Goal: Book appointment/travel/reservation

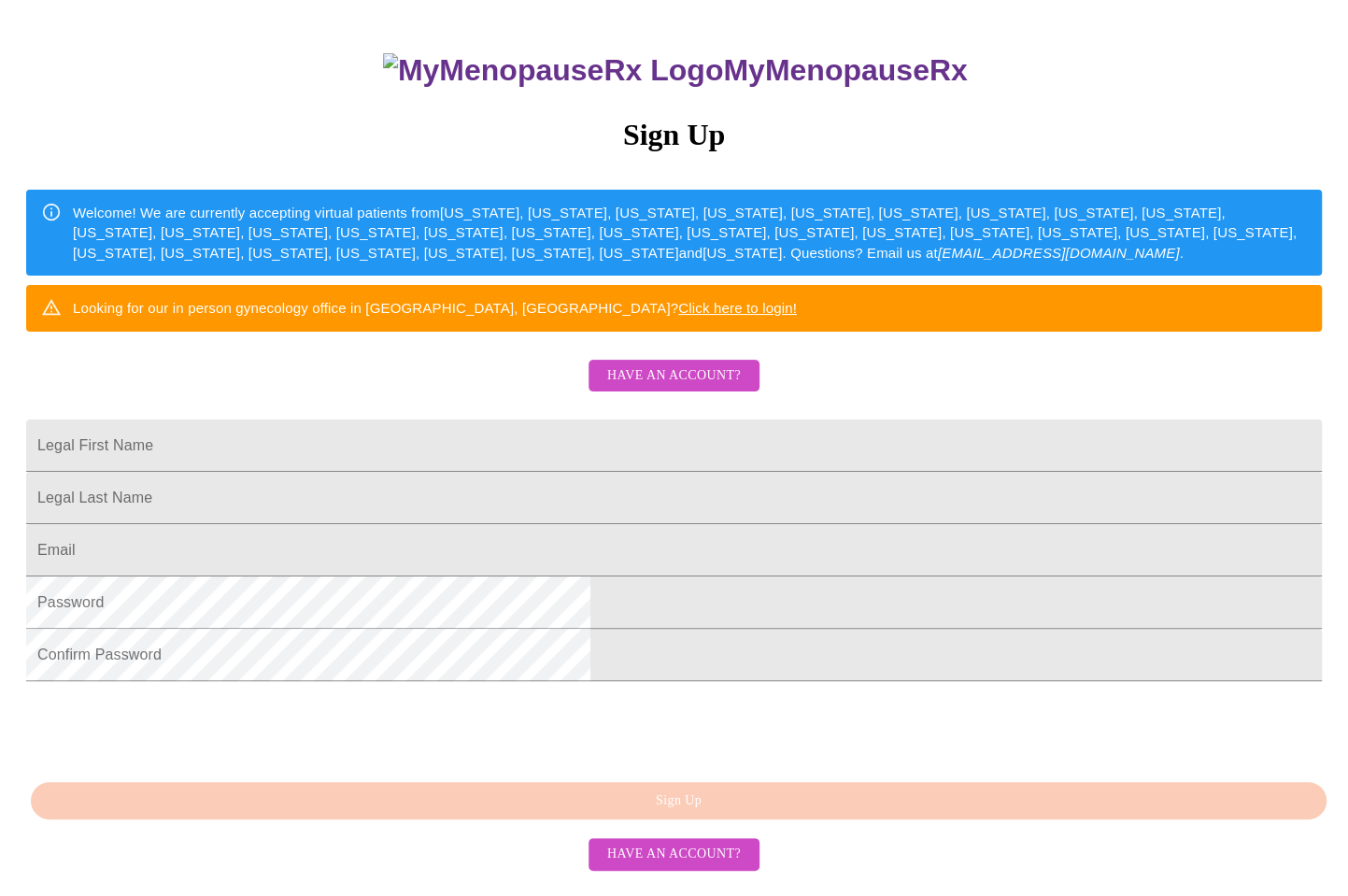
scroll to position [167, 0]
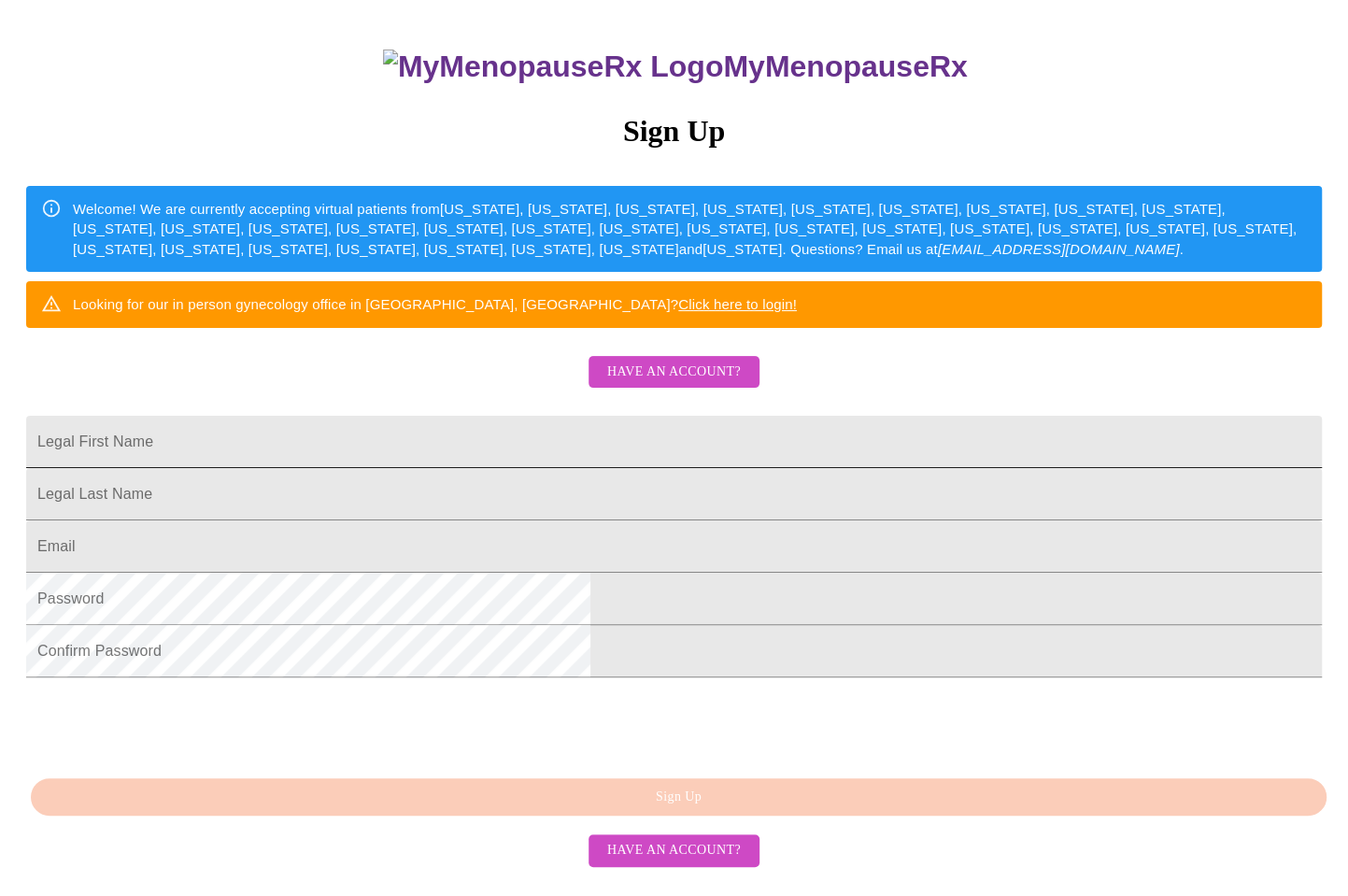
click at [420, 468] on input "Legal First Name" at bounding box center [674, 442] width 1296 height 52
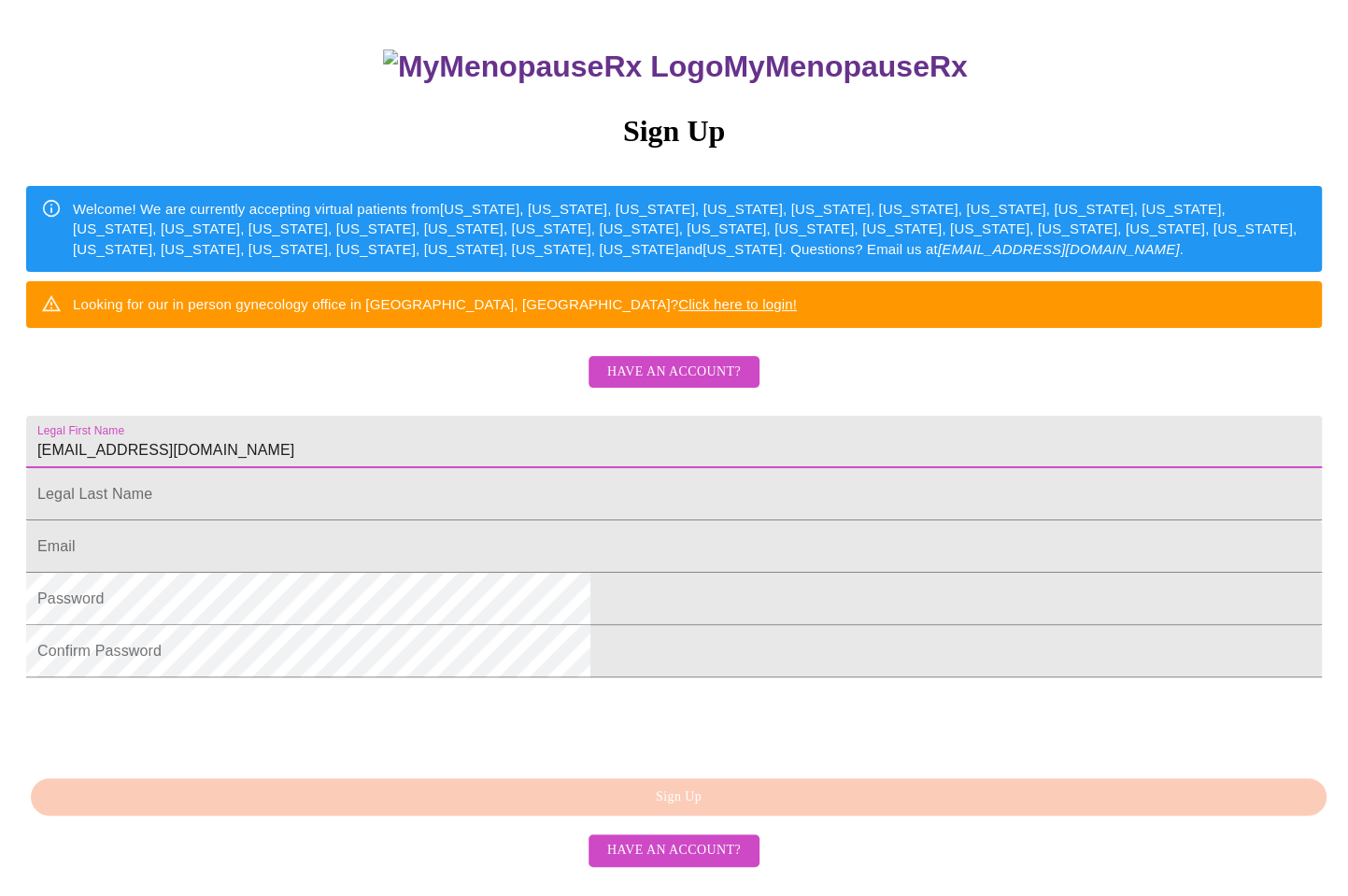
drag, startPoint x: 593, startPoint y: 503, endPoint x: 283, endPoint y: 486, distance: 310.5
click at [190, 493] on div "MyMenopauseRx Sign Up Welcome! We are currently accepting virtual patients from…" at bounding box center [674, 378] width 1333 height 1075
type input "Vanessa"
click at [463, 468] on input "Legal First Name" at bounding box center [674, 442] width 1296 height 52
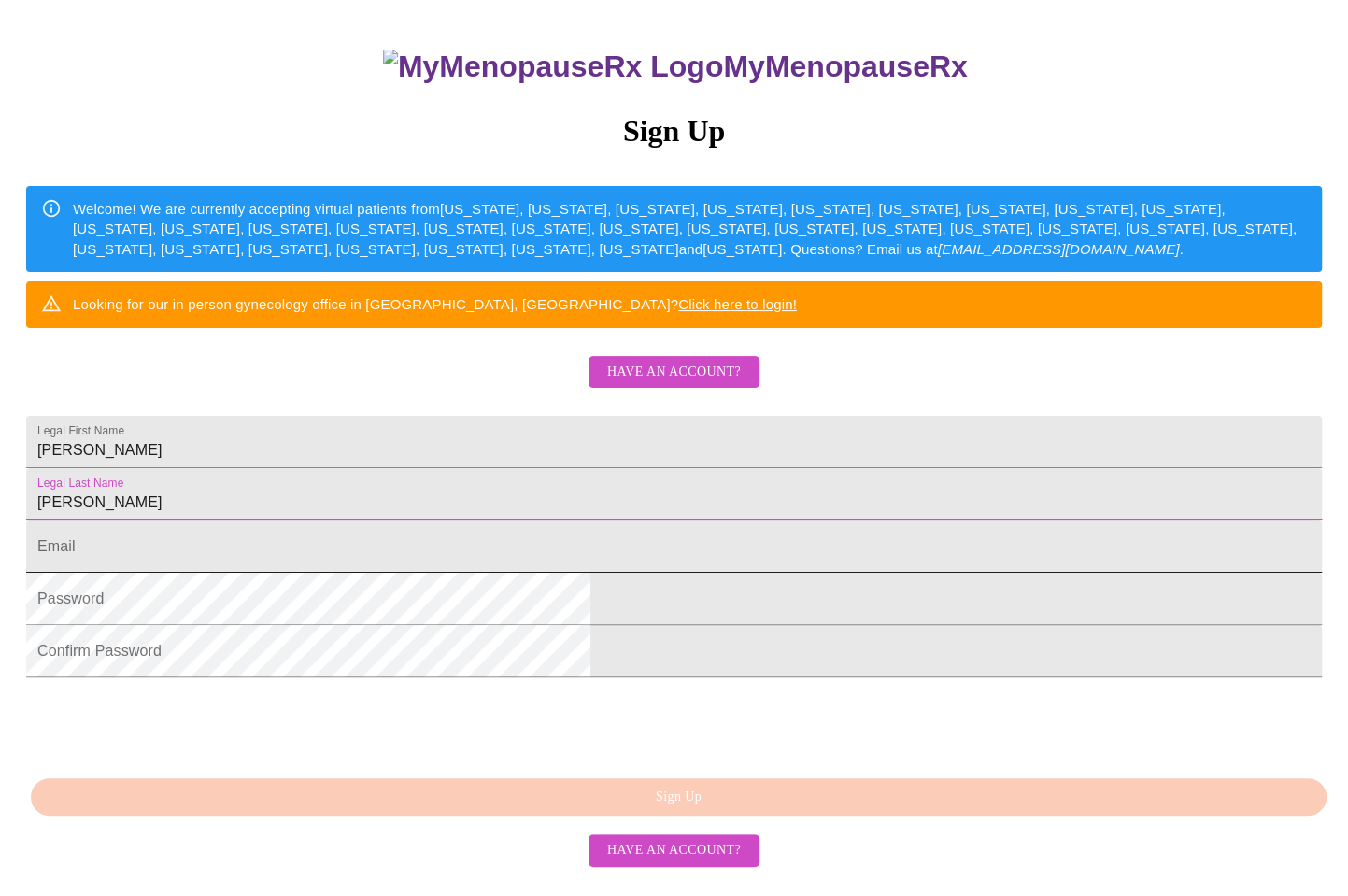
type input "Donatucci"
click at [464, 572] on input "Legal First Name" at bounding box center [674, 546] width 1296 height 52
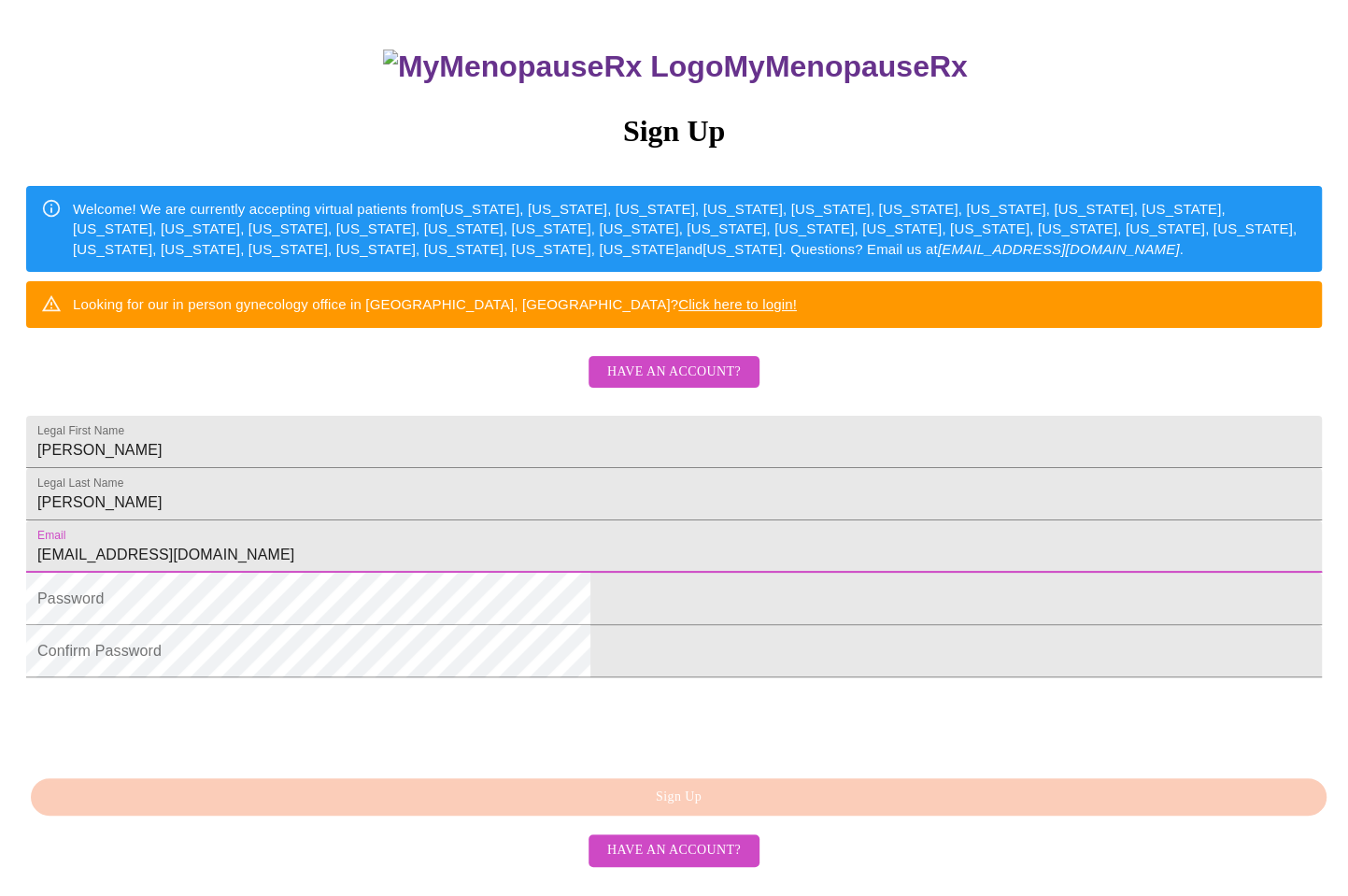
type input "vdonatucci@gmail.com"
click at [230, 711] on div "MyMenopauseRx Sign Up Welcome! We are currently accepting virtual patients from…" at bounding box center [674, 378] width 1333 height 1075
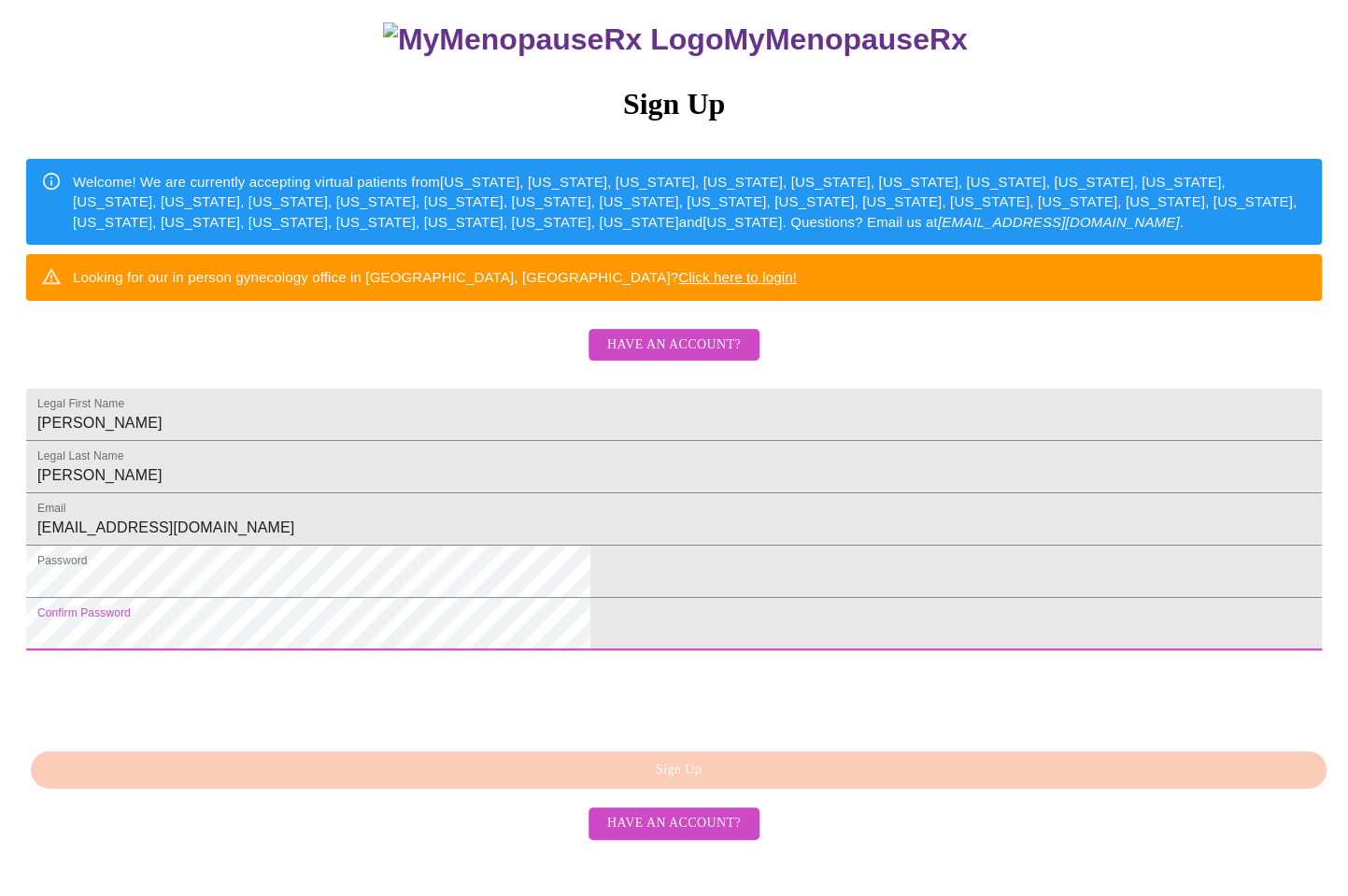
scroll to position [290, 0]
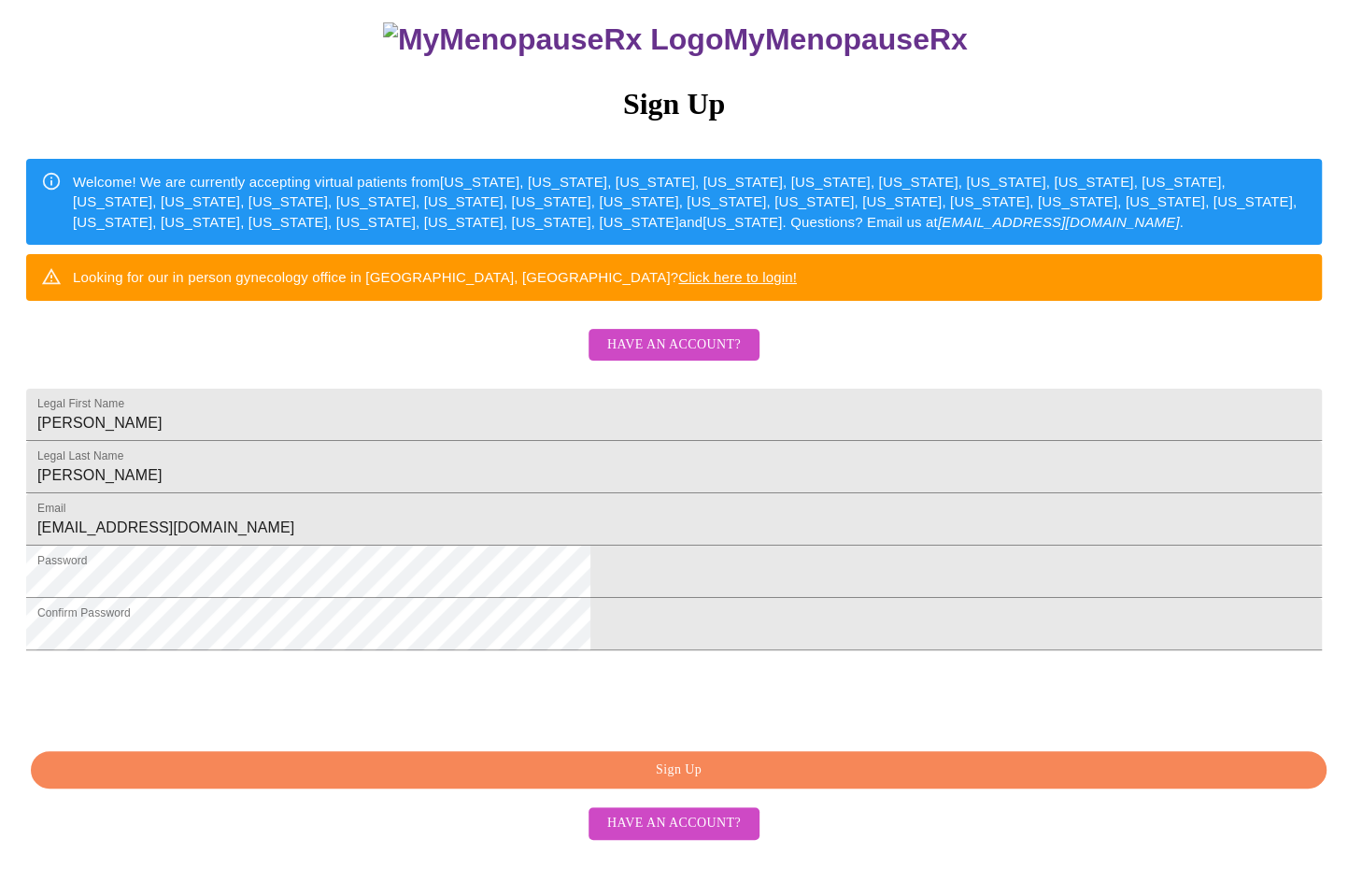
click at [687, 782] on span "Sign Up" at bounding box center [679, 769] width 1253 height 23
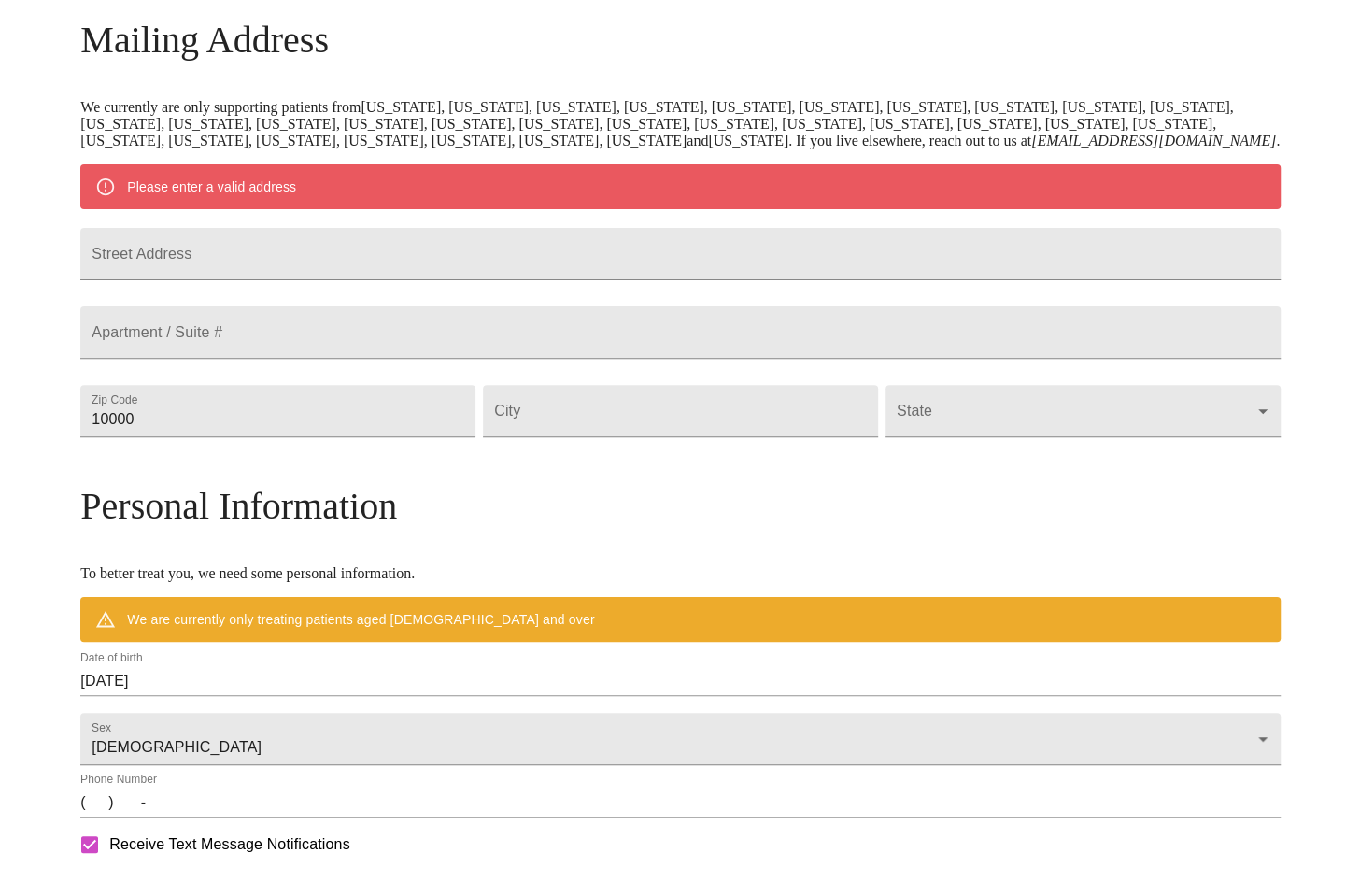
scroll to position [217, 0]
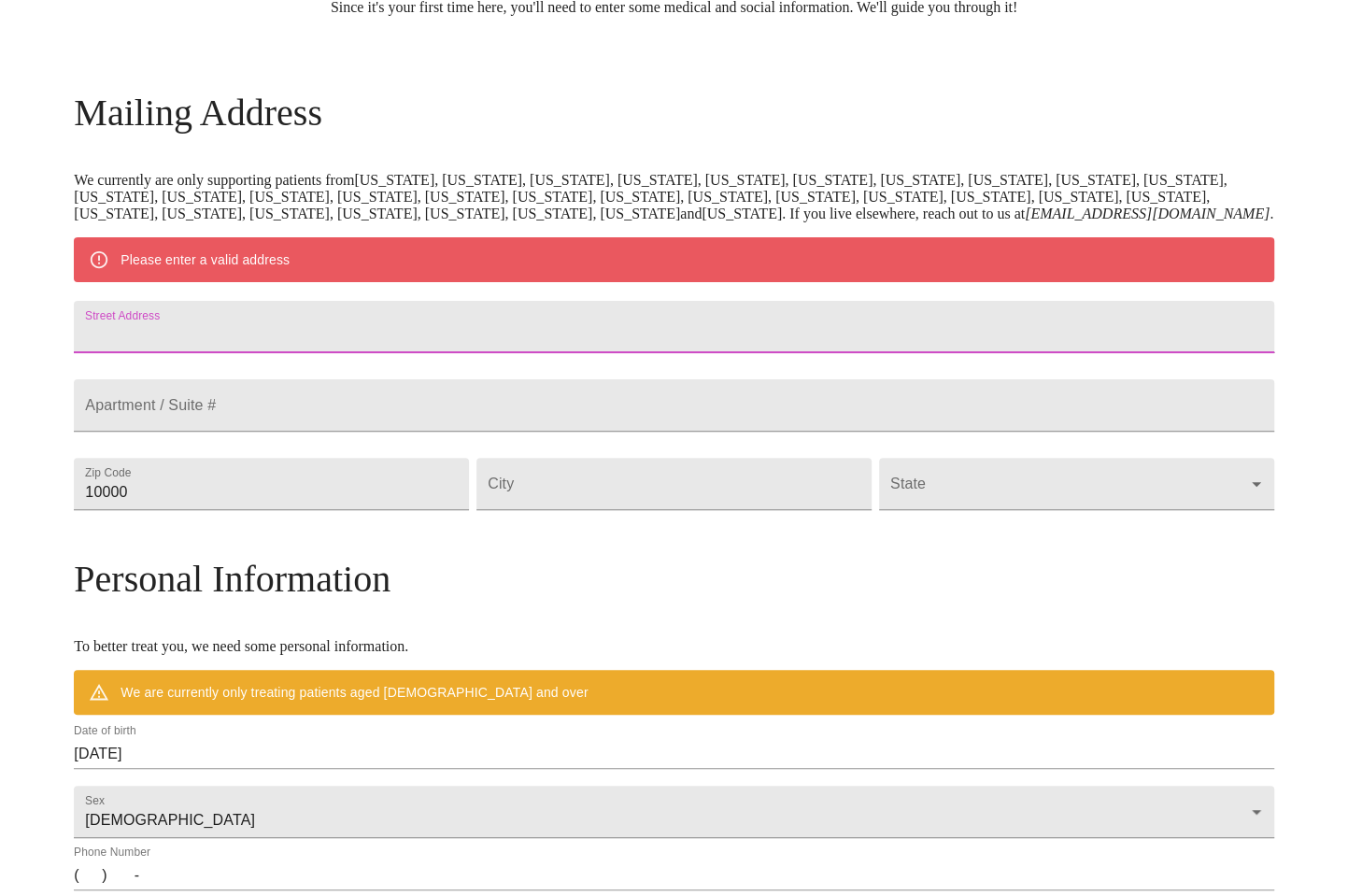
click at [262, 353] on input "Street Address" at bounding box center [673, 327] width 1199 height 52
type input "1431 Keegan Ln"
click at [318, 510] on input "10000" at bounding box center [271, 483] width 396 height 52
type input "17055"
click at [674, 510] on input "Street Address" at bounding box center [674, 483] width 396 height 52
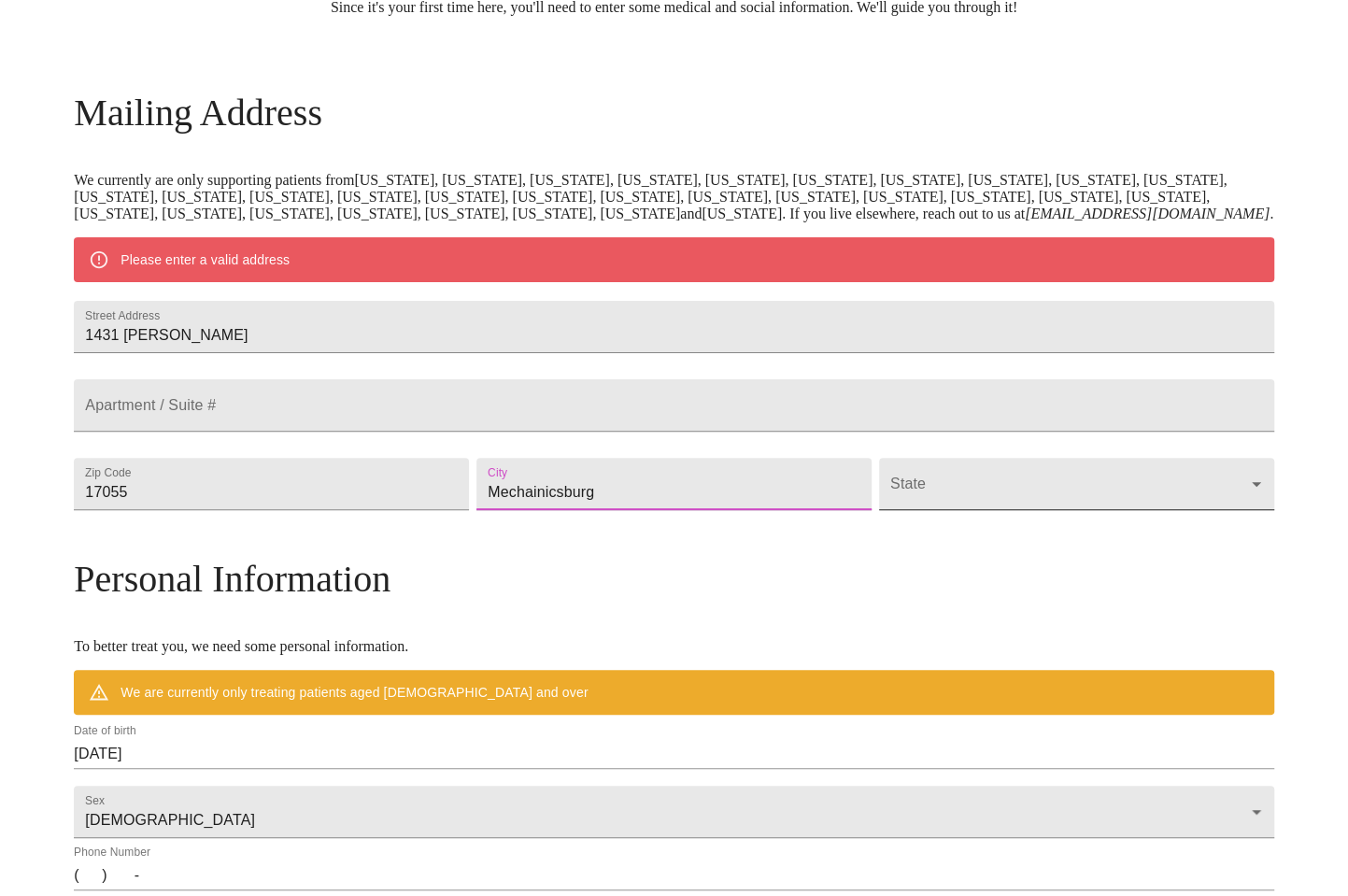
type input "Mechainicsburg"
click at [927, 560] on body "MyMenopauseRx Welcome to MyMenopauseRx Since it's your first time here, you'll …" at bounding box center [674, 518] width 1333 height 1456
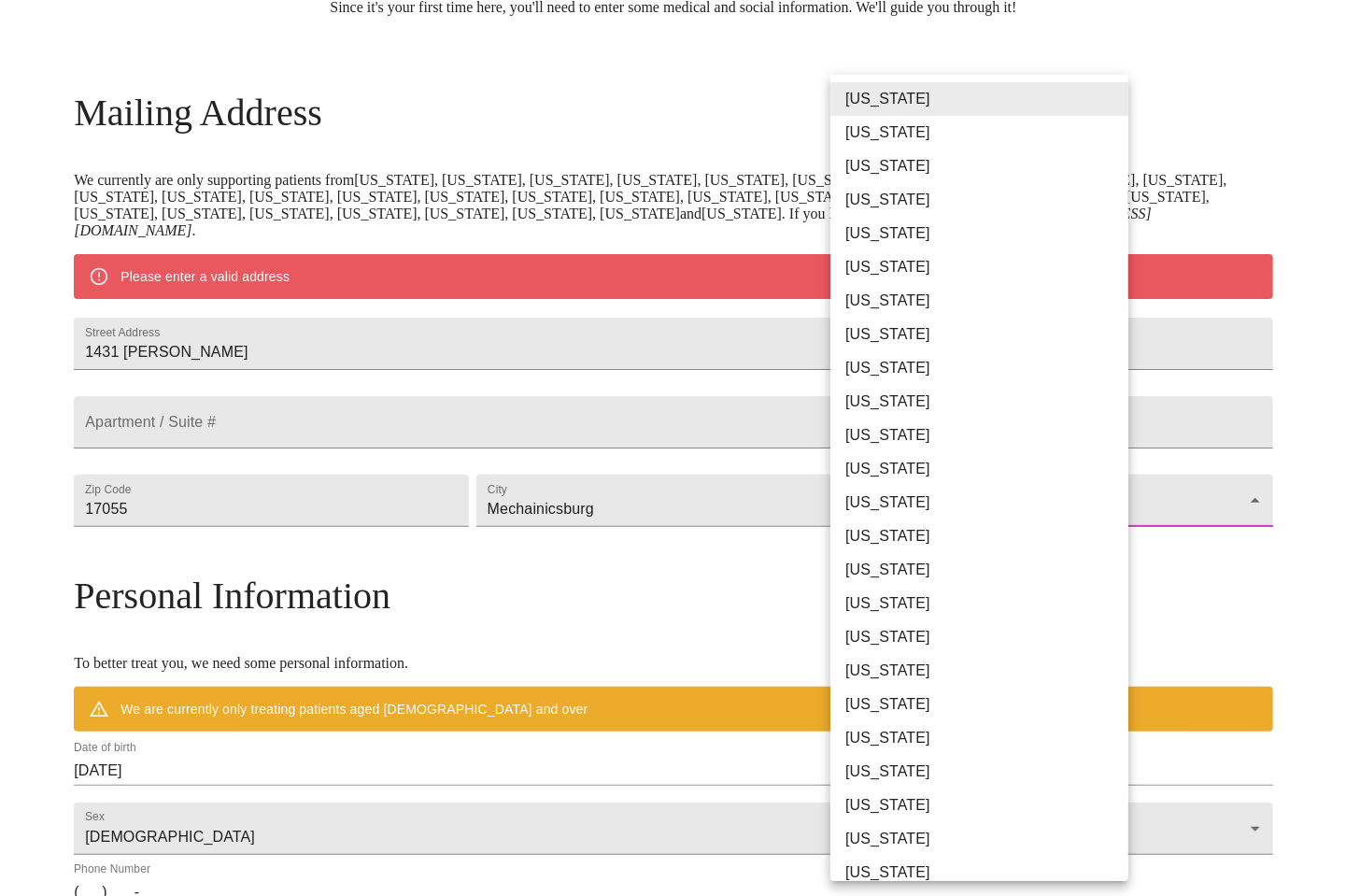
scroll to position [864, 0]
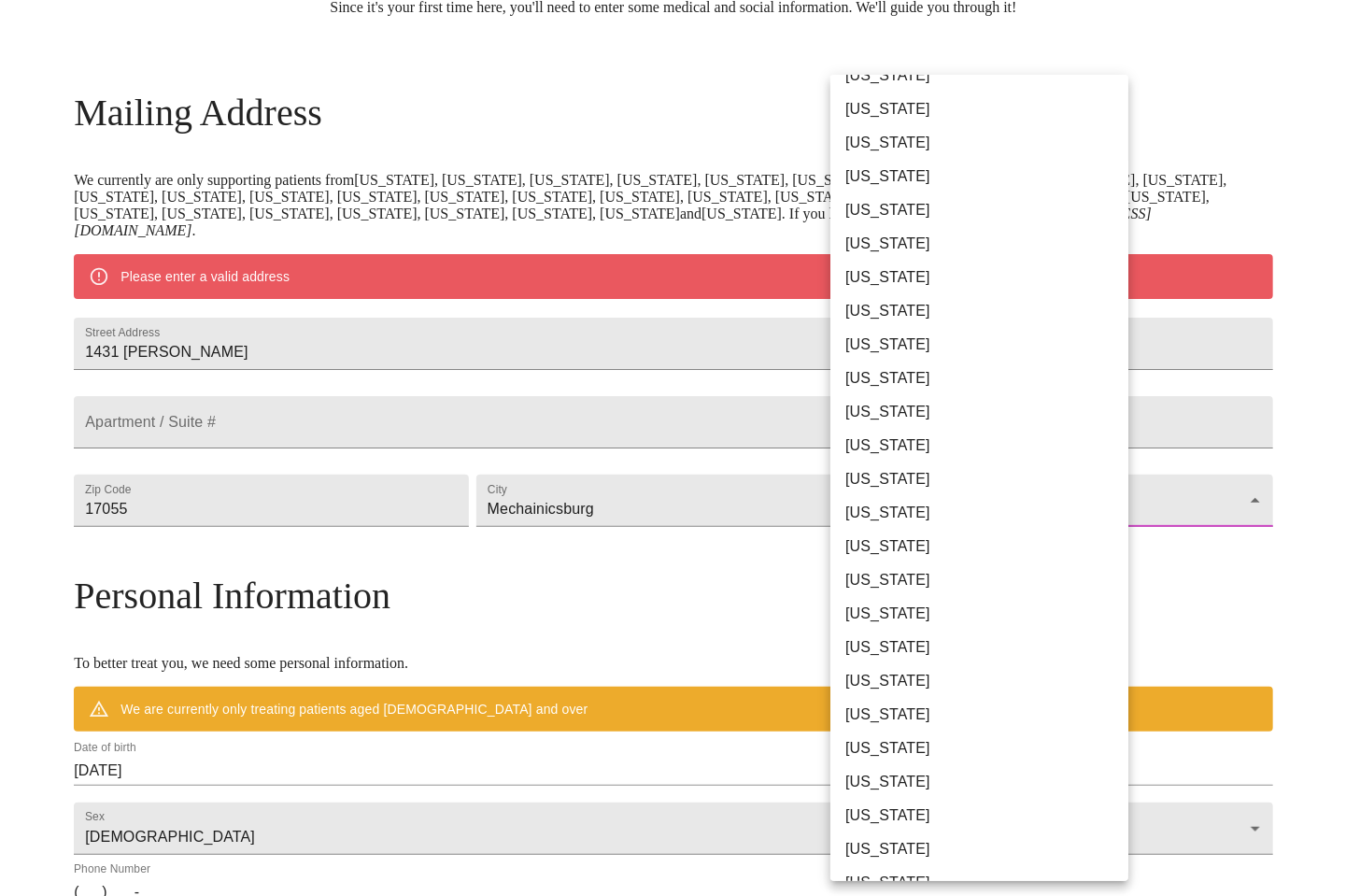
click at [886, 484] on li "Pennsylvania" at bounding box center [986, 478] width 311 height 34
type input "Pennsylvania"
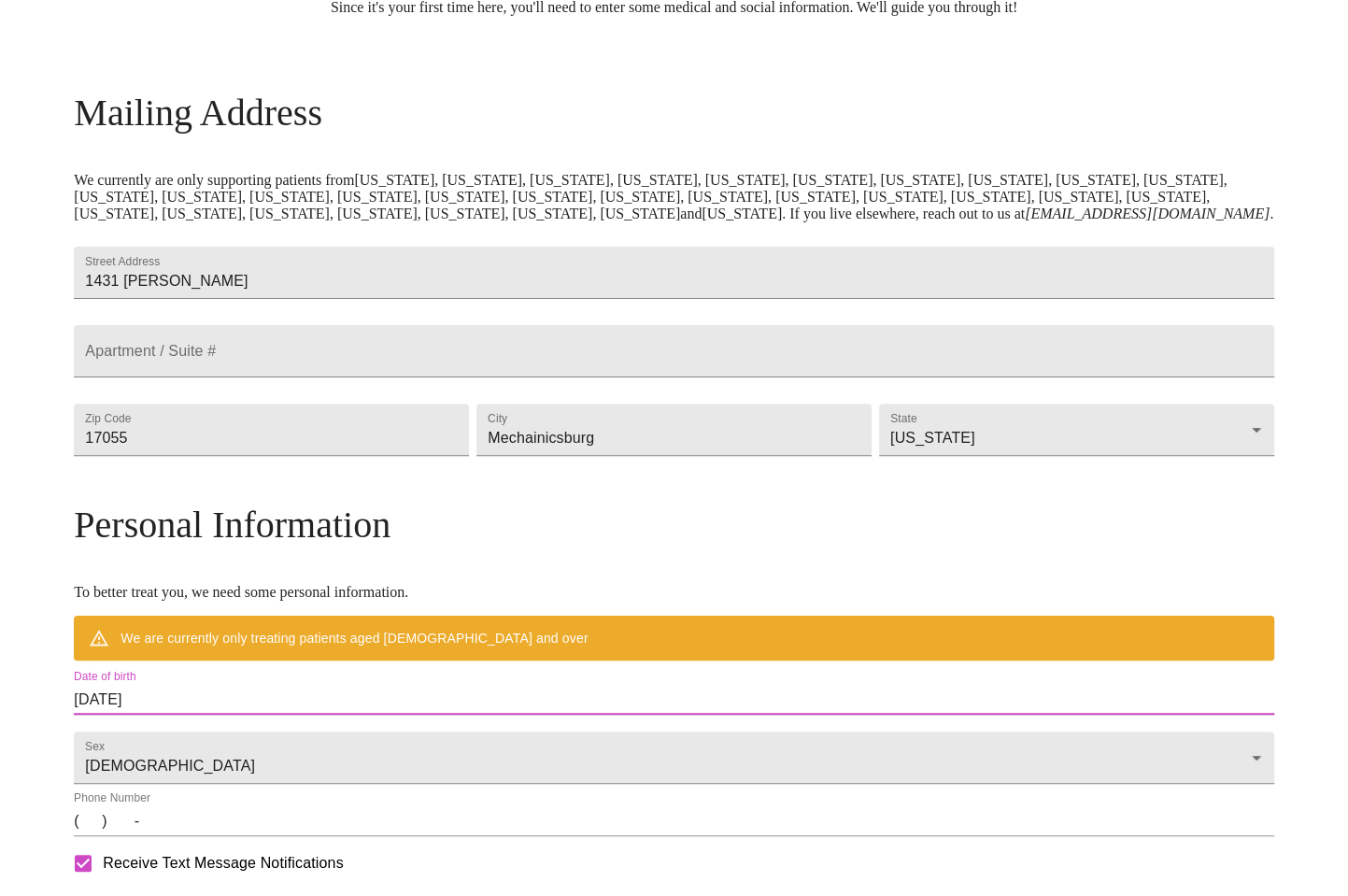
click at [349, 714] on input "08/11/2025" at bounding box center [673, 699] width 1199 height 30
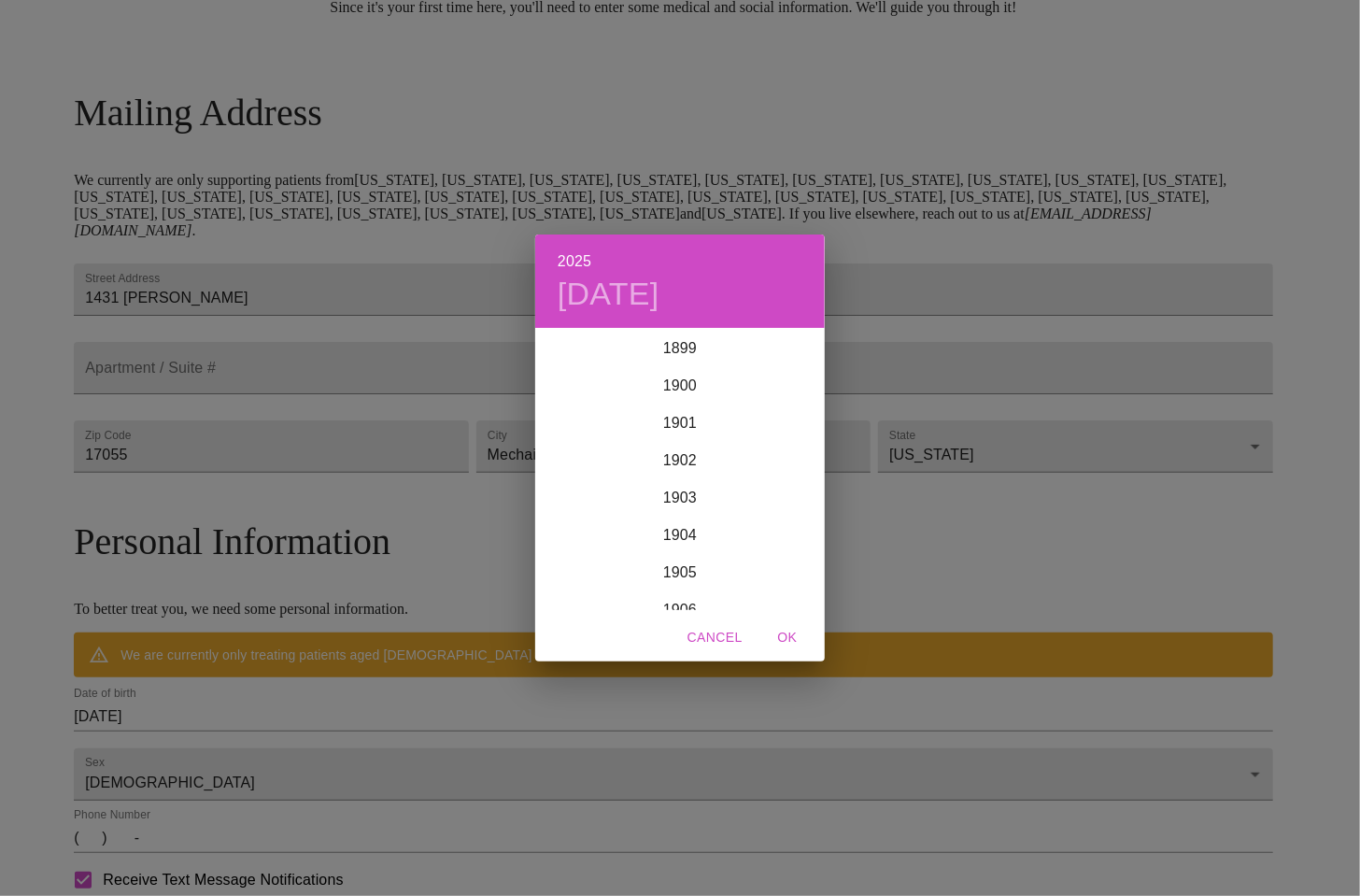
scroll to position [4594, 0]
click at [349, 762] on div "2025 Mon, Aug 11 1899 1900 1901 1902 1903 1904 1905 1906 1907 1908 1909 1910 19…" at bounding box center [680, 448] width 1360 height 896
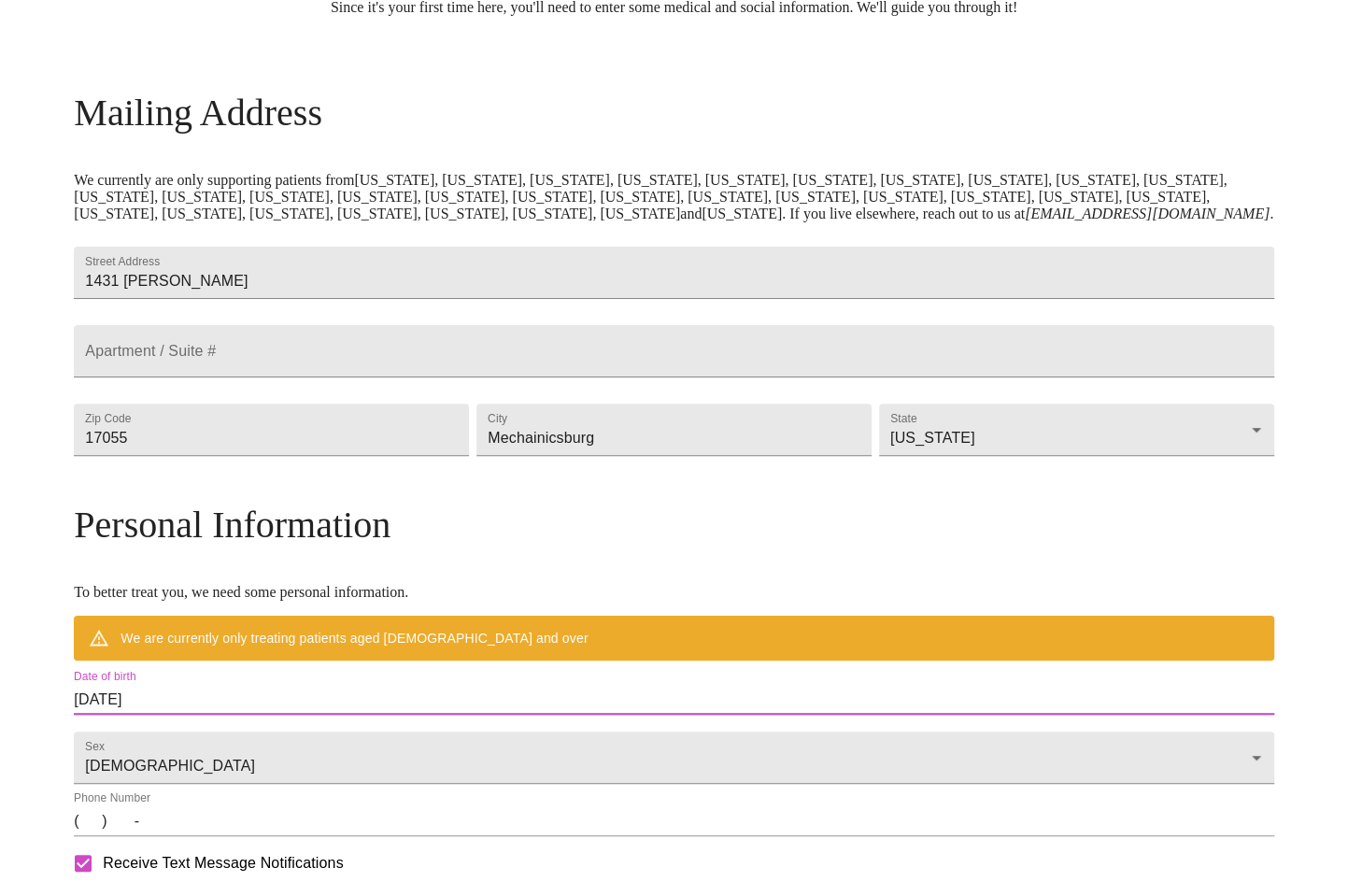
drag, startPoint x: 400, startPoint y: 762, endPoint x: 369, endPoint y: 760, distance: 31.1
click at [369, 714] on input "08/11/2025" at bounding box center [673, 699] width 1199 height 30
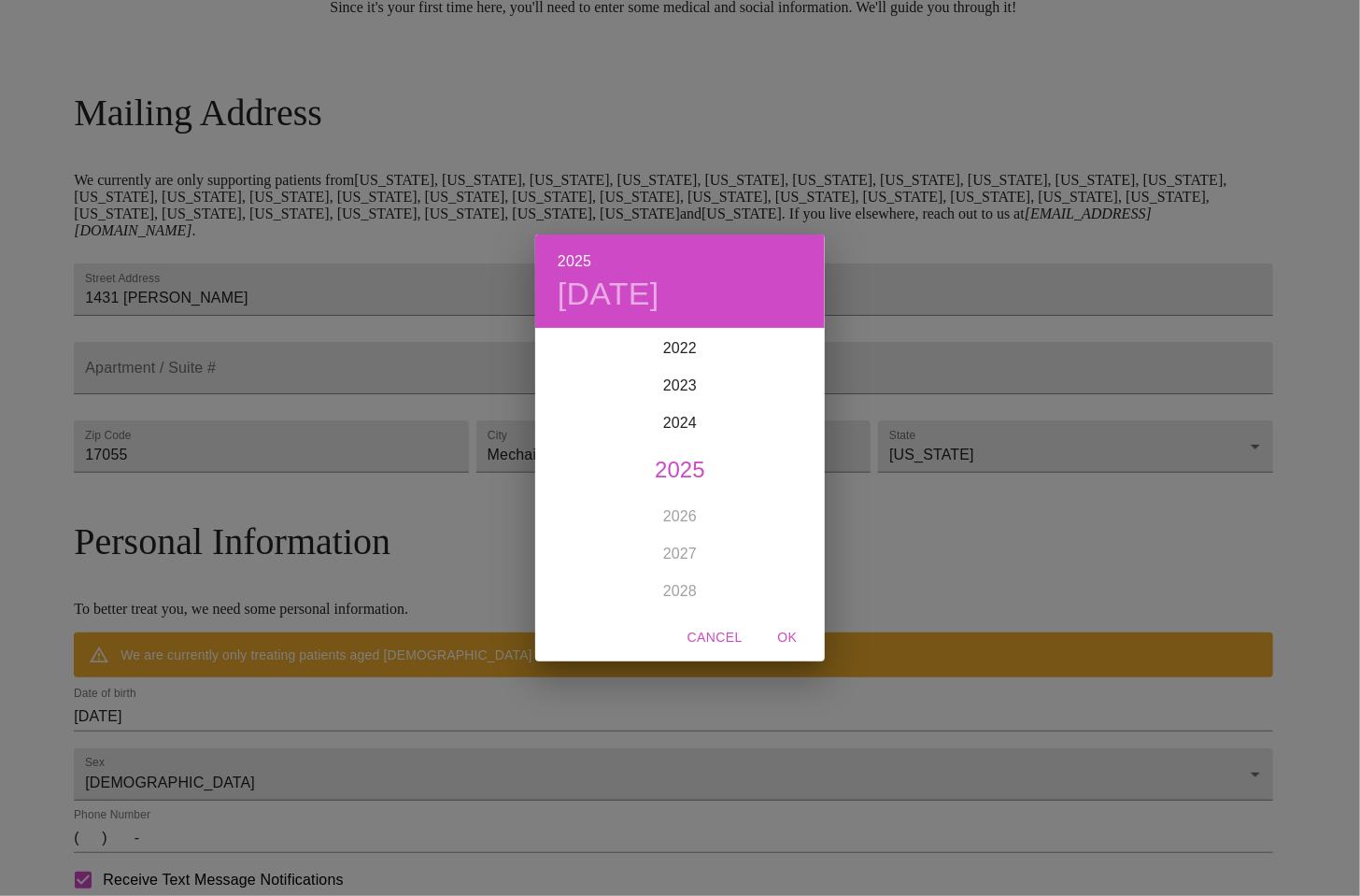
click at [709, 643] on span "Cancel" at bounding box center [714, 637] width 55 height 23
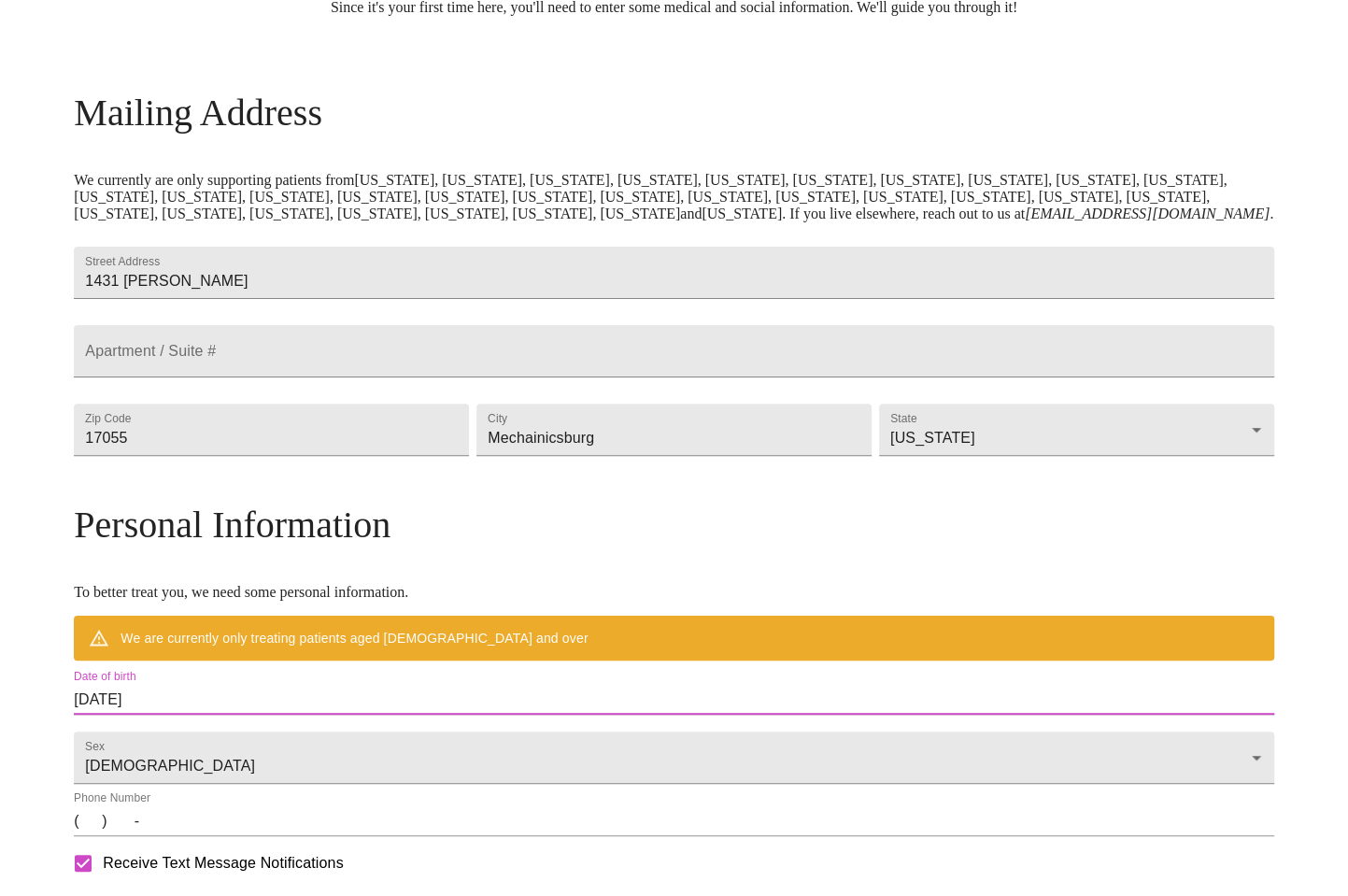
click at [234, 714] on input "08/11/2025" at bounding box center [673, 699] width 1199 height 30
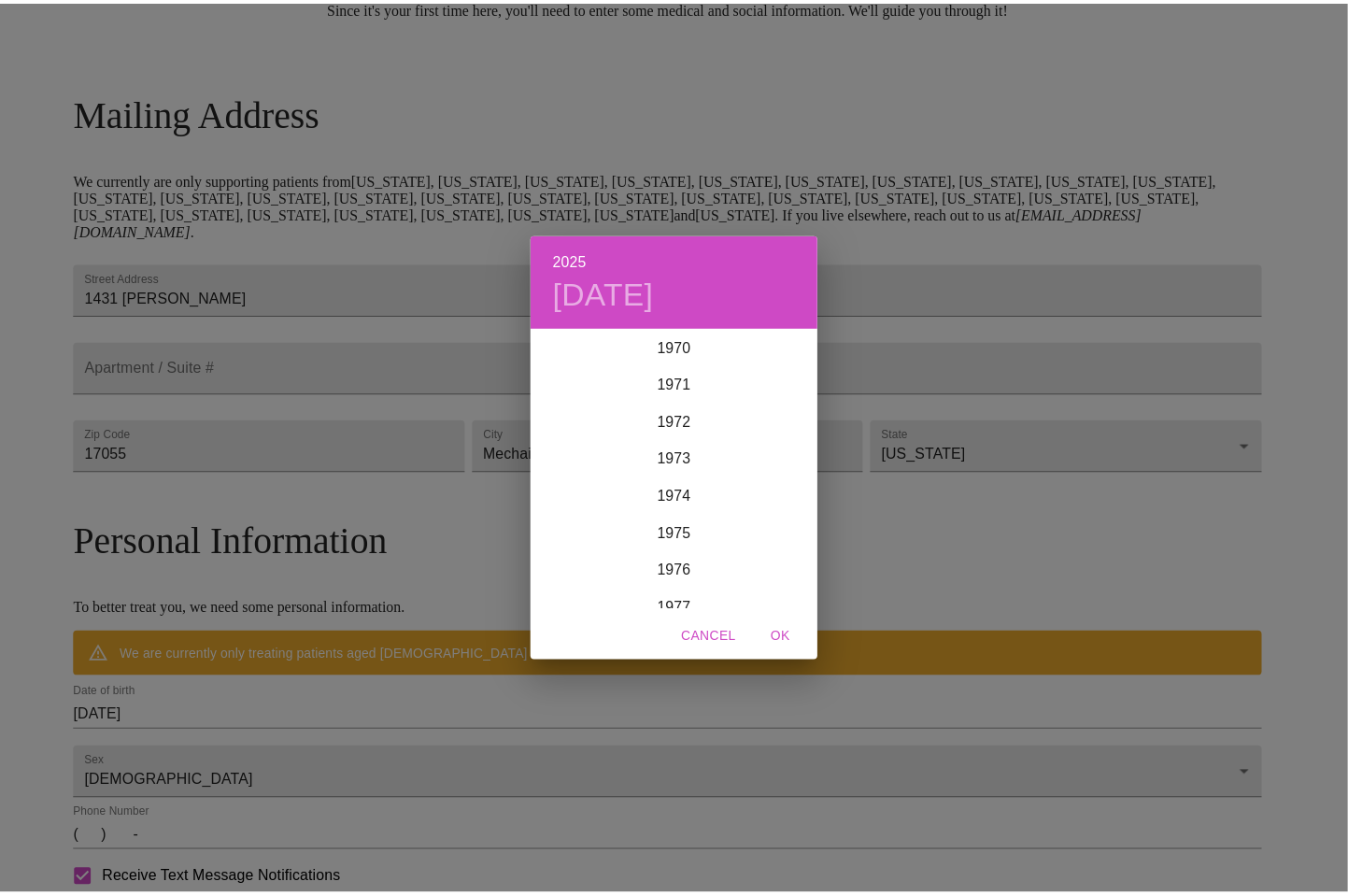
scroll to position [2652, 0]
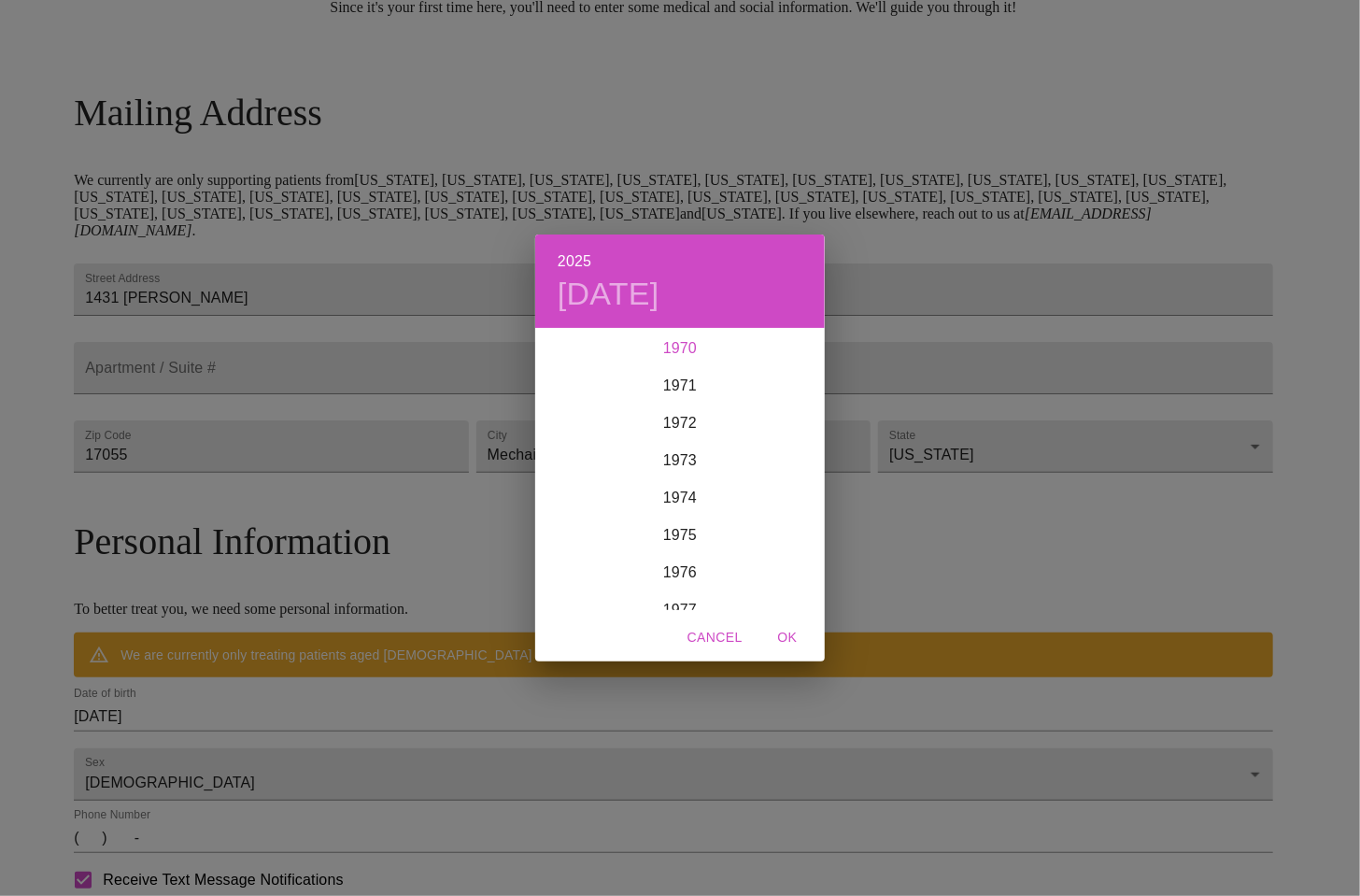
click at [692, 346] on div "1970" at bounding box center [680, 348] width 289 height 38
click at [773, 363] on div "Mar" at bounding box center [777, 364] width 97 height 70
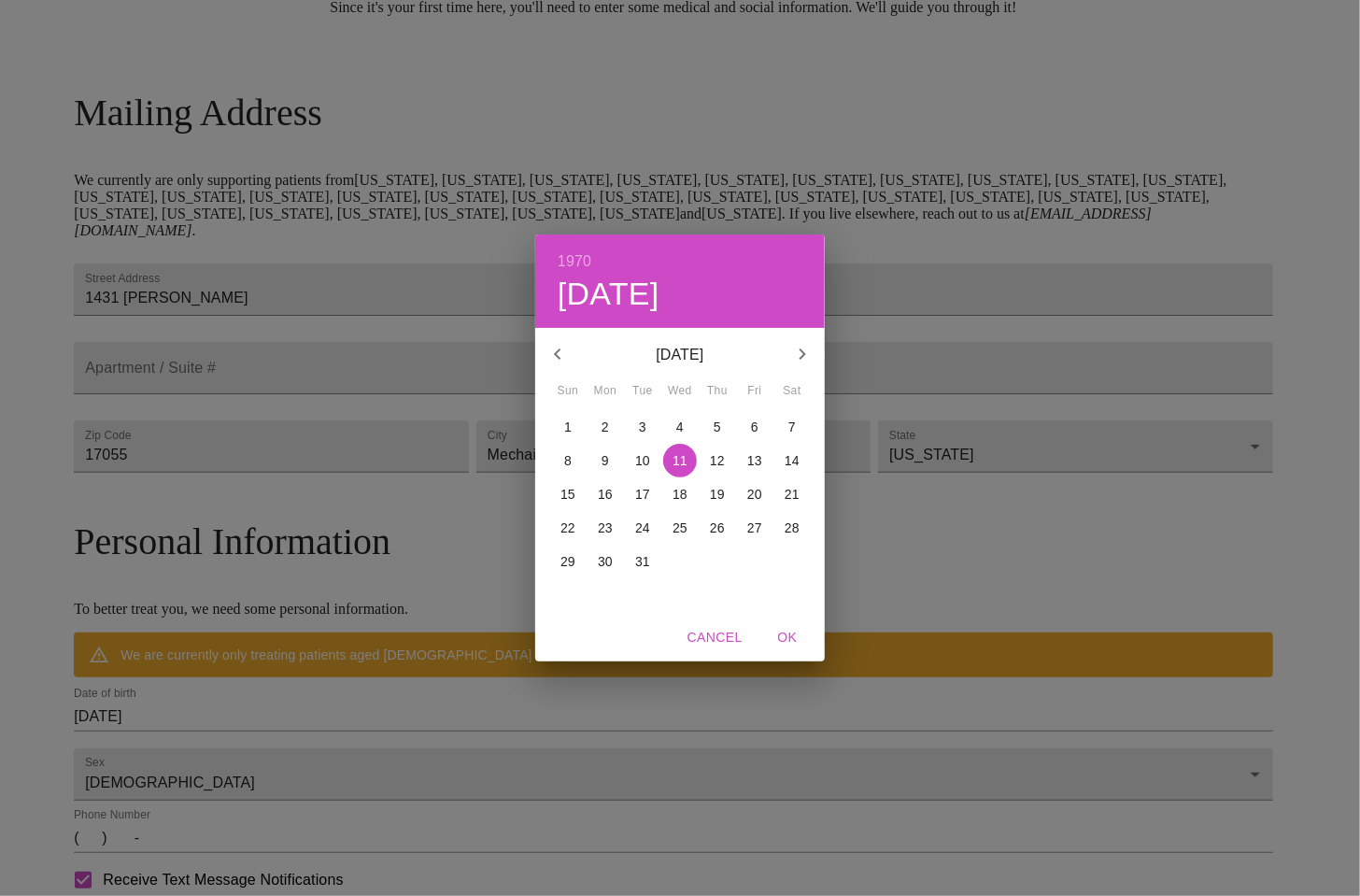
click at [680, 421] on p "4" at bounding box center [680, 426] width 8 height 18
click at [790, 636] on span "OK" at bounding box center [787, 637] width 44 height 23
type input "03/04/1970"
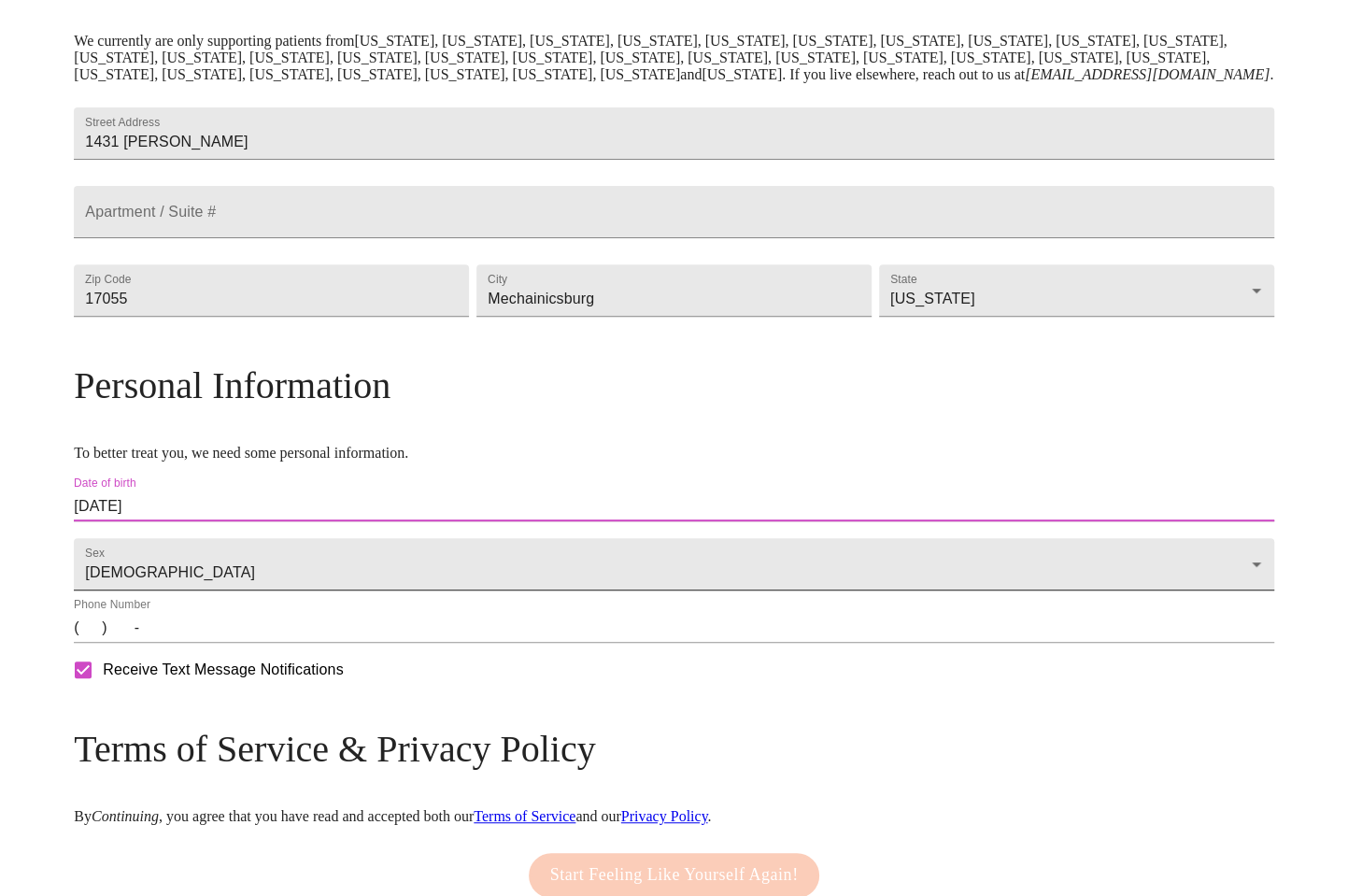
scroll to position [380, 0]
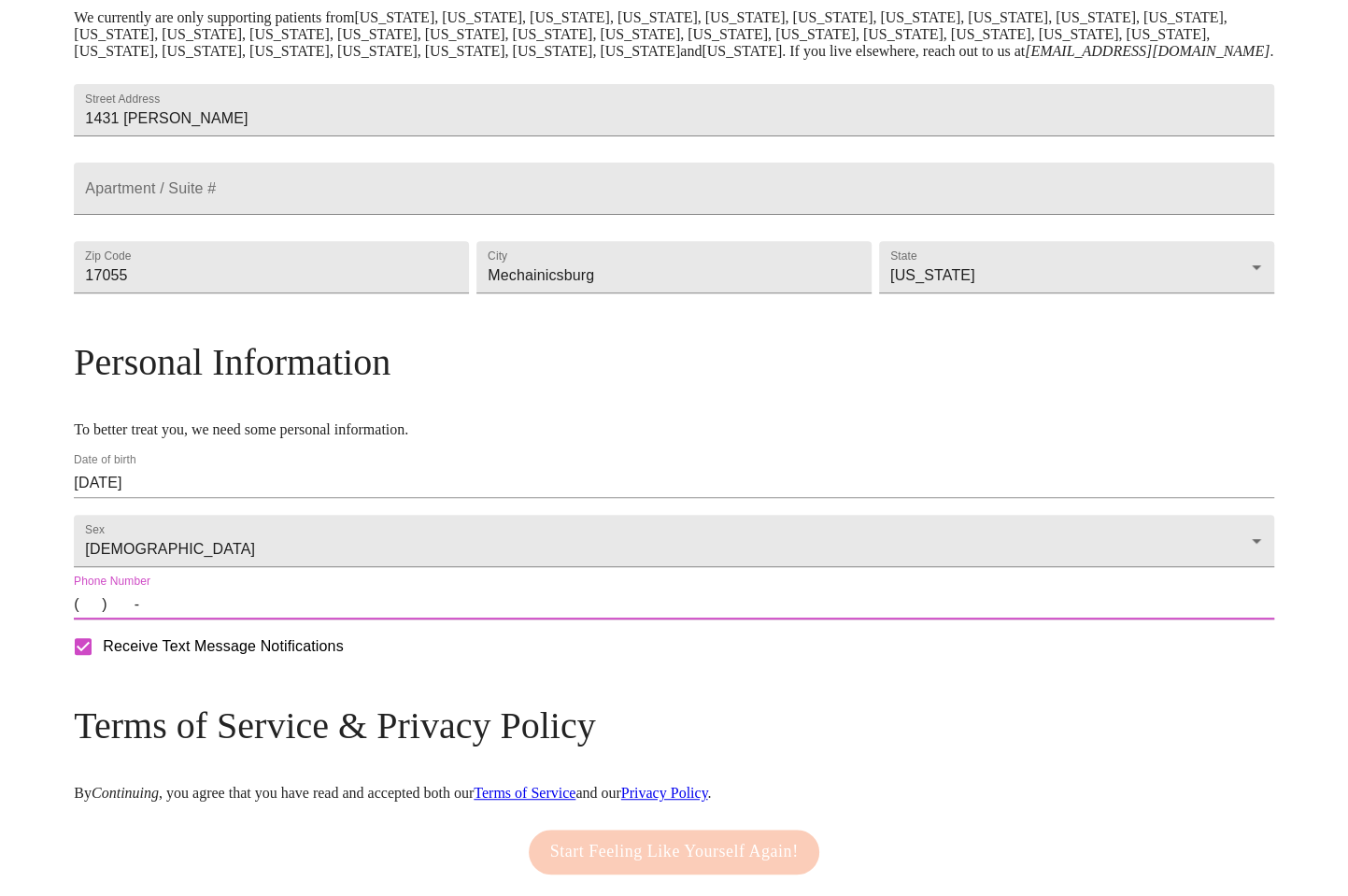
click at [241, 620] on input "(   )    -" at bounding box center [673, 604] width 1199 height 30
type input "(717) 495-4278"
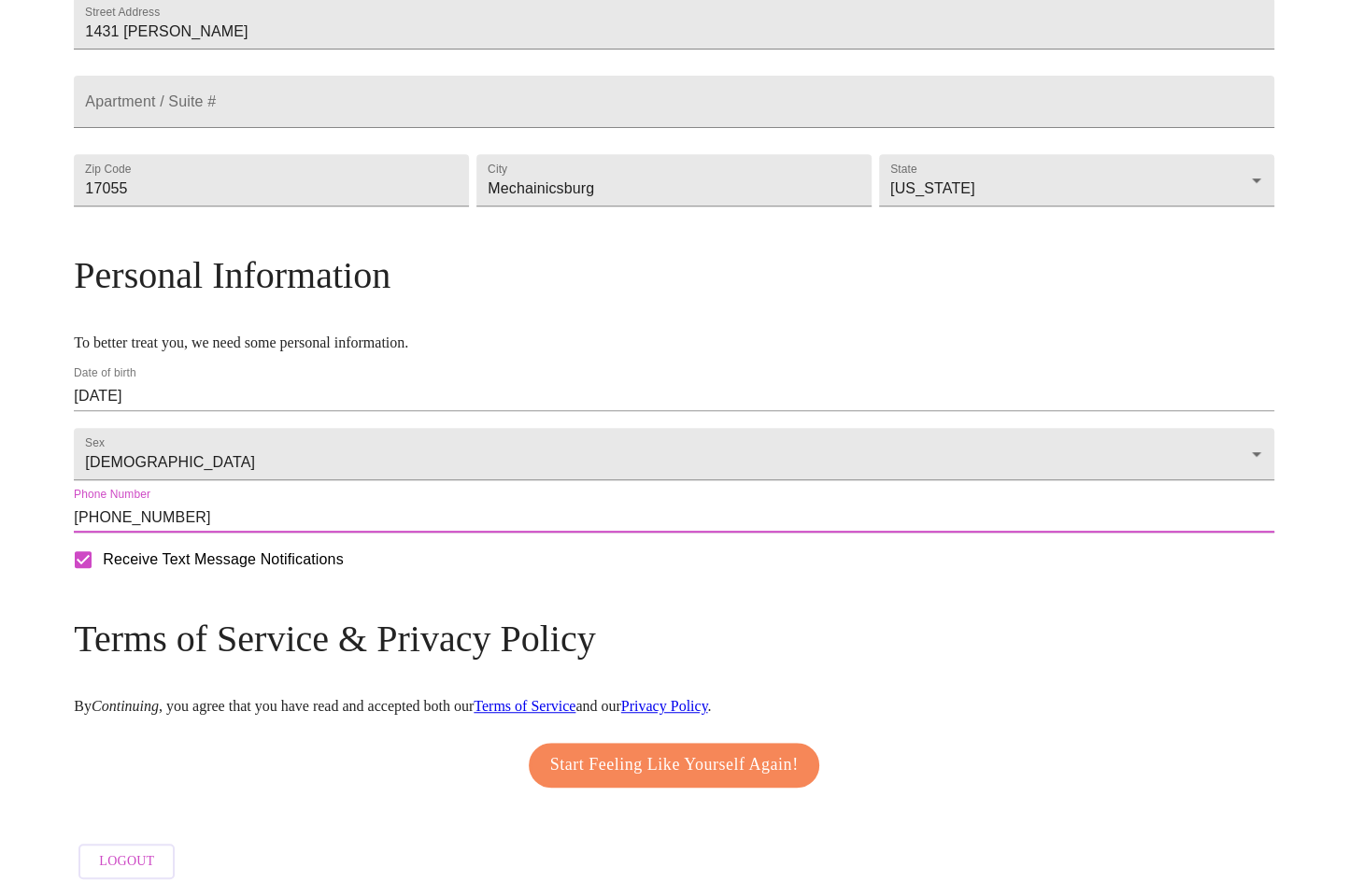
scroll to position [541, 0]
click at [664, 750] on span "Start Feeling Like Yourself Again!" at bounding box center [674, 765] width 249 height 30
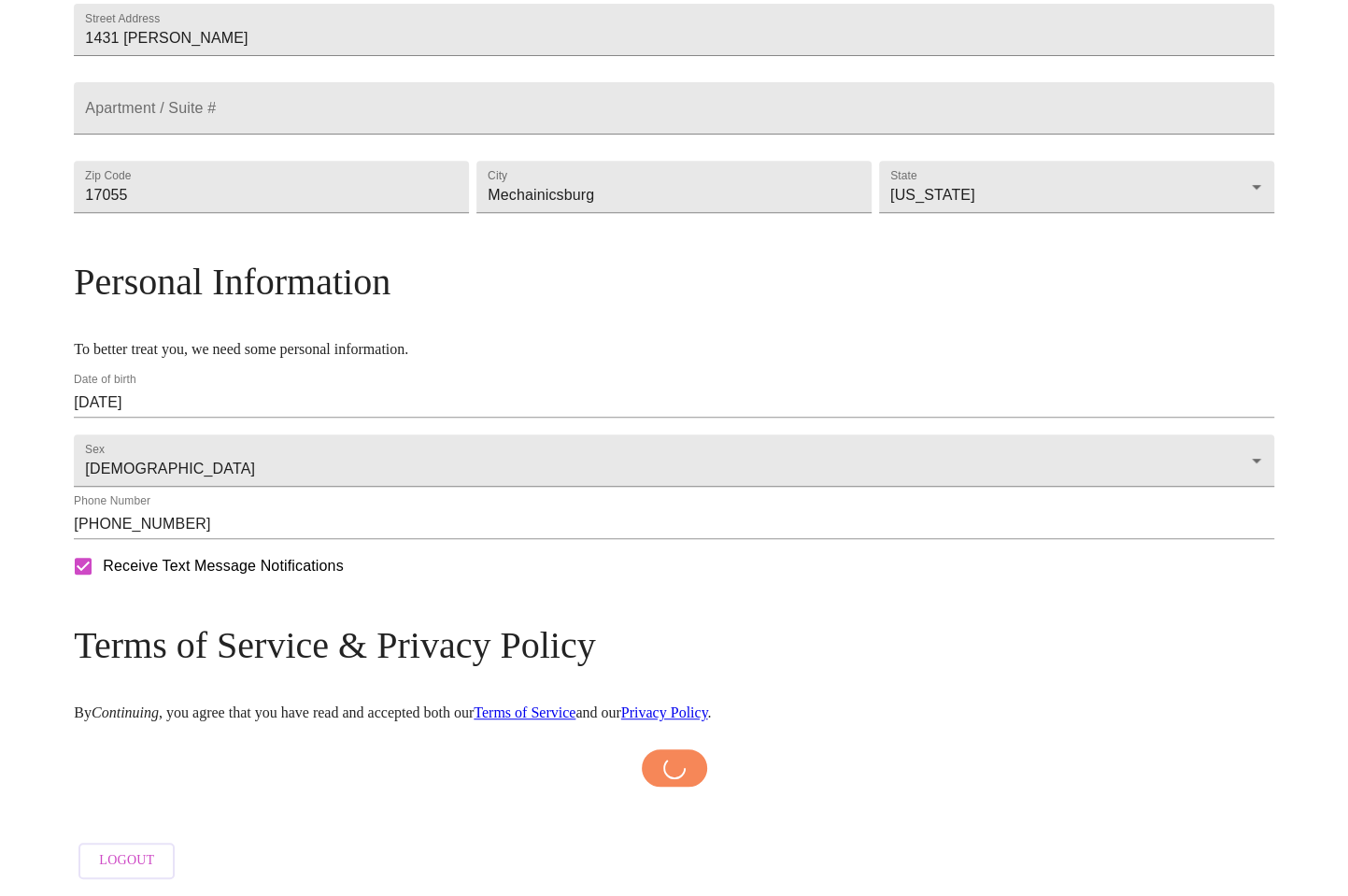
scroll to position [534, 0]
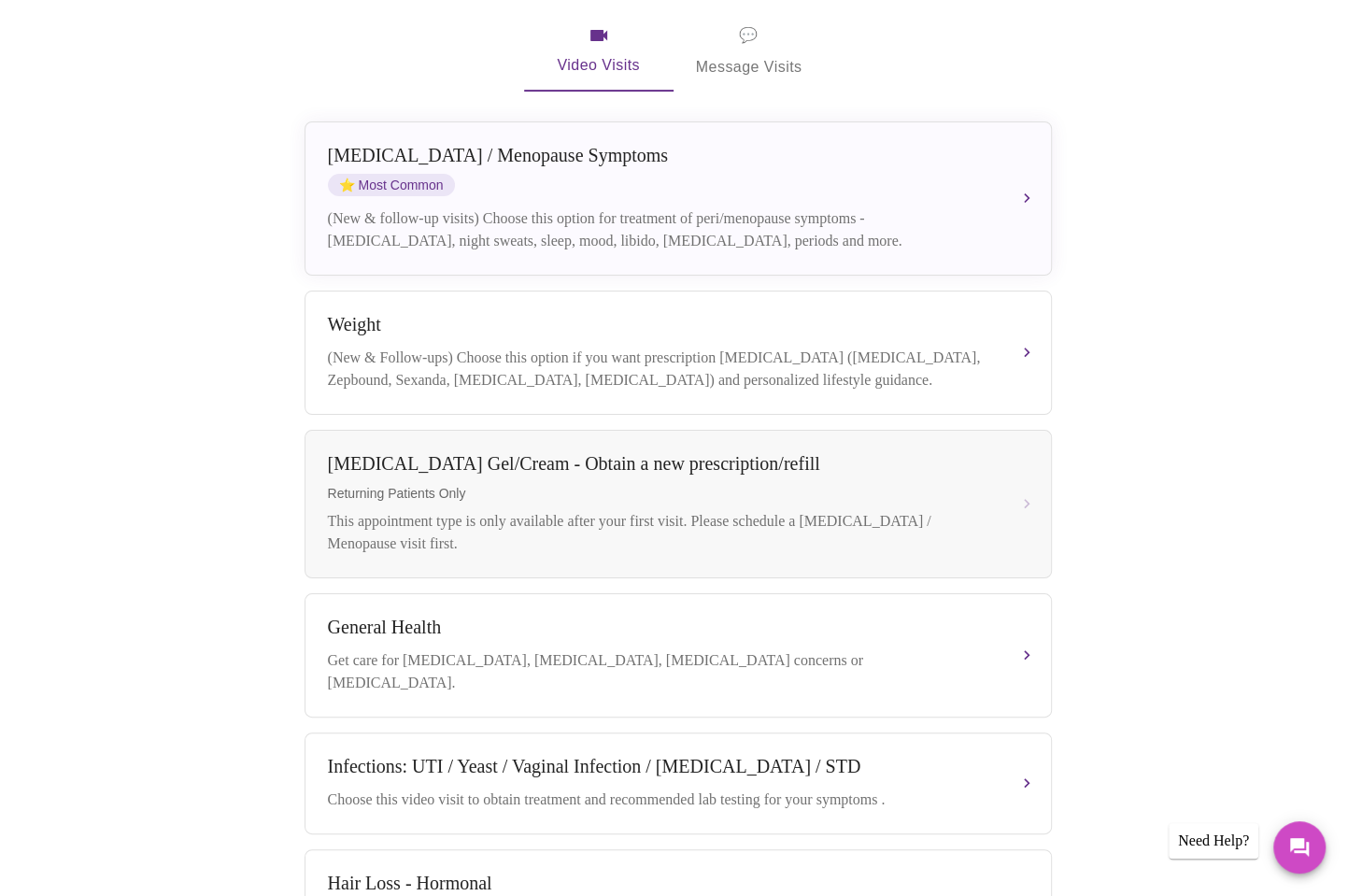
scroll to position [327, 0]
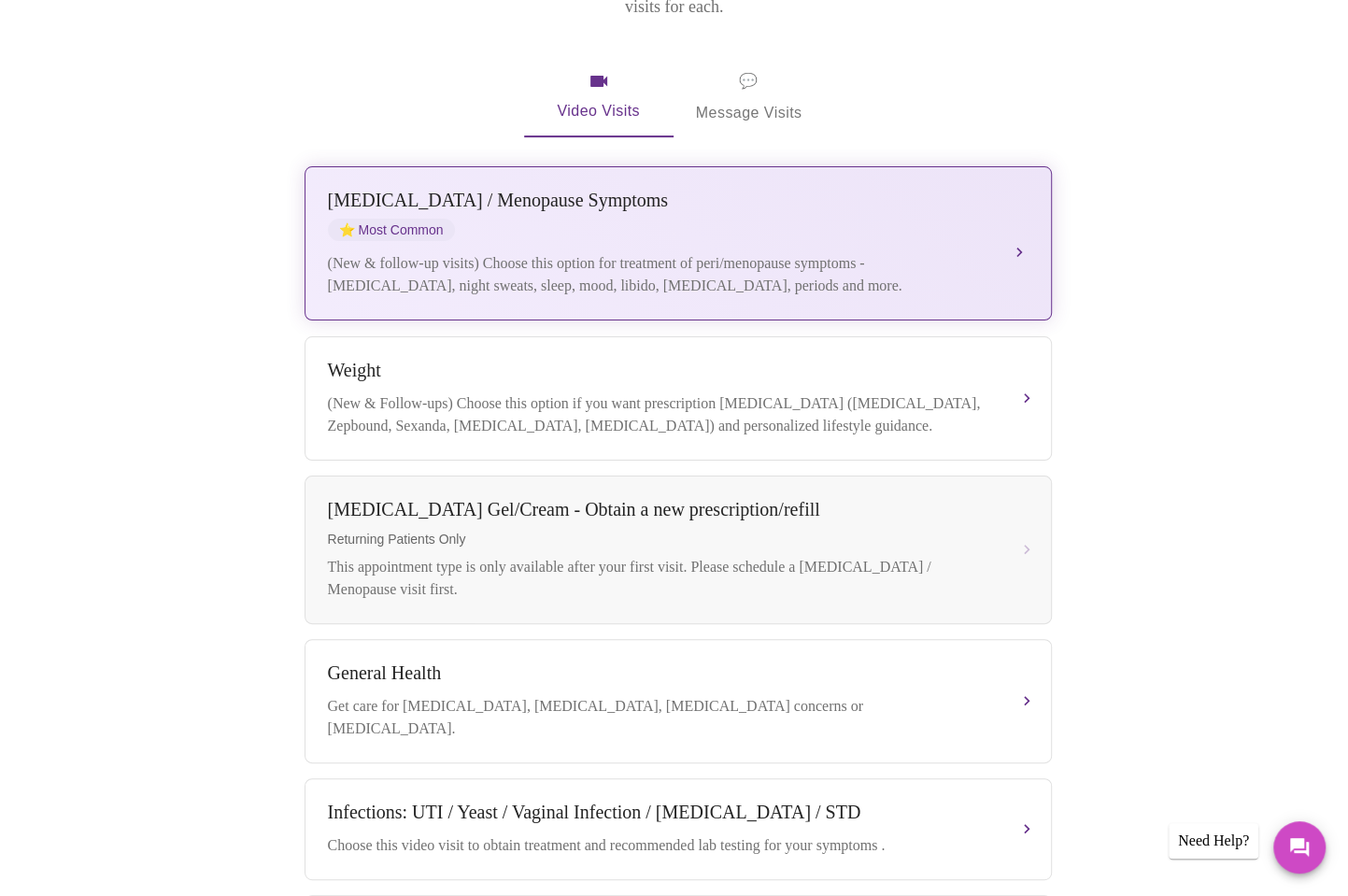
click at [1028, 205] on button "Perimenopause / Menopause Symptoms ⭐ Most Common (New & follow-up visits) Choos…" at bounding box center [678, 243] width 747 height 154
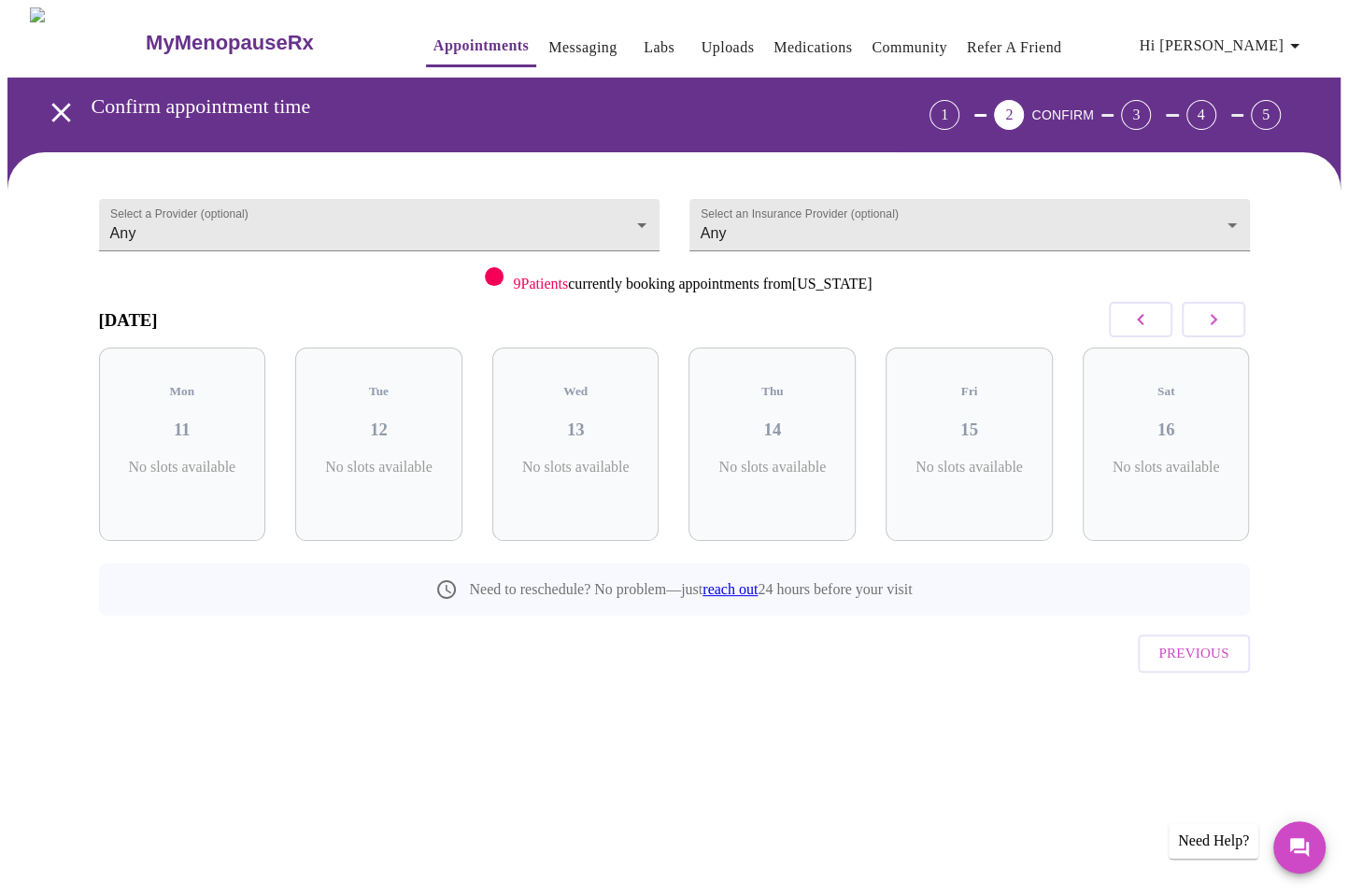
scroll to position [0, 0]
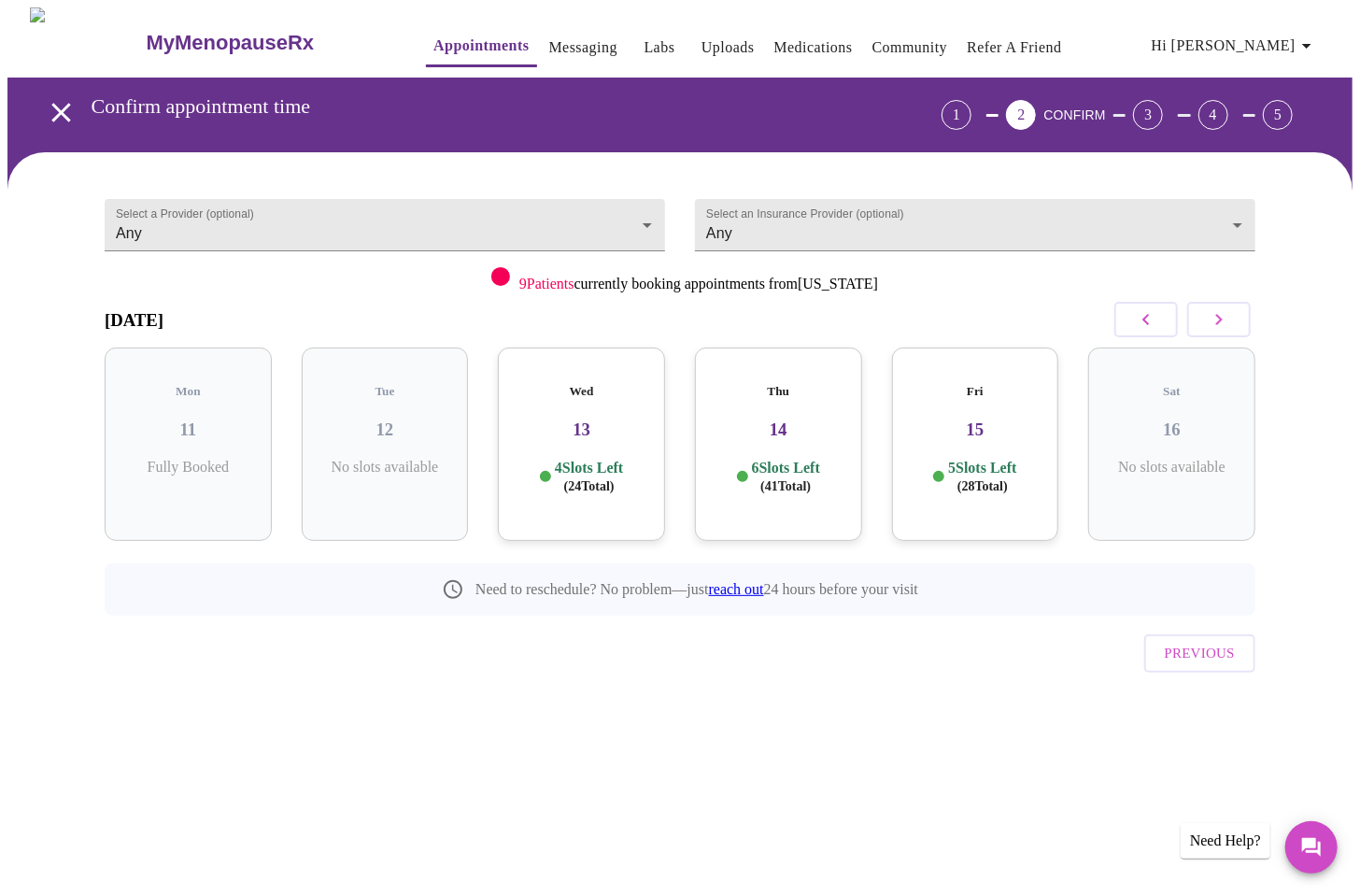
click at [582, 425] on div "Wed 13 4 Slots Left ( 24 Total)" at bounding box center [581, 444] width 167 height 193
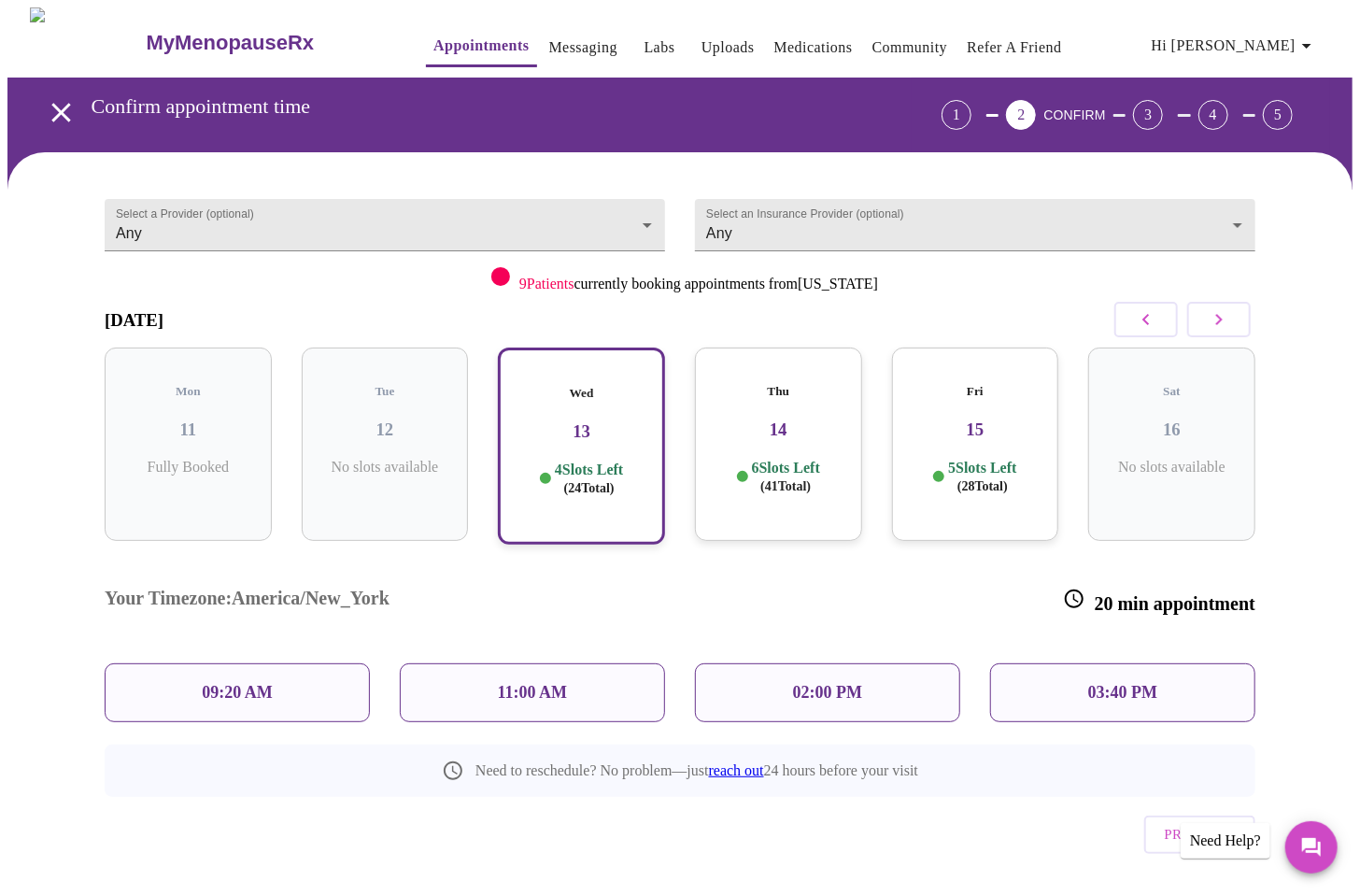
click at [249, 682] on p "09:20 AM" at bounding box center [237, 692] width 71 height 19
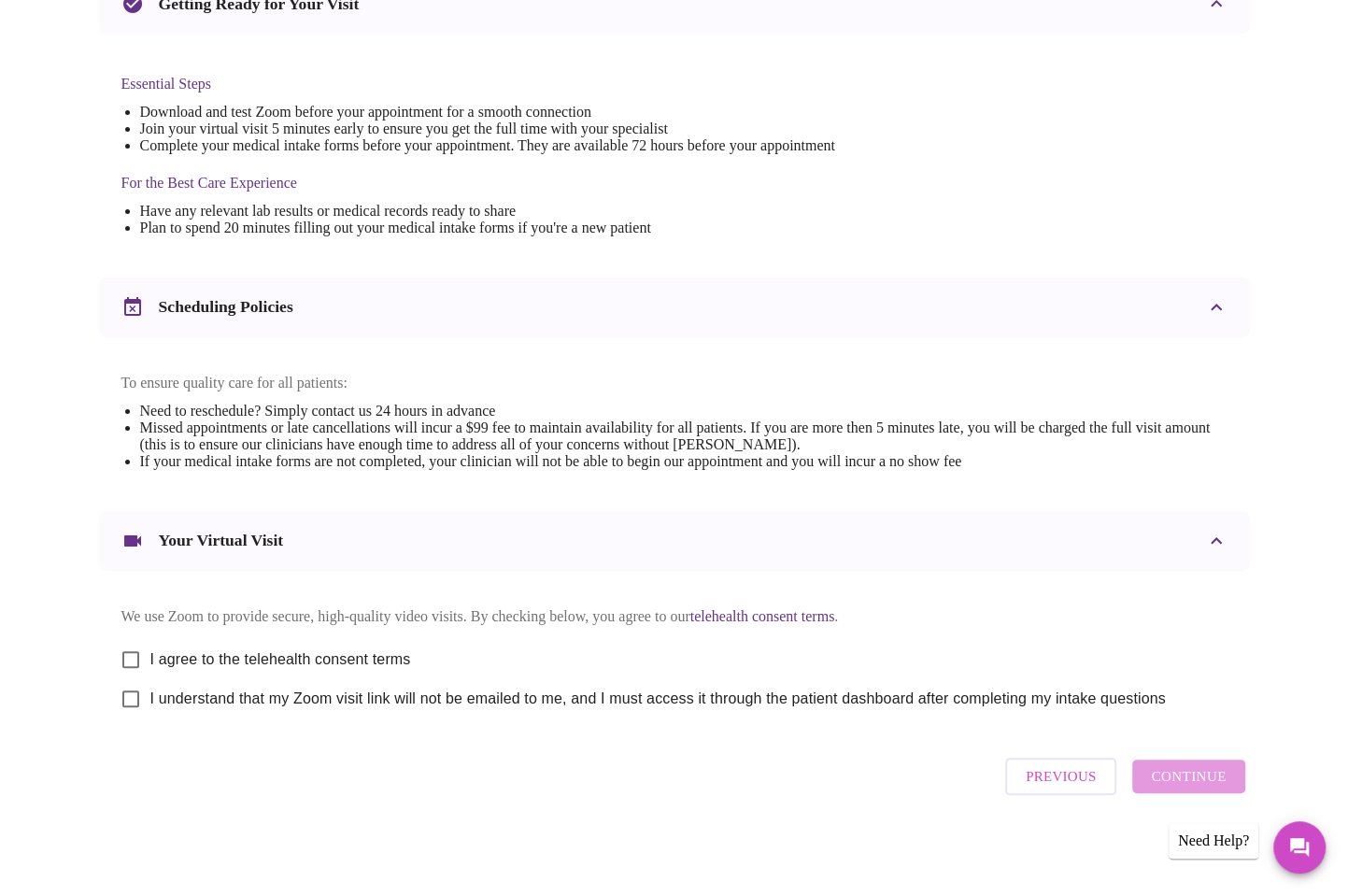
scroll to position [457, 0]
click at [138, 648] on input "I agree to the telehealth consent terms" at bounding box center [131, 659] width 40 height 40
checkbox input "true"
click at [134, 699] on input "I understand that my Zoom visit link will not be emailed to me, and I must acce…" at bounding box center [131, 698] width 40 height 40
checkbox input "true"
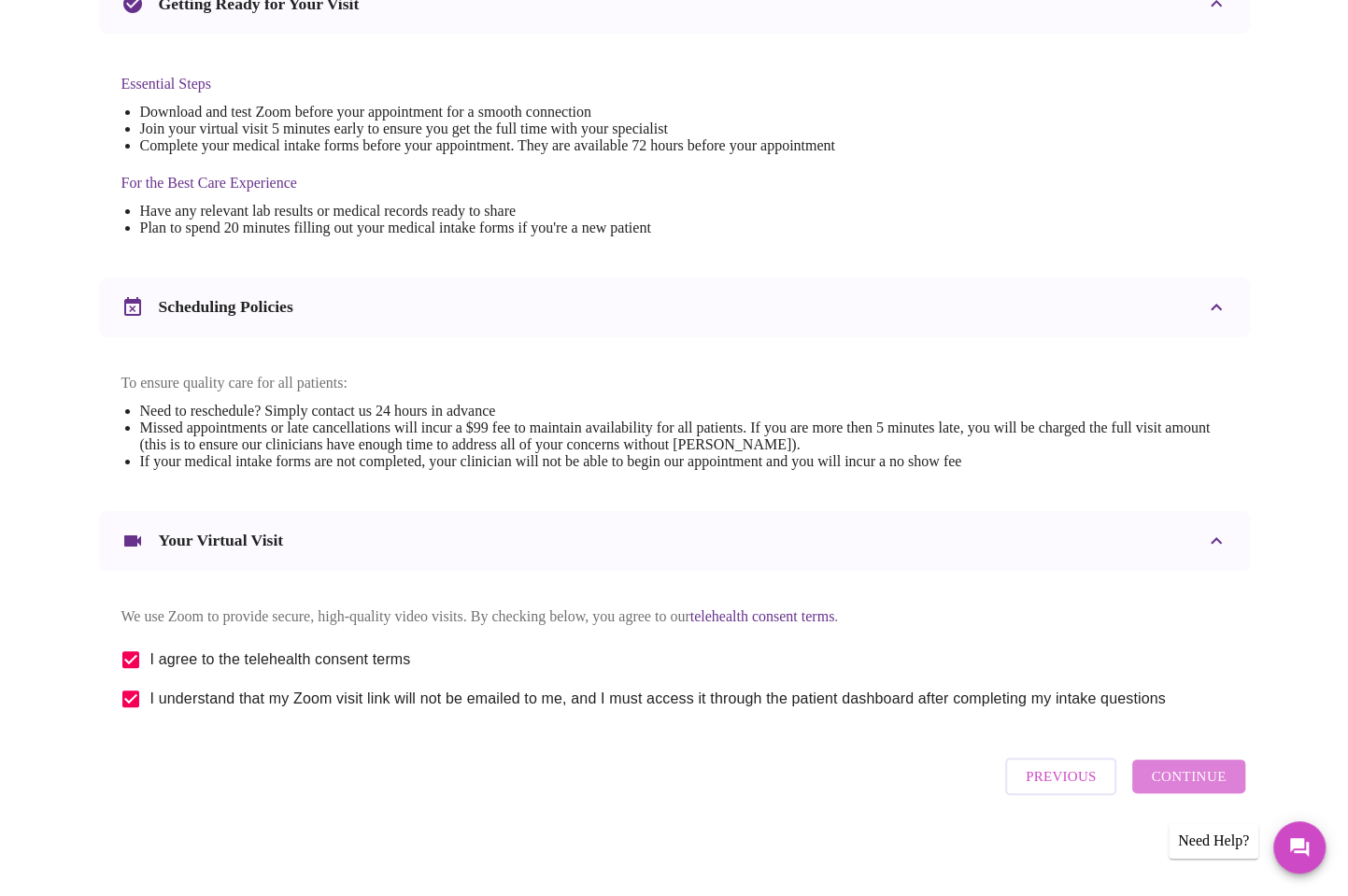
click at [1196, 780] on span "Continue" at bounding box center [1187, 775] width 74 height 24
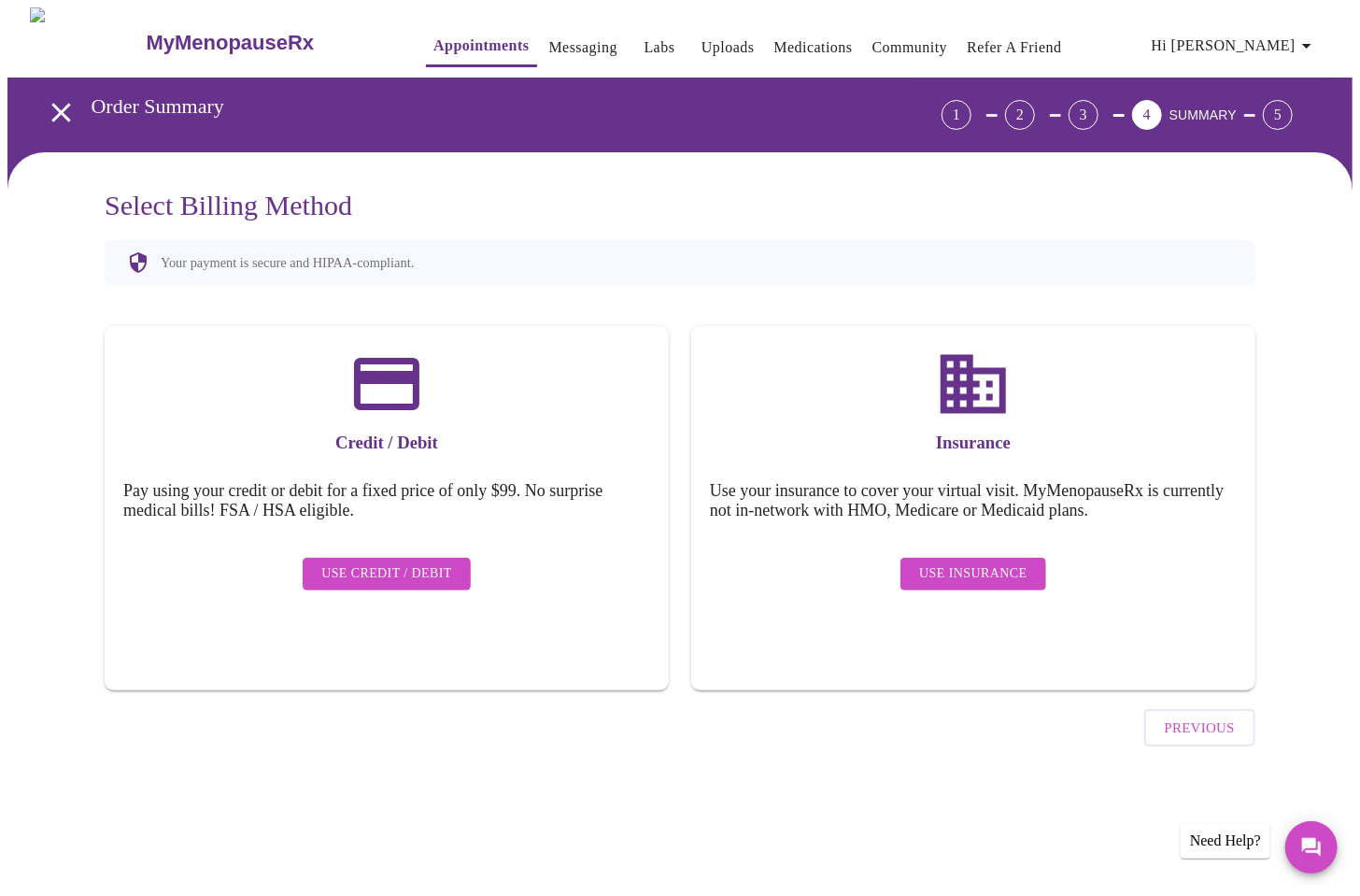
click at [992, 563] on span "Use Insurance" at bounding box center [972, 574] width 107 height 23
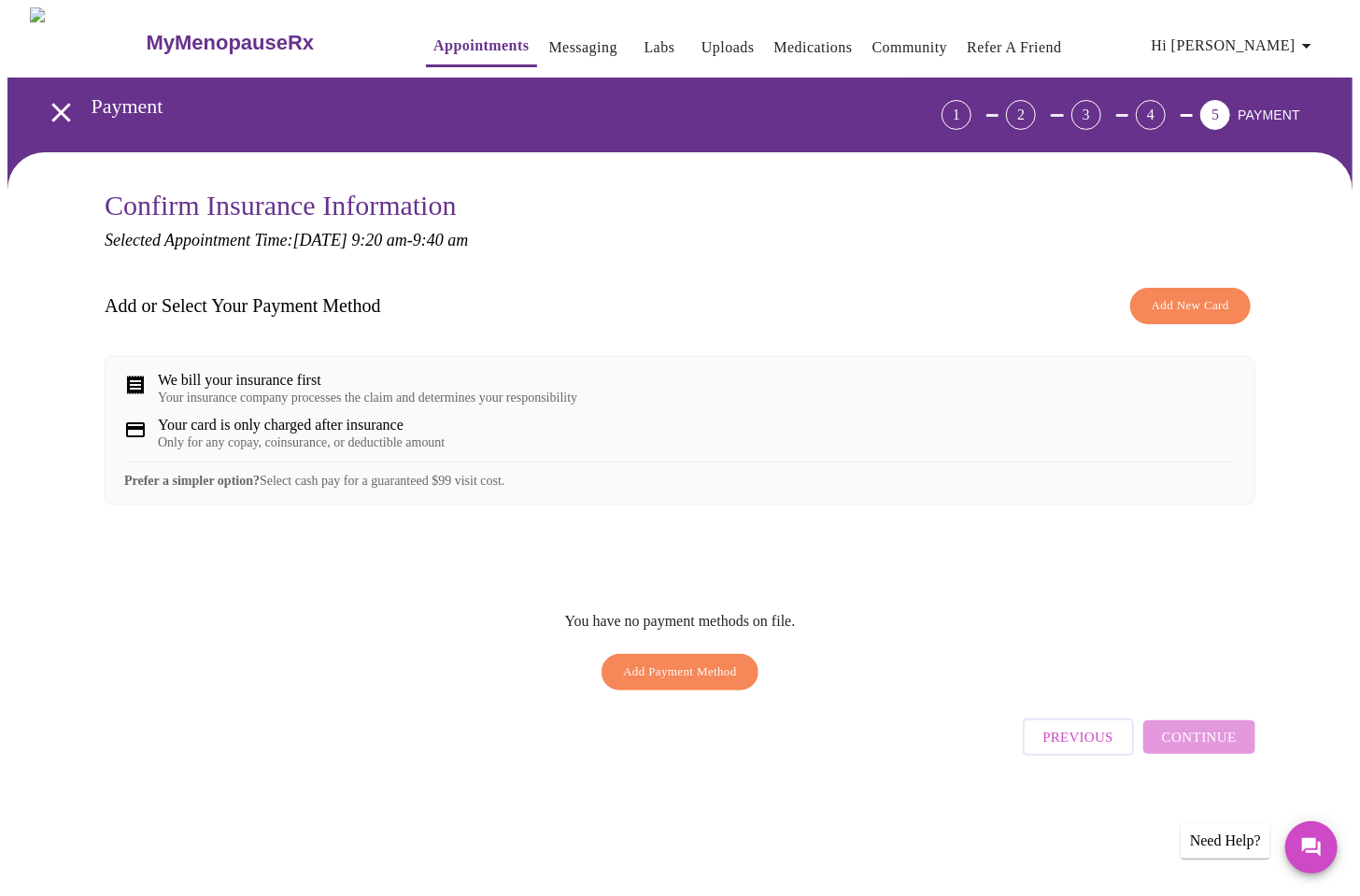
click at [1179, 308] on span "Add New Card" at bounding box center [1190, 305] width 77 height 21
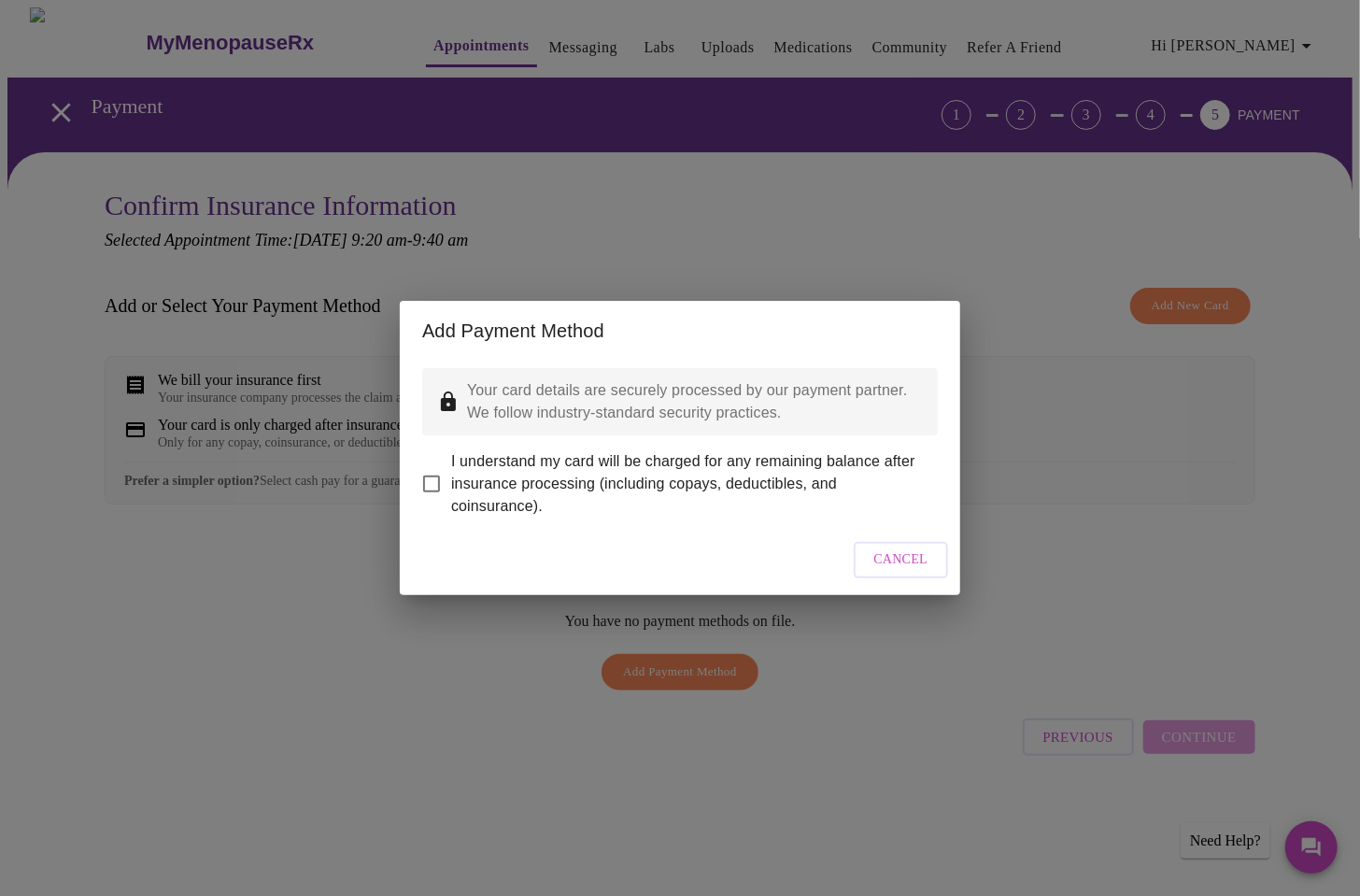
click at [429, 468] on input "I understand my card will be charged for any remaining balance after insurance …" at bounding box center [431, 483] width 40 height 40
checkbox input "true"
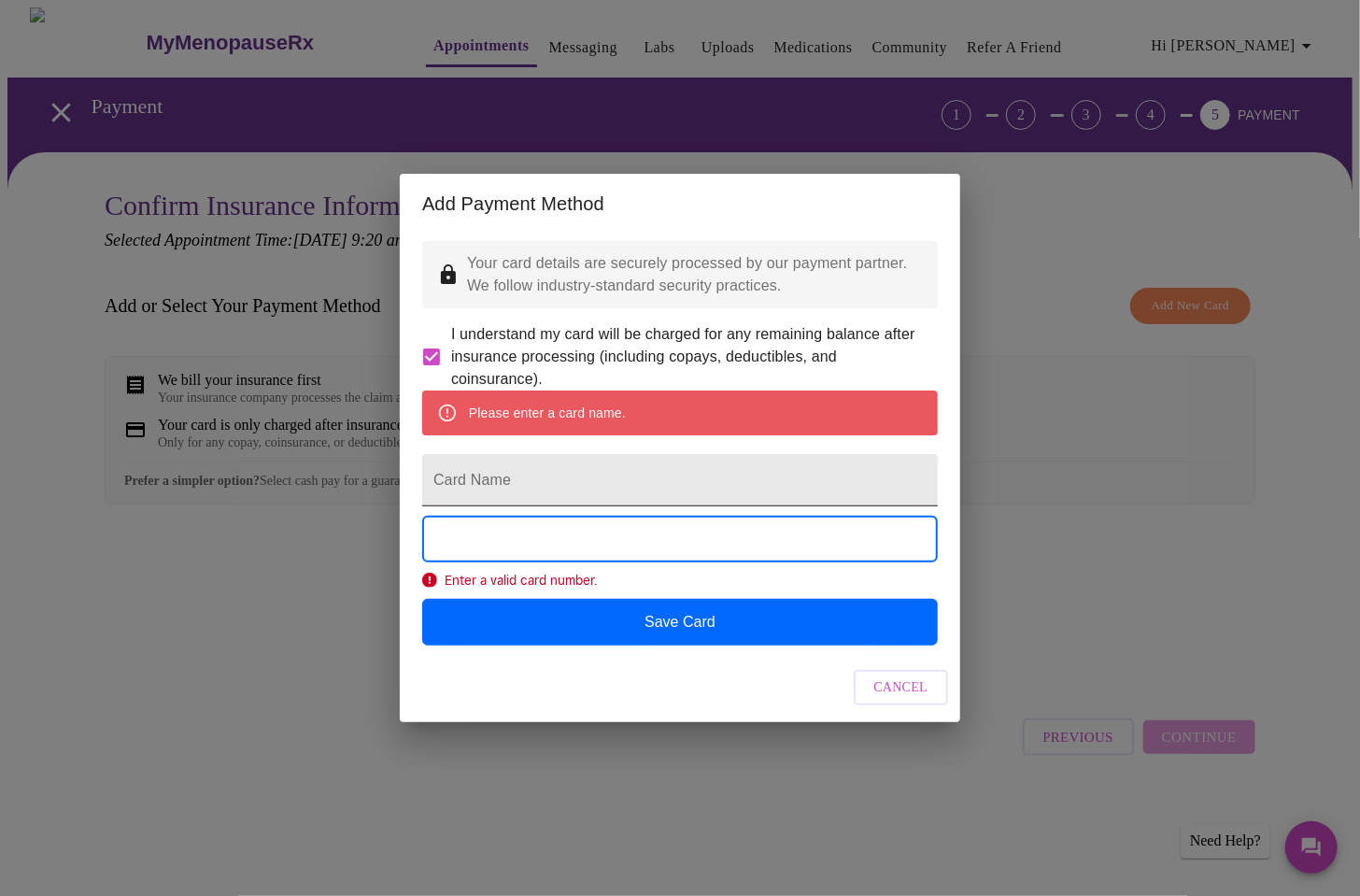
click at [473, 482] on input "Card Name" at bounding box center [680, 480] width 515 height 52
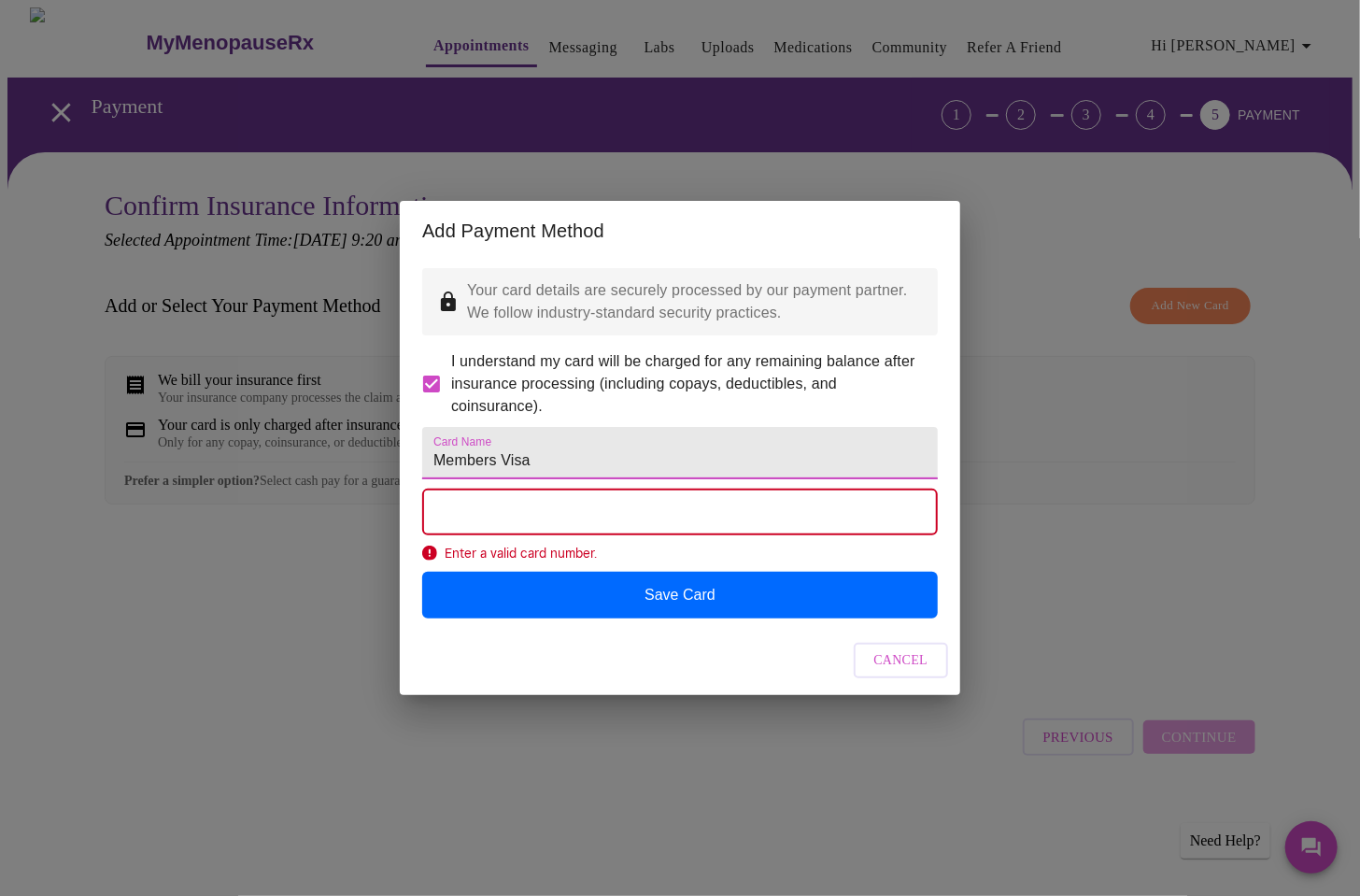
type input "Members Visa"
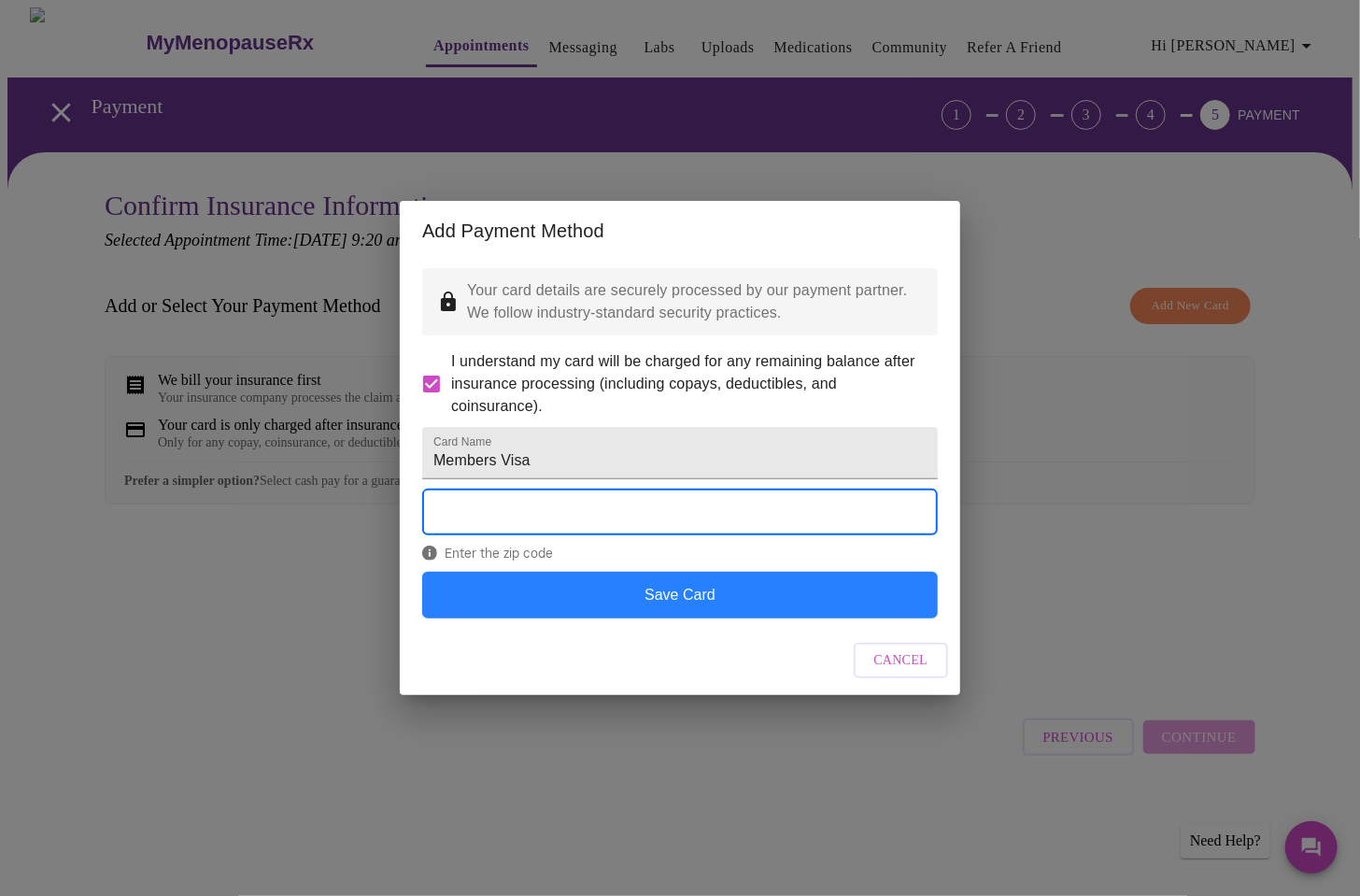
click at [691, 613] on button "Save Card" at bounding box center [680, 594] width 515 height 46
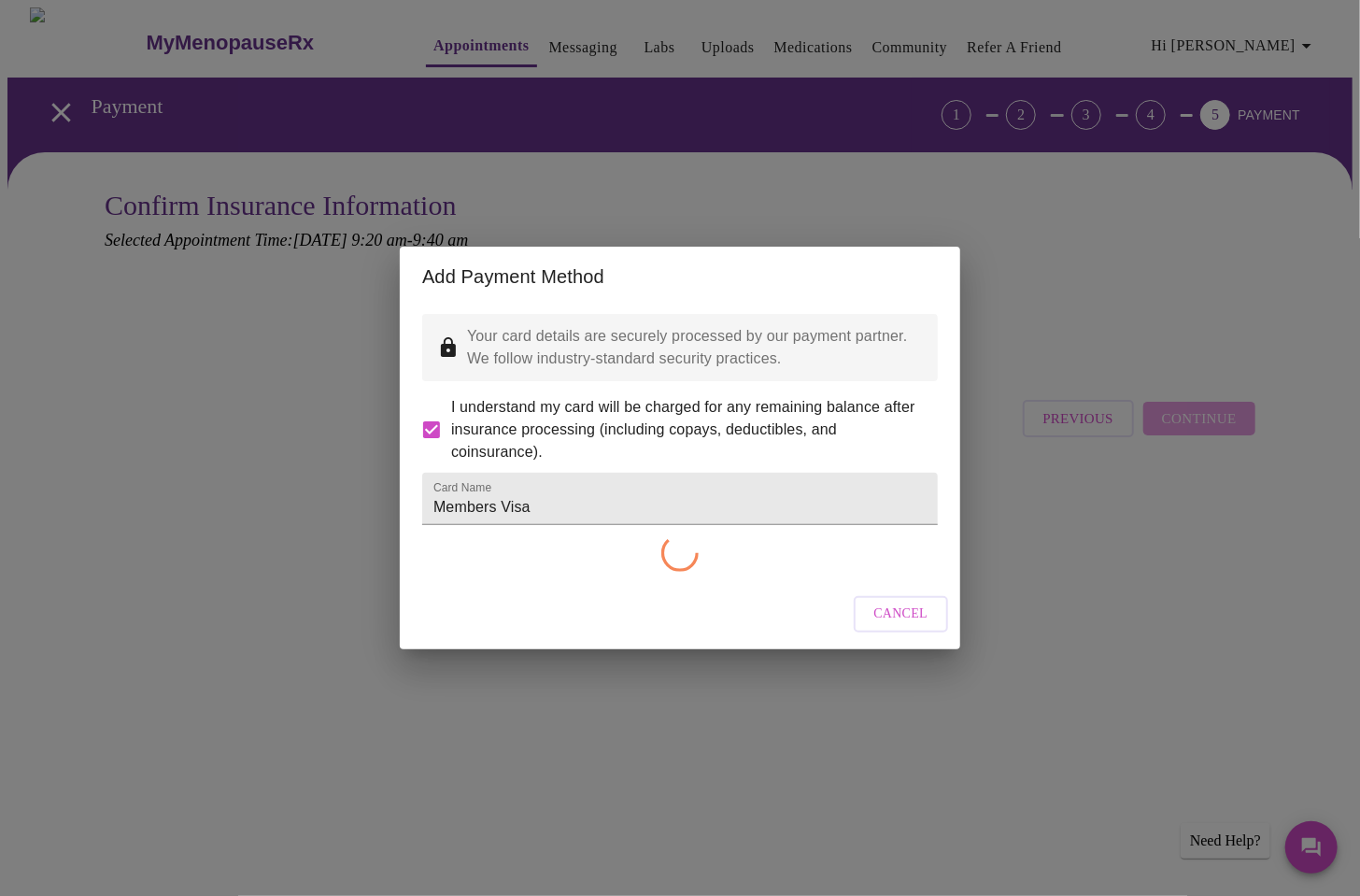
checkbox input "false"
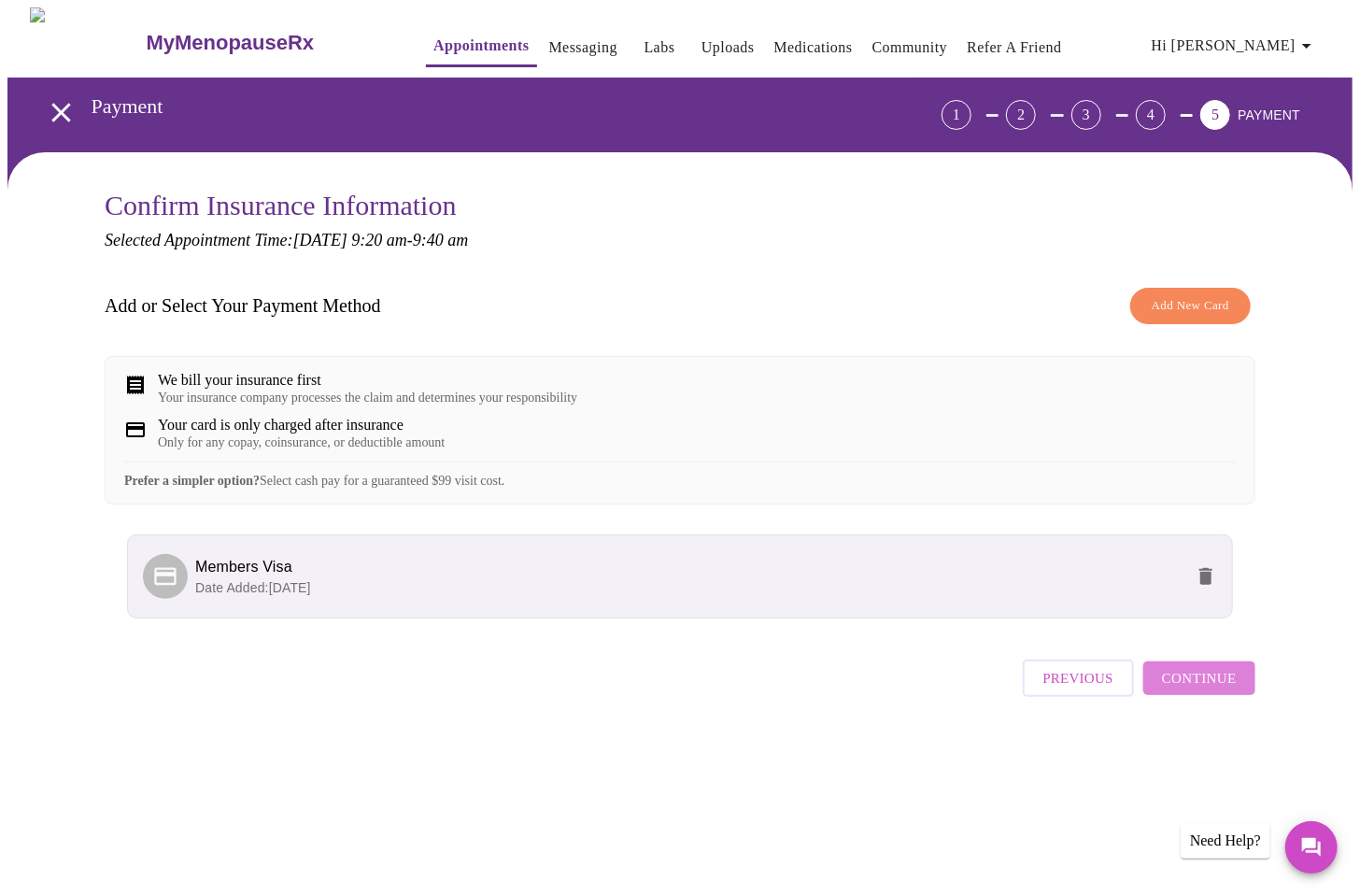
click at [1214, 690] on span "Continue" at bounding box center [1199, 678] width 74 height 24
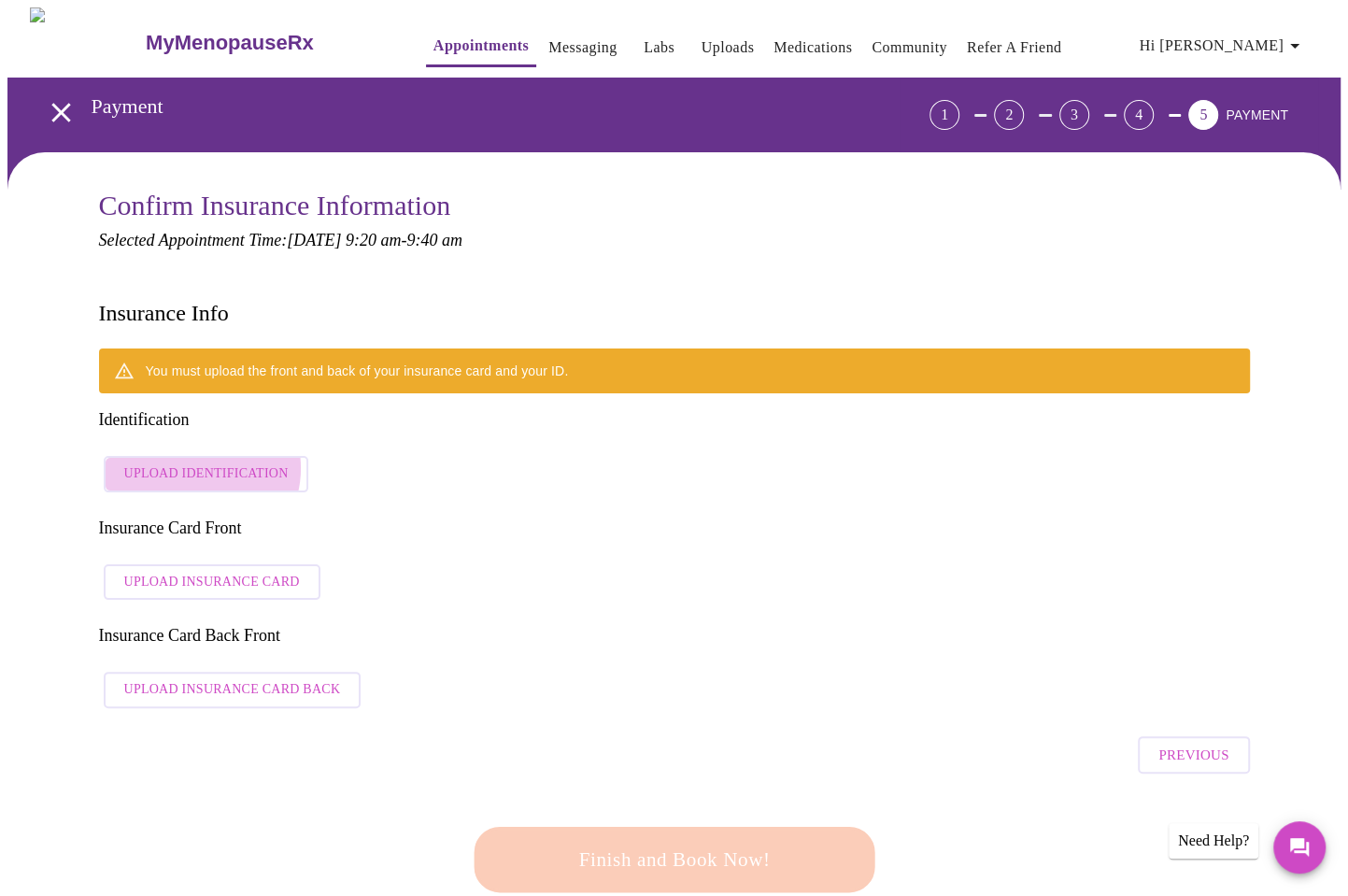
click at [196, 462] on span "Upload Identification" at bounding box center [206, 474] width 164 height 23
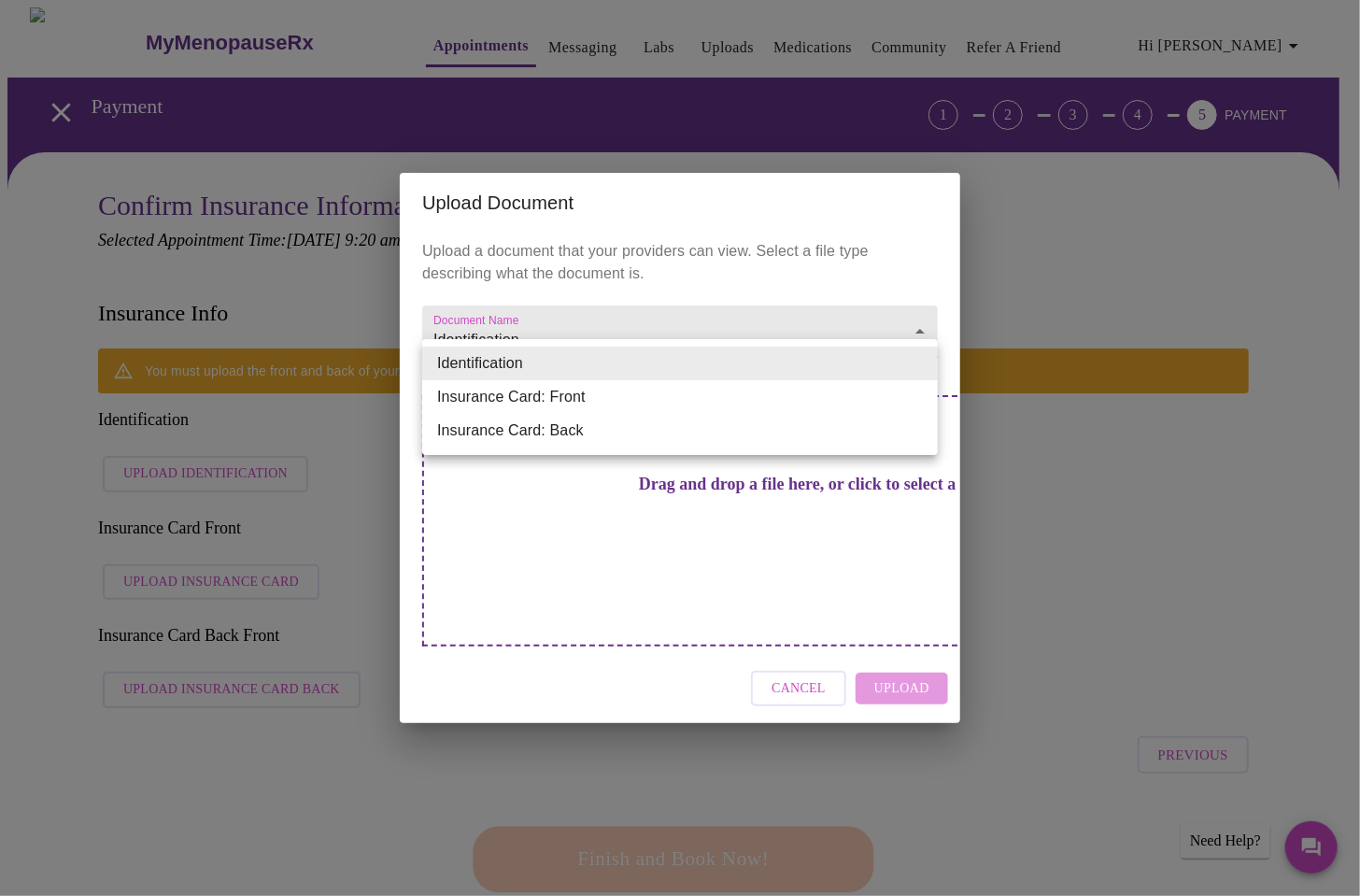
click at [1051, 403] on div at bounding box center [680, 448] width 1360 height 896
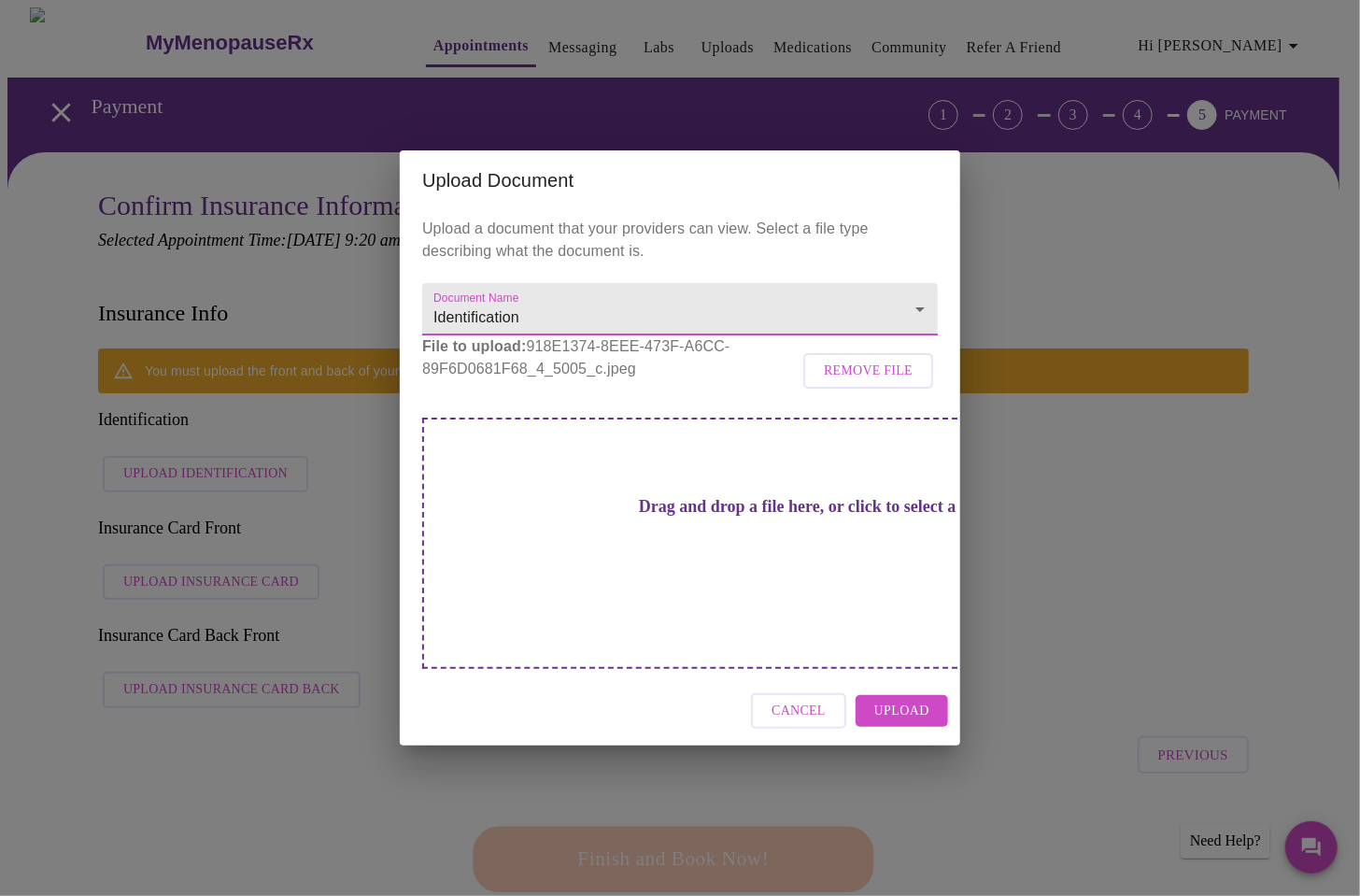
click at [888, 700] on span "Upload" at bounding box center [901, 711] width 55 height 23
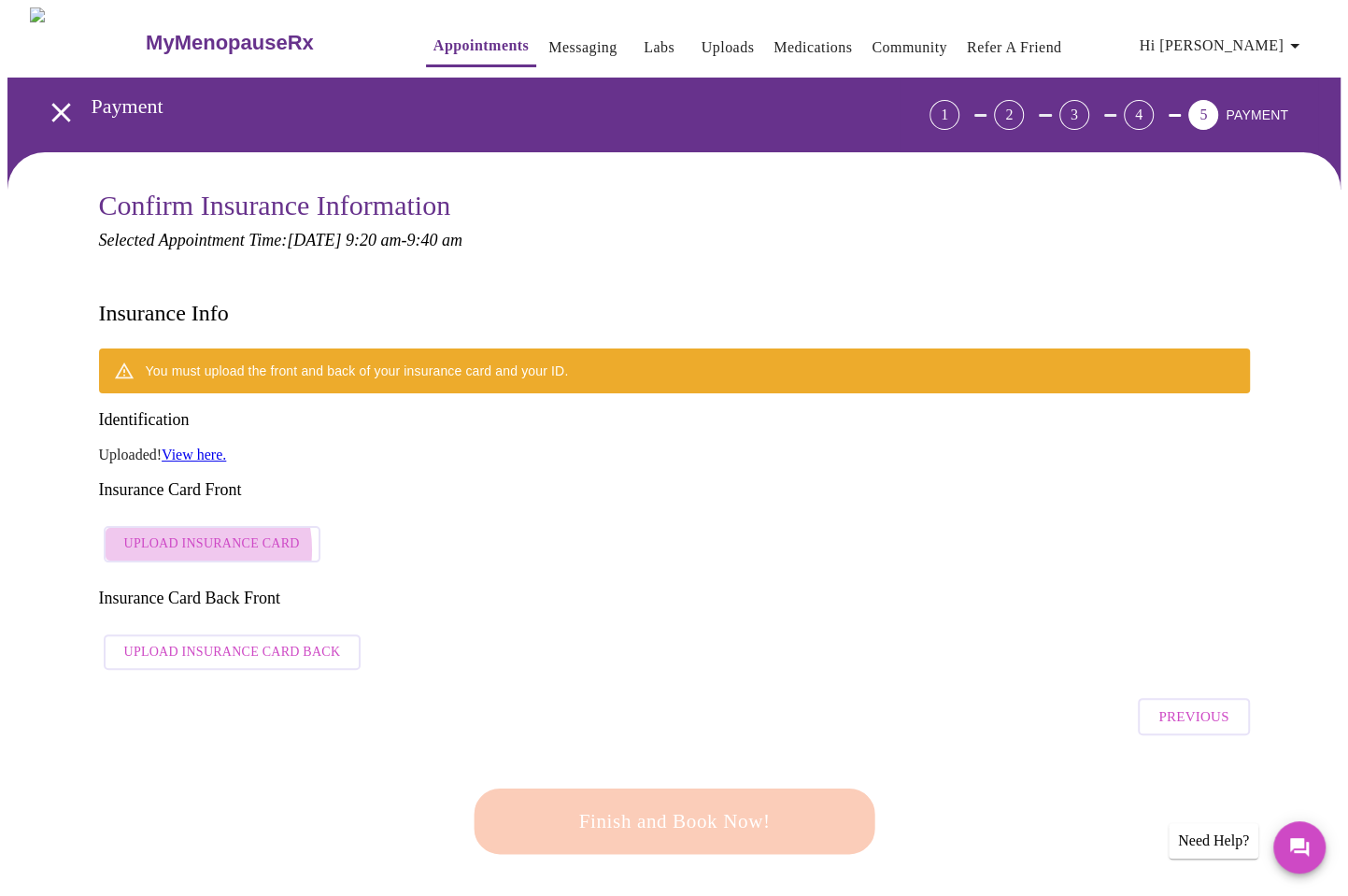
click at [180, 533] on span "Upload Insurance Card" at bounding box center [212, 544] width 176 height 23
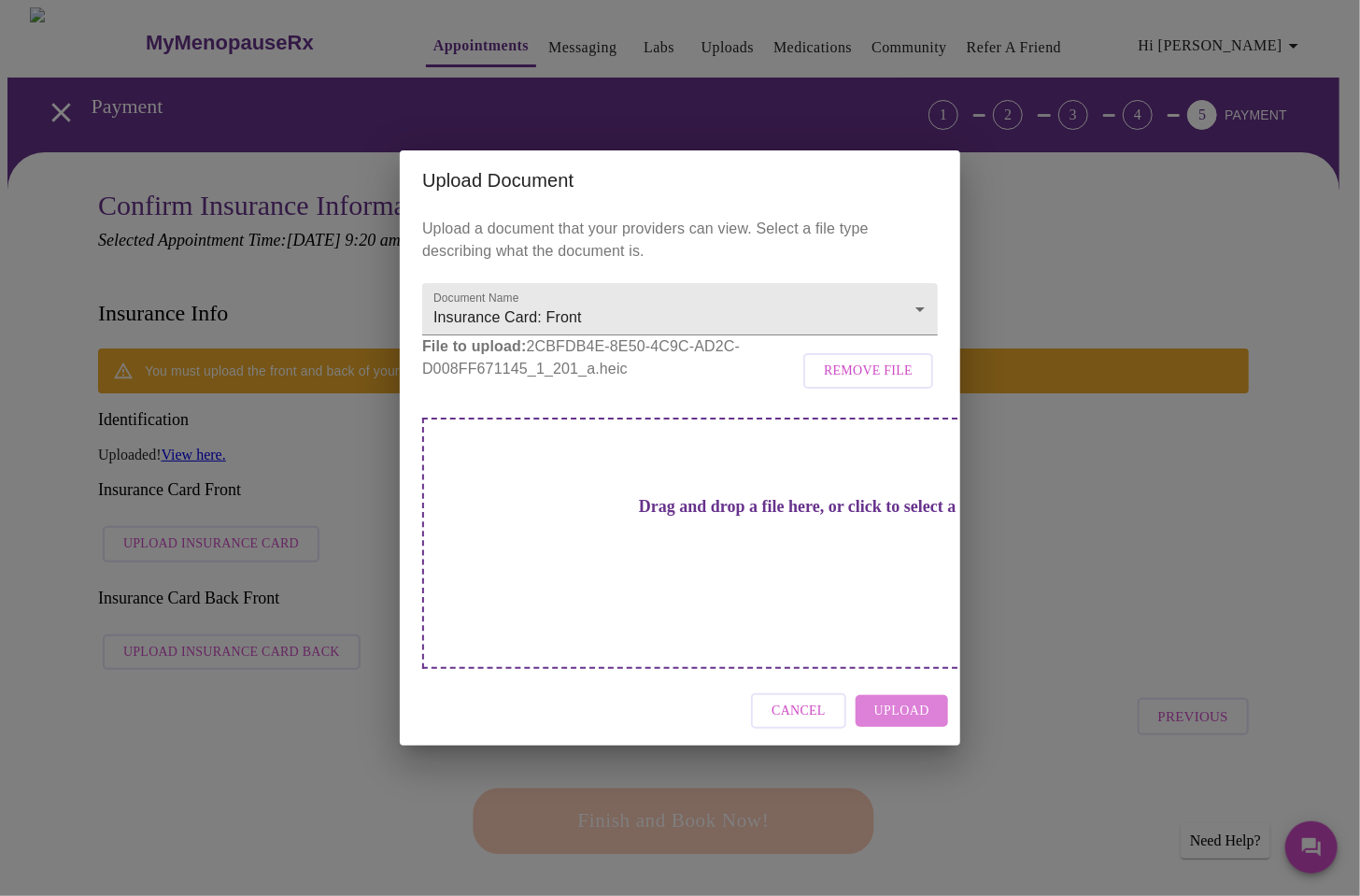
click at [885, 700] on span "Upload" at bounding box center [901, 711] width 55 height 23
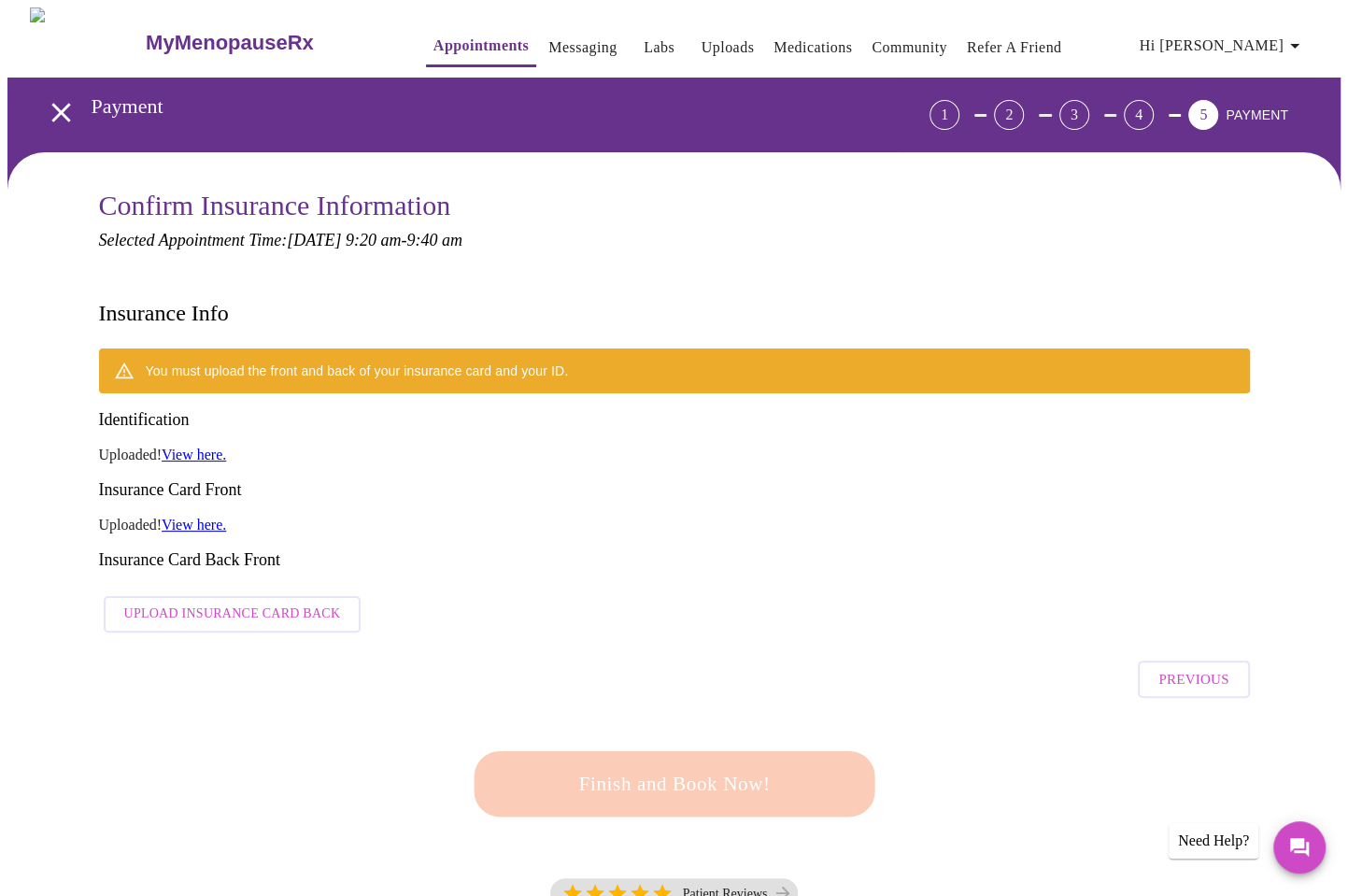
click at [242, 602] on span "Upload Insurance Card Back" at bounding box center [232, 614] width 217 height 23
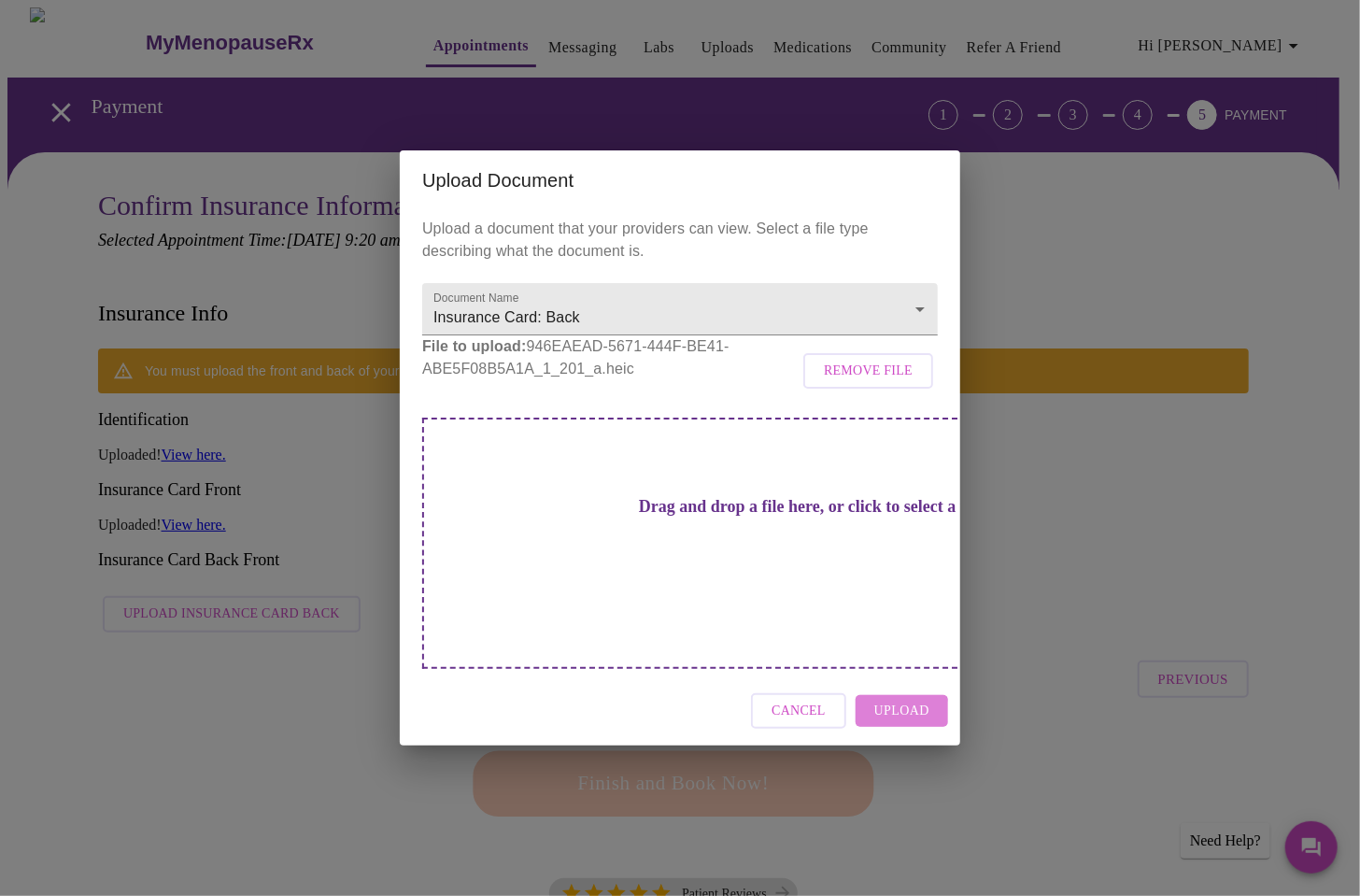
click at [894, 700] on span "Upload" at bounding box center [901, 711] width 55 height 23
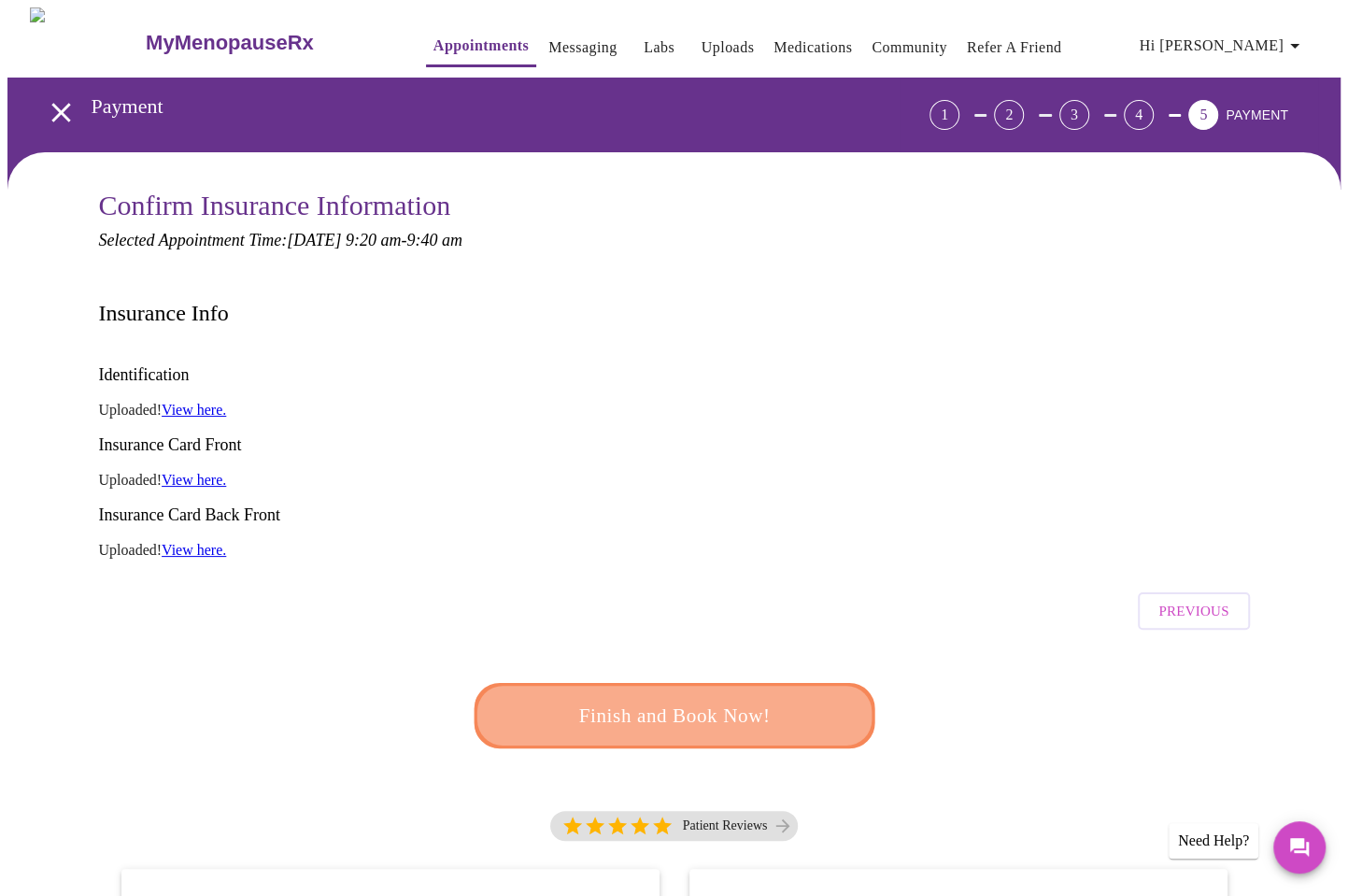
click at [682, 699] on span "Finish and Book Now!" at bounding box center [674, 716] width 345 height 35
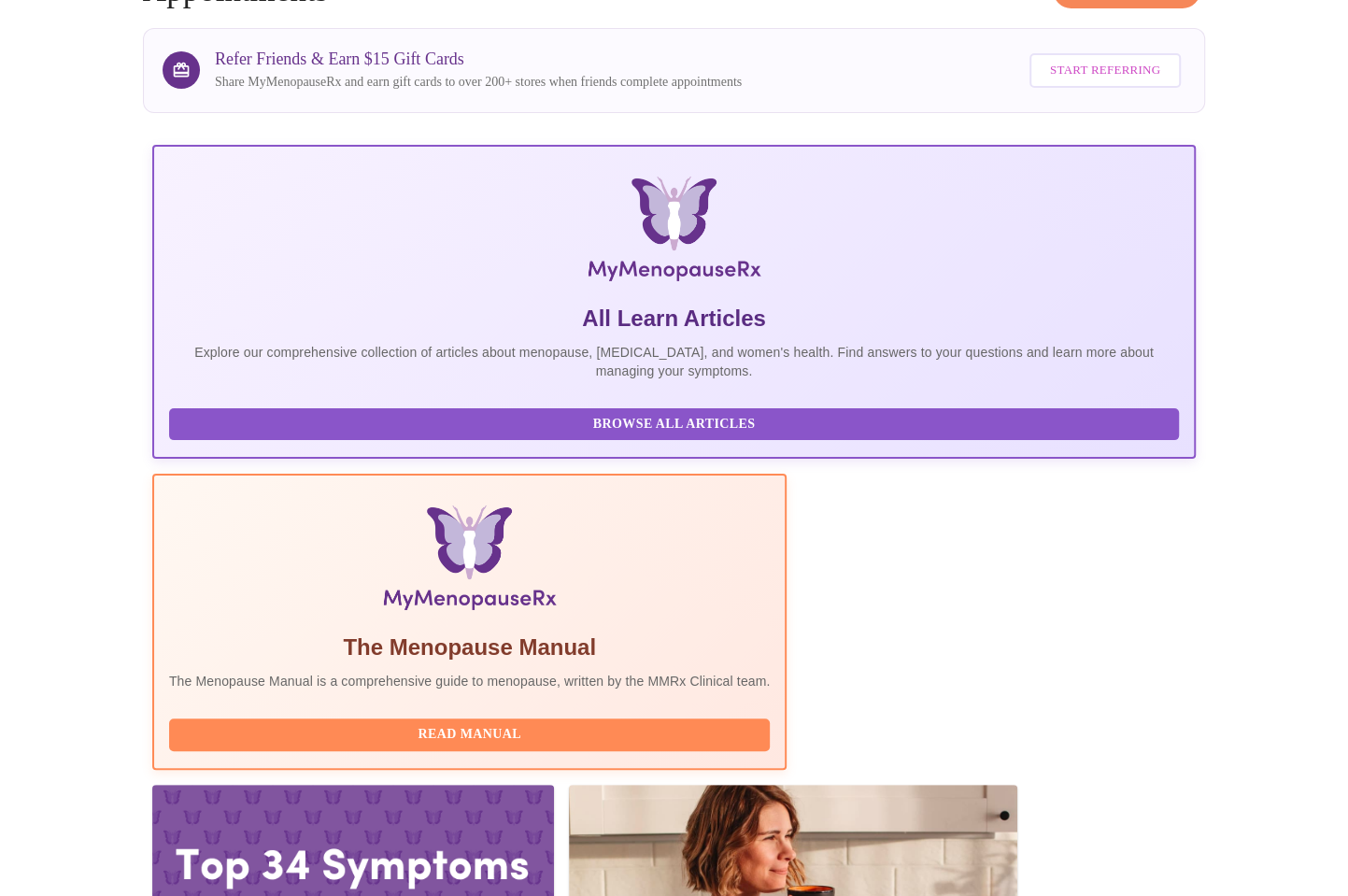
scroll to position [125, 0]
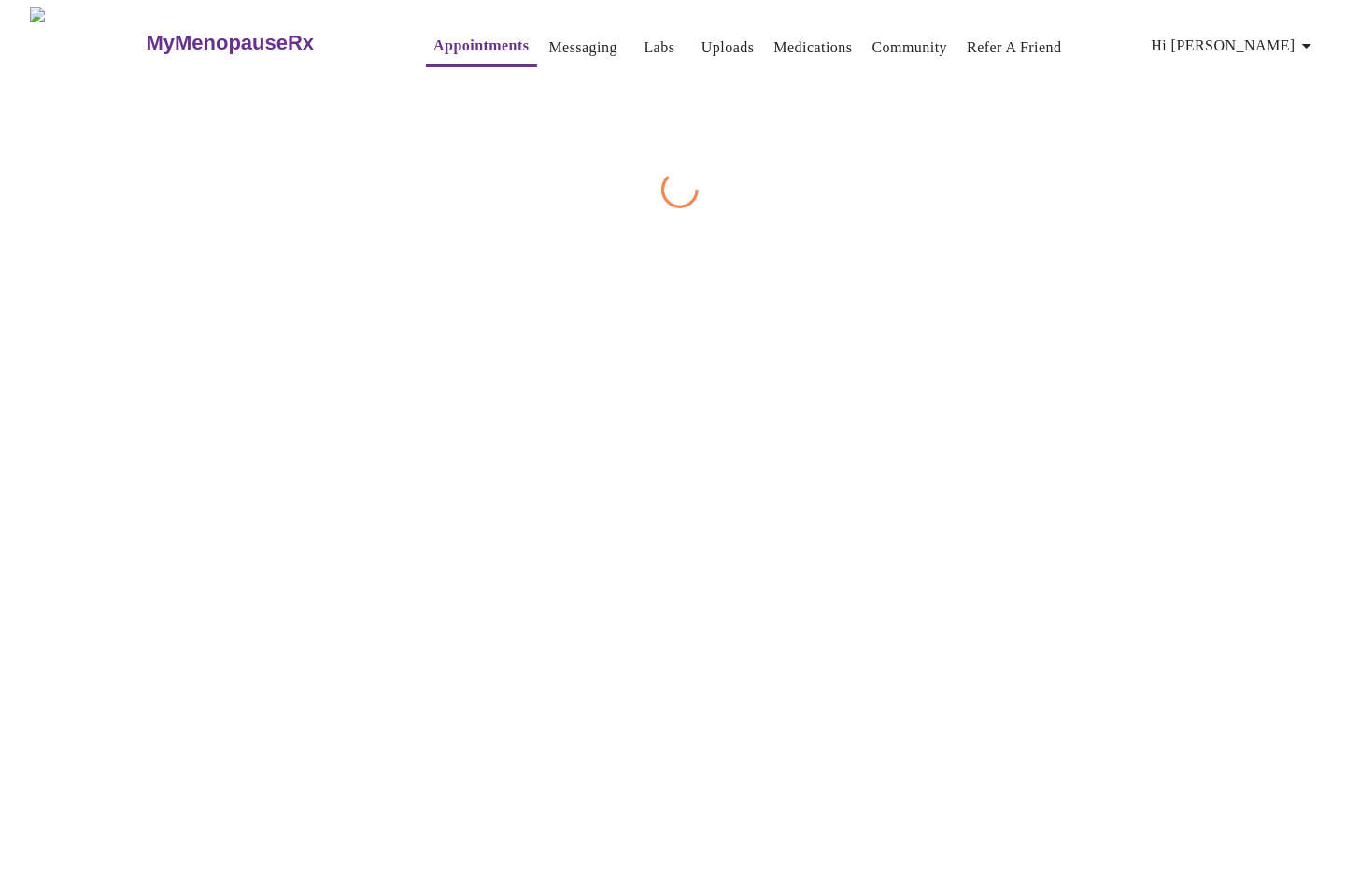
click at [1065, 208] on div "MyMenopauseRx Appointments Messaging Labs Uploads Medications Community Refer a…" at bounding box center [680, 108] width 1345 height 201
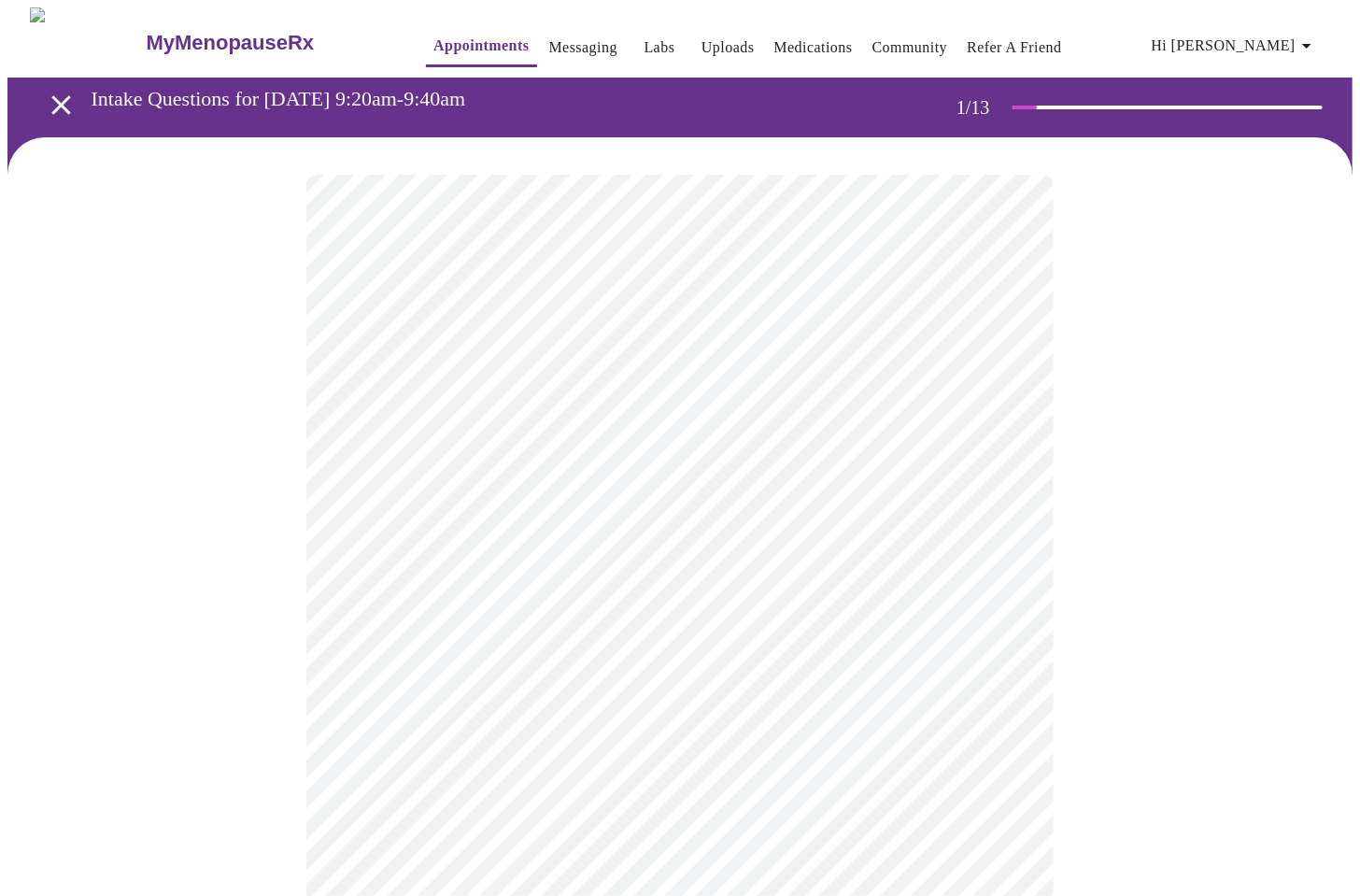
click at [563, 416] on body "MyMenopauseRx Appointments Messaging Labs Uploads Medications Community Refer a…" at bounding box center [680, 865] width 1345 height 1716
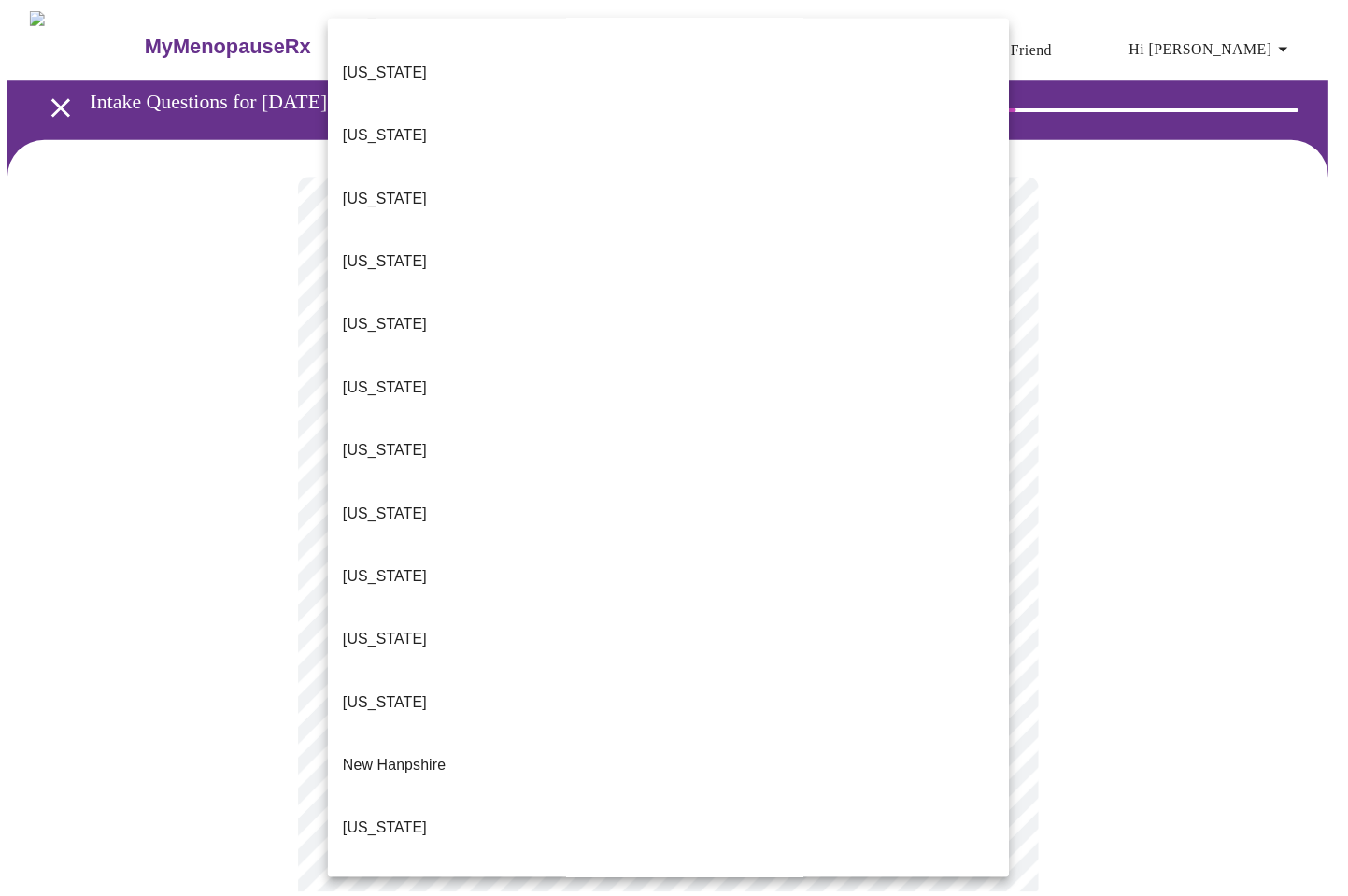
scroll to position [1066, 0]
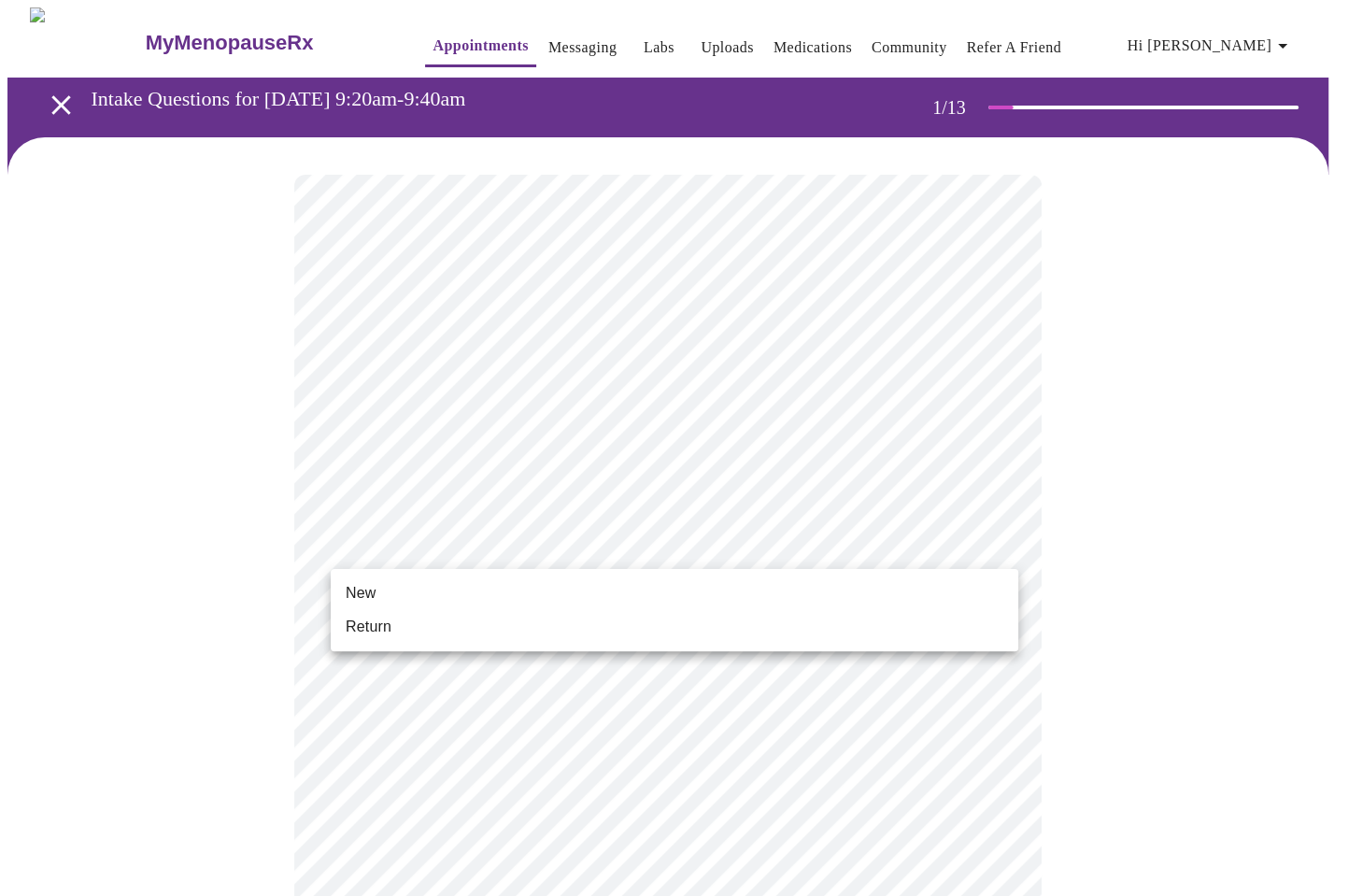
click at [461, 553] on body "MyMenopauseRx Appointments Messaging Labs Uploads Medications Community Refer a…" at bounding box center [674, 860] width 1333 height 1705
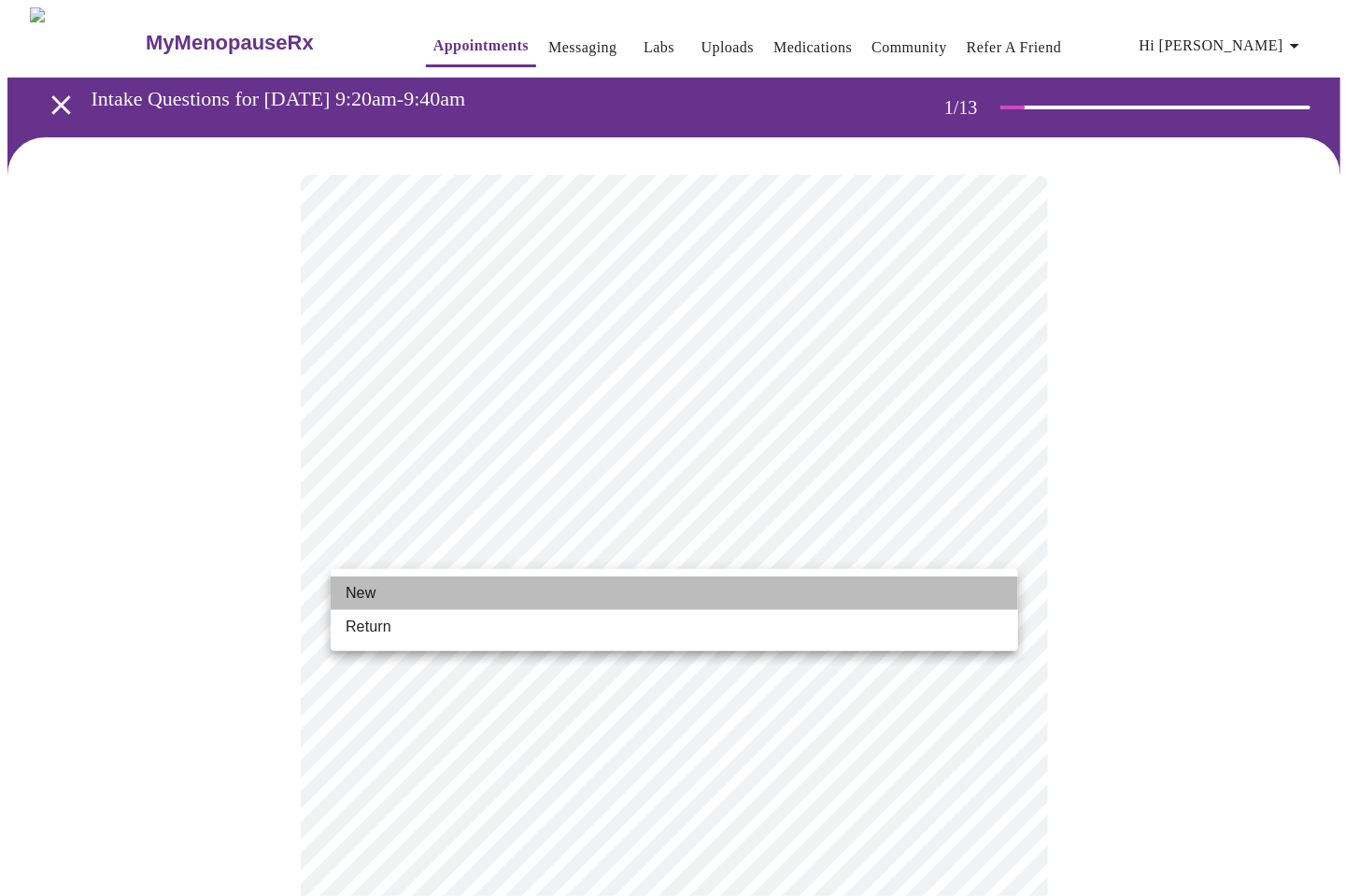
click at [350, 591] on span "New" at bounding box center [360, 593] width 30 height 22
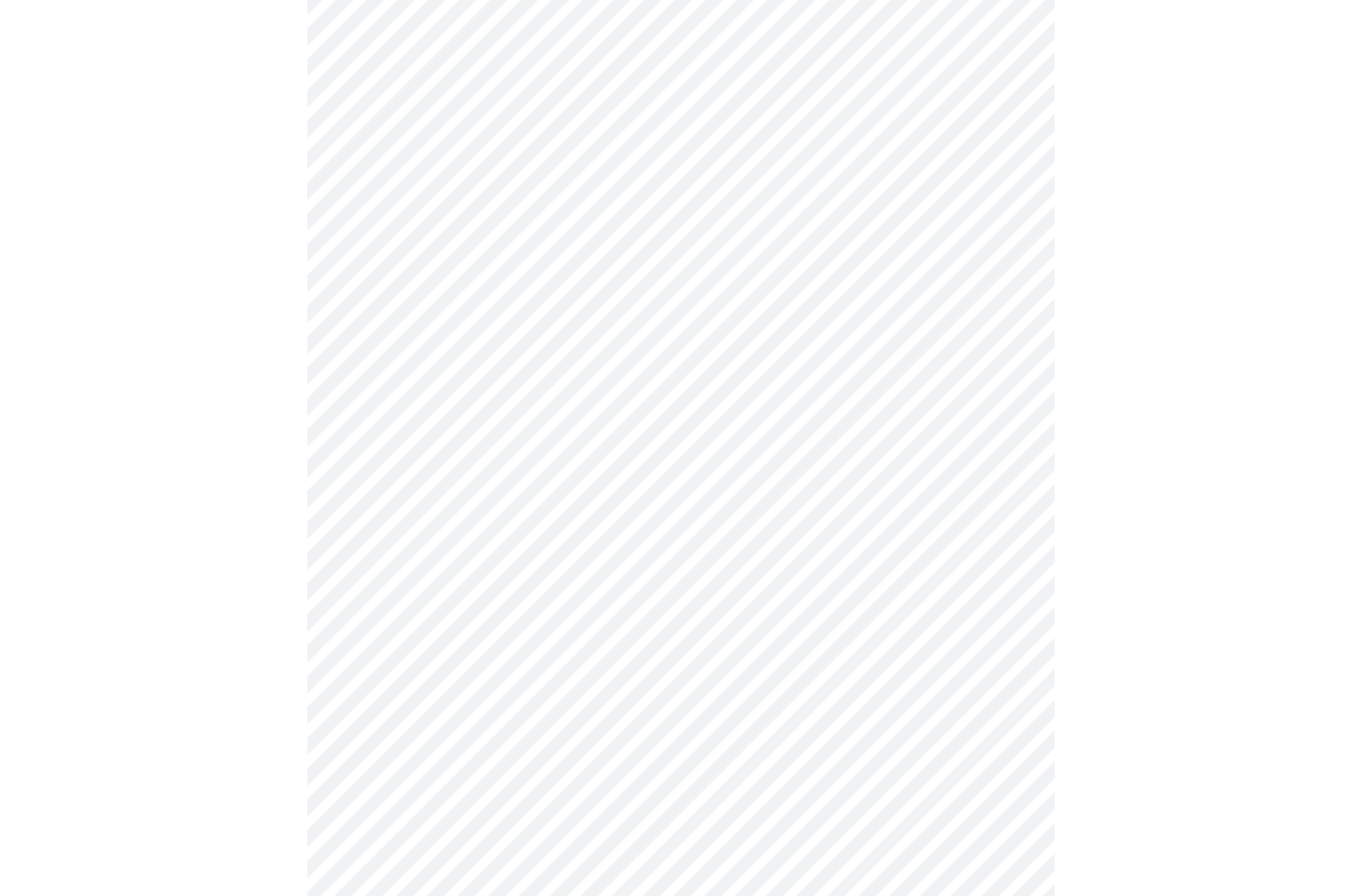
scroll to position [783, 0]
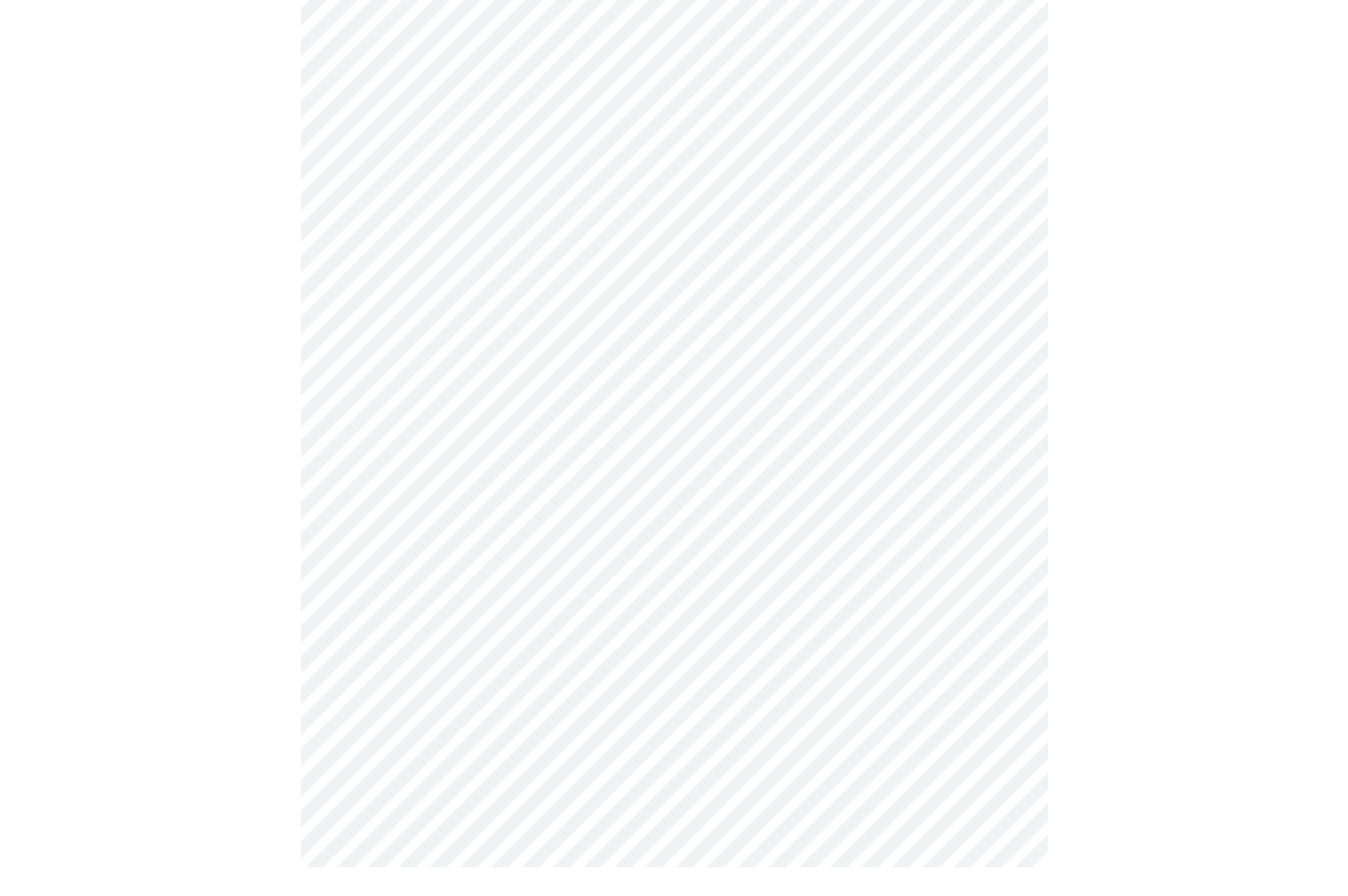
click at [595, 625] on body "MyMenopauseRx Appointments Messaging Labs Uploads Medications Community Refer a…" at bounding box center [674, 64] width 1333 height 1679
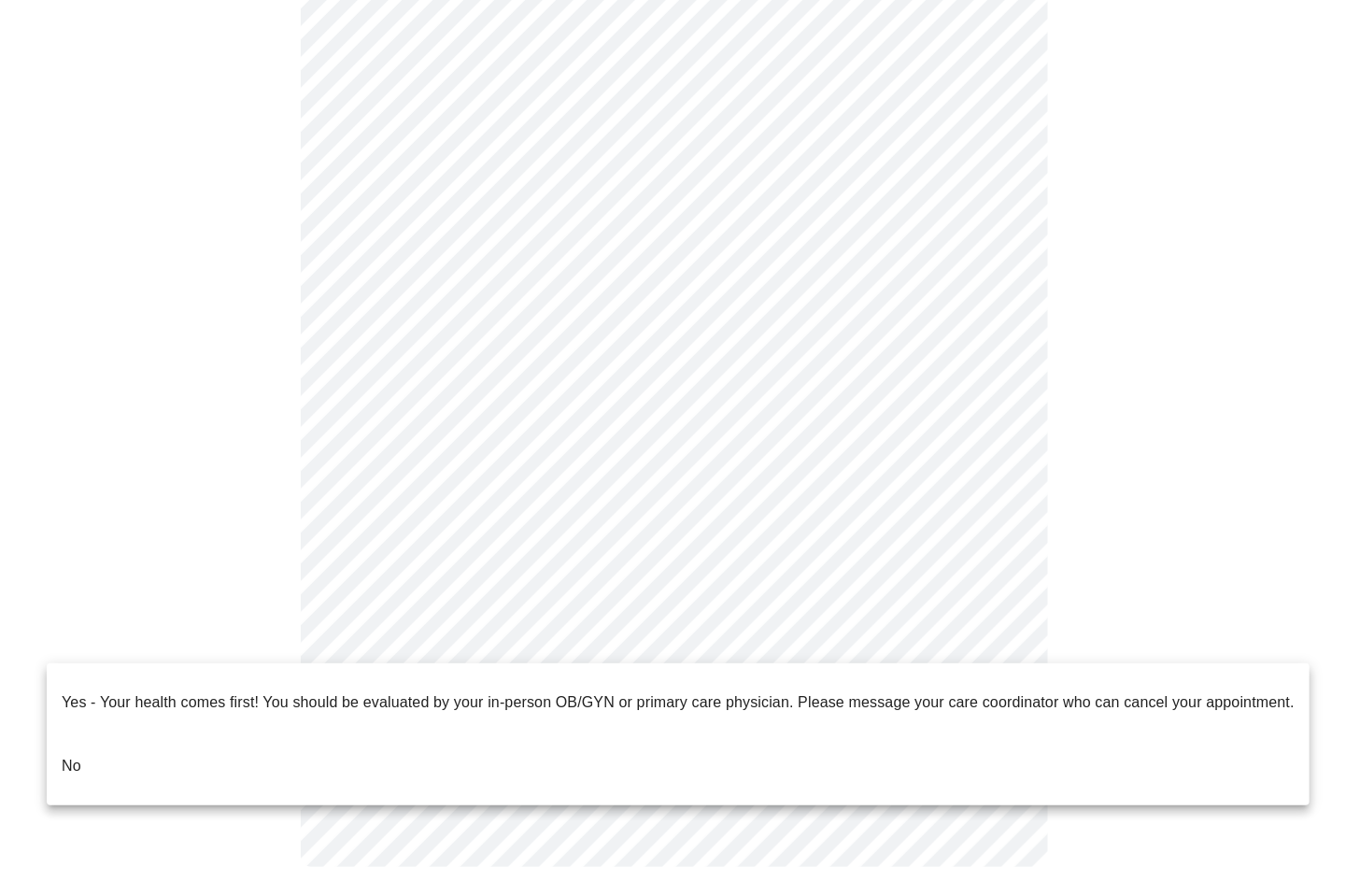
click at [86, 756] on li "No" at bounding box center [678, 766] width 1262 height 64
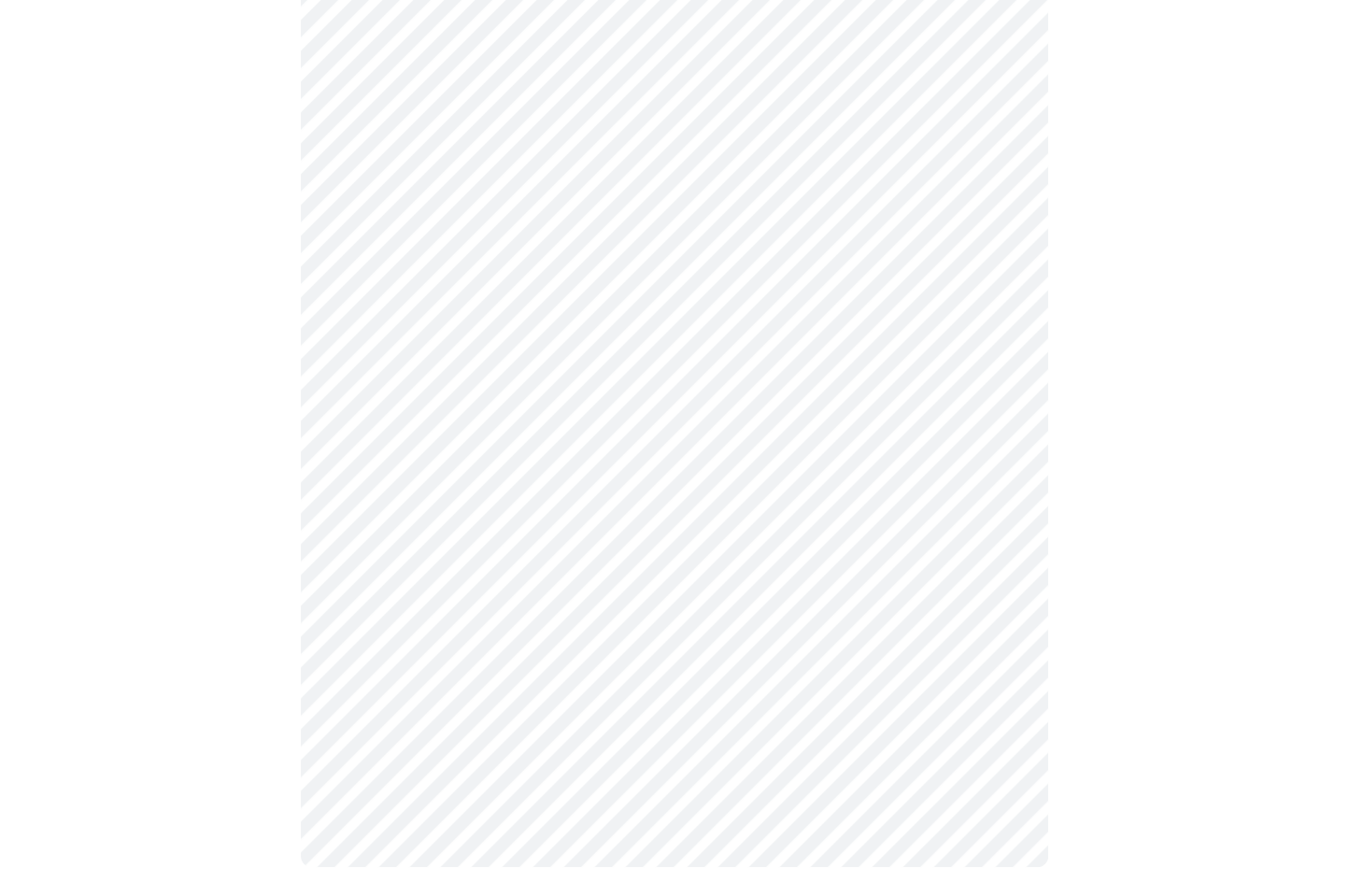
scroll to position [0, 0]
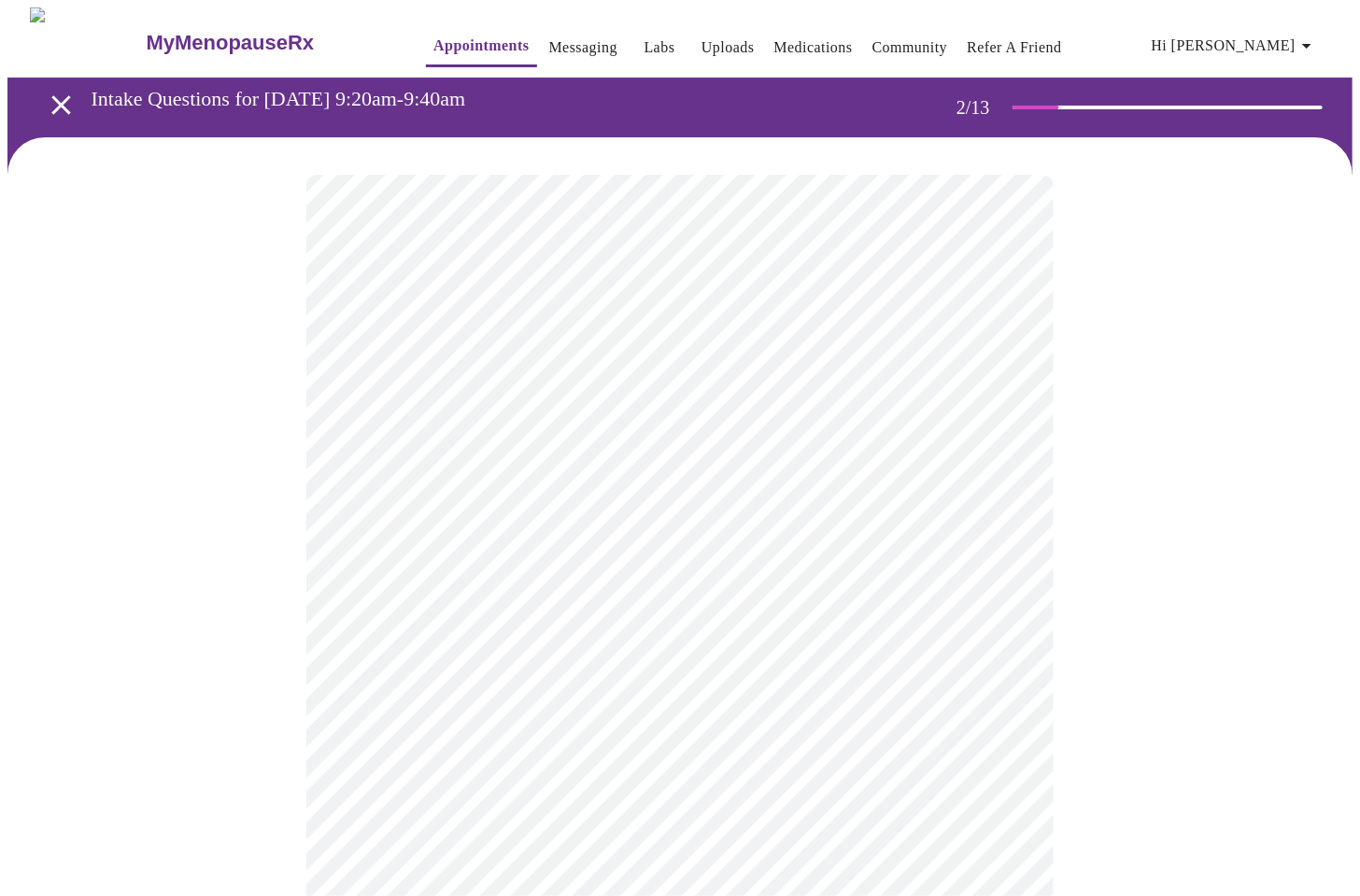
click at [996, 382] on body "MyMenopauseRx Appointments Messaging Labs Uploads Medications Community Refer a…" at bounding box center [680, 568] width 1345 height 1121
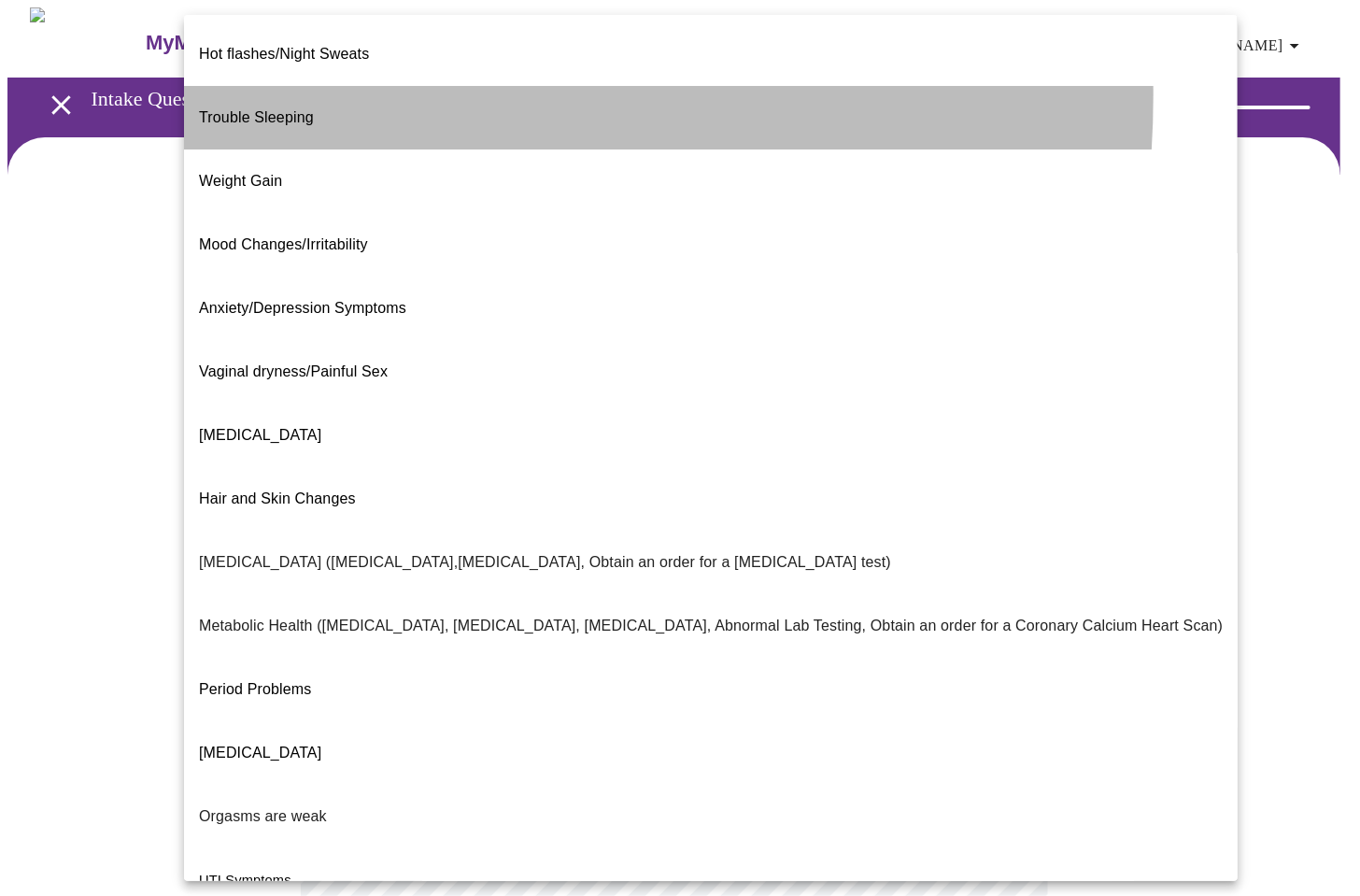
click at [276, 109] on span "Trouble Sleeping" at bounding box center [256, 117] width 115 height 15
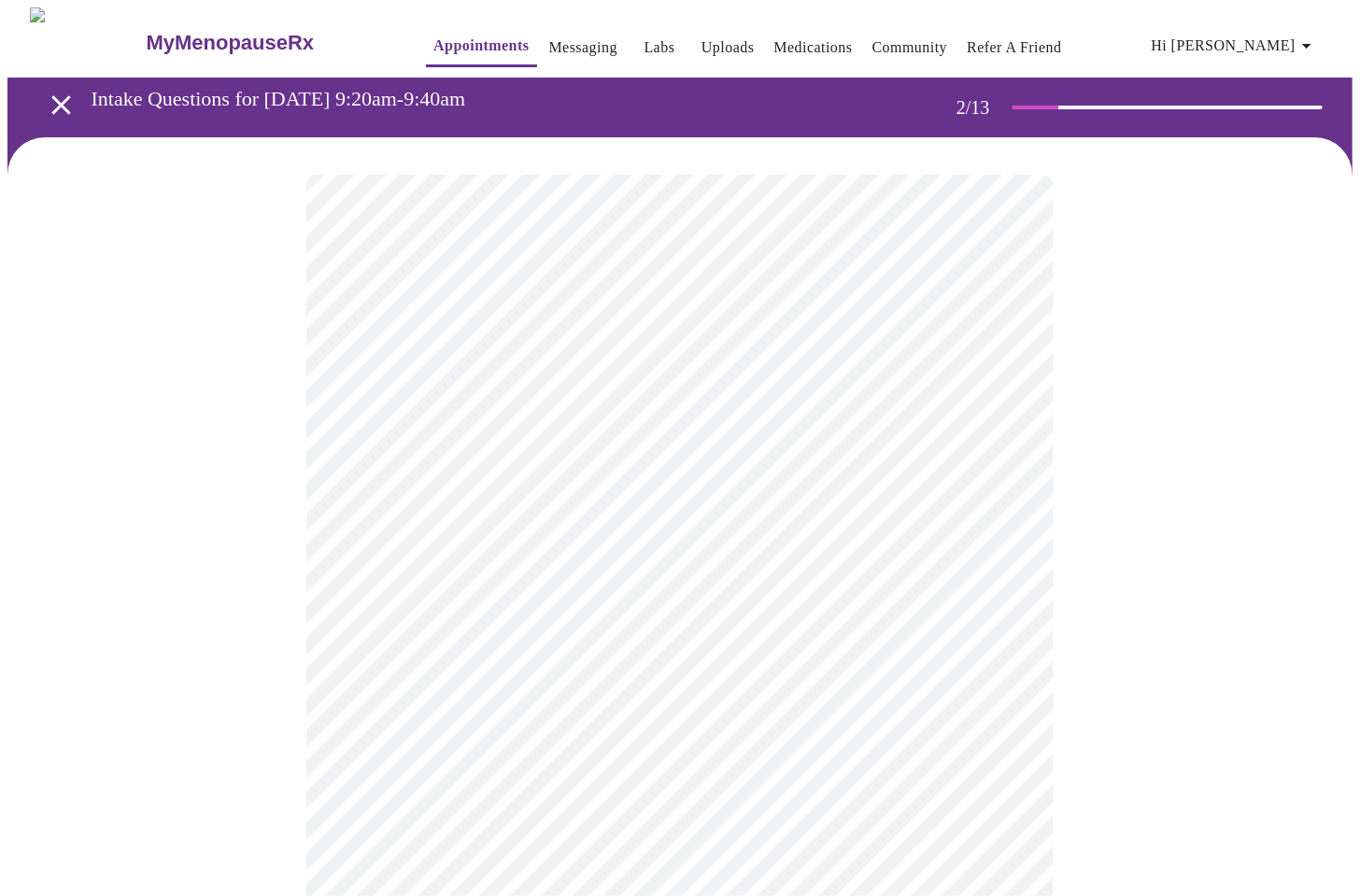
click at [555, 587] on body "MyMenopauseRx Appointments Messaging Labs Uploads Medications Community Refer a…" at bounding box center [680, 563] width 1345 height 1111
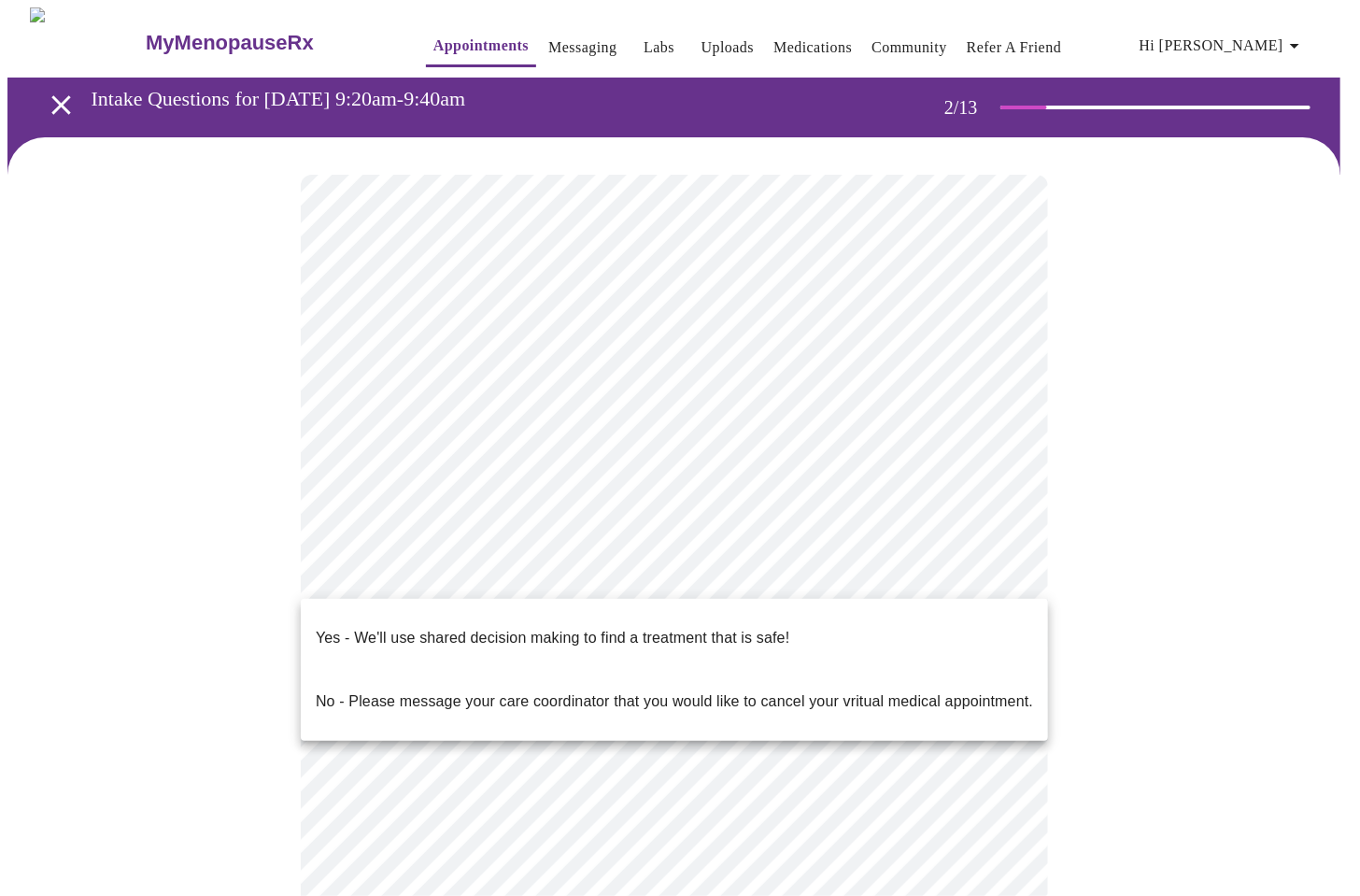
click at [515, 626] on p "Yes - We'll use shared decision making to find a treatment that is safe!" at bounding box center [553, 637] width 474 height 22
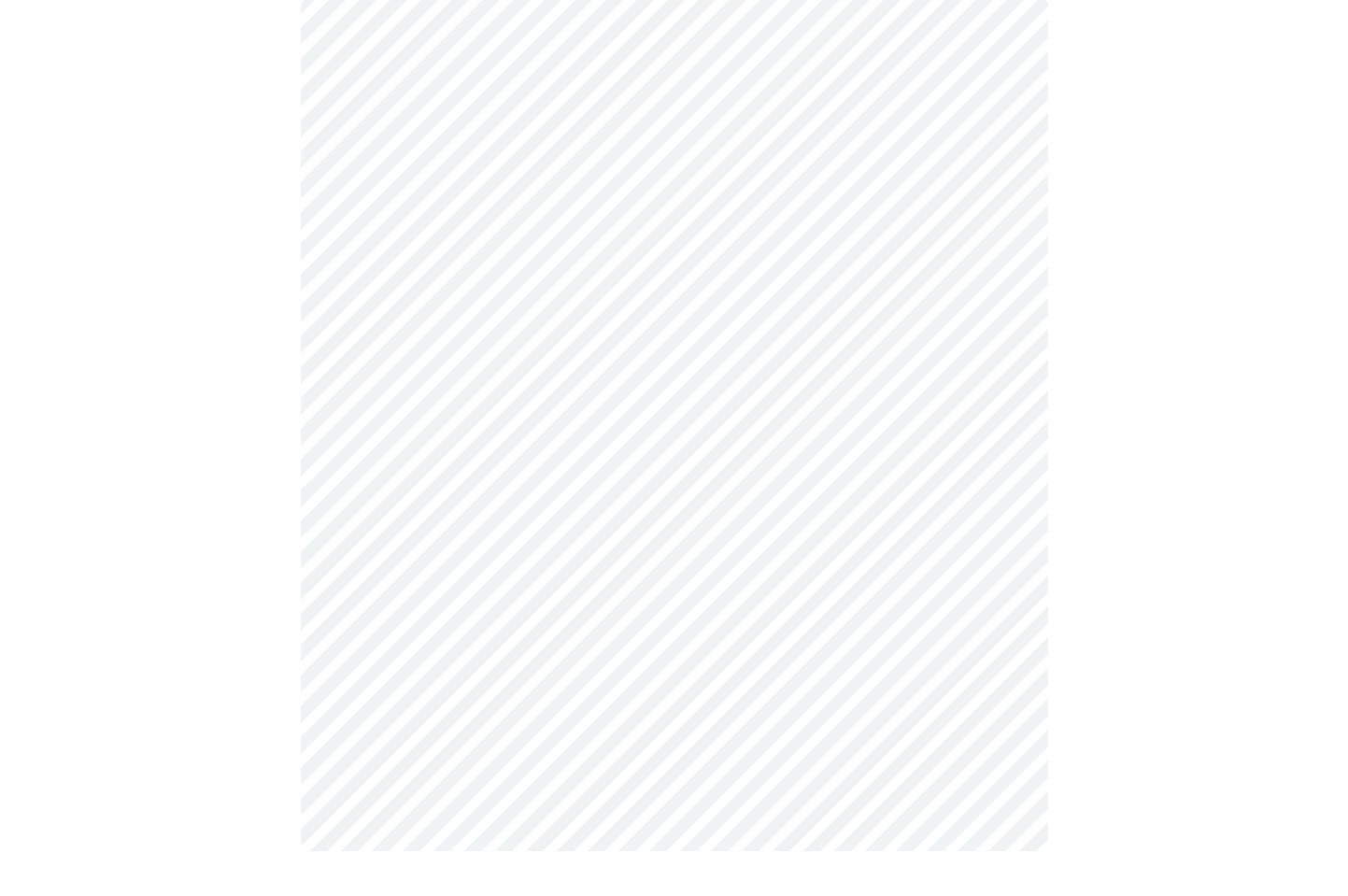
scroll to position [162, 0]
click at [1106, 662] on div at bounding box center [674, 439] width 1333 height 929
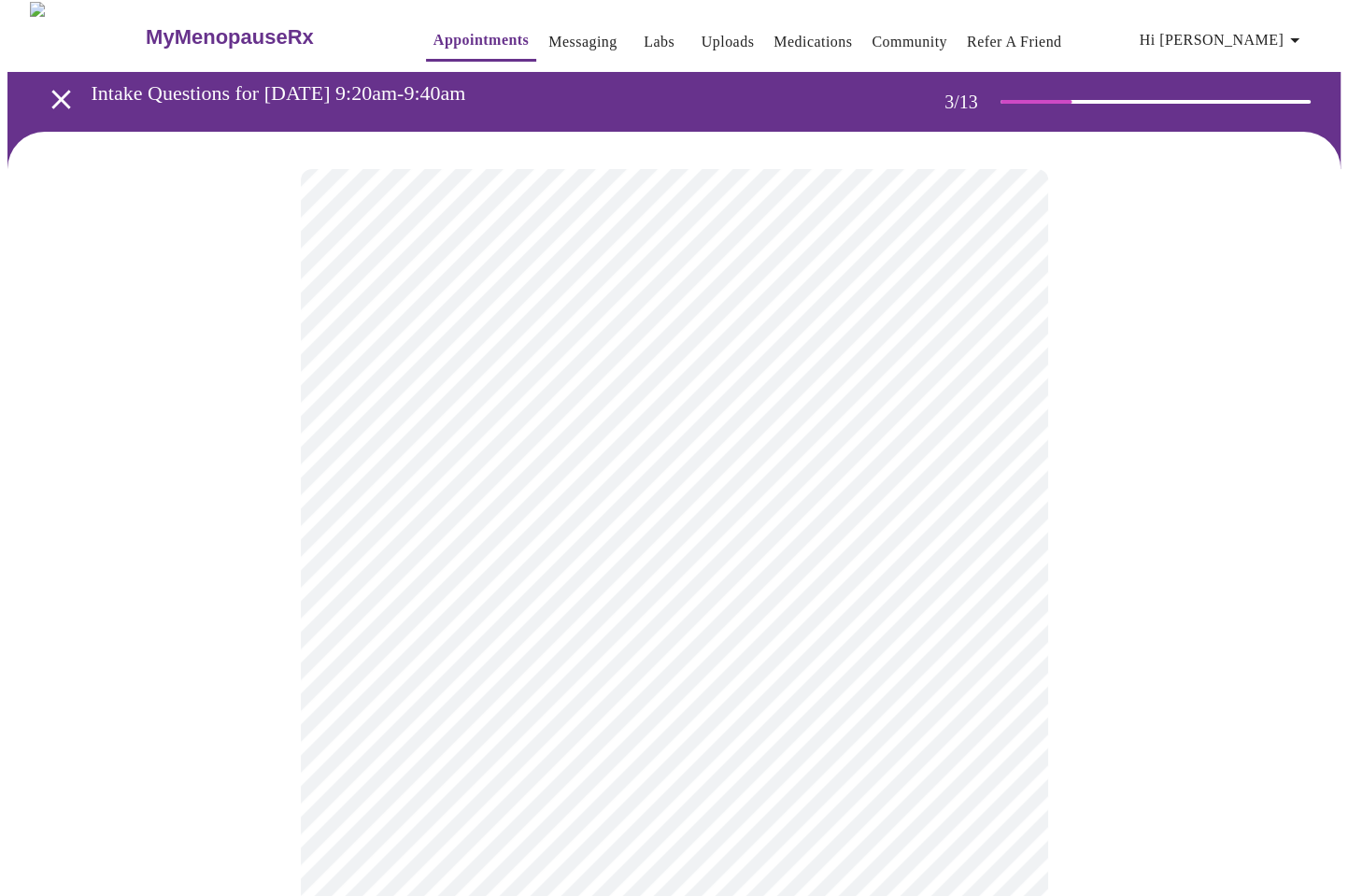
scroll to position [7, 0]
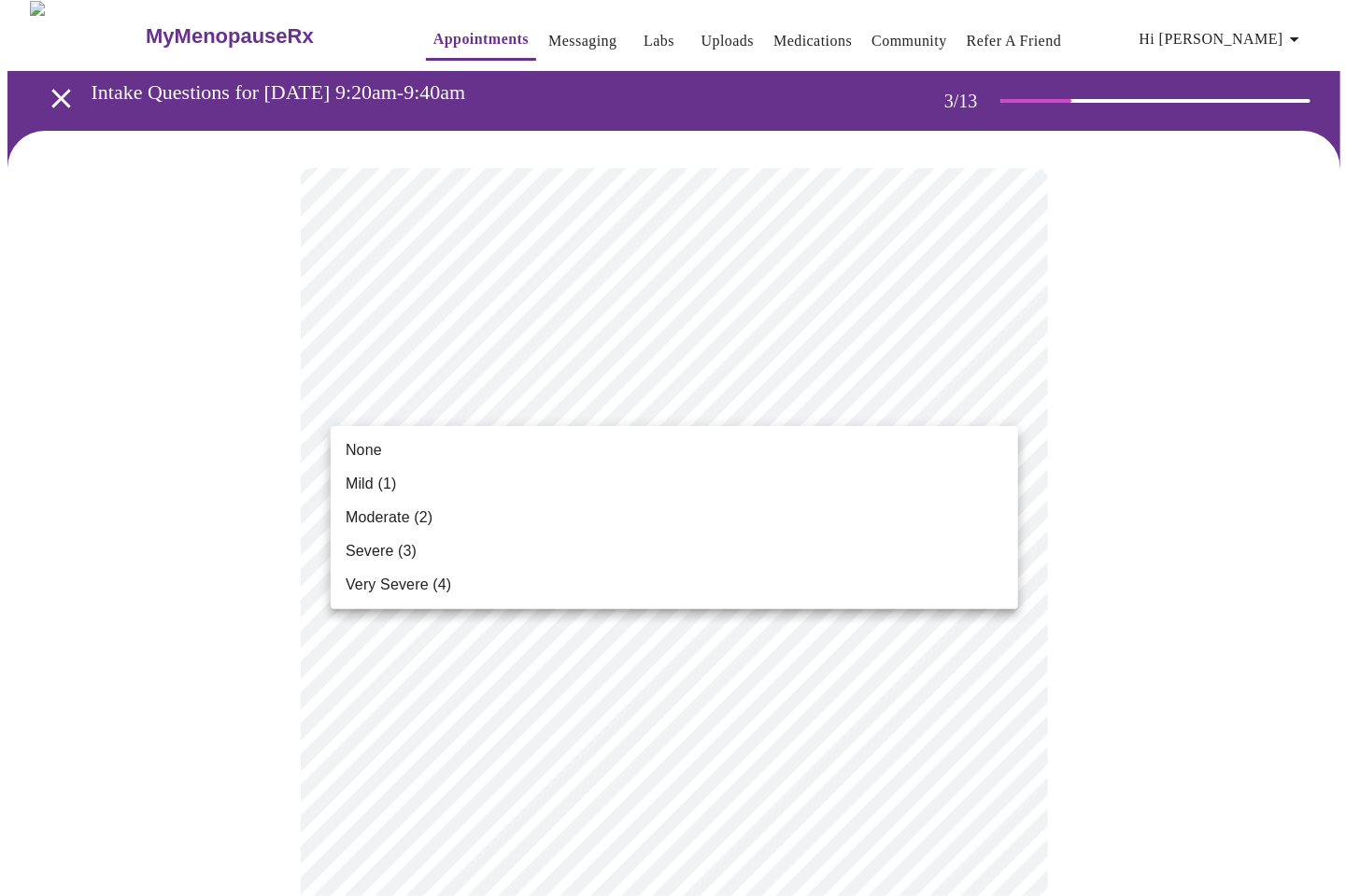
click at [368, 525] on span "Moderate (2)" at bounding box center [389, 517] width 87 height 22
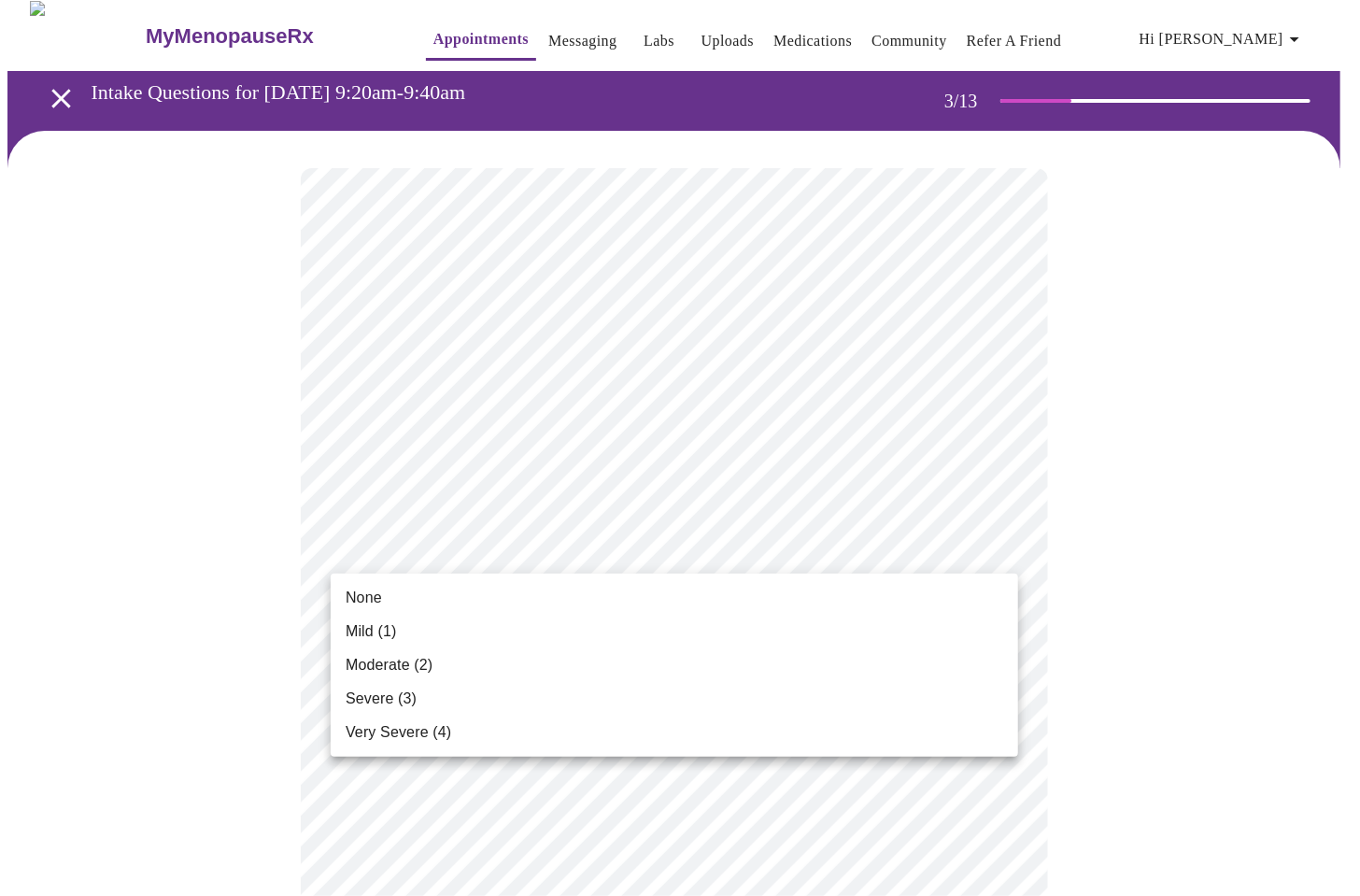
click at [395, 654] on span "Moderate (2)" at bounding box center [389, 664] width 87 height 22
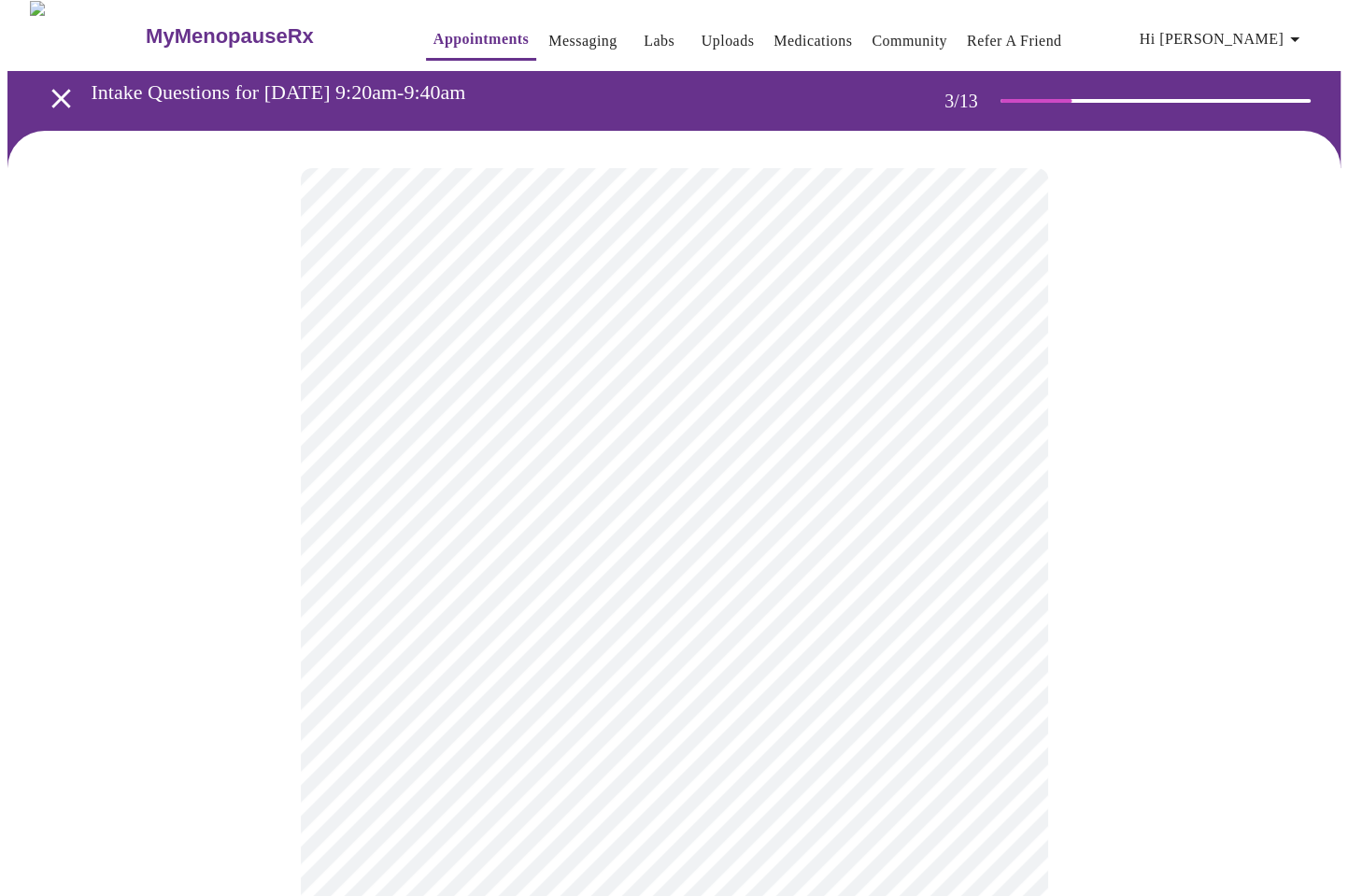
scroll to position [42, 0]
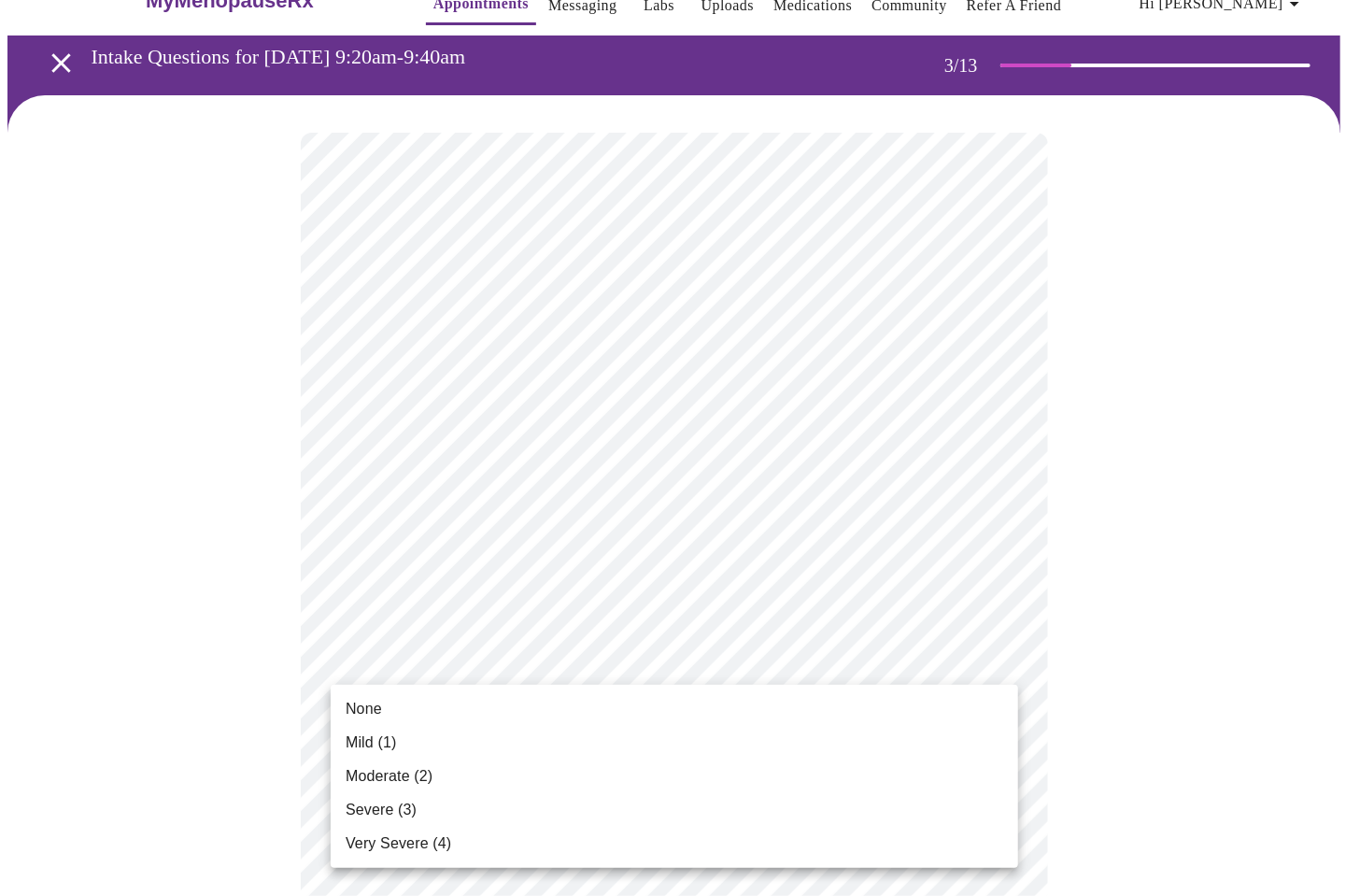
click at [409, 849] on span "Very Severe (4)" at bounding box center [397, 843] width 105 height 22
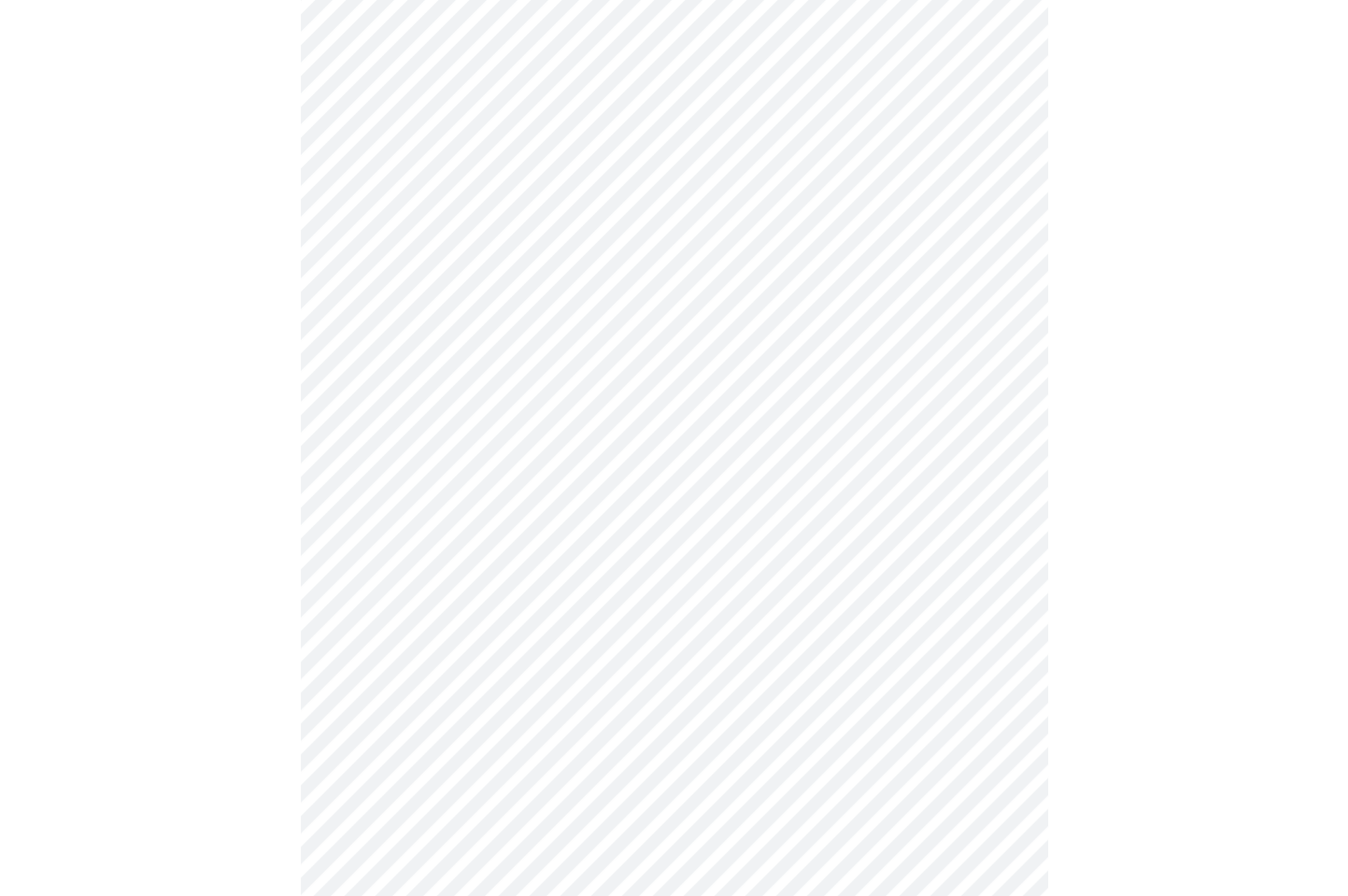
scroll to position [243, 0]
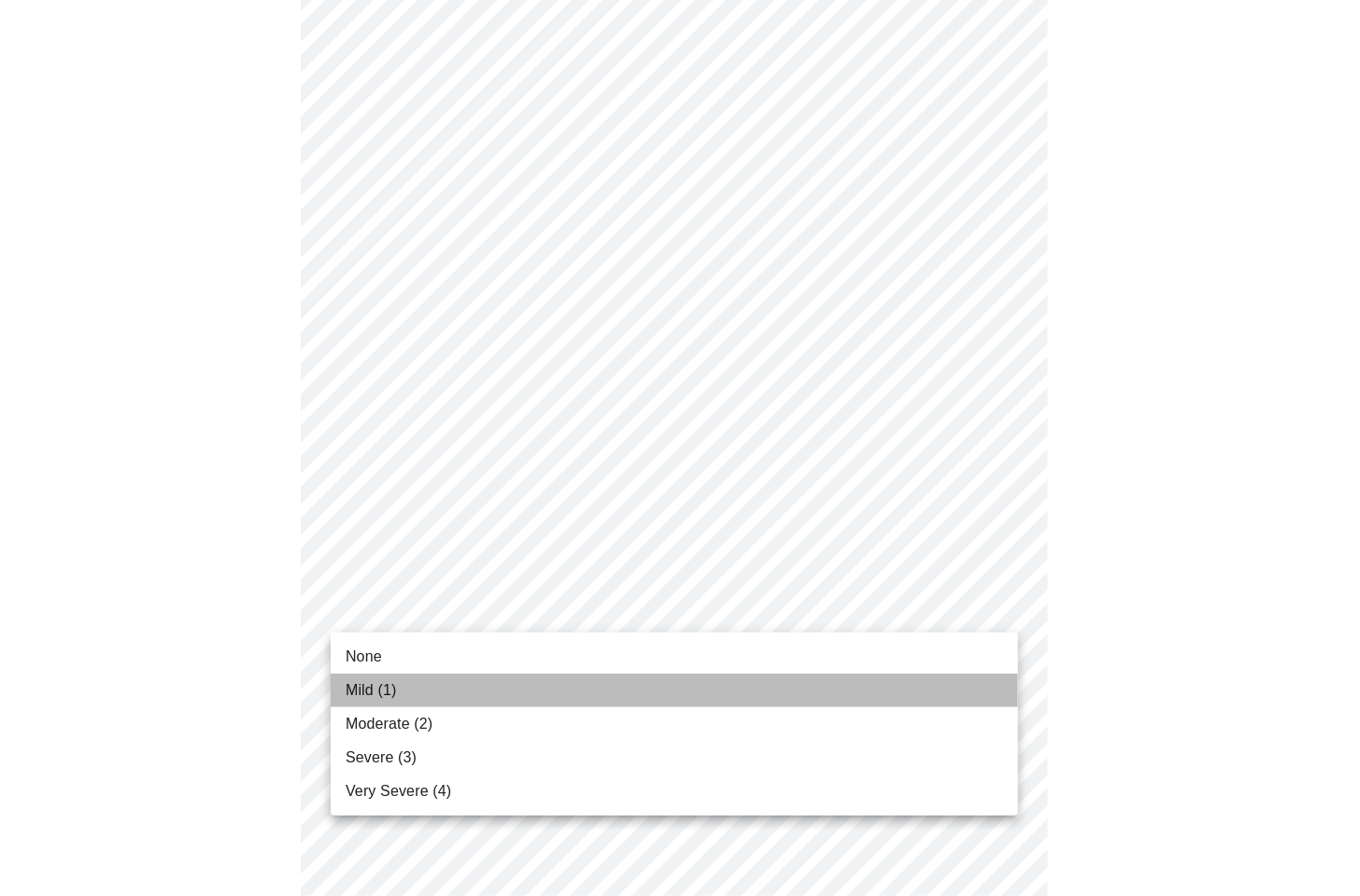
click at [387, 688] on span "Mild (1)" at bounding box center [370, 689] width 51 height 22
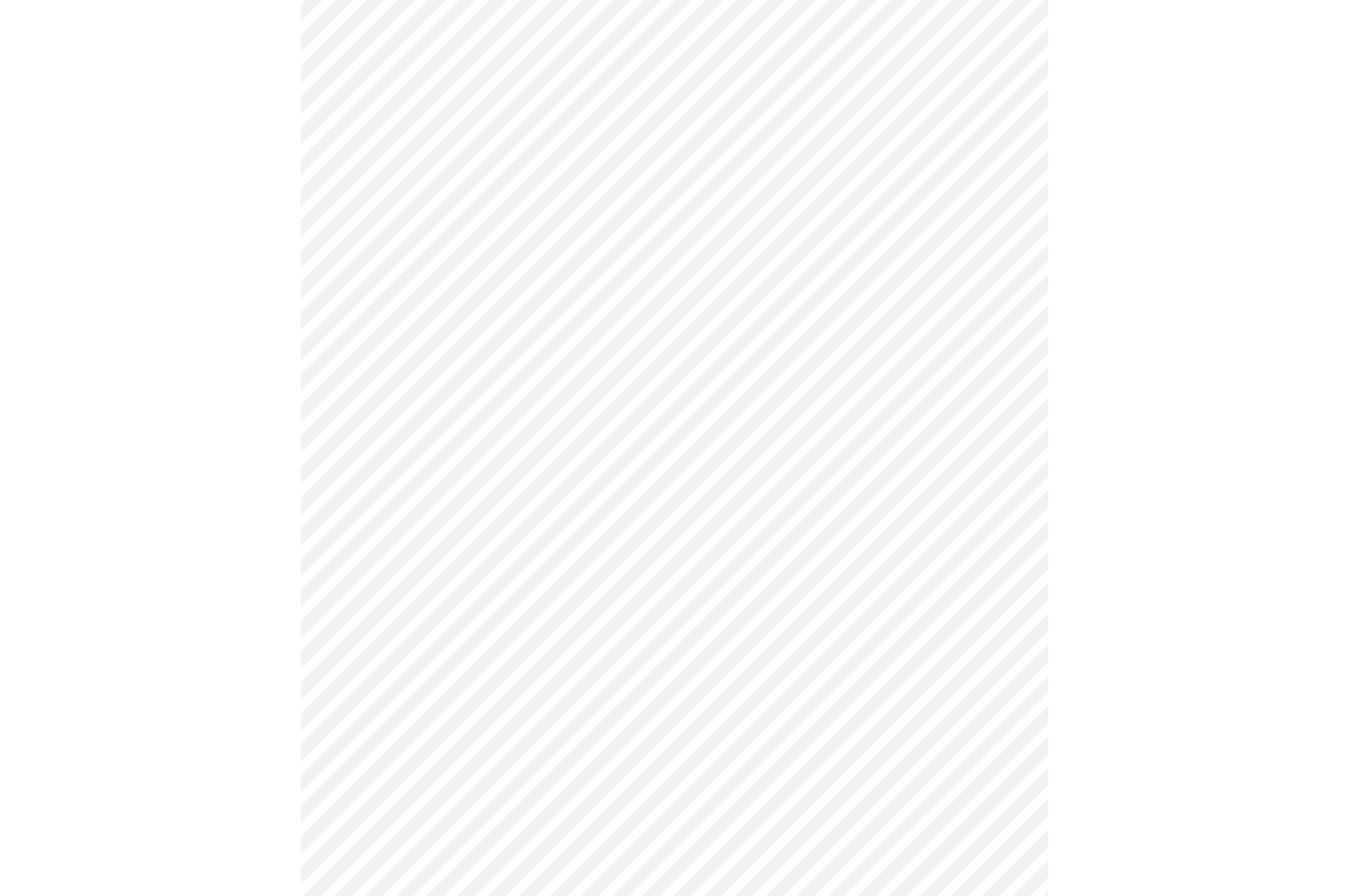
scroll to position [390, 0]
click at [499, 591] on body "MyMenopauseRx Appointments Messaging Labs Uploads Medications Community Refer a…" at bounding box center [674, 807] width 1333 height 2379
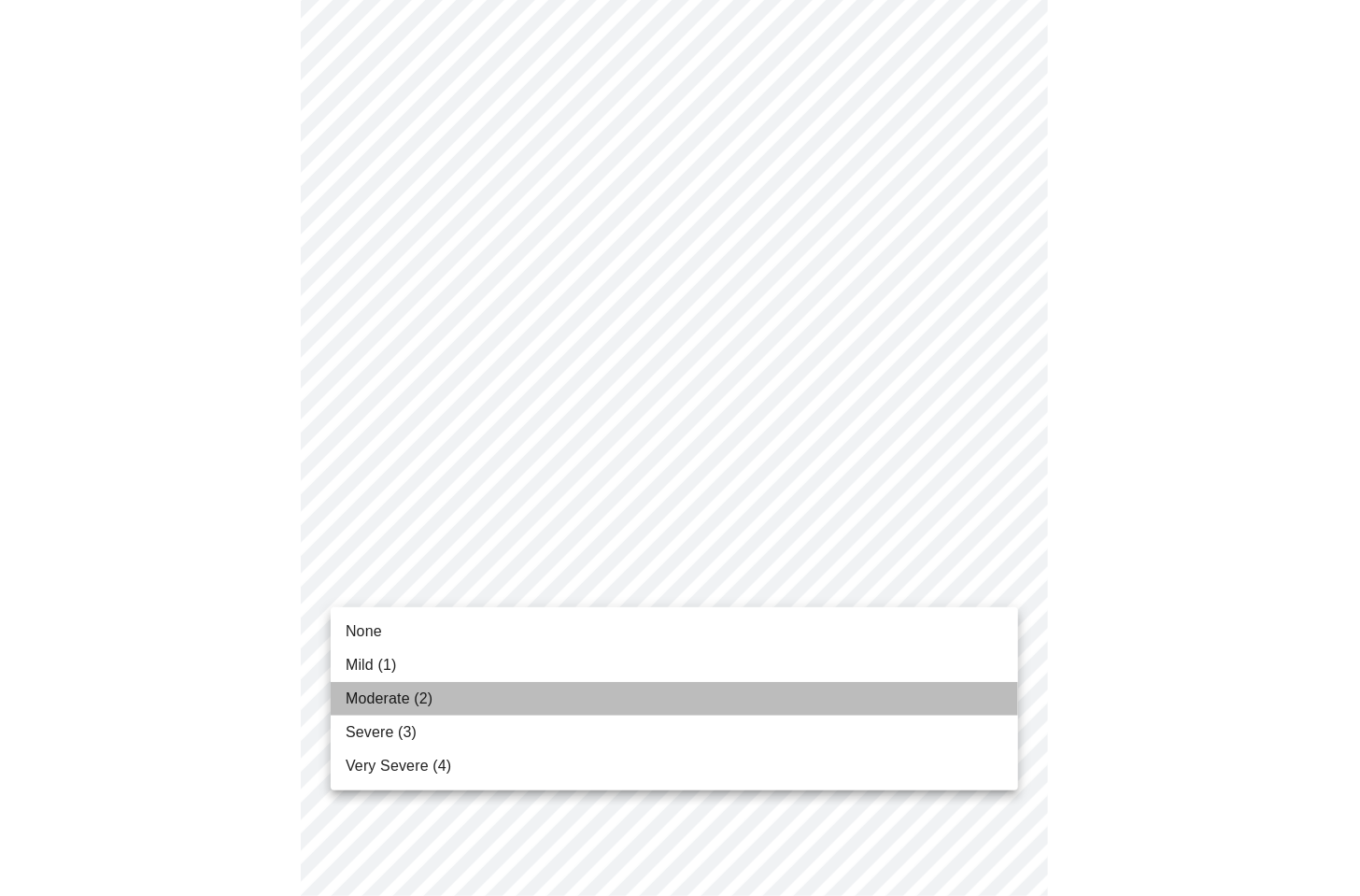
click at [366, 702] on span "Moderate (2)" at bounding box center [389, 698] width 87 height 22
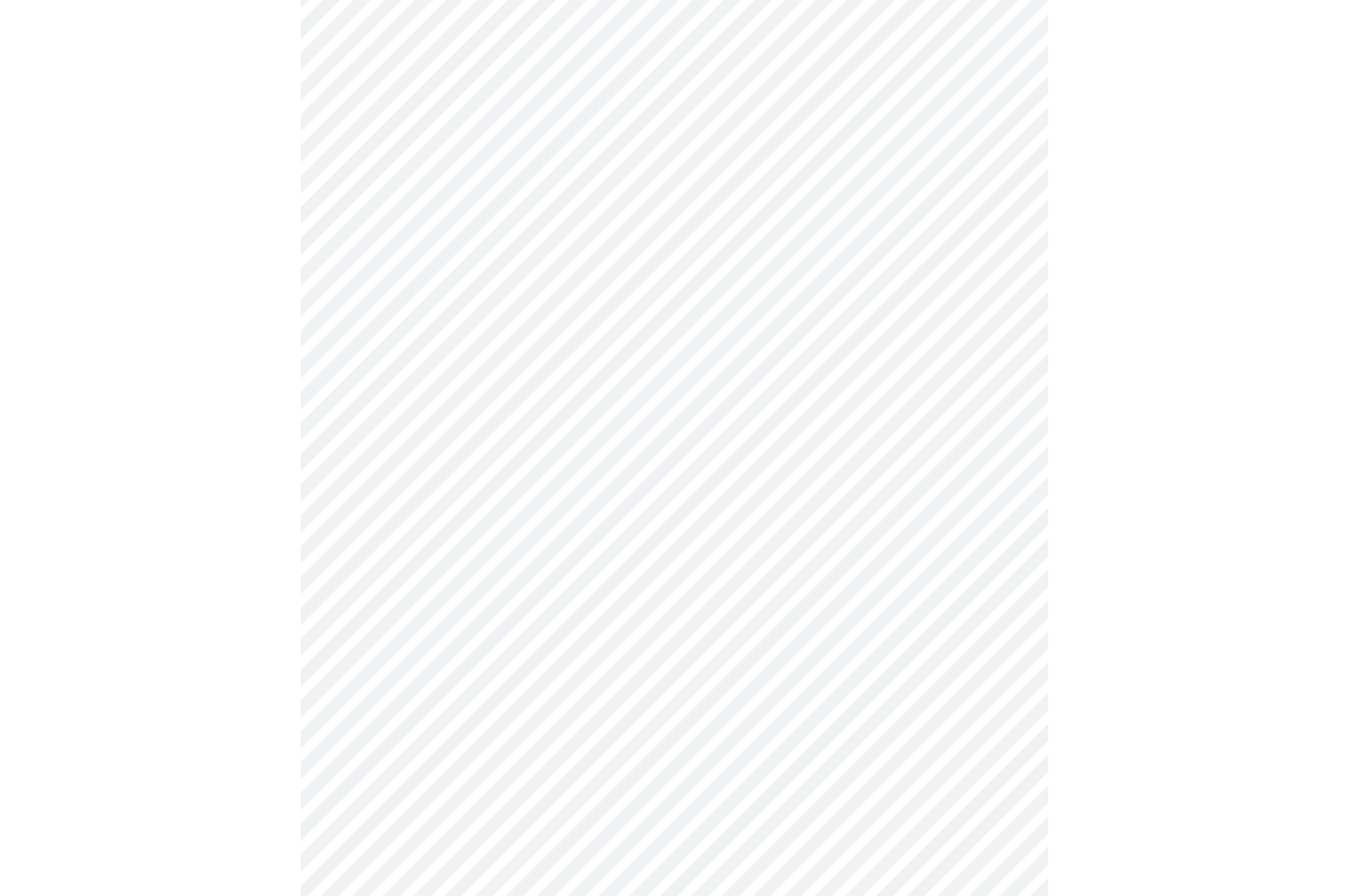
scroll to position [541, 0]
click at [445, 557] on body "MyMenopauseRx Appointments Messaging Labs Uploads Medications Community Refer a…" at bounding box center [674, 642] width 1333 height 2353
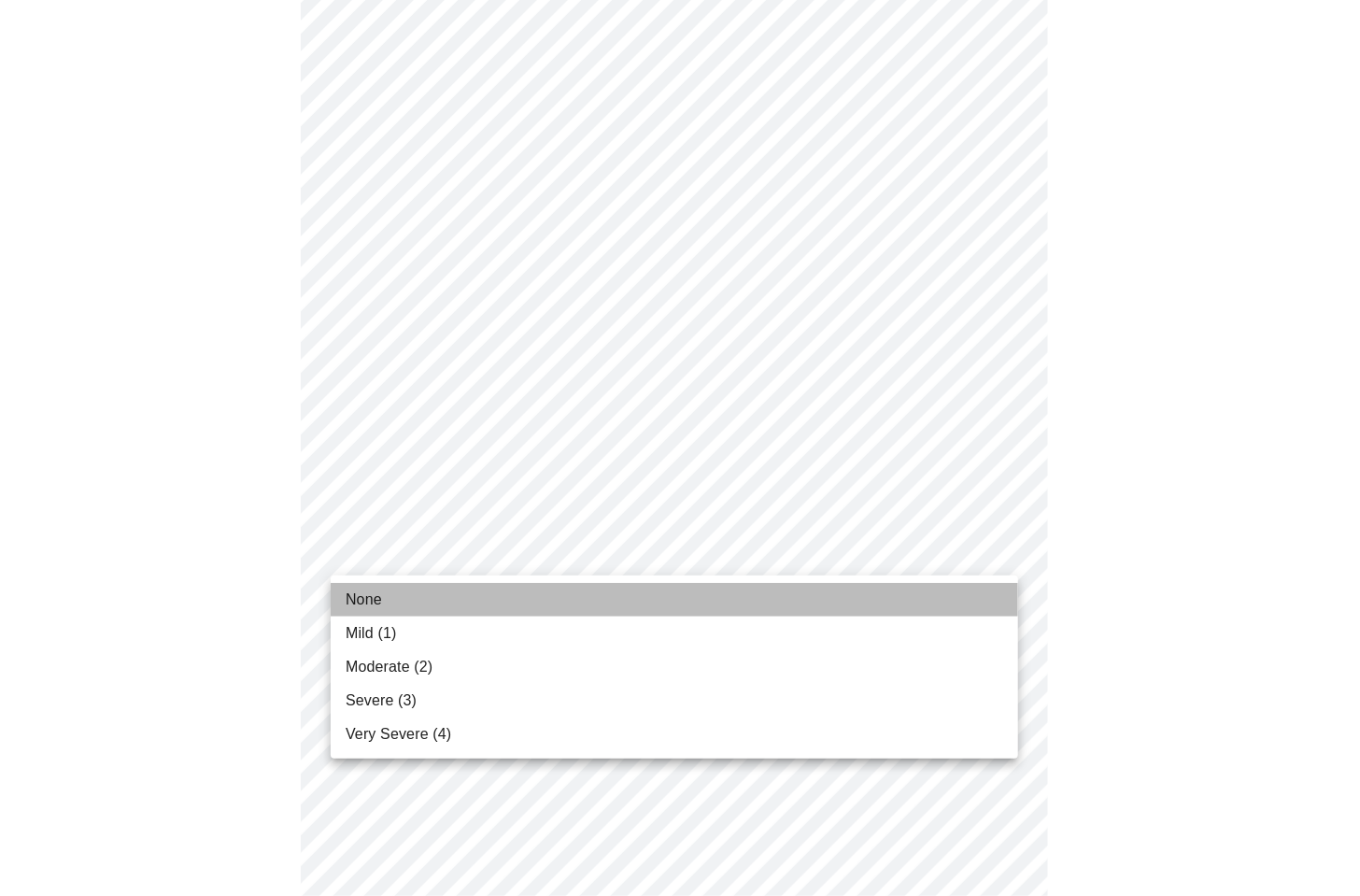
click at [345, 598] on span "None" at bounding box center [363, 599] width 37 height 22
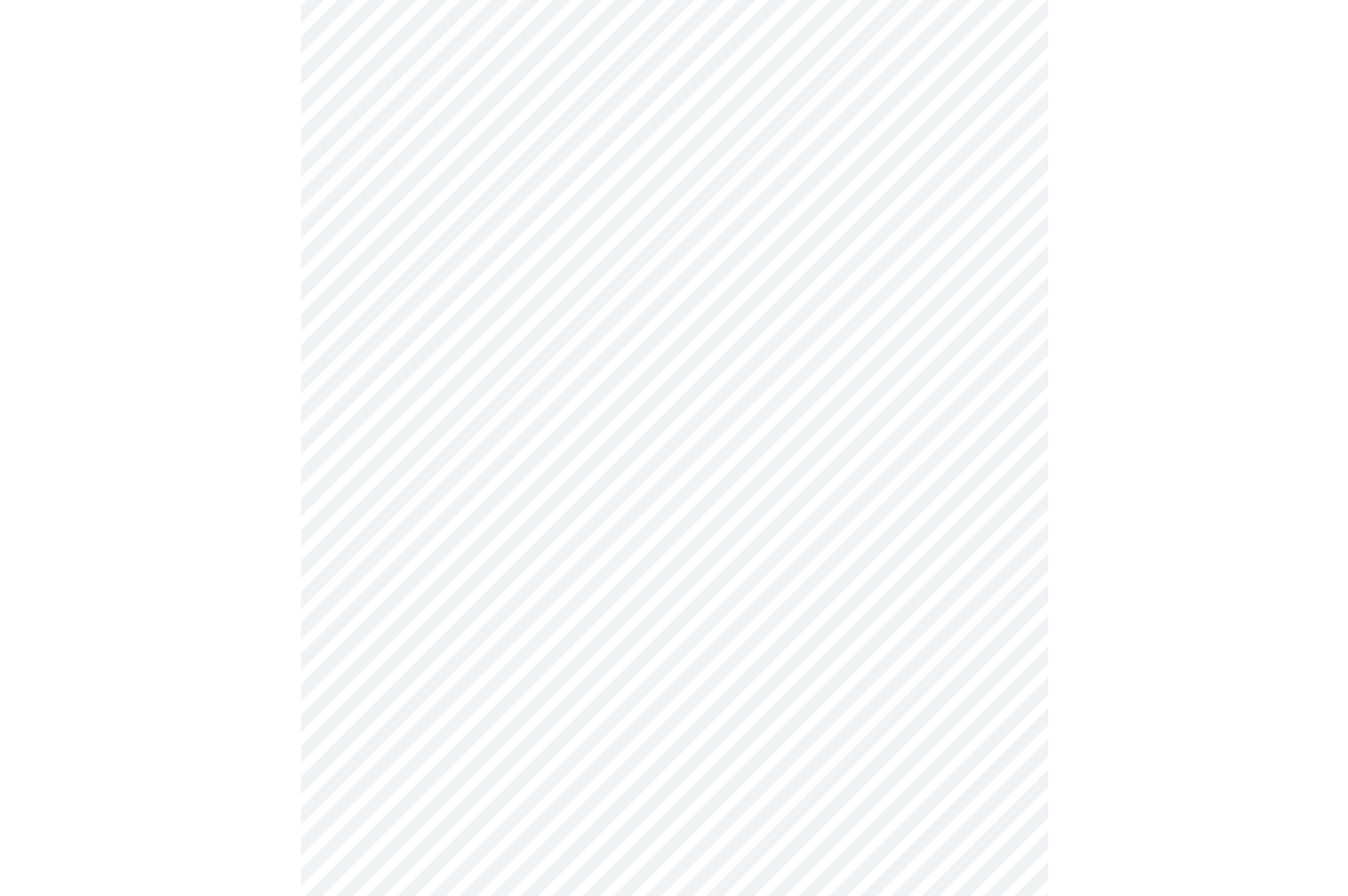
scroll to position [607, 0]
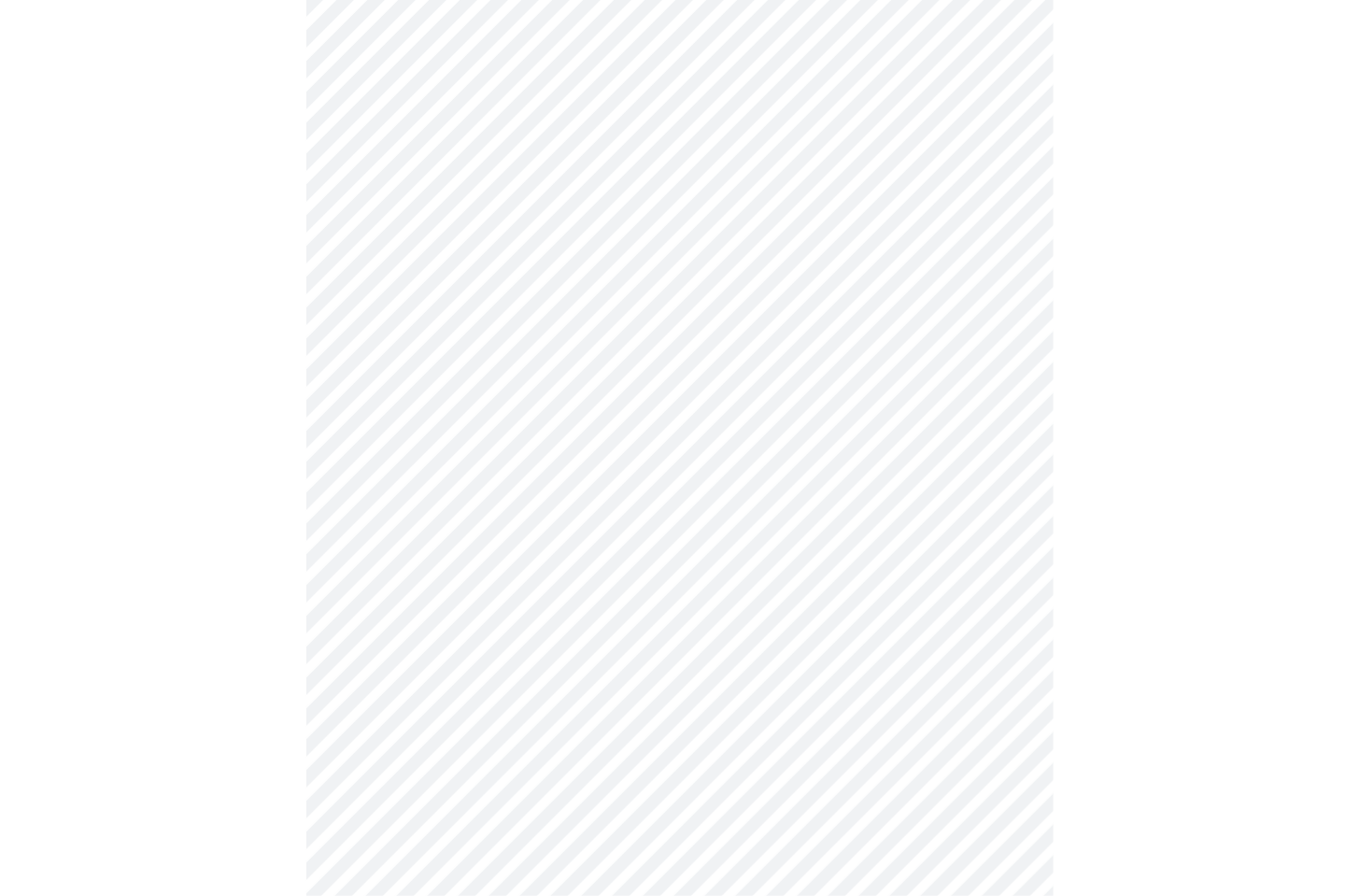
click at [442, 648] on body "MyMenopauseRx Appointments Messaging Labs Uploads Medications Community Refer a…" at bounding box center [680, 564] width 1345 height 2327
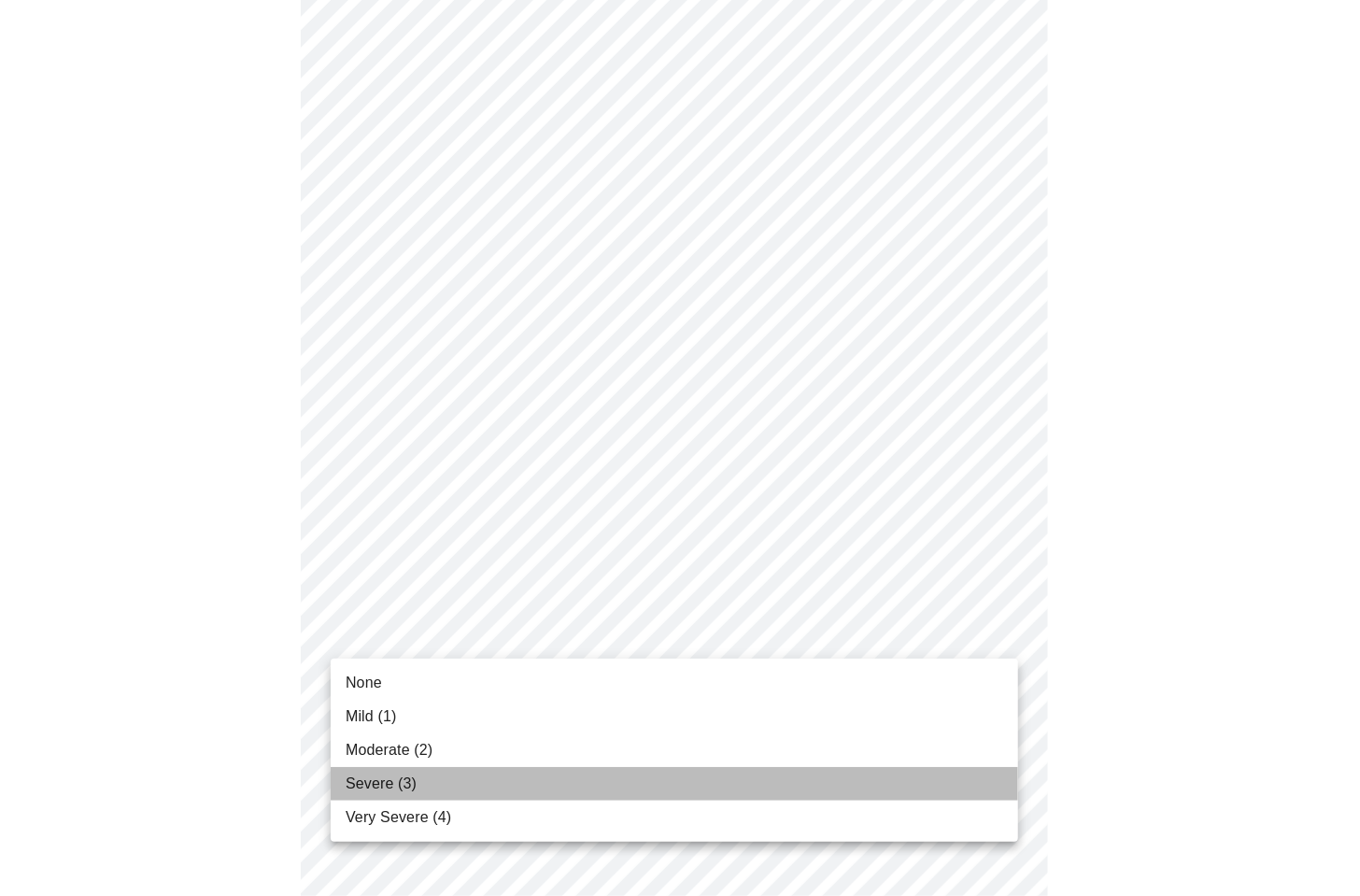
click at [372, 787] on span "Severe (3)" at bounding box center [380, 783] width 71 height 22
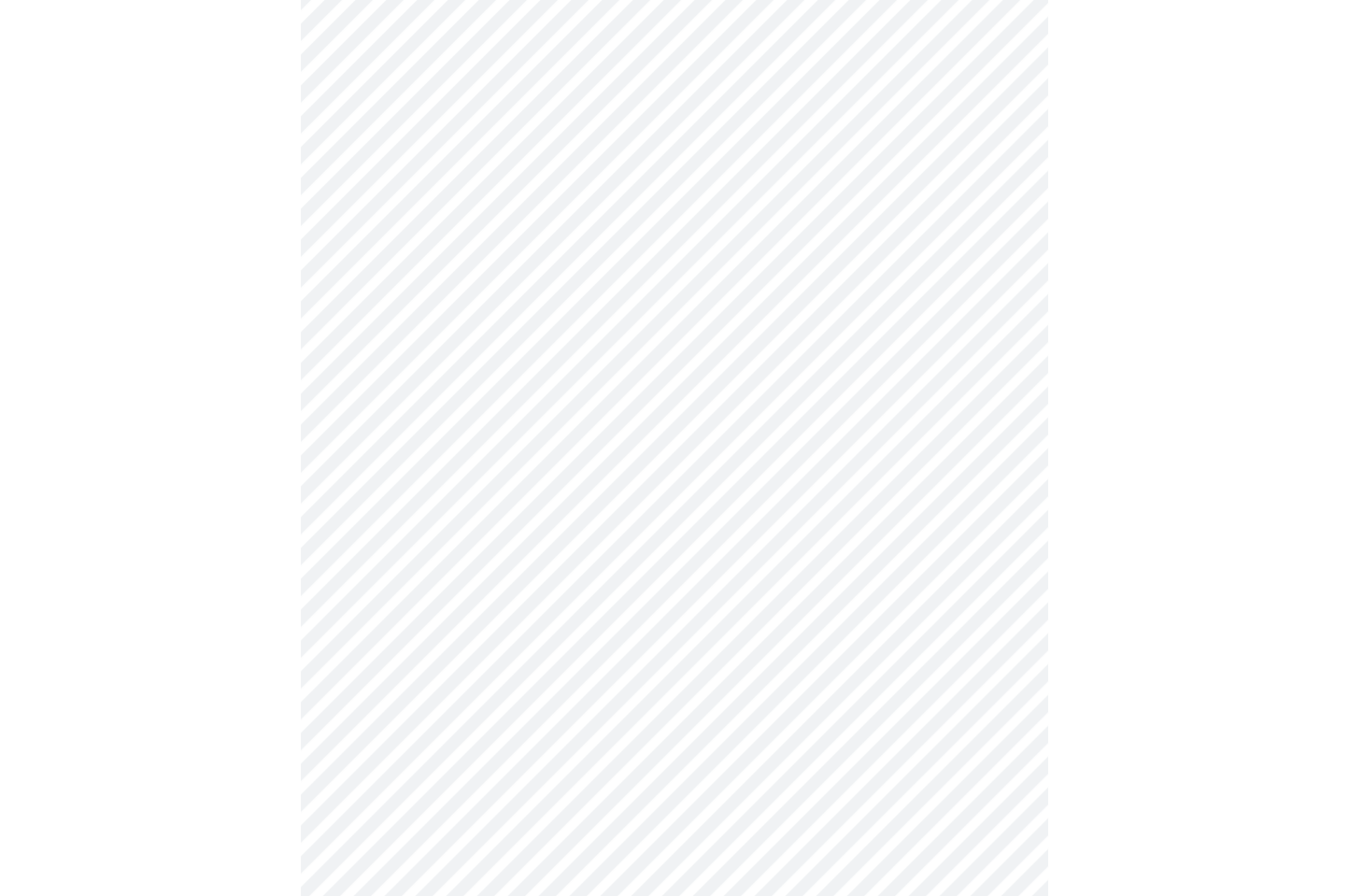
scroll to position [820, 0]
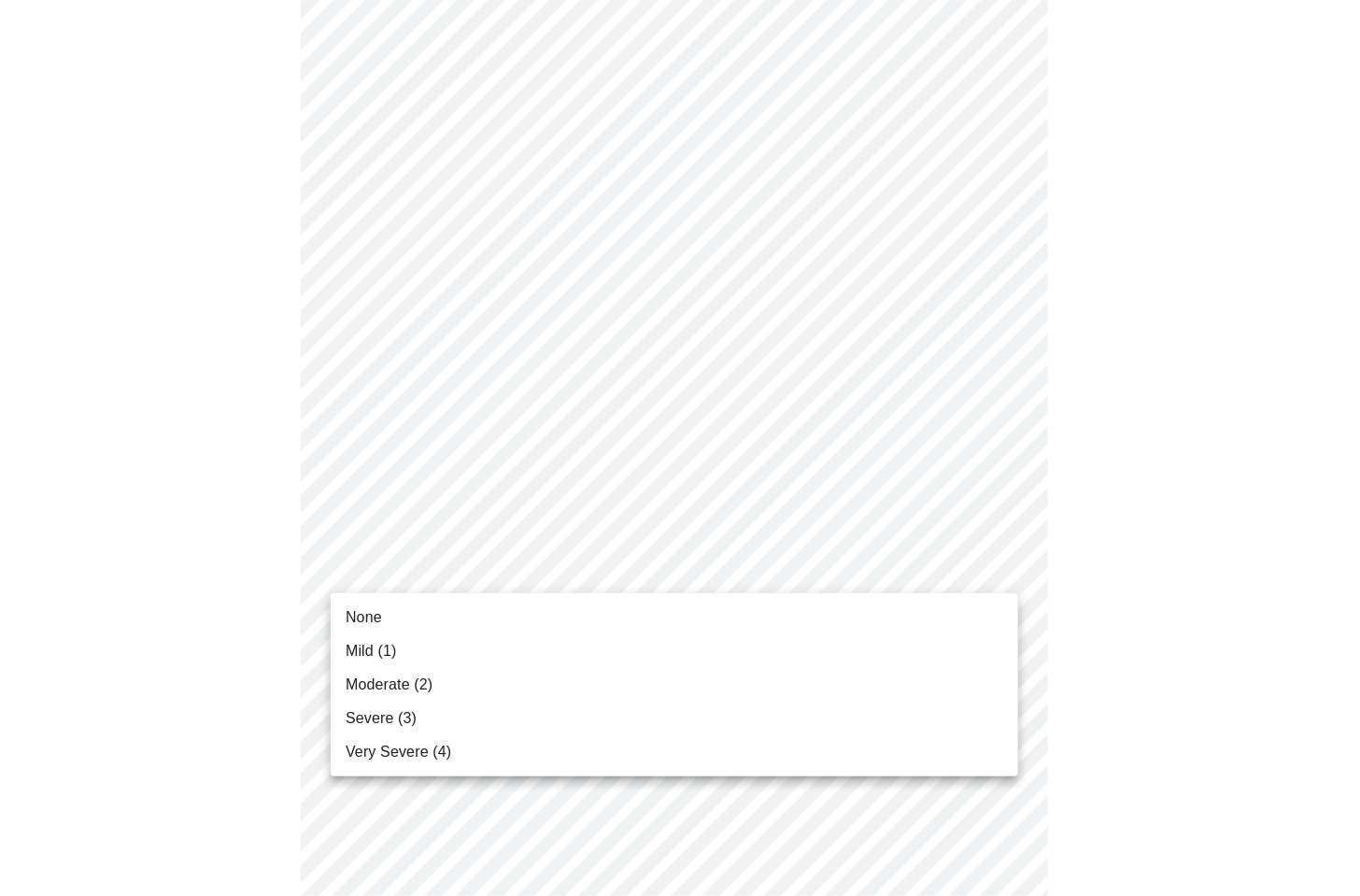
click at [416, 575] on body "MyMenopauseRx Appointments Messaging Labs Uploads Medications Community Refer a…" at bounding box center [680, 337] width 1345 height 2300
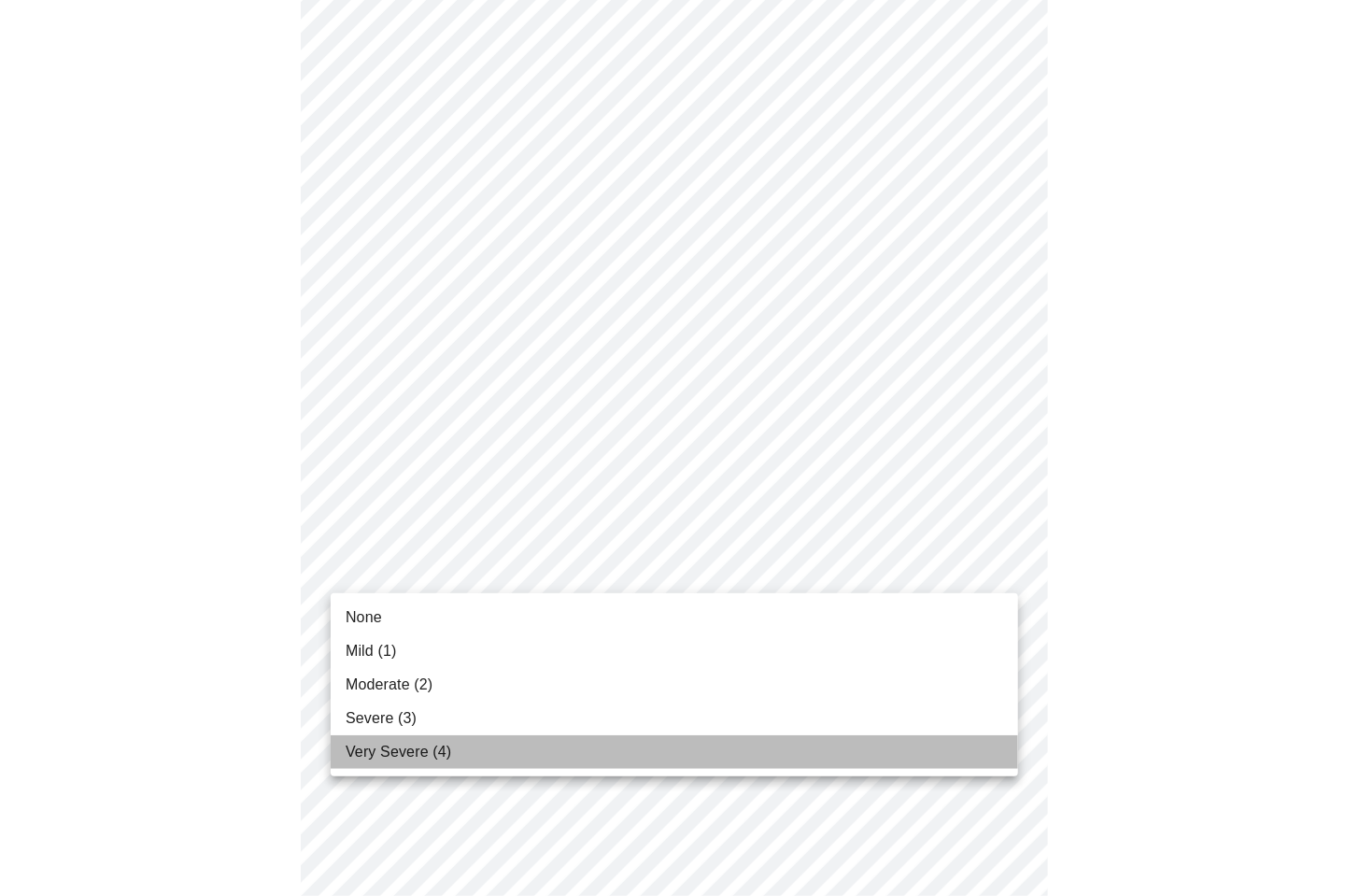
click at [368, 752] on span "Very Severe (4)" at bounding box center [397, 751] width 105 height 22
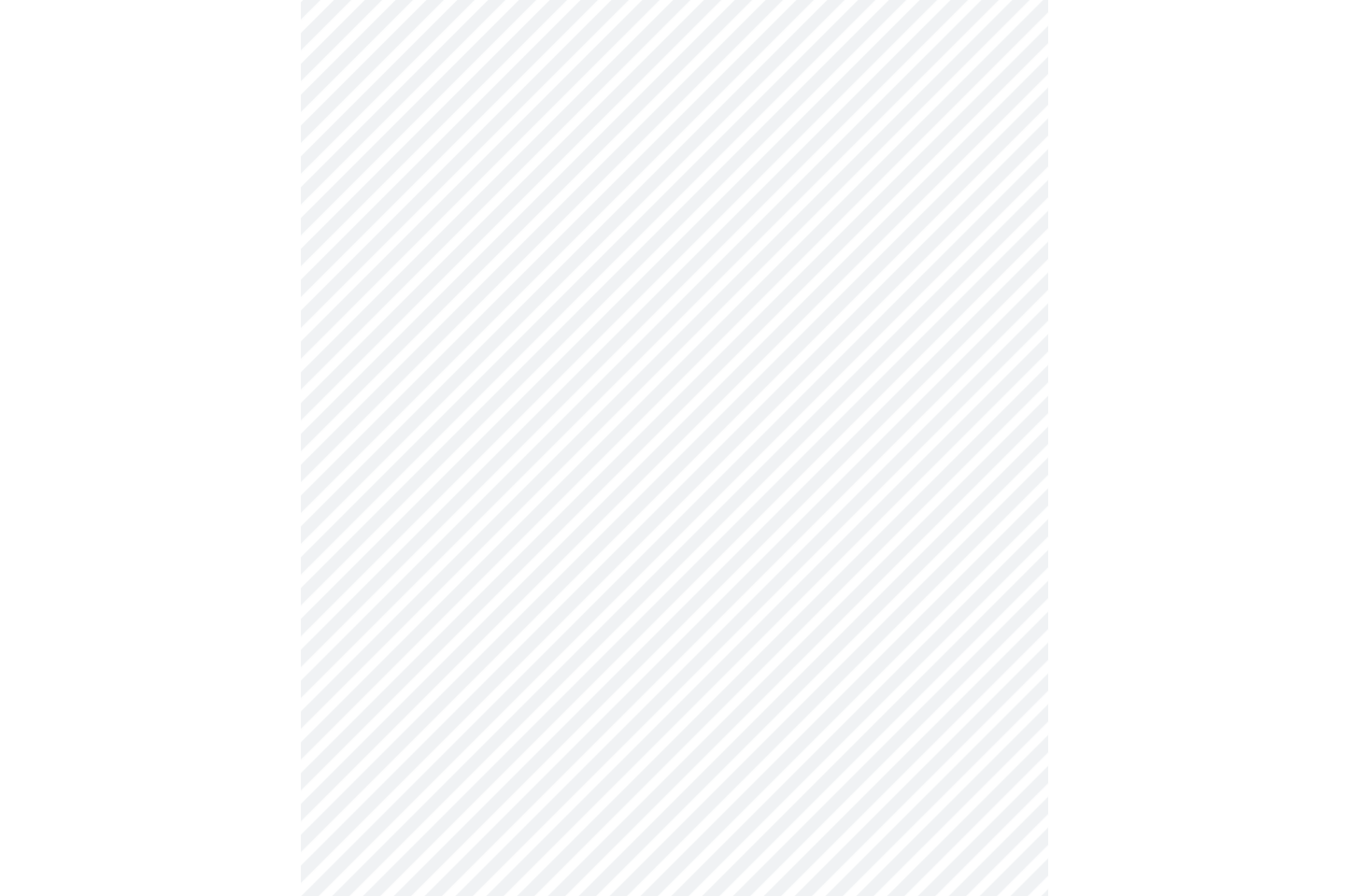
click at [216, 724] on div at bounding box center [674, 390] width 1333 height 2145
click at [457, 586] on body "MyMenopauseRx Appointments Messaging Labs Uploads Medications Community Refer a…" at bounding box center [674, 186] width 1333 height 2274
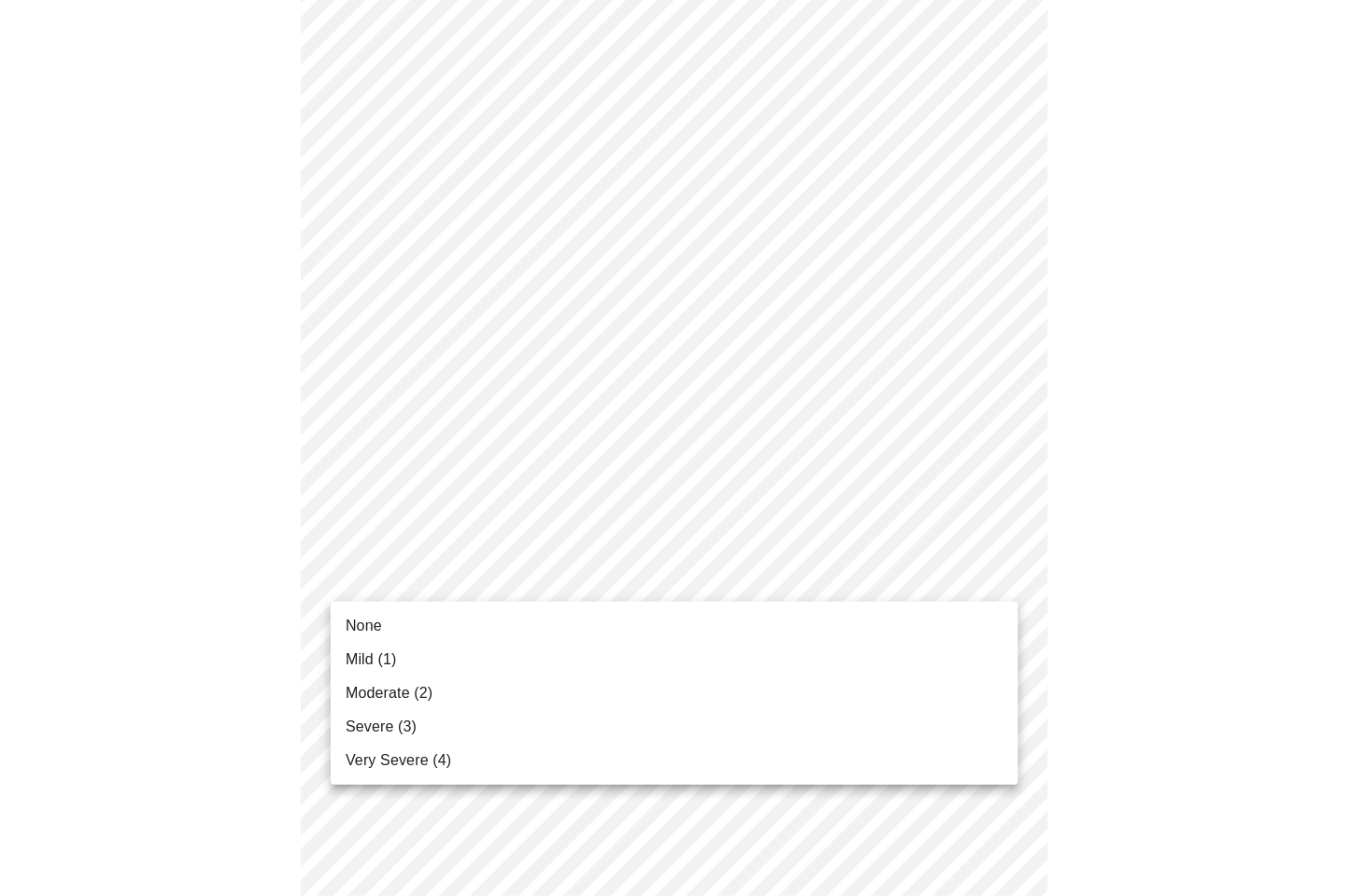
click at [401, 690] on span "Moderate (2)" at bounding box center [389, 692] width 87 height 22
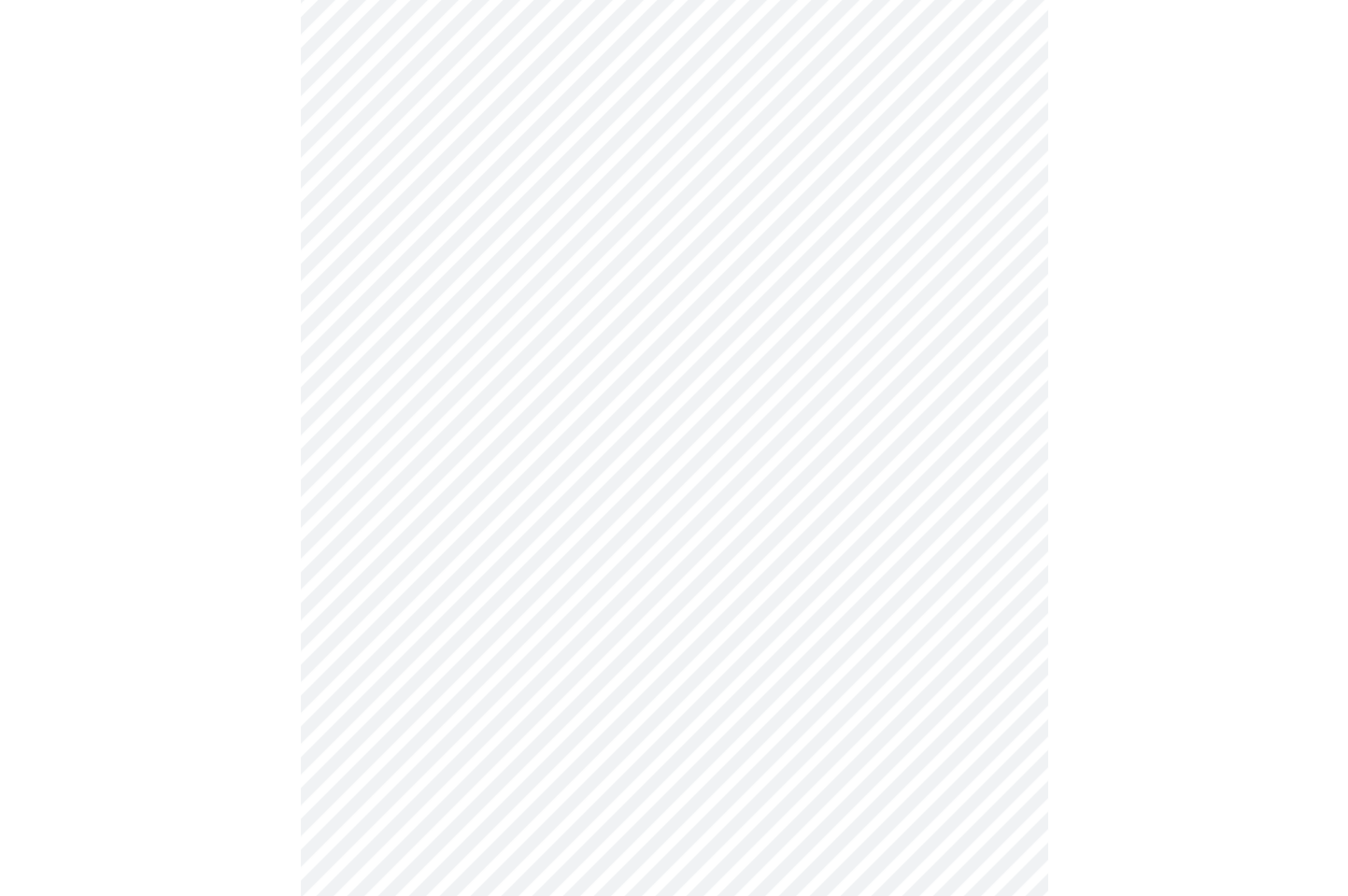
click at [153, 711] on div at bounding box center [674, 238] width 1333 height 2119
click at [449, 602] on body "MyMenopauseRx Appointments Messaging Labs Uploads Medications Community Refer a…" at bounding box center [674, 48] width 1333 height 2248
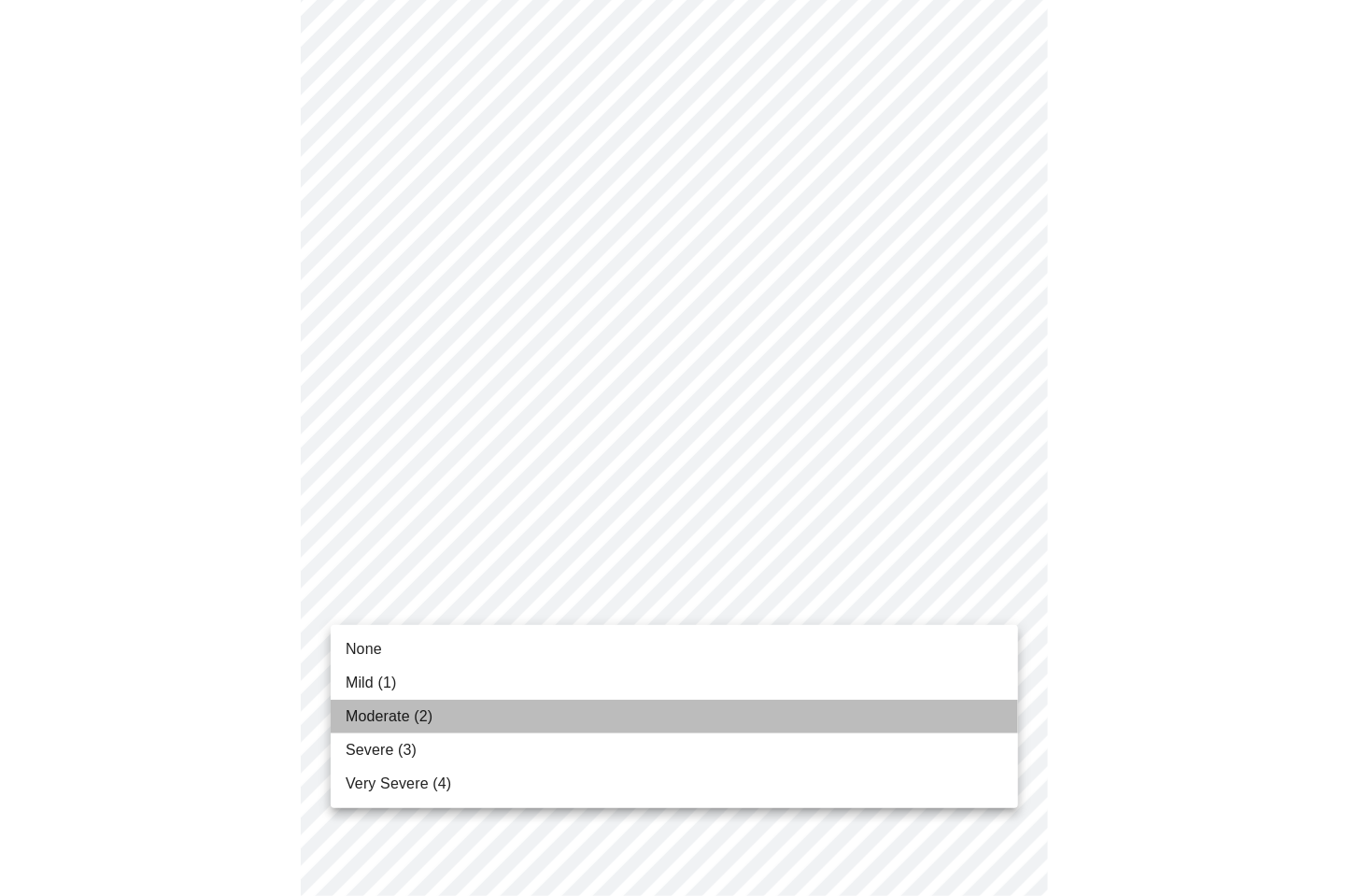
click at [376, 716] on span "Moderate (2)" at bounding box center [389, 715] width 87 height 22
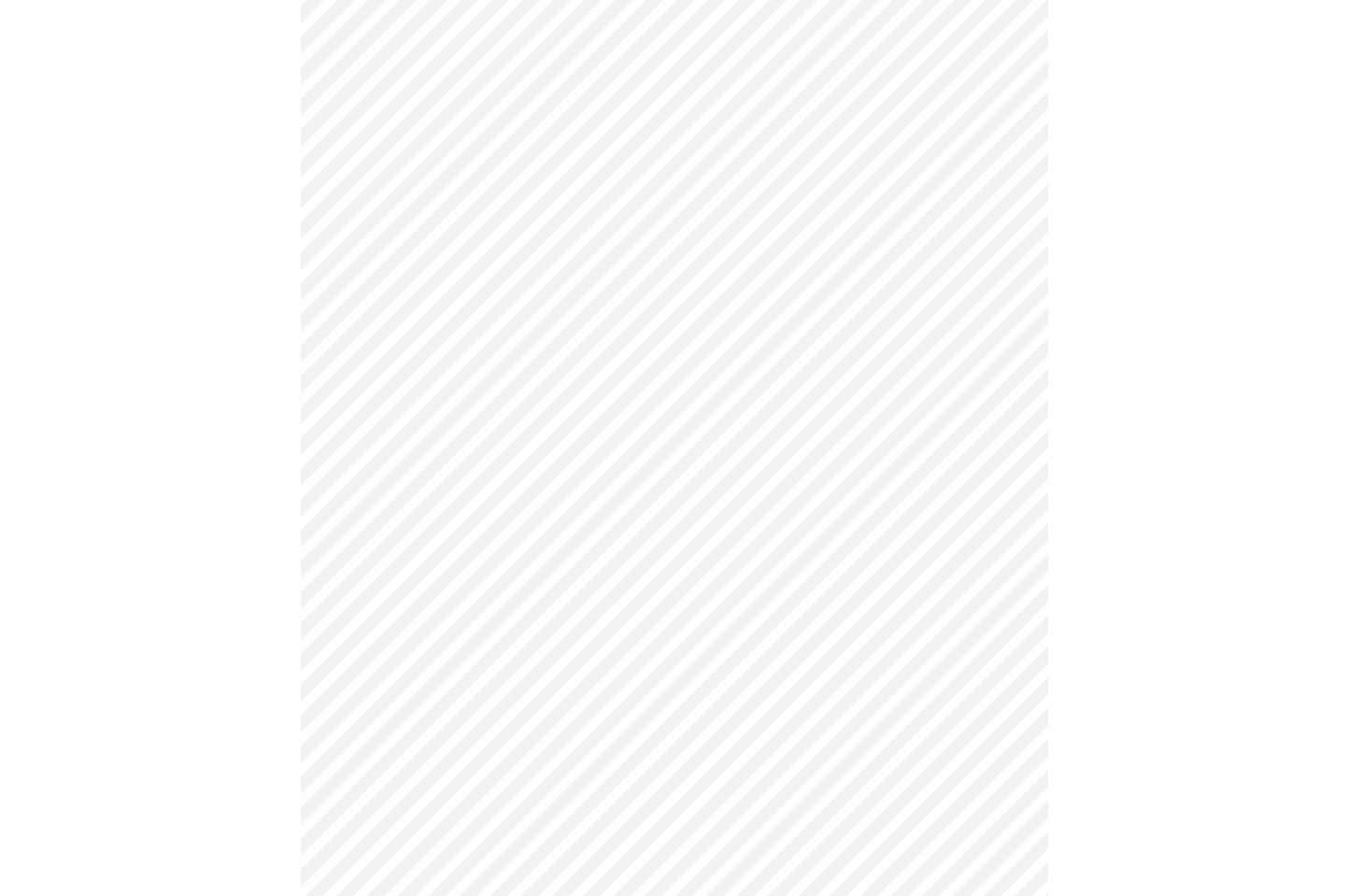
scroll to position [1230, 0]
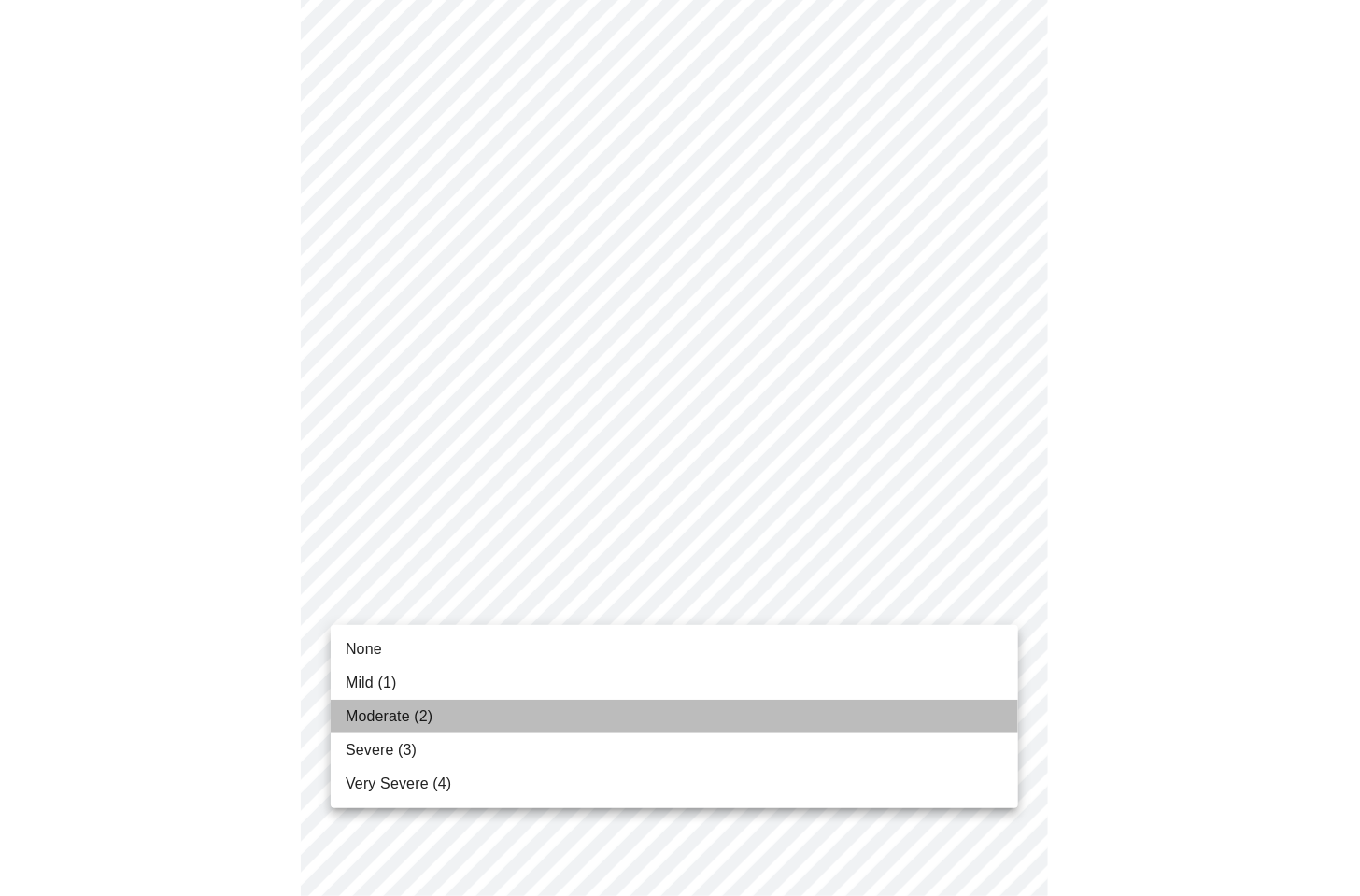
click at [409, 708] on span "Moderate (2)" at bounding box center [389, 715] width 87 height 22
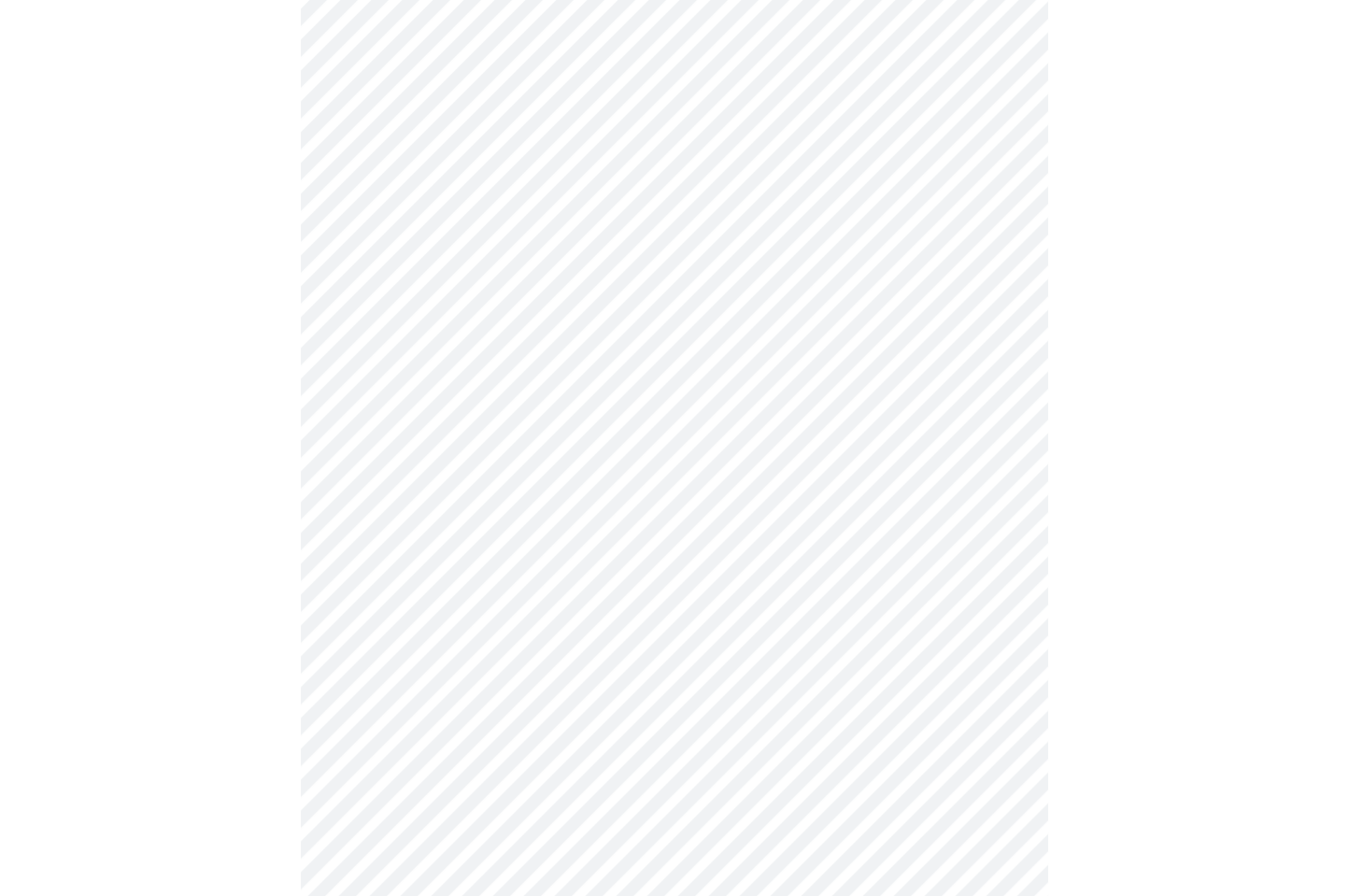
scroll to position [576, 0]
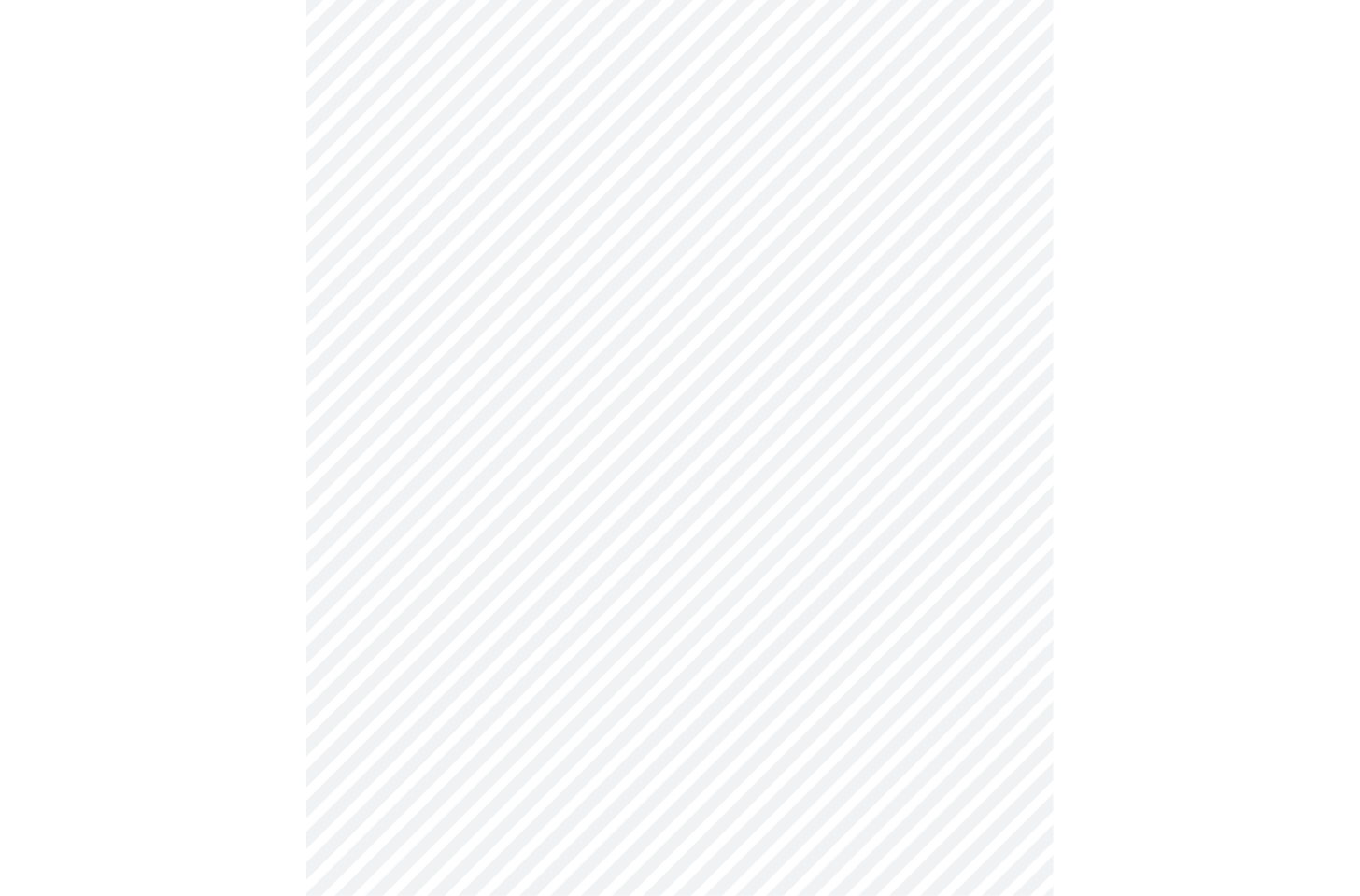
click at [460, 528] on body "MyMenopauseRx Appointments Messaging Labs Uploads Medications Community Refer a…" at bounding box center [680, 334] width 1345 height 1806
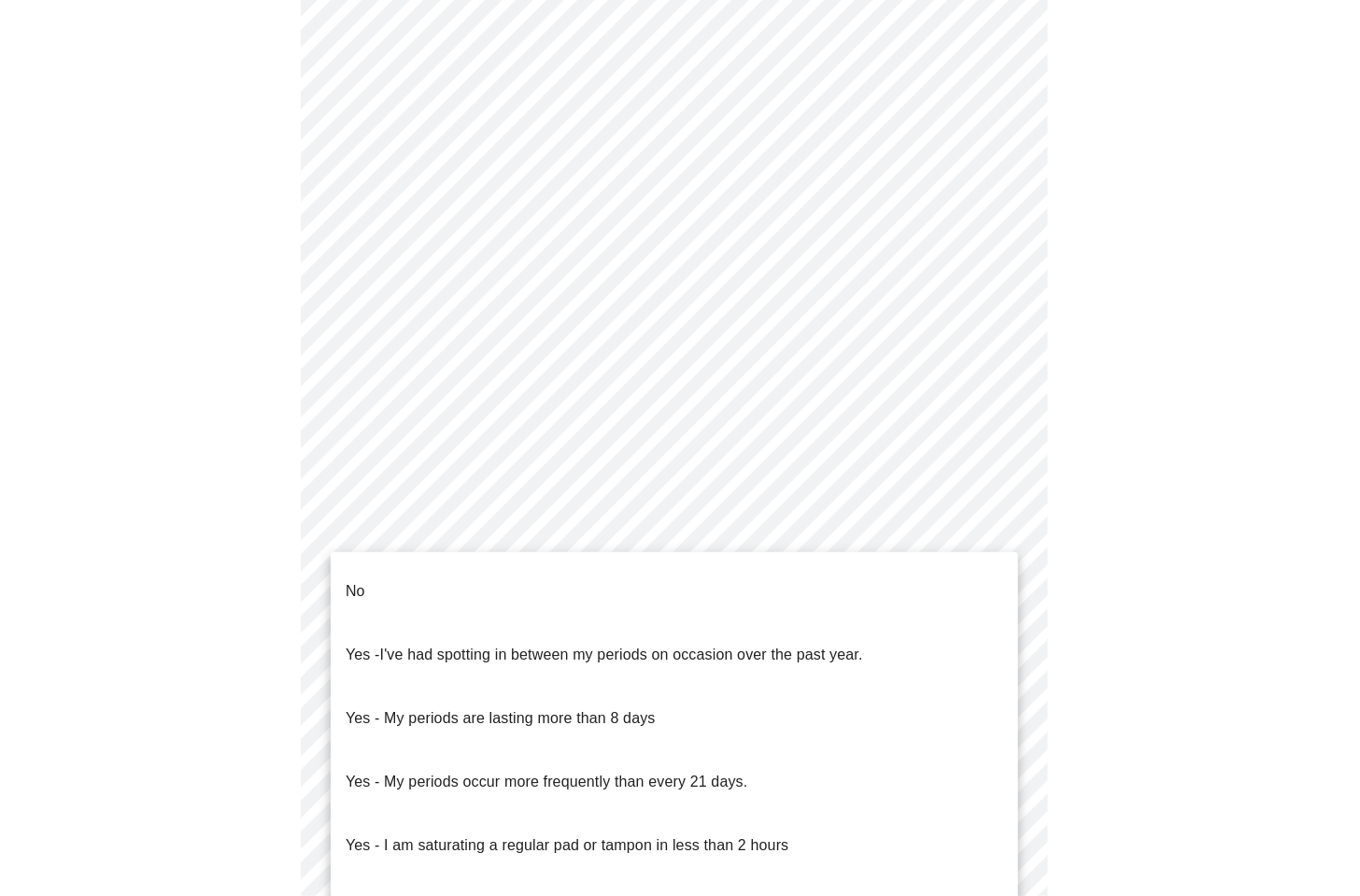
click at [355, 580] on p "No" at bounding box center [355, 591] width 19 height 22
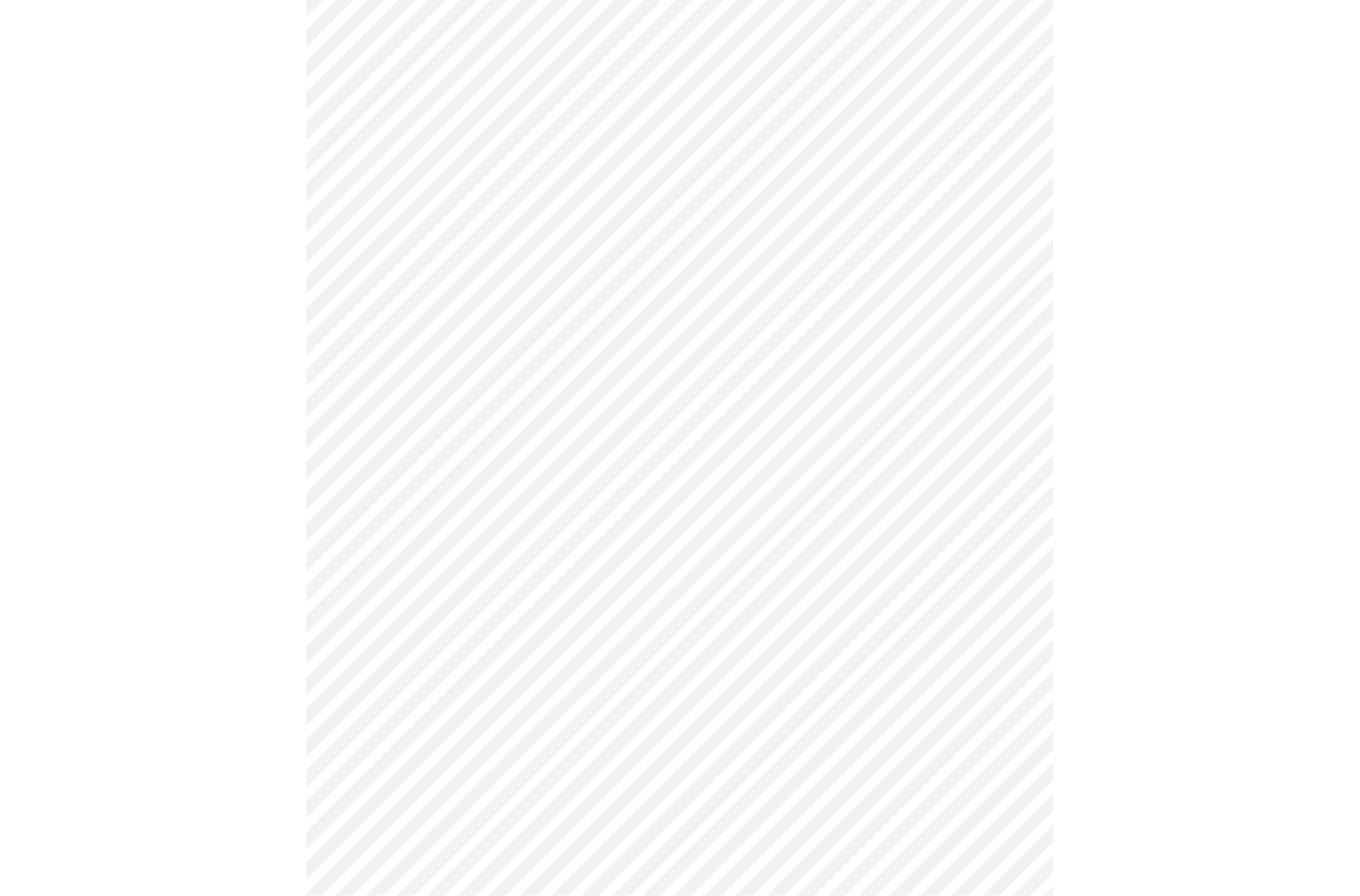
click at [372, 675] on body "MyMenopauseRx Appointments Messaging Labs Uploads Medications Community Refer a…" at bounding box center [680, 330] width 1345 height 1796
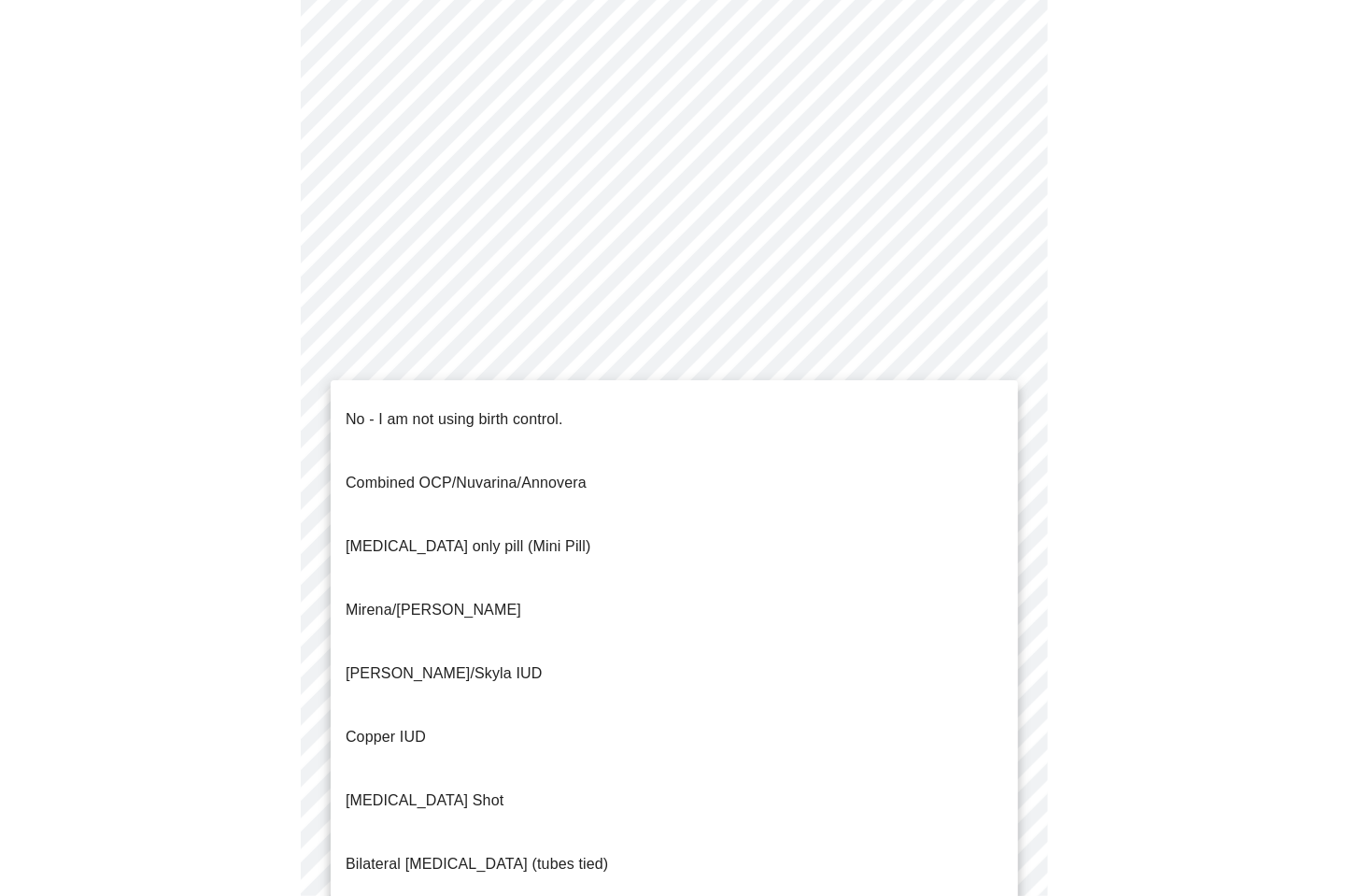
click at [421, 414] on p "No - I am not using birth control." at bounding box center [453, 419] width 217 height 22
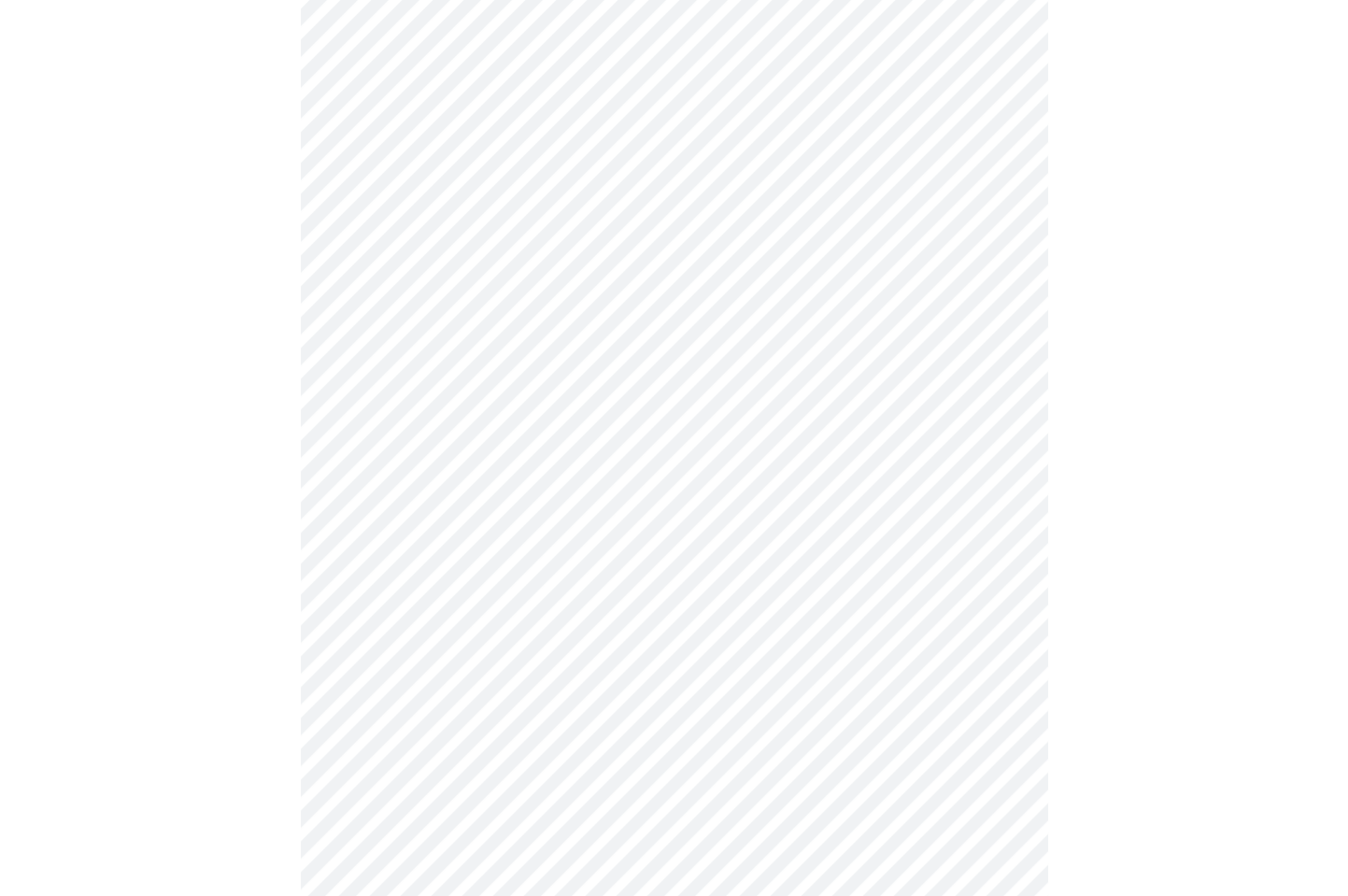
scroll to position [837, 0]
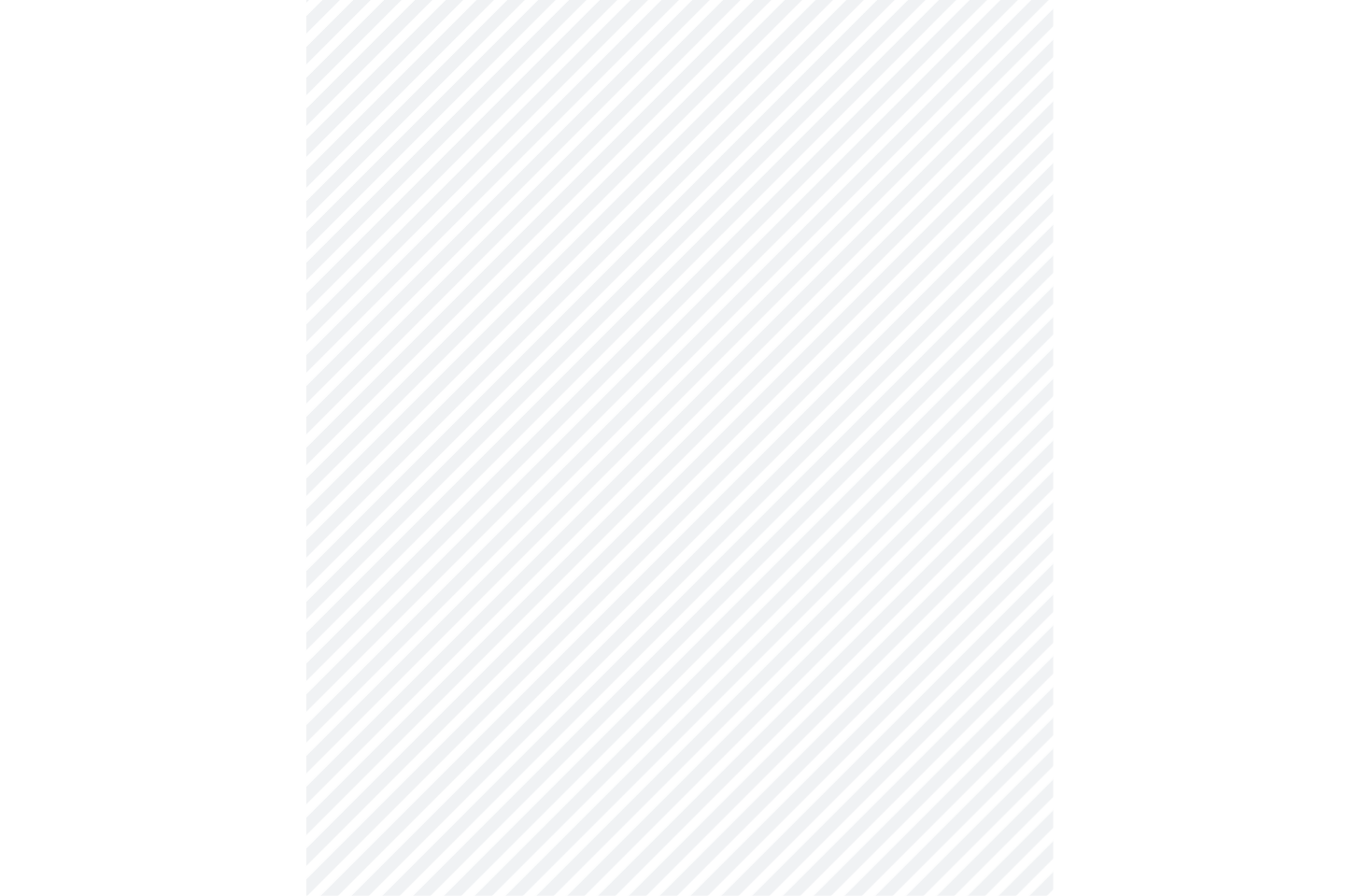
click at [414, 547] on body "MyMenopauseRx Appointments Messaging Labs Uploads Medications Community Refer a…" at bounding box center [680, 63] width 1345 height 1784
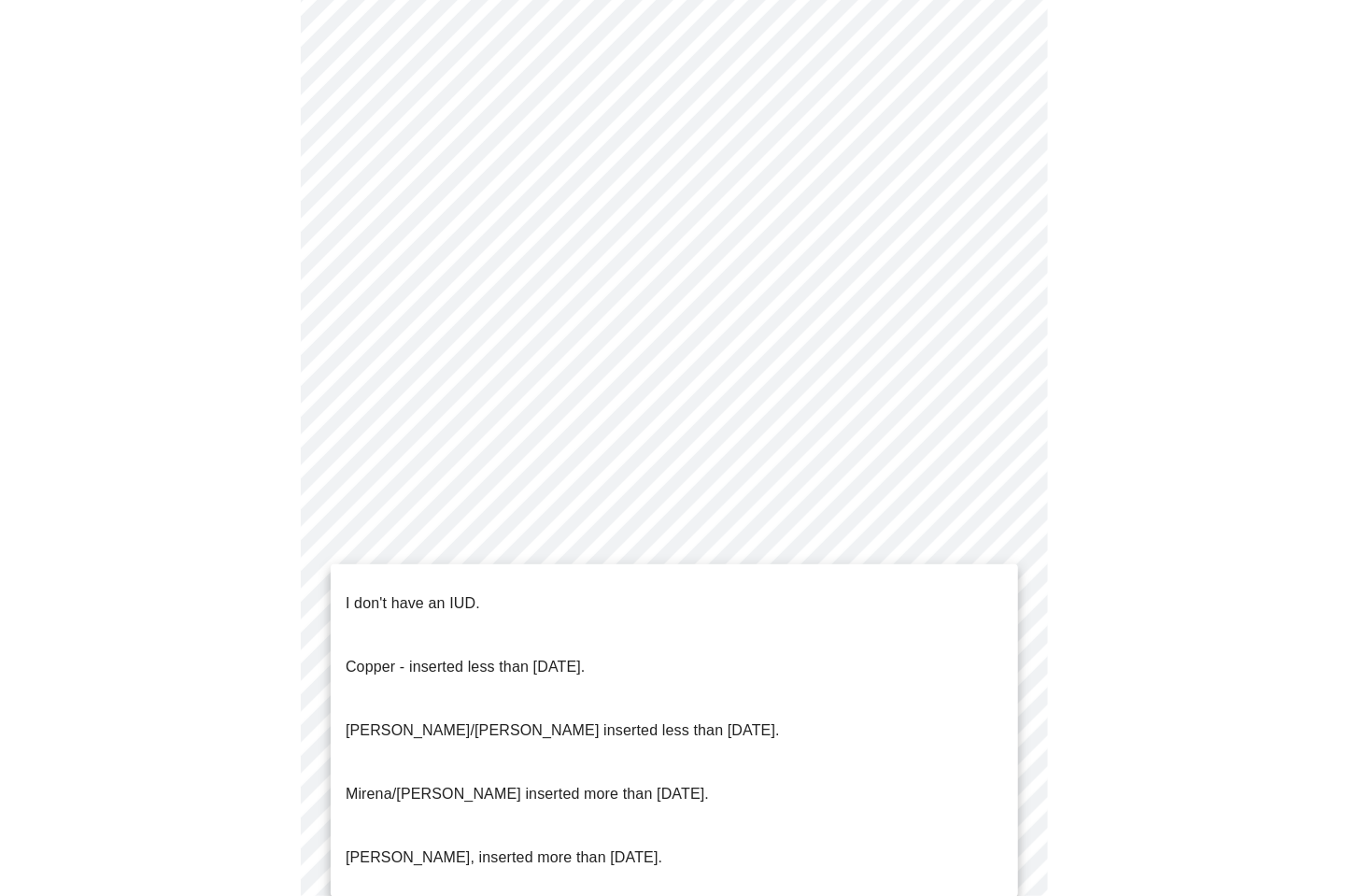
click at [403, 593] on p "I don't have an IUD." at bounding box center [412, 603] width 134 height 22
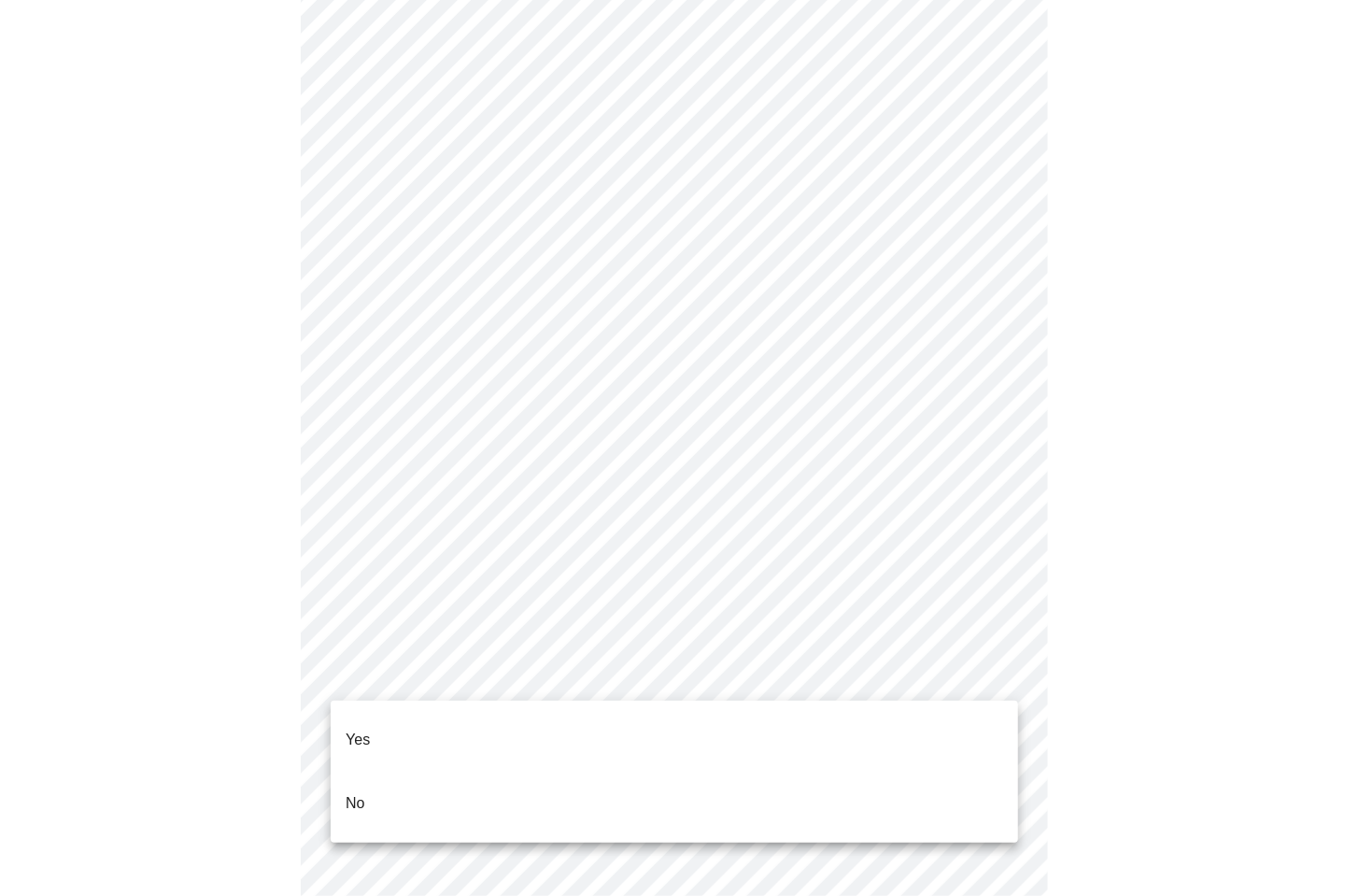
click at [349, 687] on body "MyMenopauseRx Appointments Messaging Labs Uploads Medications Community Refer a…" at bounding box center [680, 57] width 1345 height 1774
click at [348, 731] on p "Yes" at bounding box center [358, 739] width 25 height 22
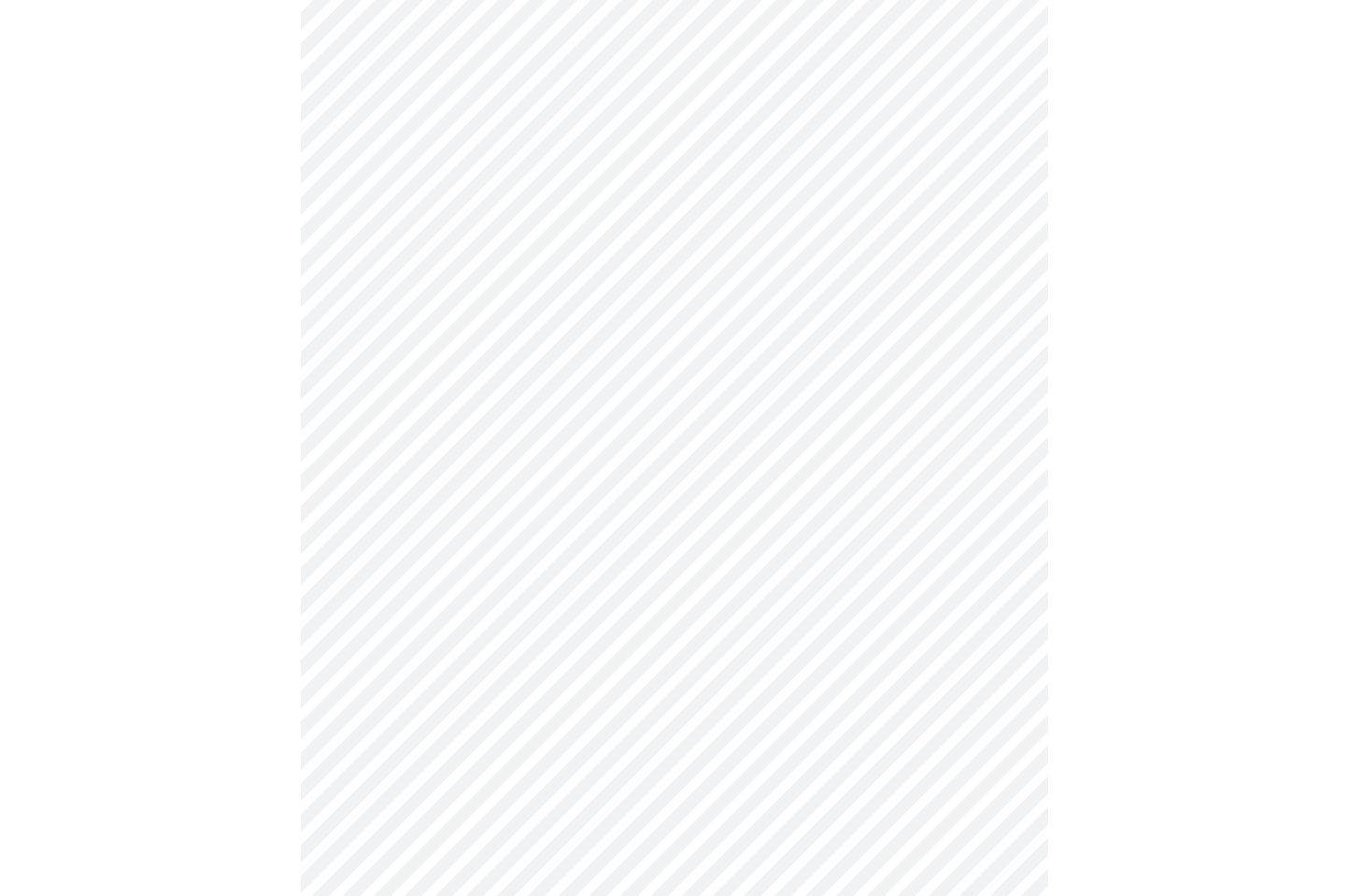
scroll to position [252, 0]
click at [1117, 442] on div at bounding box center [674, 680] width 1333 height 1592
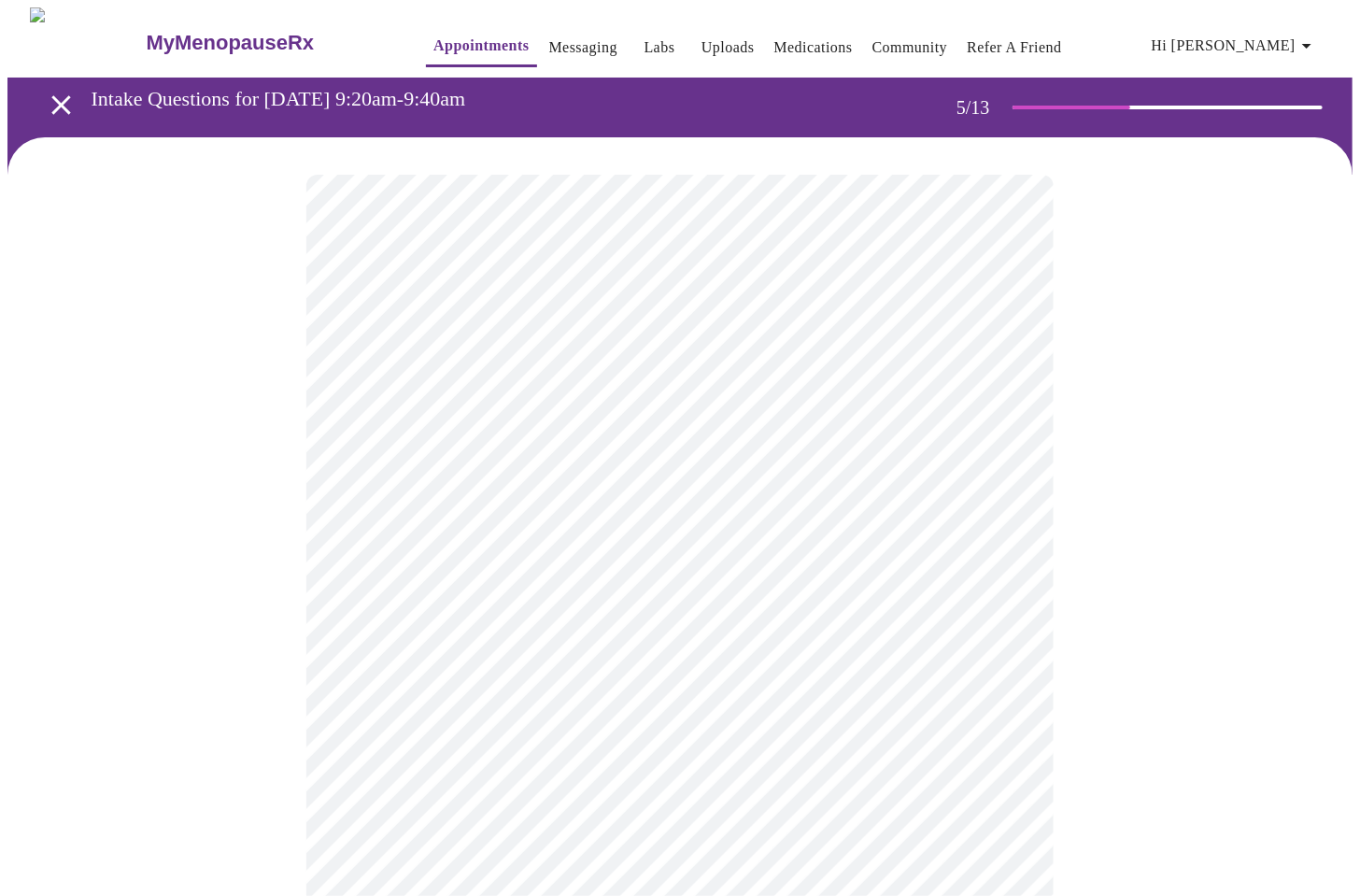
click at [948, 487] on body "MyMenopauseRx Appointments Messaging Labs Uploads Medications Community Refer a…" at bounding box center [680, 677] width 1345 height 1339
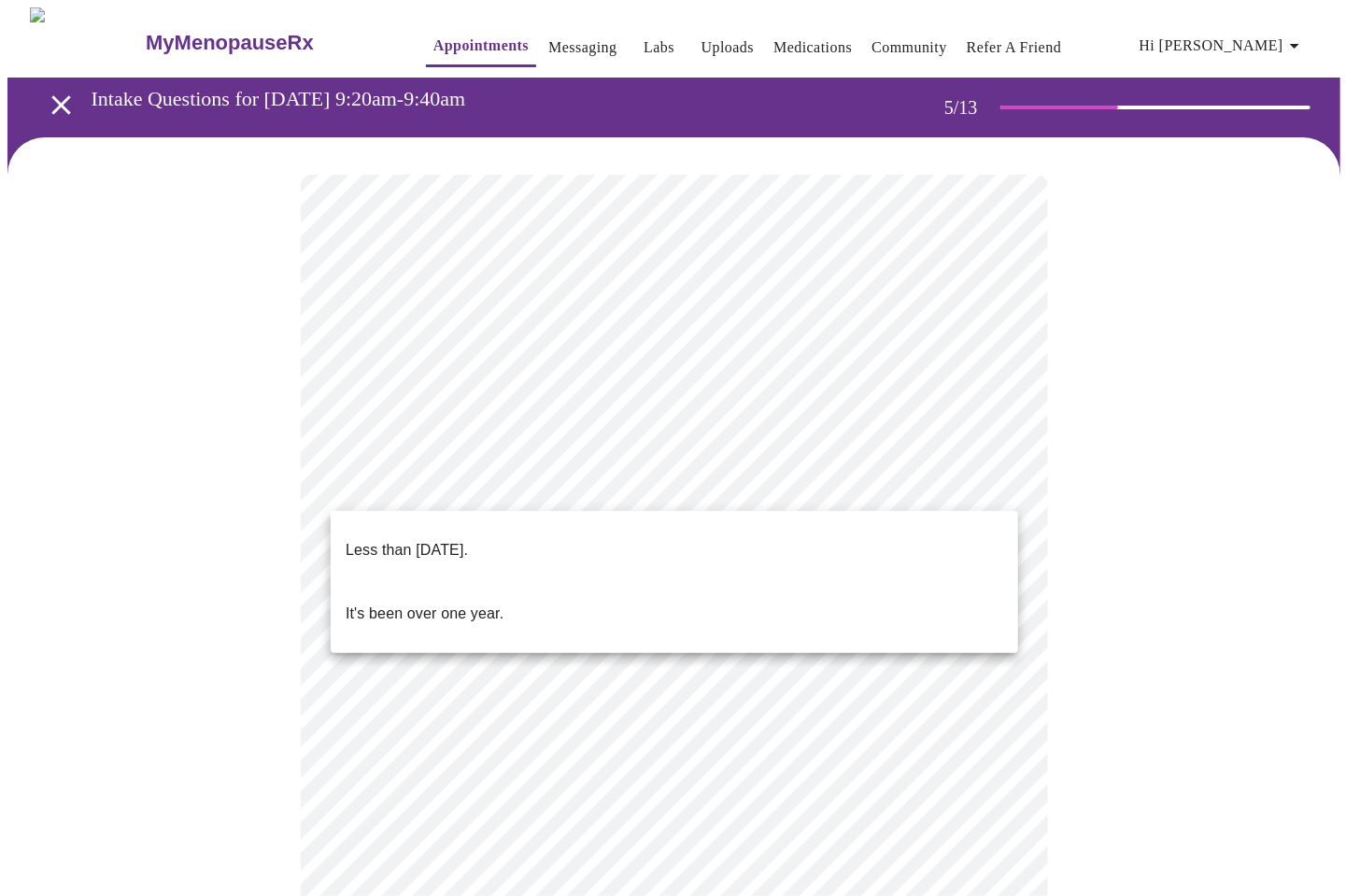
click at [468, 538] on p "Less than one year ago." at bounding box center [406, 549] width 123 height 22
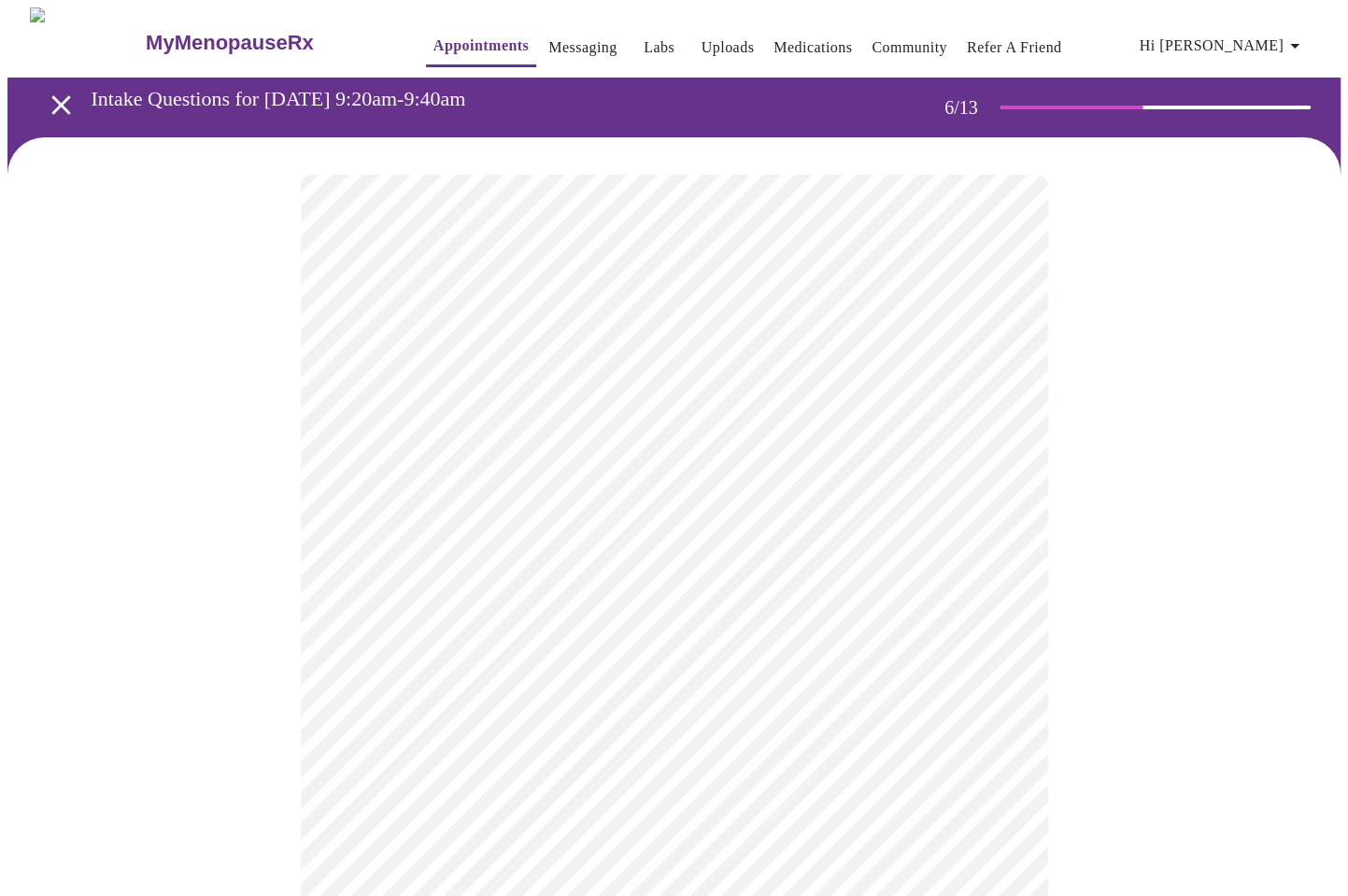
click at [605, 553] on body "MyMenopauseRx Appointments Messaging Labs Uploads Medications Community Refer a…" at bounding box center [674, 506] width 1333 height 997
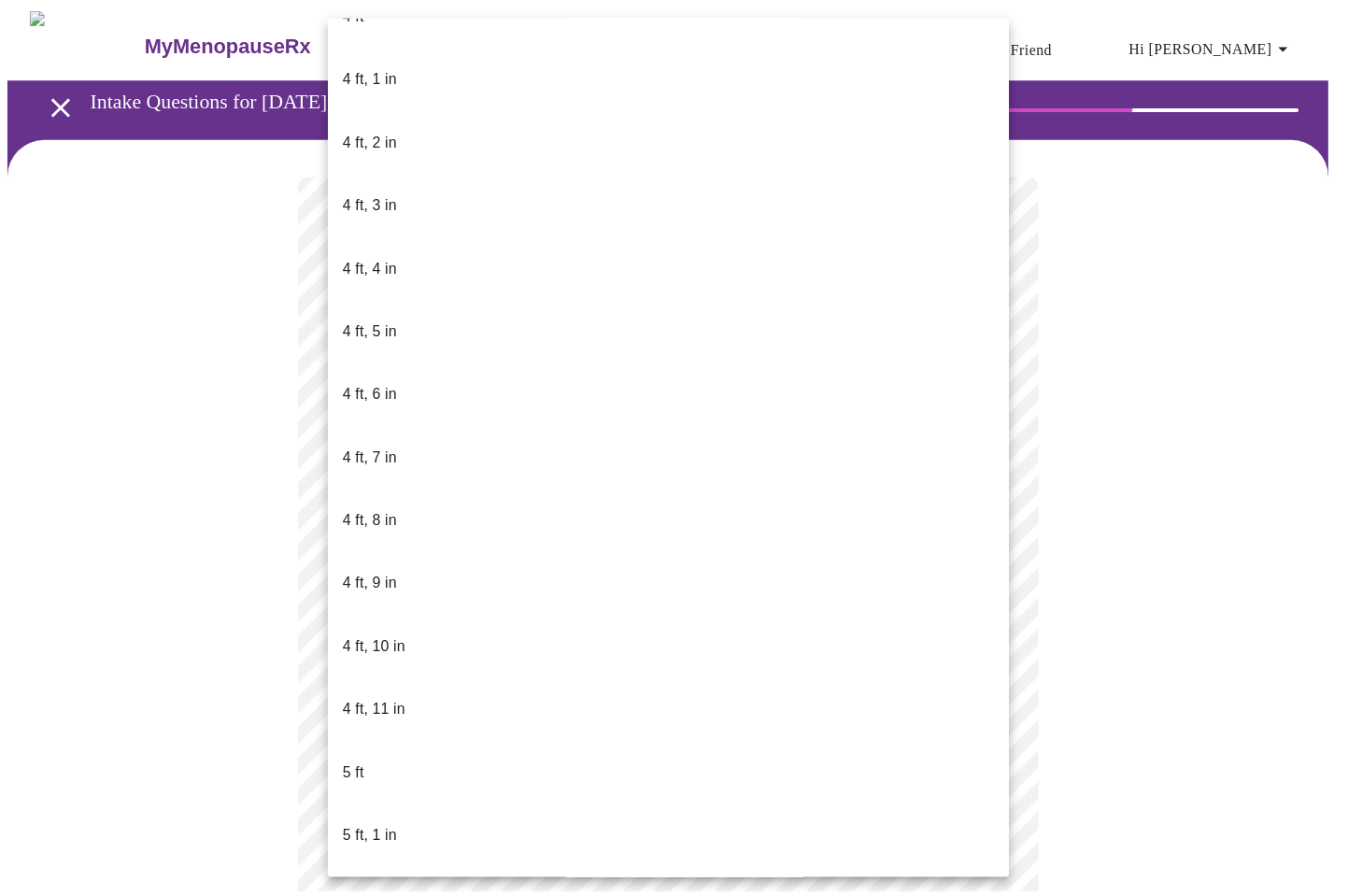
scroll to position [806, 0]
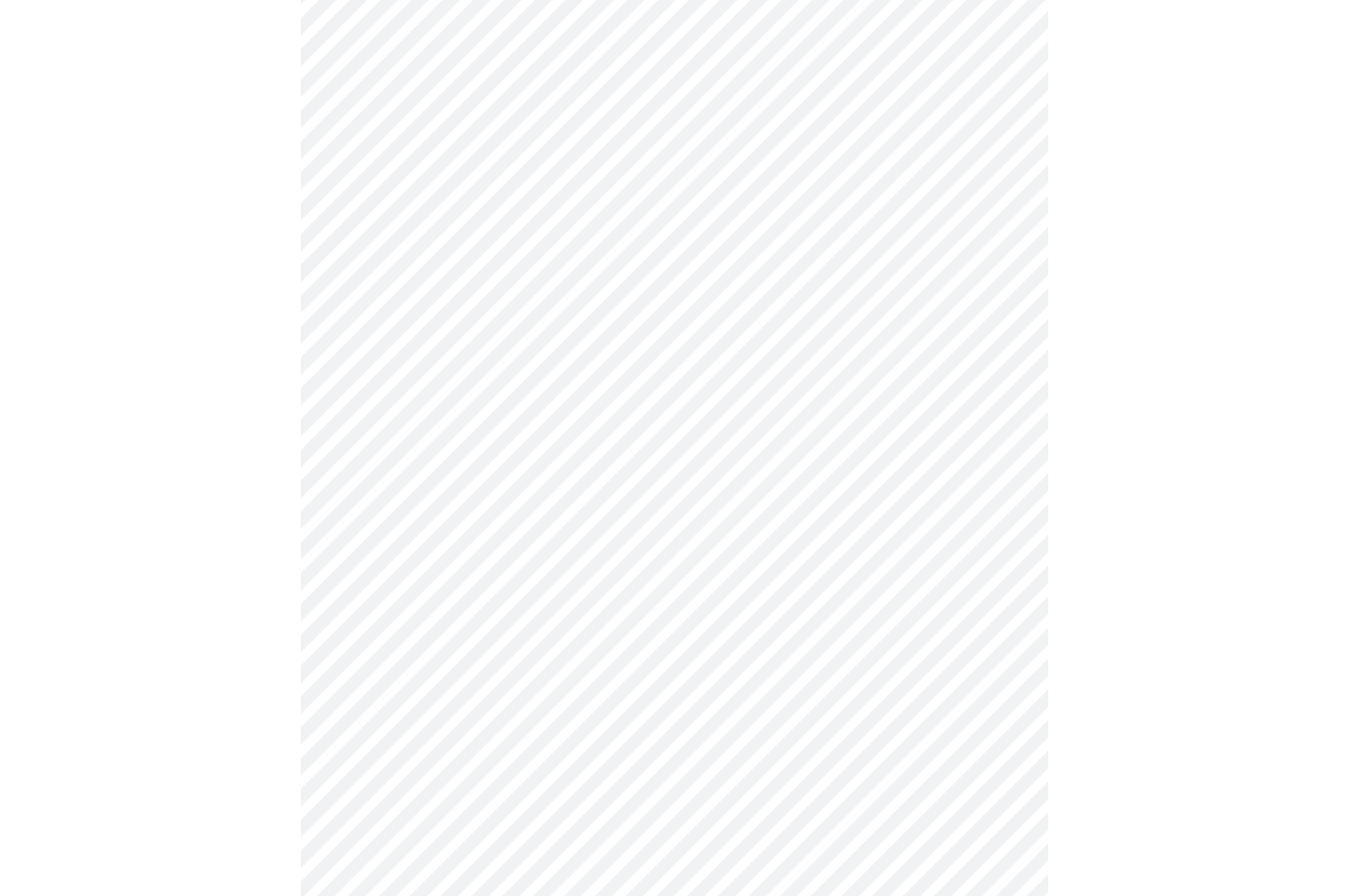
scroll to position [4808, 0]
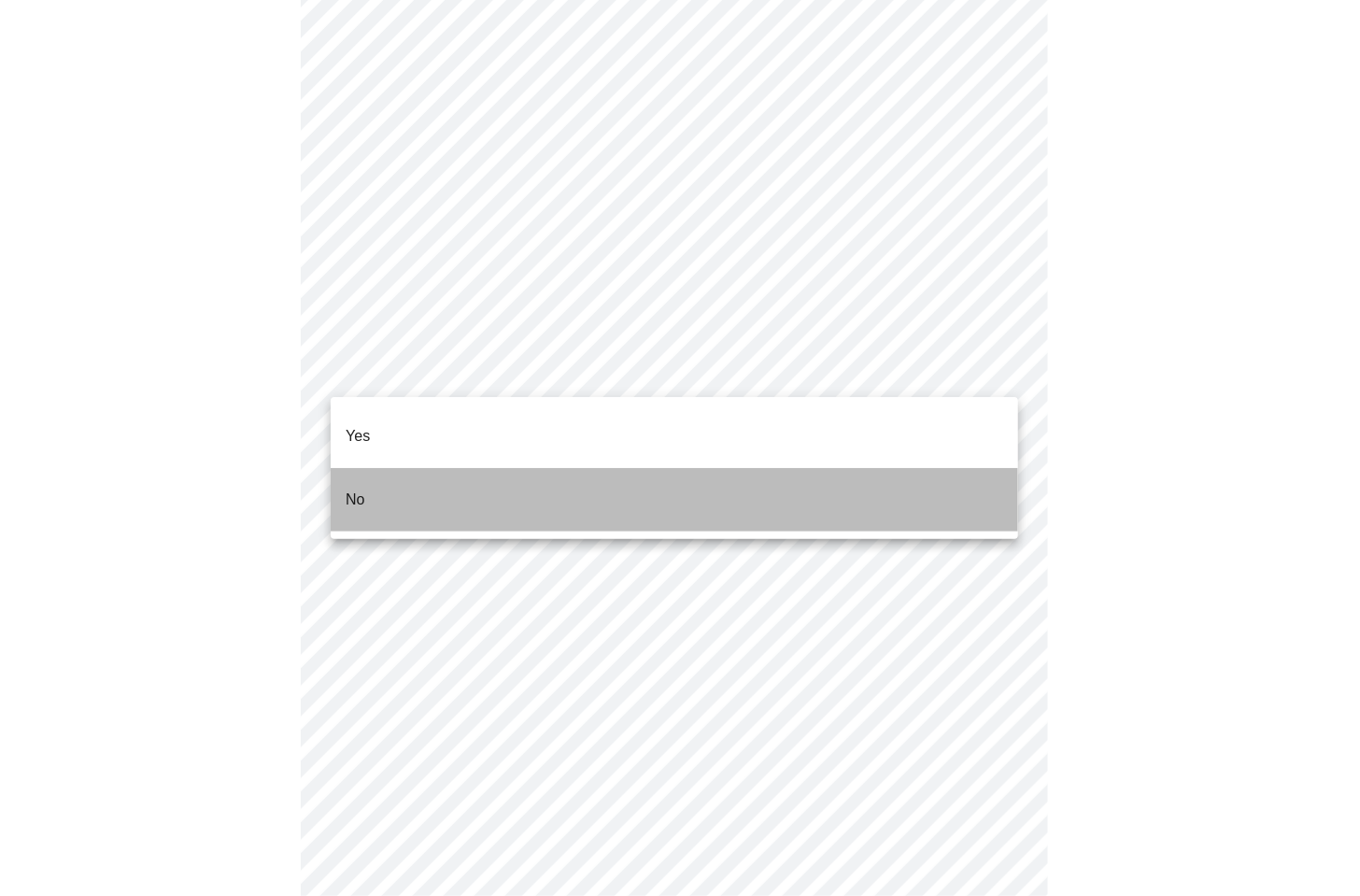
click at [362, 488] on p "No" at bounding box center [355, 499] width 19 height 22
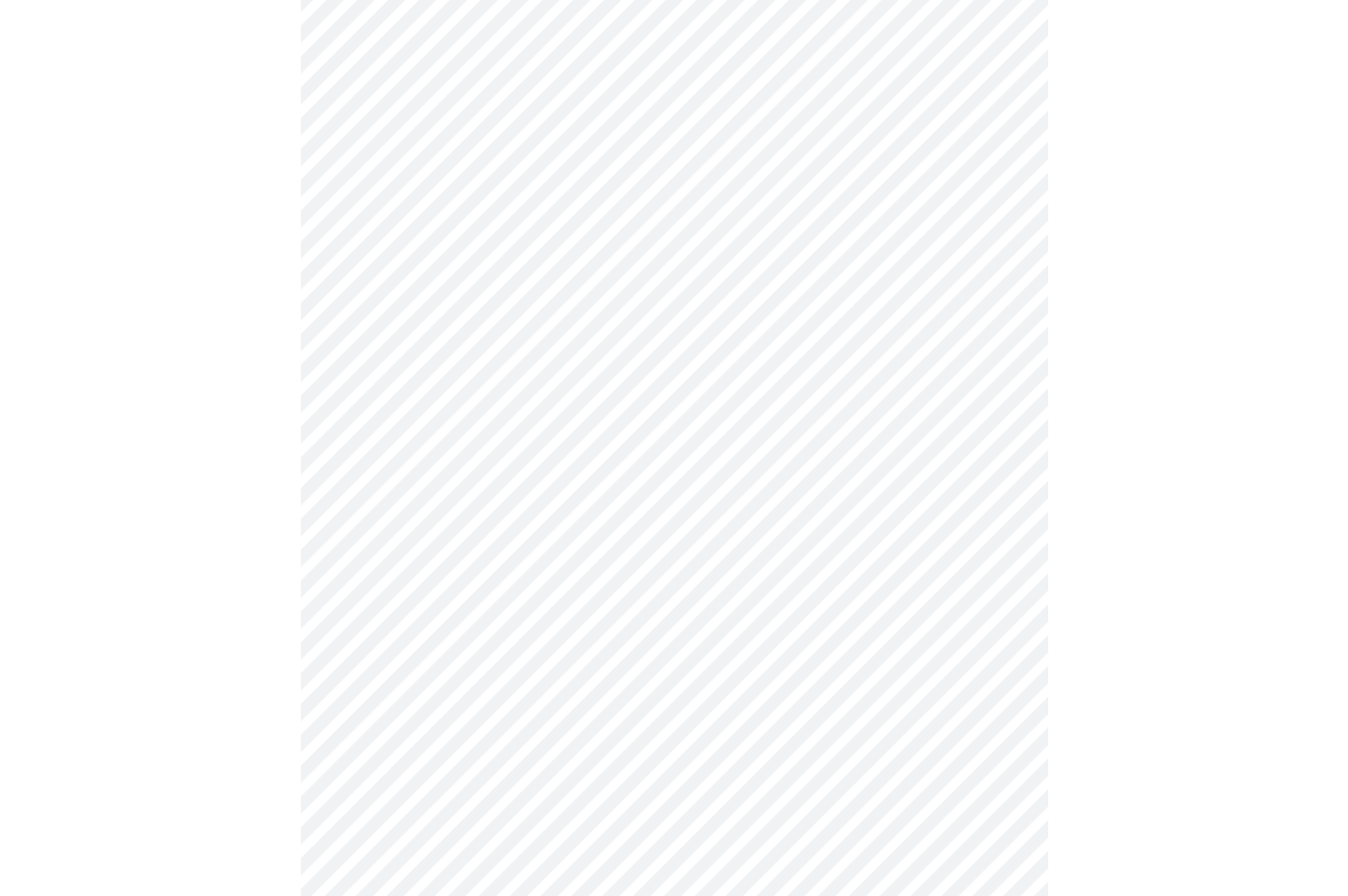
scroll to position [798, 0]
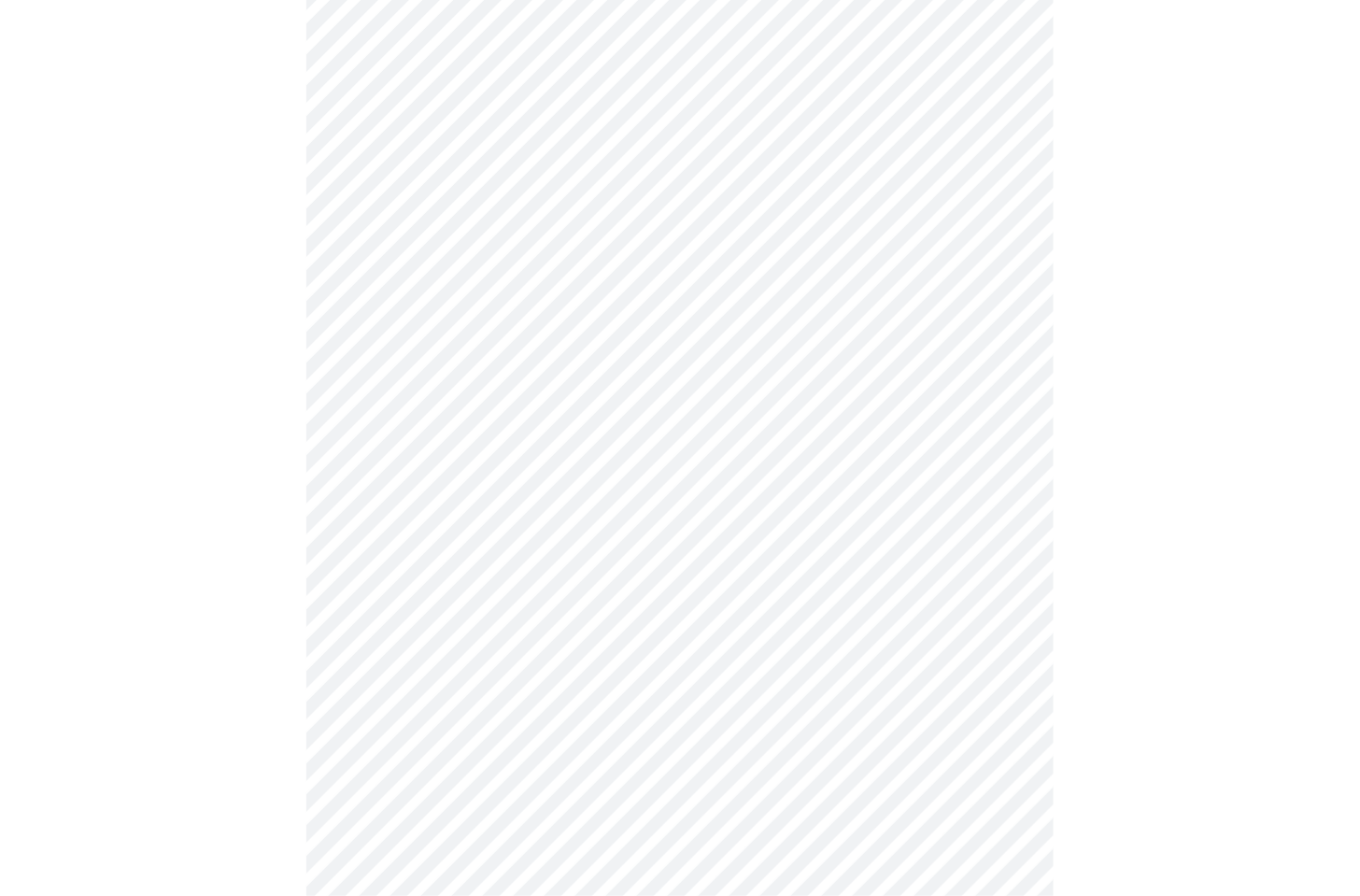
click at [583, 766] on body "MyMenopauseRx Appointments Messaging Labs Uploads Medications Community Refer a…" at bounding box center [680, 120] width 1345 height 1822
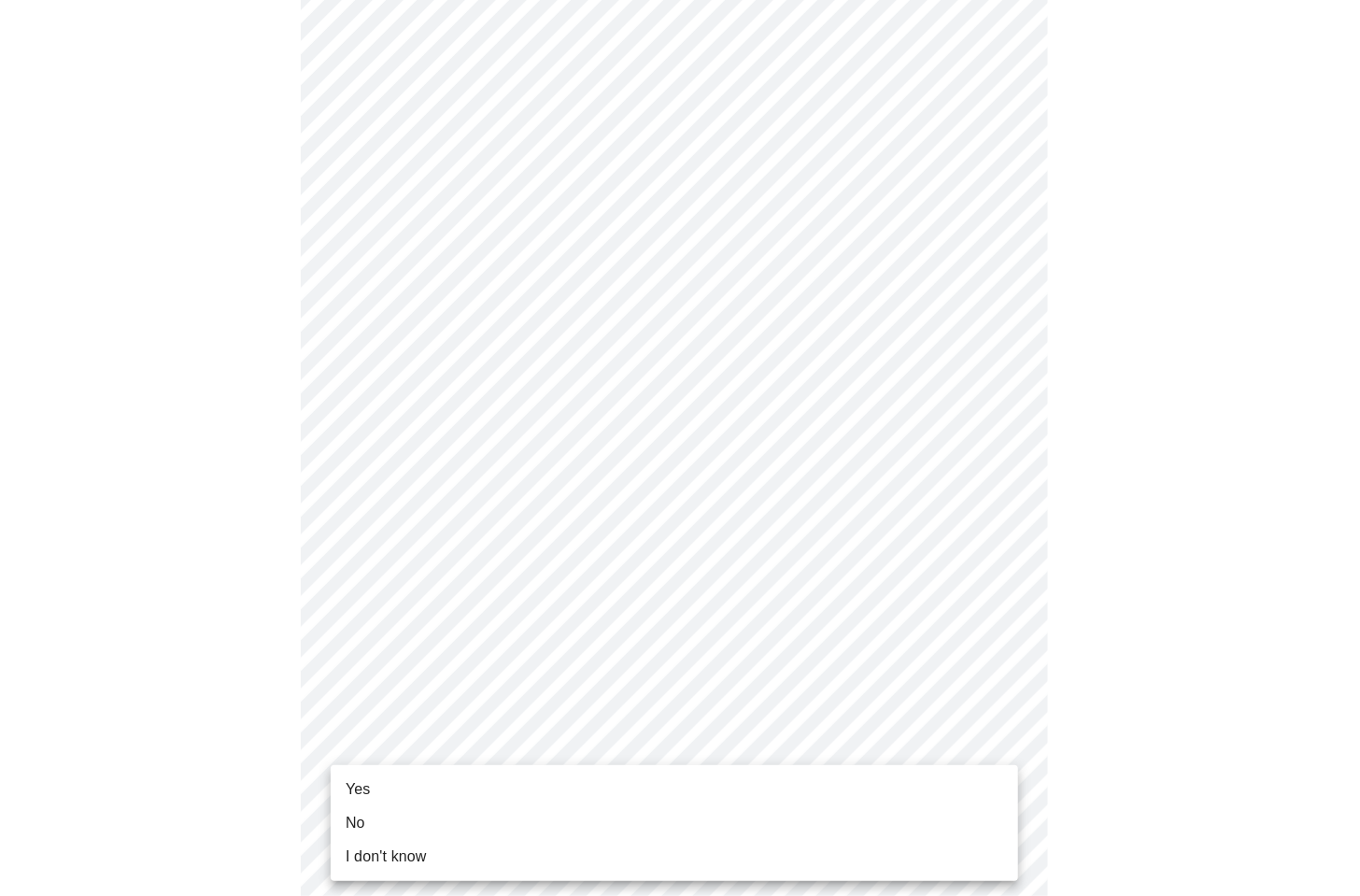
click at [382, 787] on li "Yes" at bounding box center [674, 789] width 687 height 34
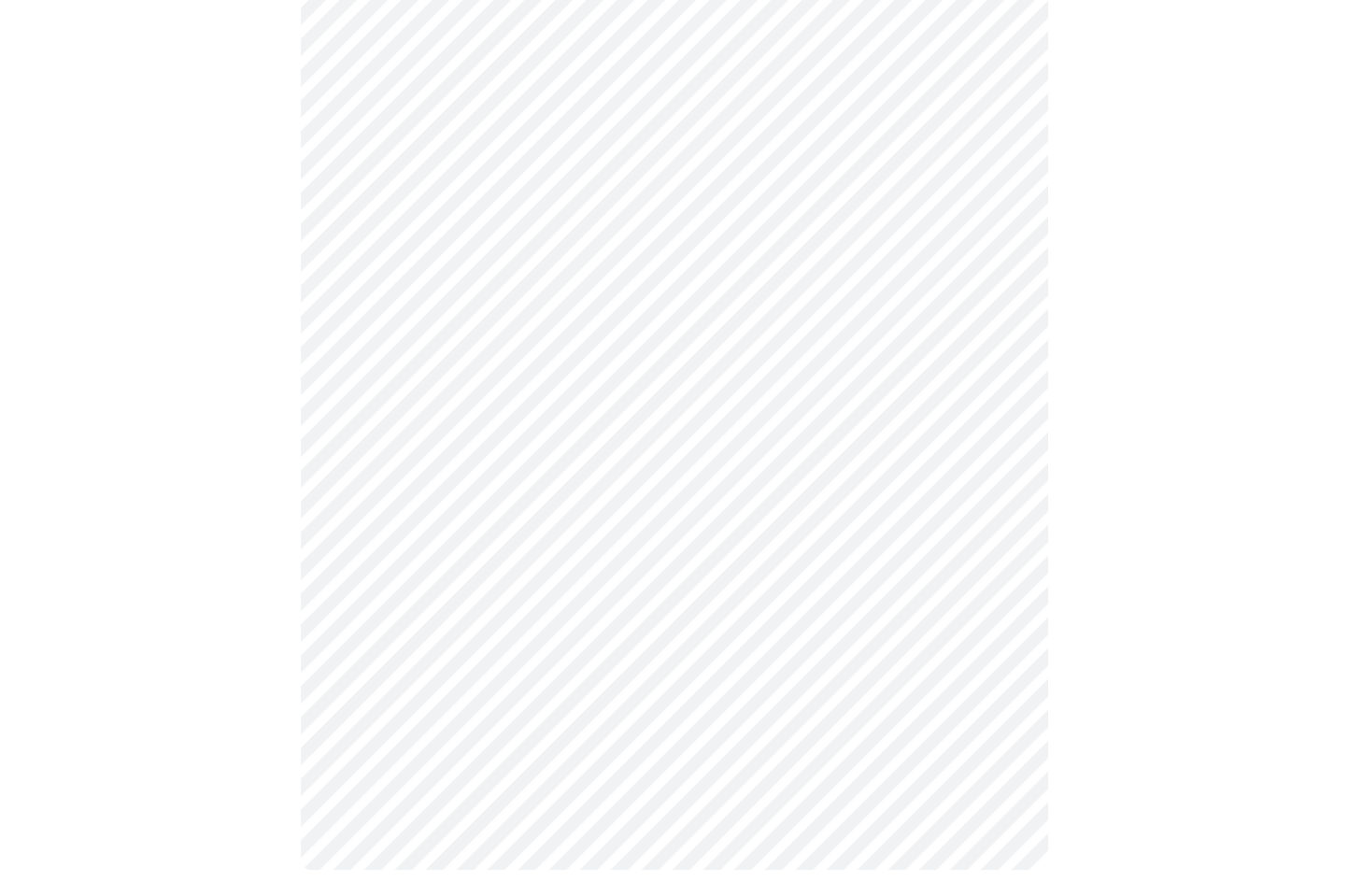
scroll to position [0, 0]
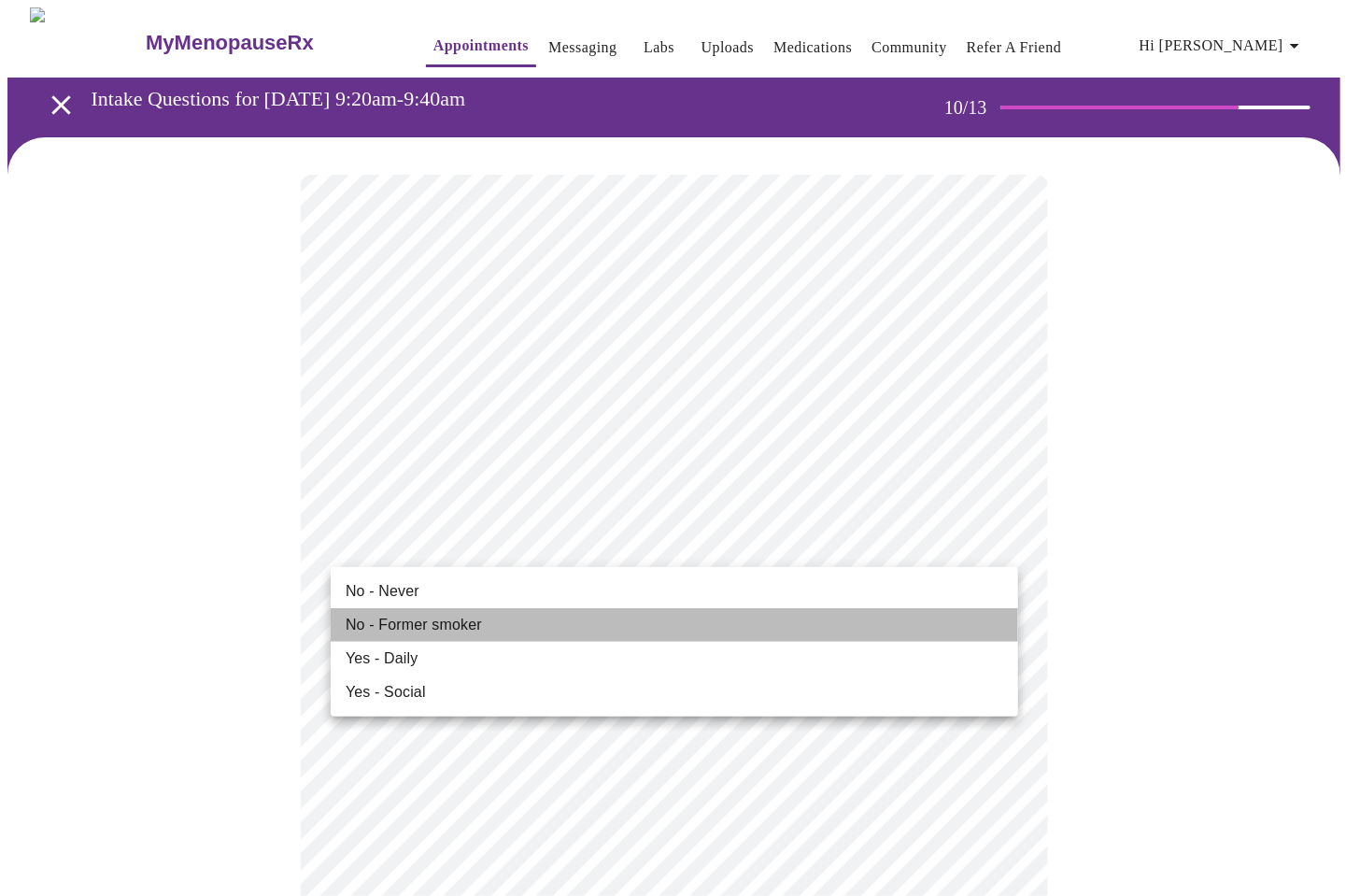
click at [380, 625] on span "No - Former smoker" at bounding box center [413, 624] width 136 height 22
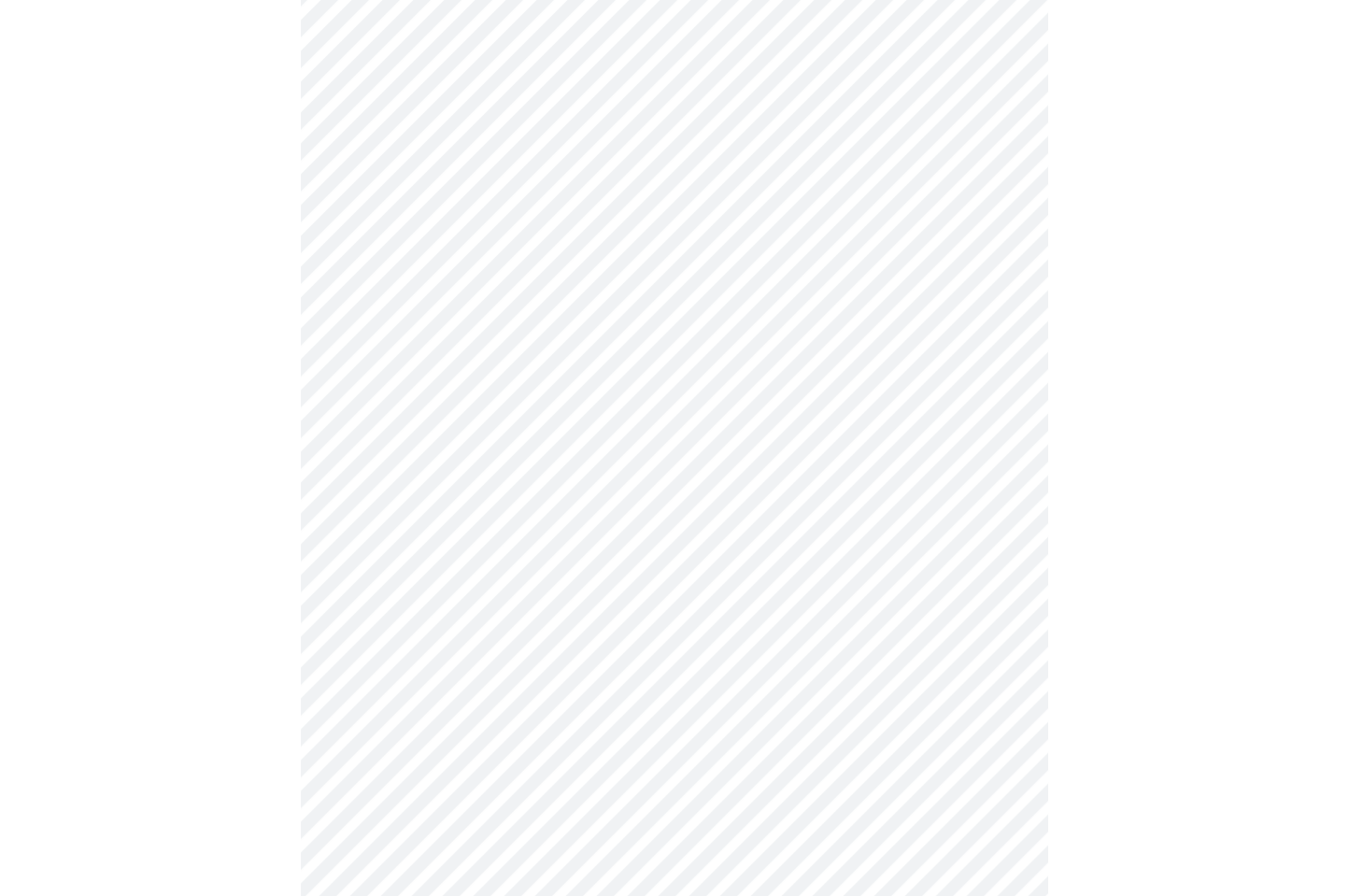
scroll to position [1273, 0]
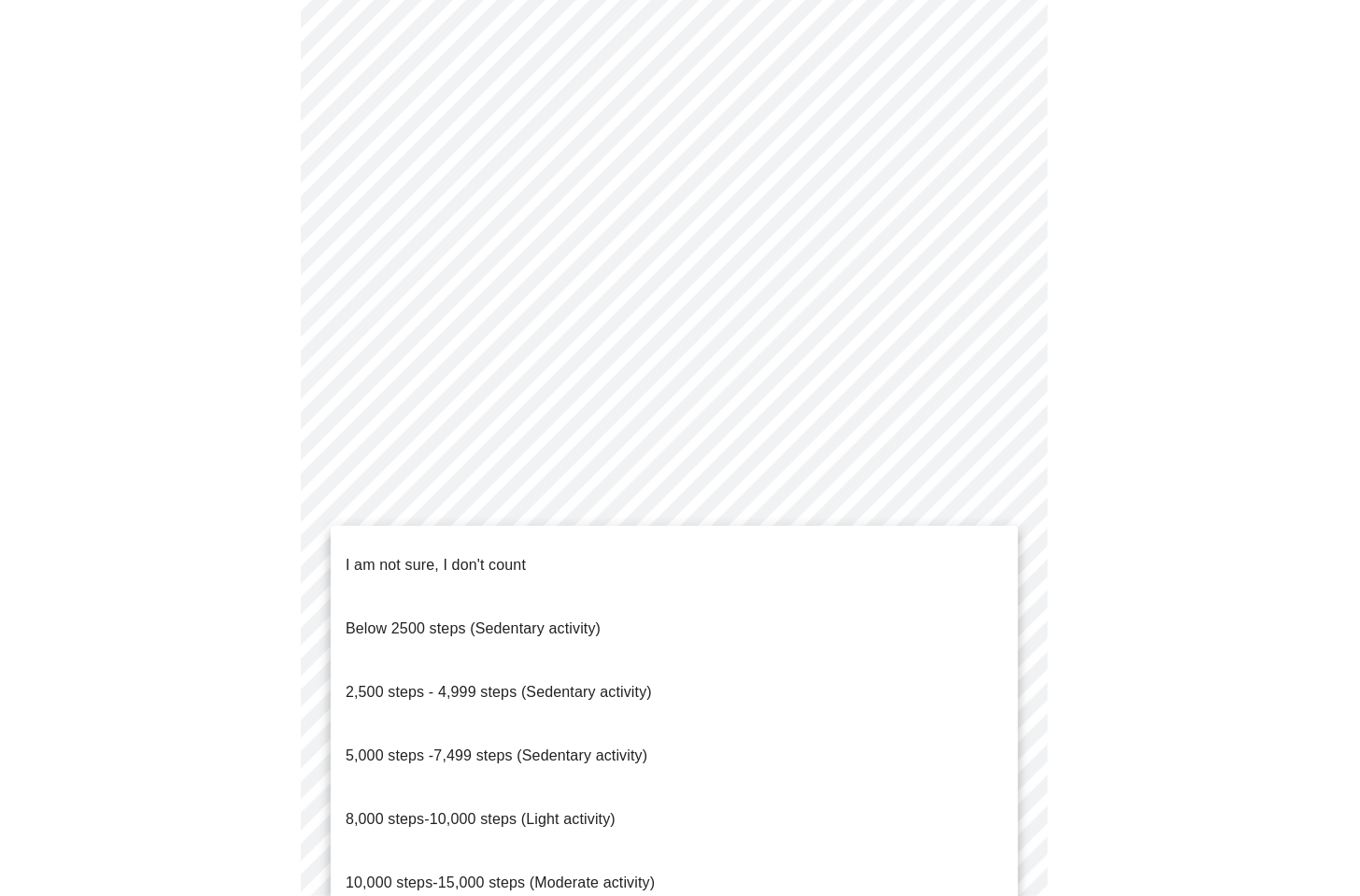
click at [511, 747] on span "5,000 steps -7,499 steps (Sedentary activity)" at bounding box center [496, 755] width 302 height 15
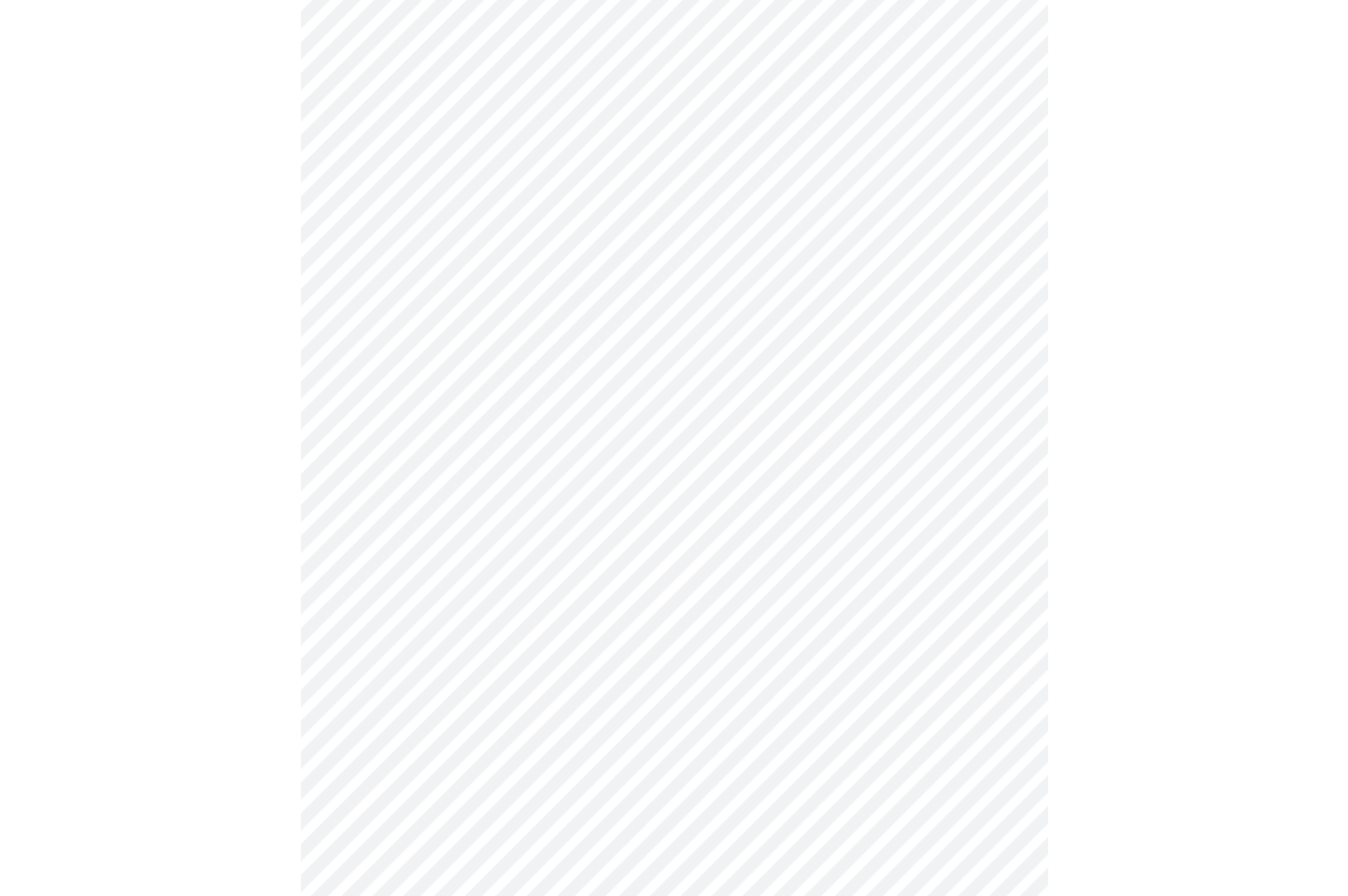
click at [116, 688] on div at bounding box center [674, 15] width 1333 height 2302
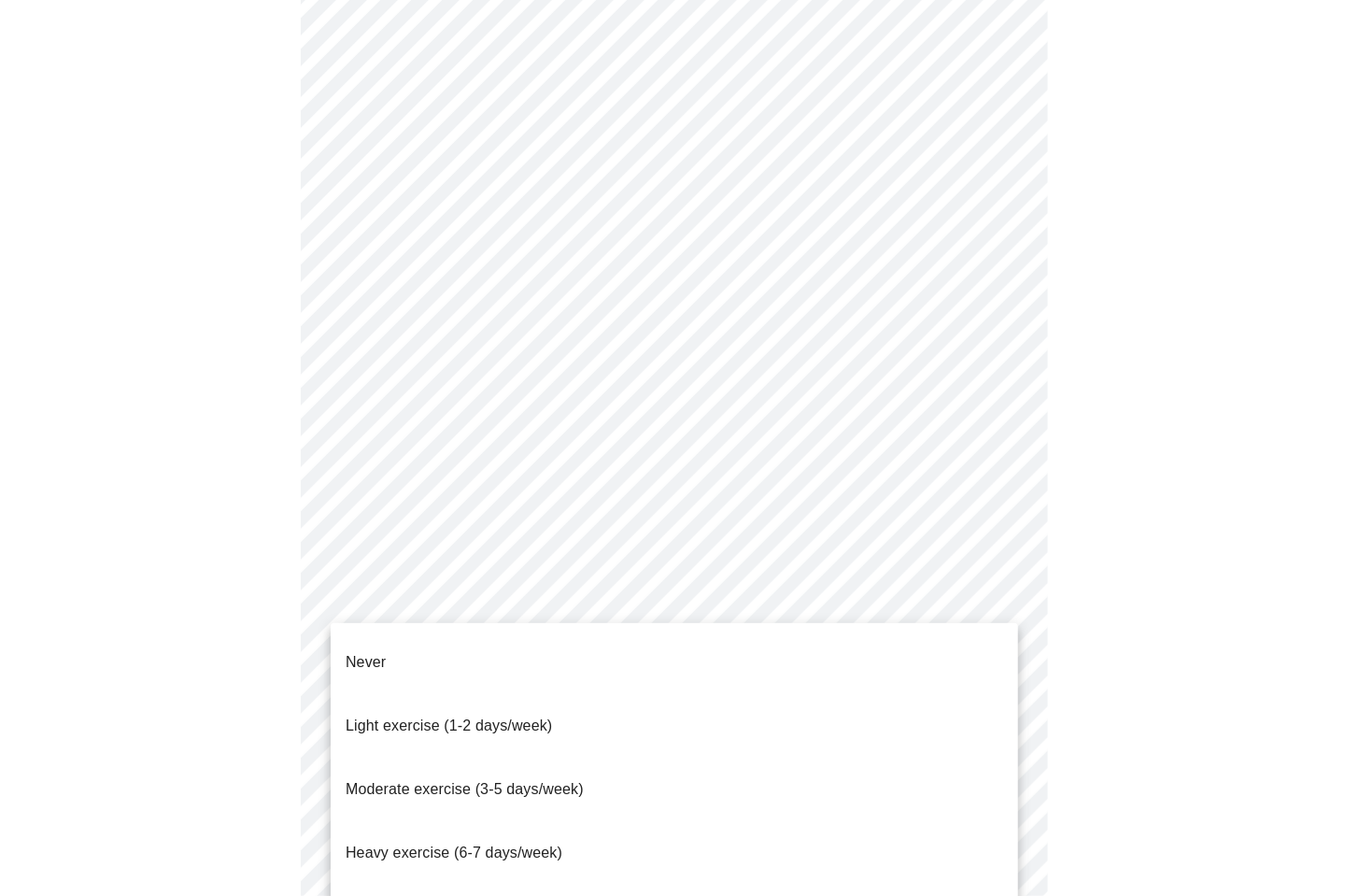
click at [421, 717] on span "Light exercise (1-2 days/week)" at bounding box center [449, 725] width 207 height 15
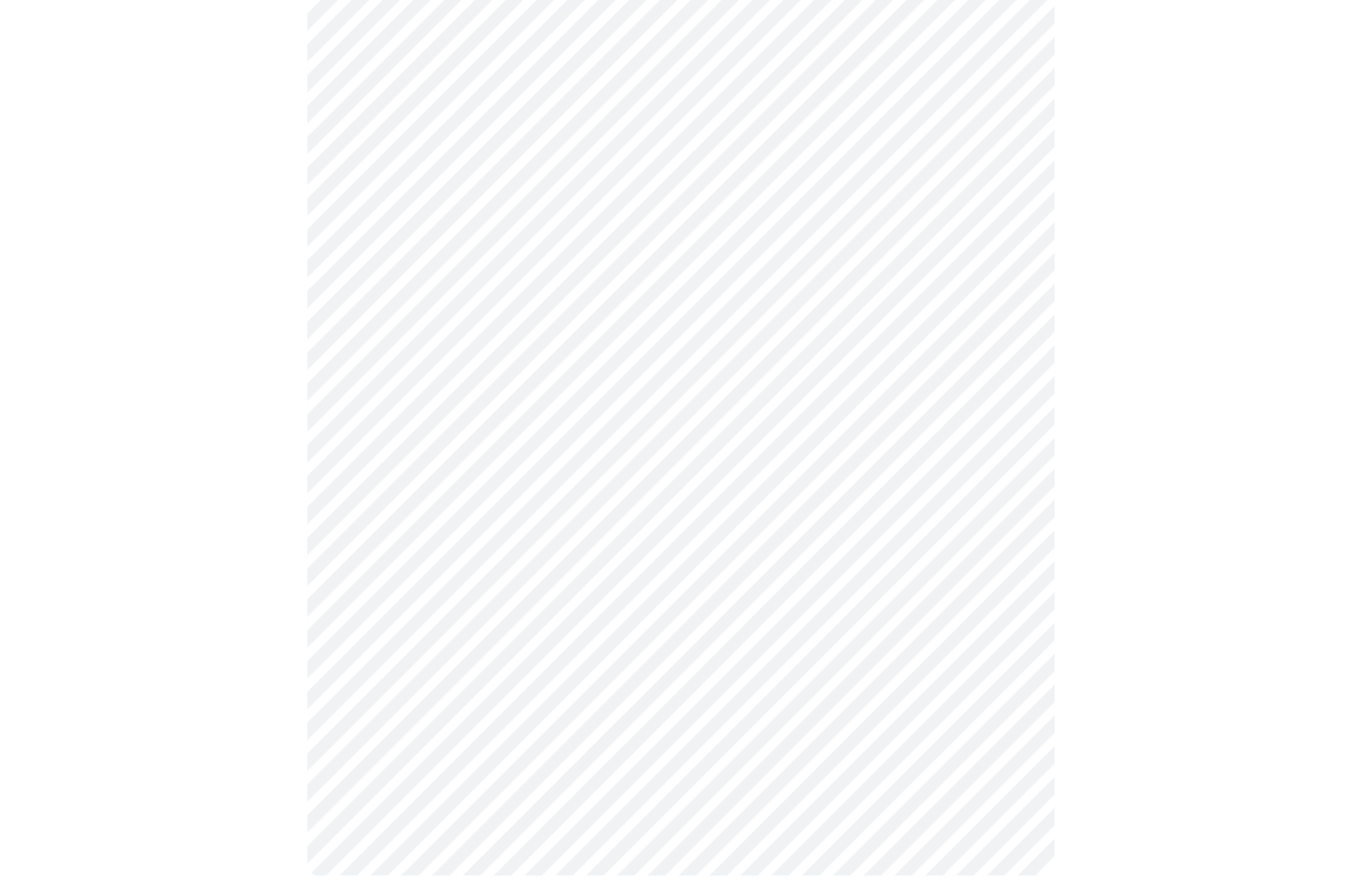
scroll to position [1526, 0]
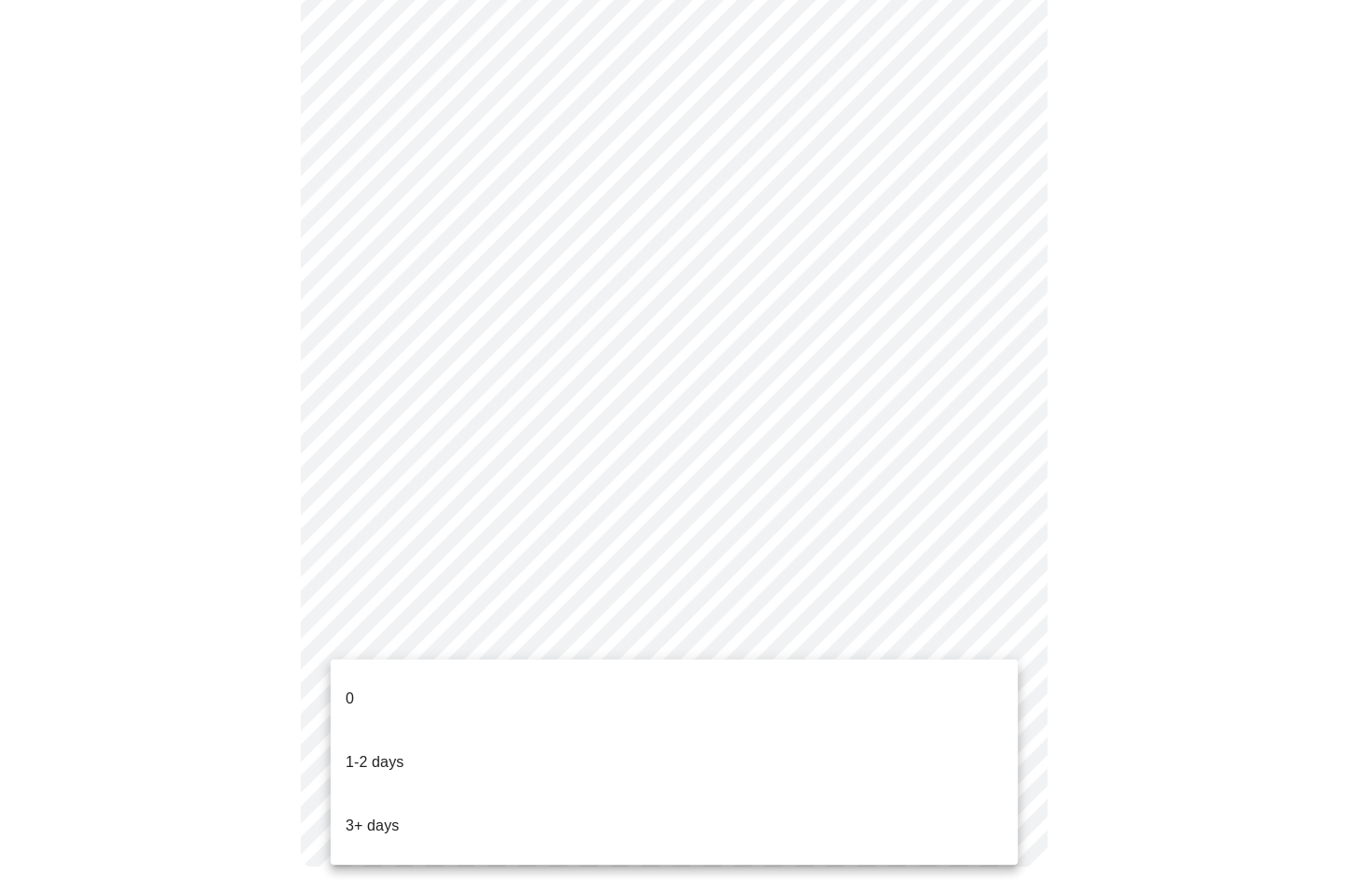
click at [369, 751] on p "1-2 days" at bounding box center [374, 762] width 59 height 22
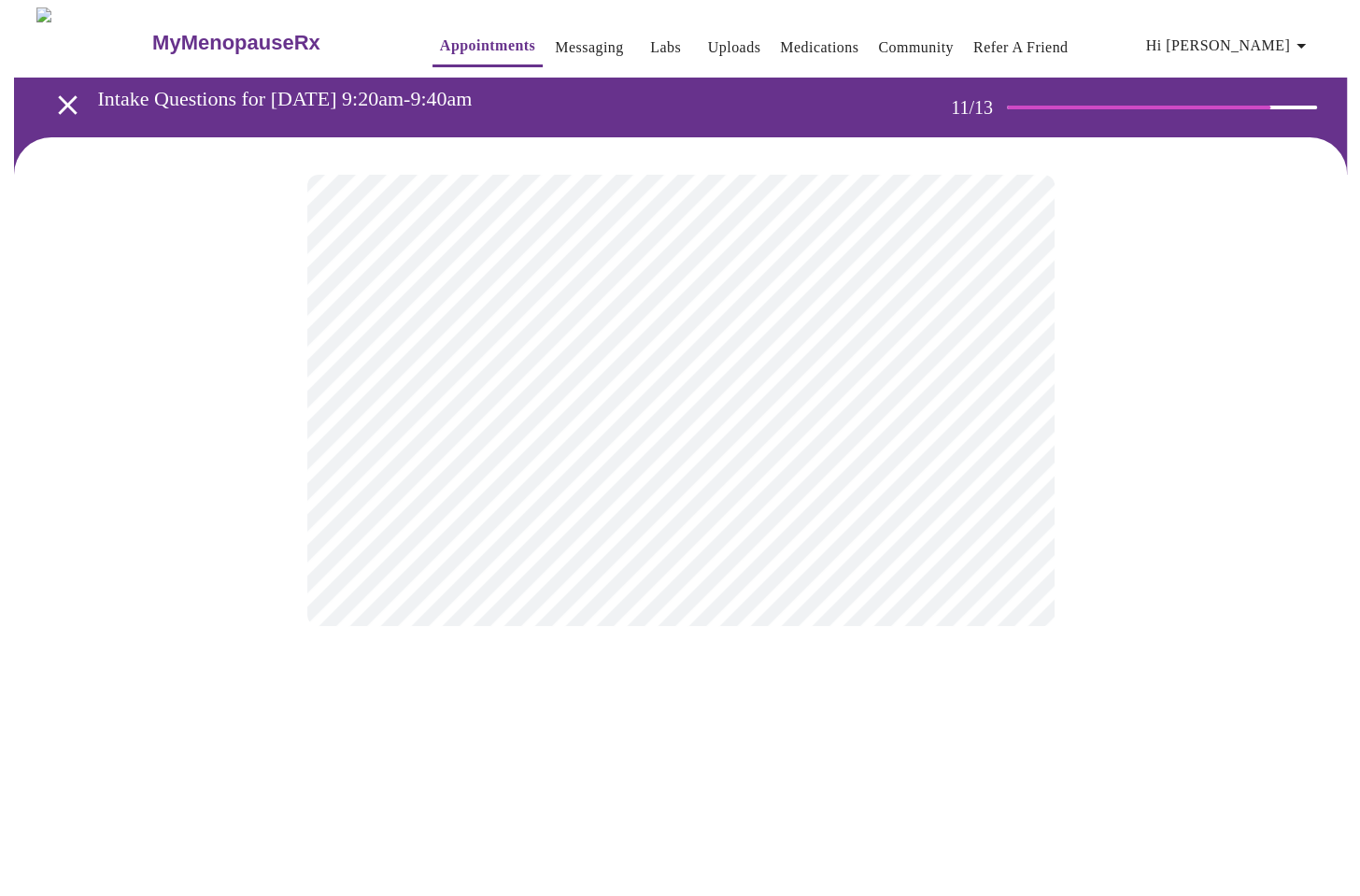
scroll to position [0, 0]
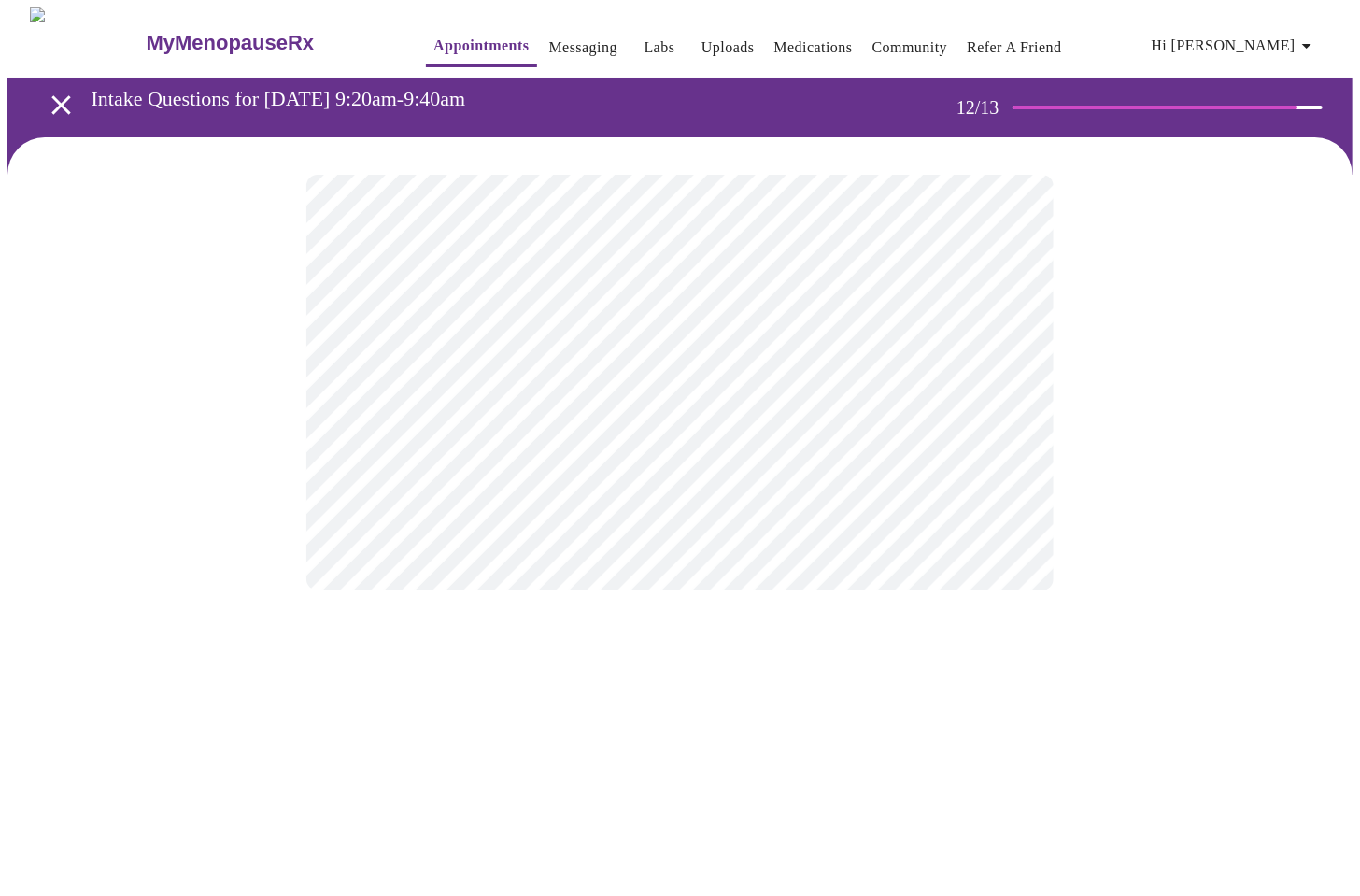
click at [593, 381] on body "MyMenopauseRx Appointments Messaging Labs Uploads Medications Community Refer a…" at bounding box center [680, 318] width 1345 height 621
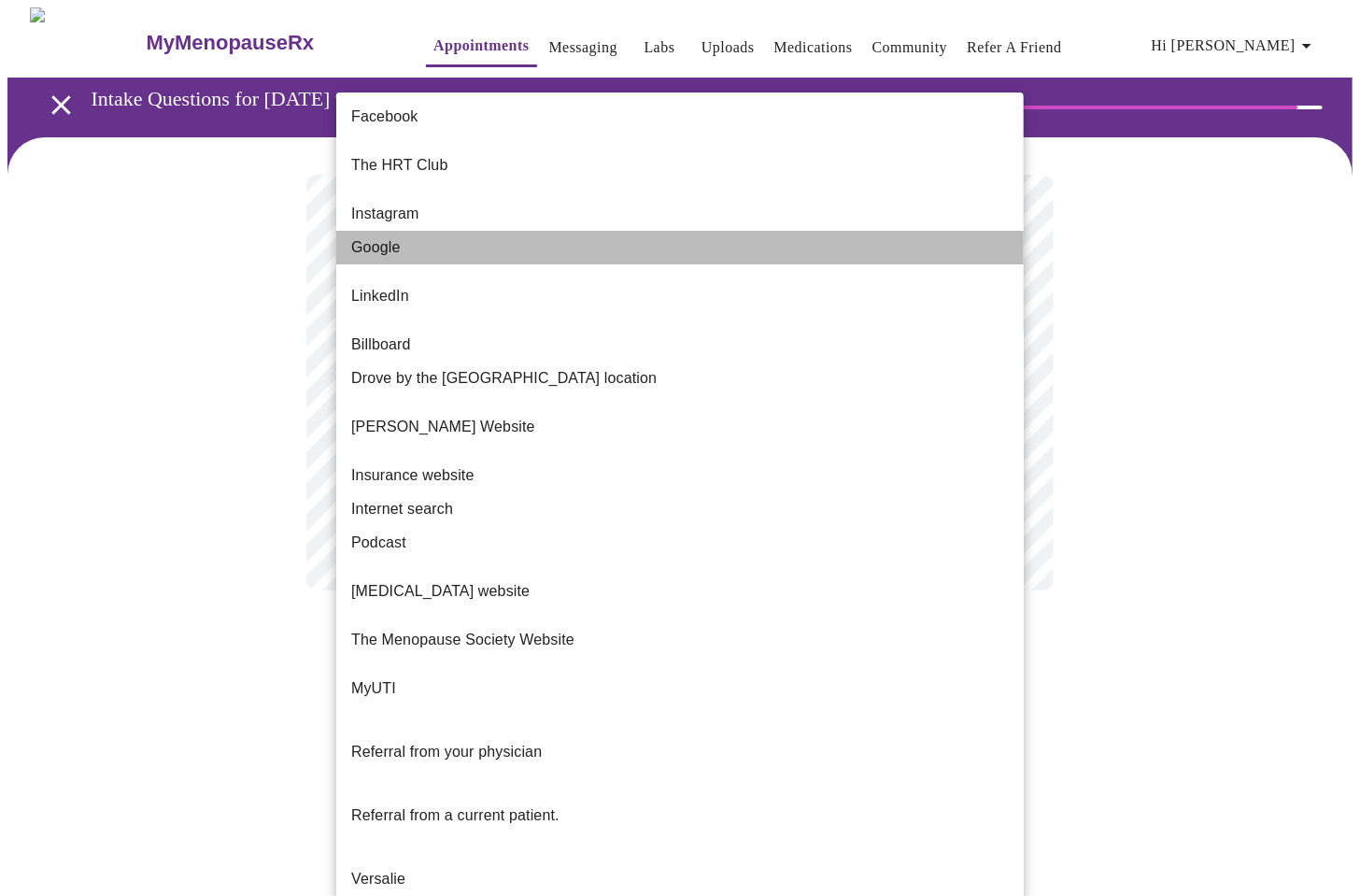
click at [379, 236] on span "Google" at bounding box center [375, 246] width 49 height 22
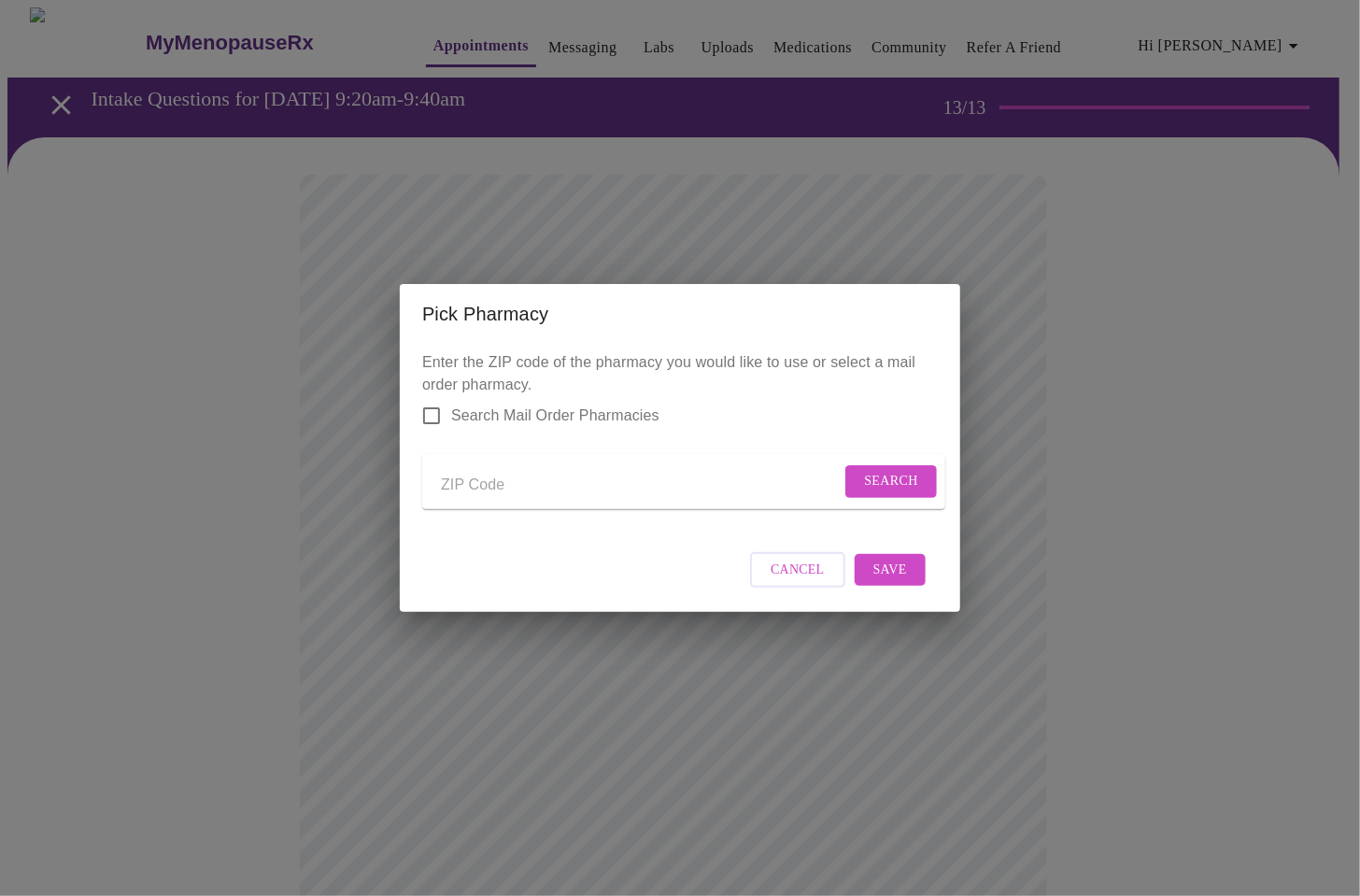
click at [456, 470] on input "Send a message to your care team" at bounding box center [640, 484] width 399 height 30
type input "17055"
click at [874, 477] on span "Search" at bounding box center [891, 481] width 54 height 23
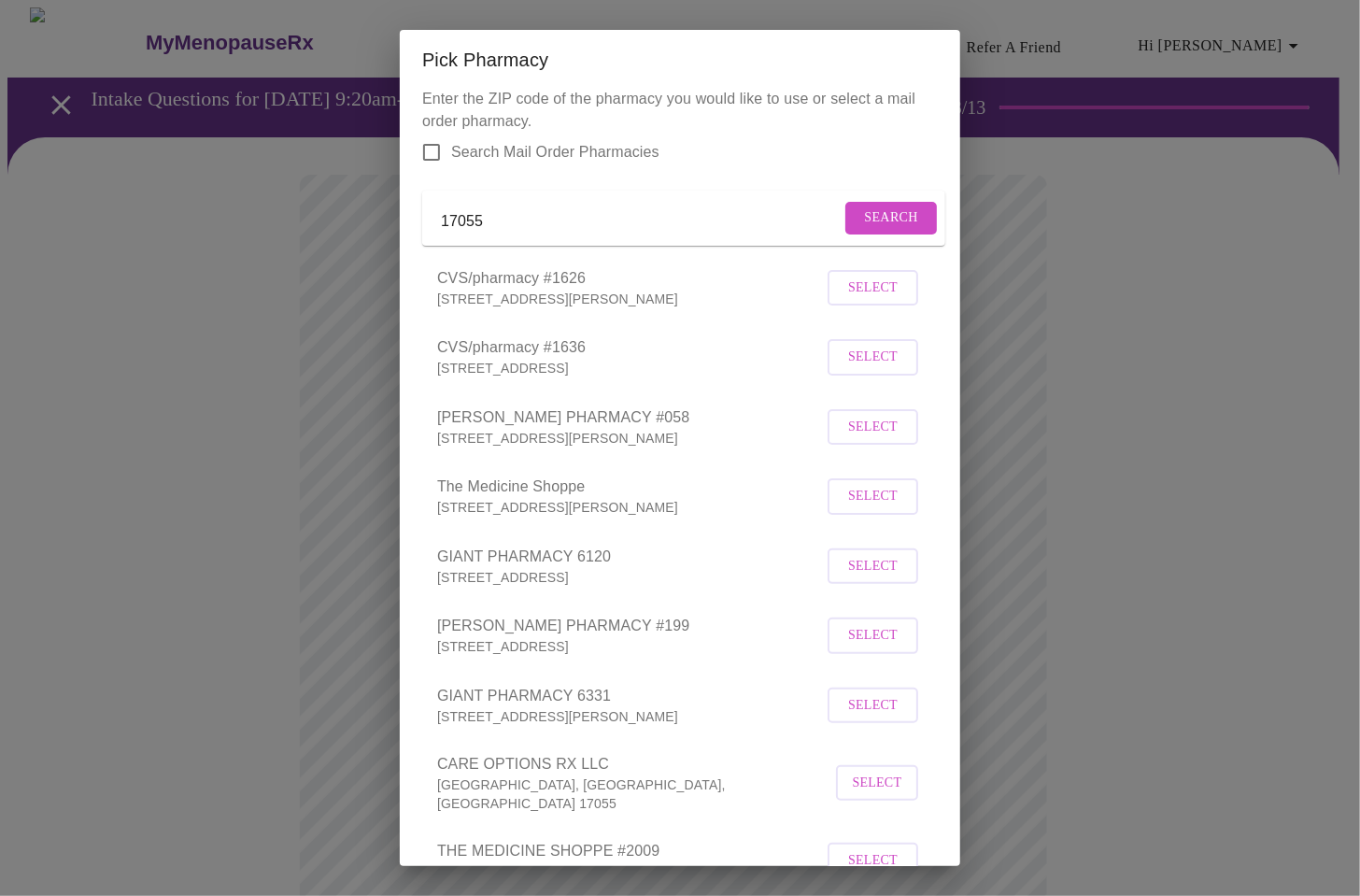
scroll to position [14, 0]
click at [848, 435] on span "Select" at bounding box center [872, 423] width 49 height 23
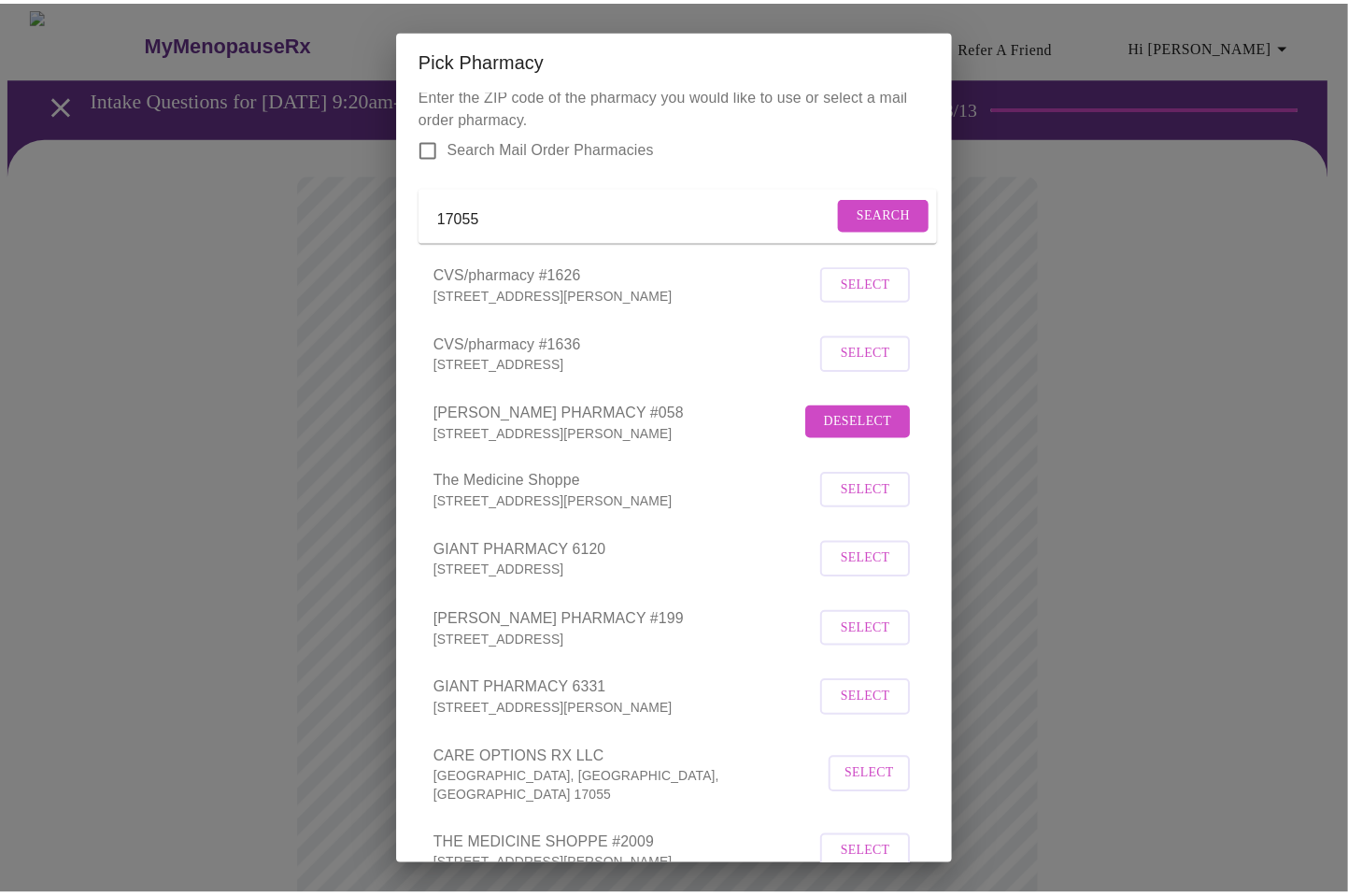
scroll to position [276, 0]
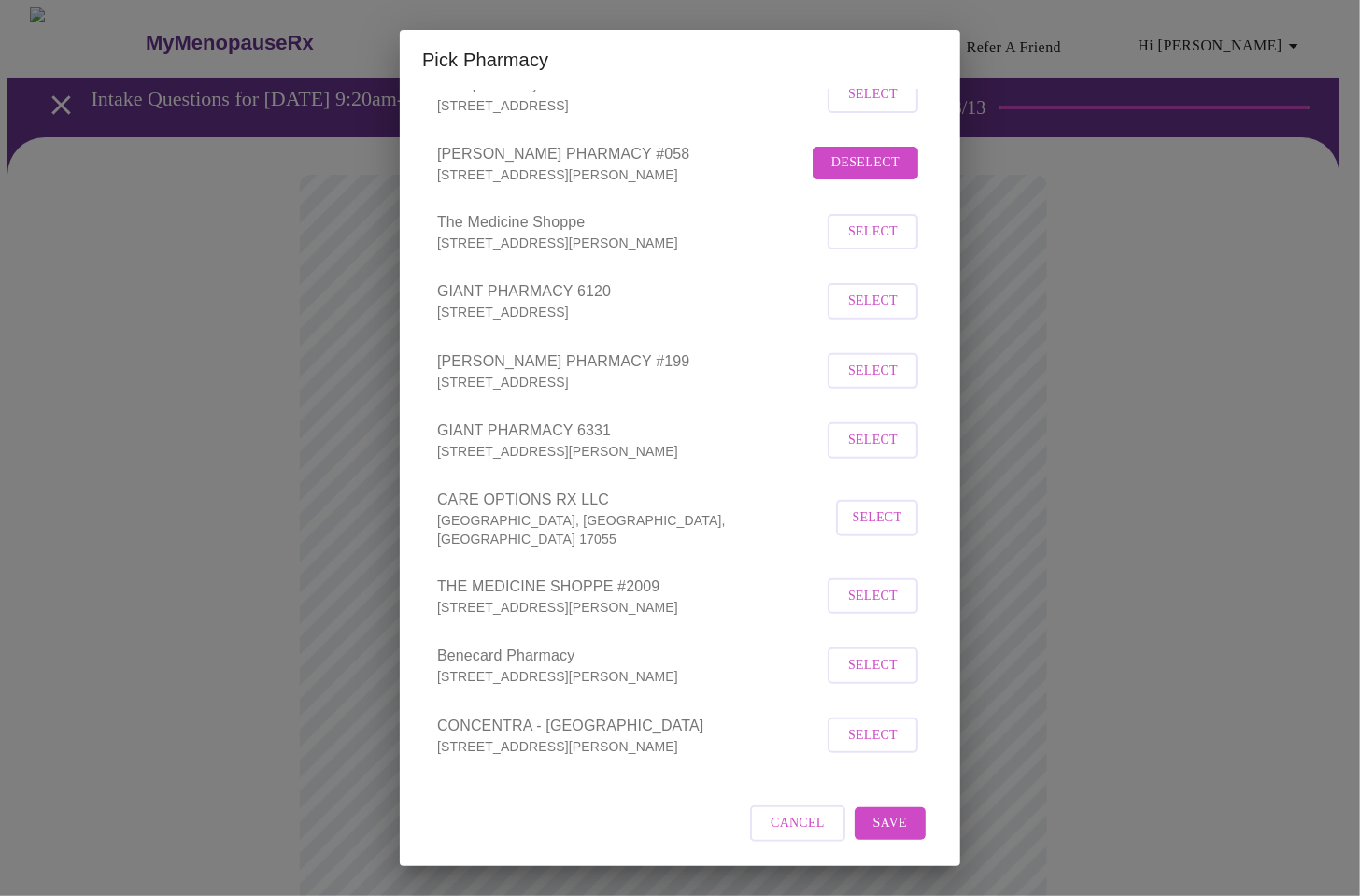
click at [874, 818] on span "Save" at bounding box center [889, 824] width 34 height 23
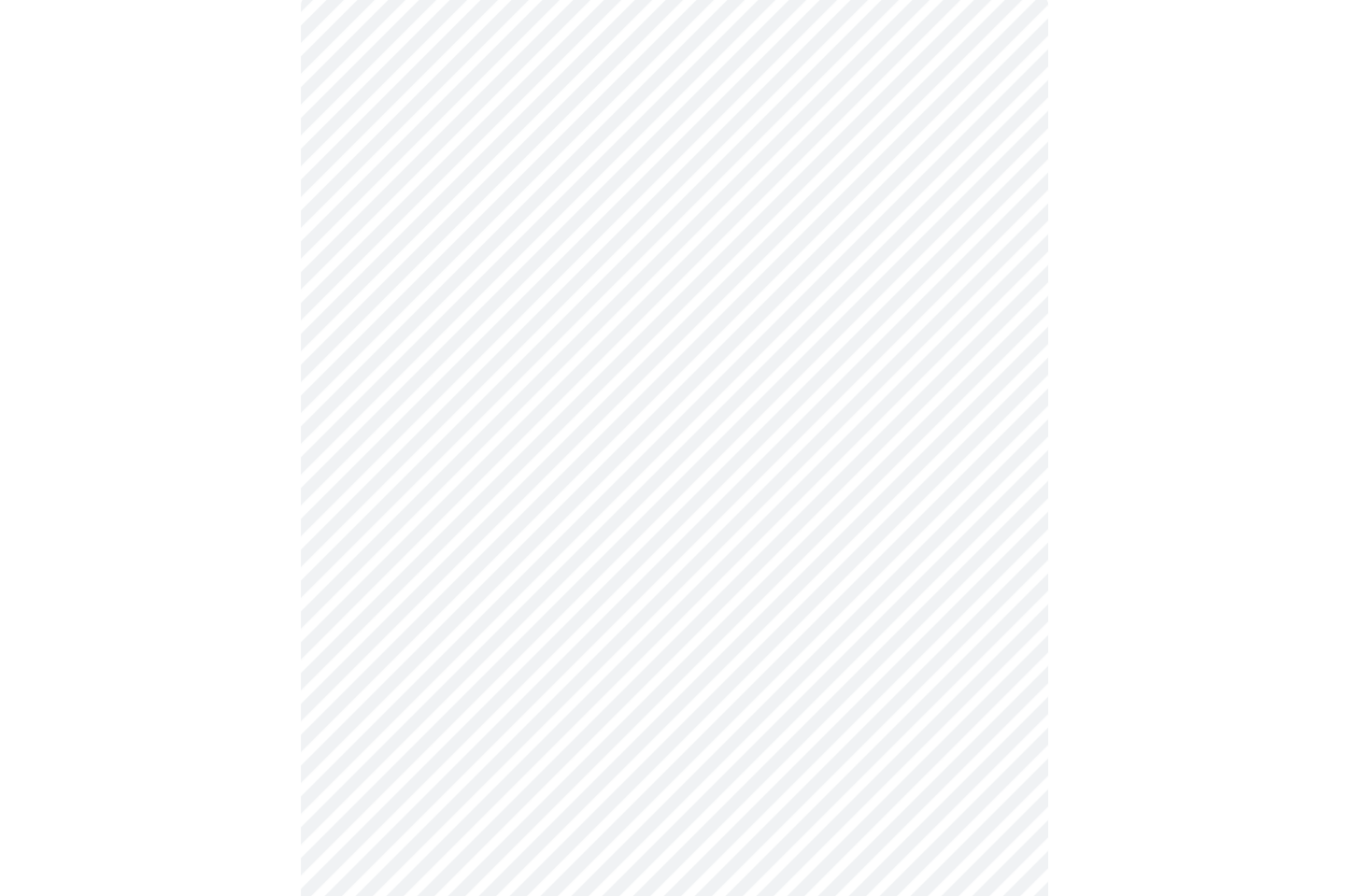
scroll to position [183, 0]
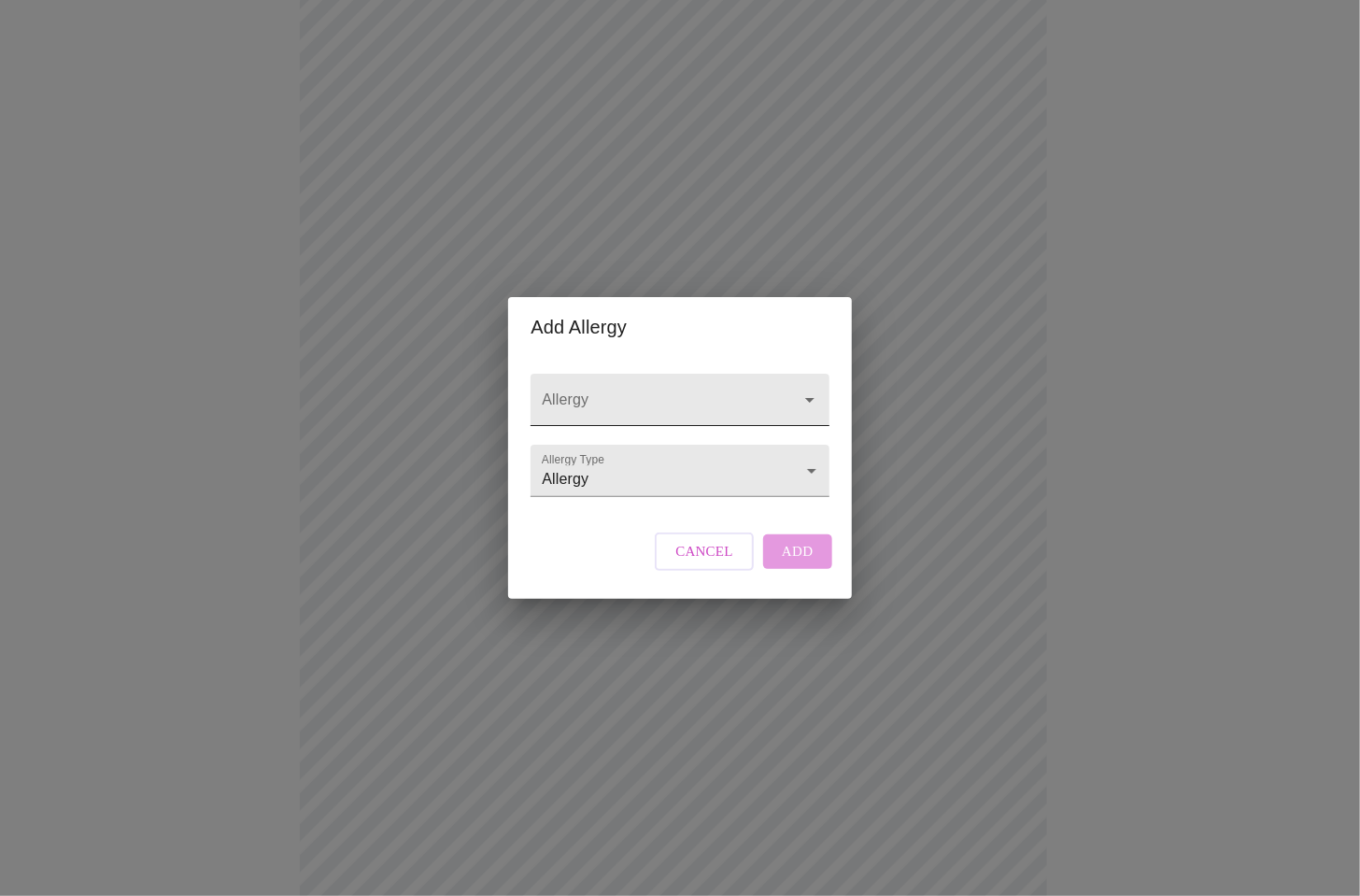
click at [813, 389] on icon "Open" at bounding box center [809, 399] width 22 height 22
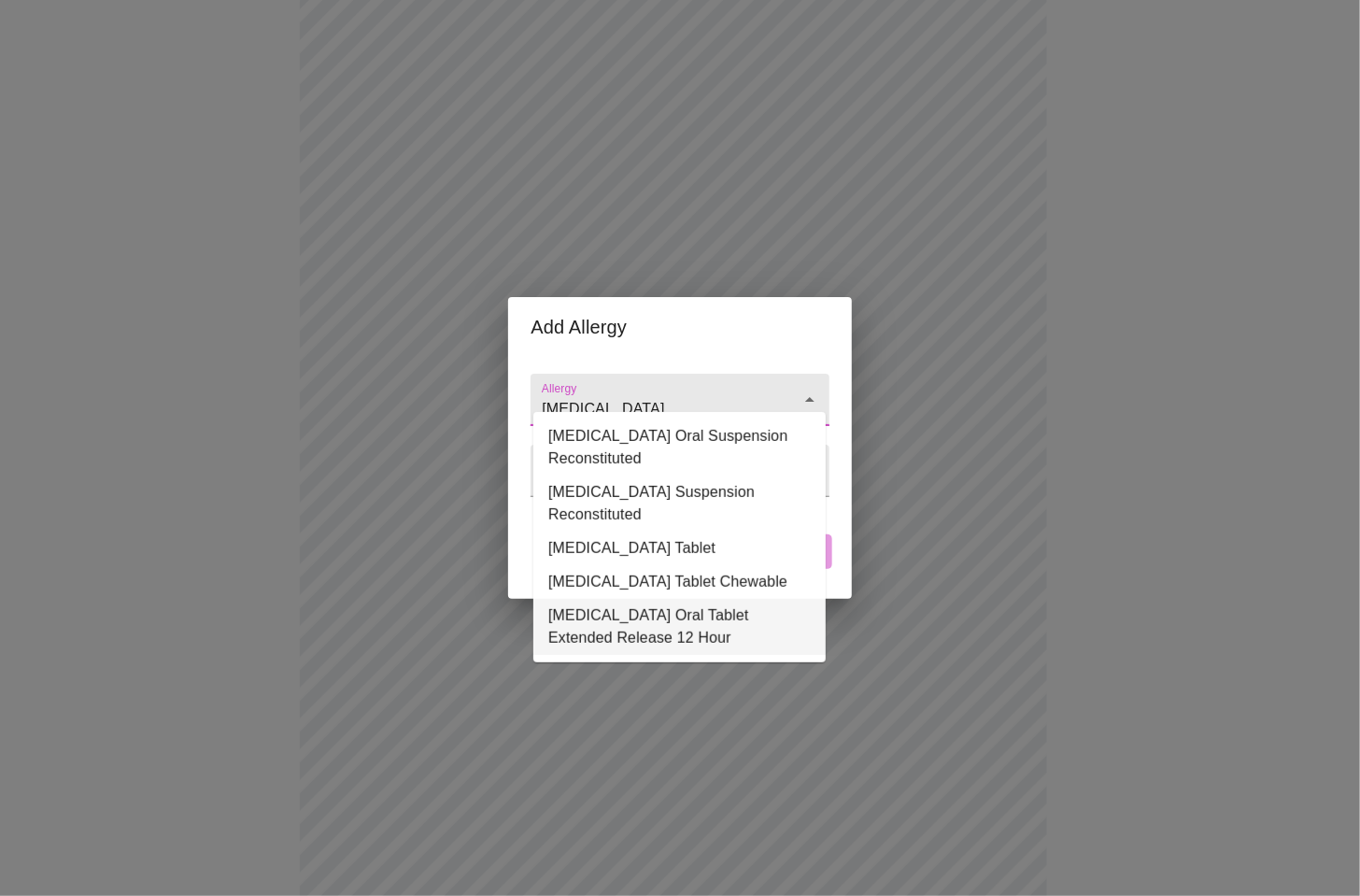
click at [620, 609] on li "Augmentin XR Oral Tablet Extended Release 12 Hour" at bounding box center [680, 626] width 292 height 56
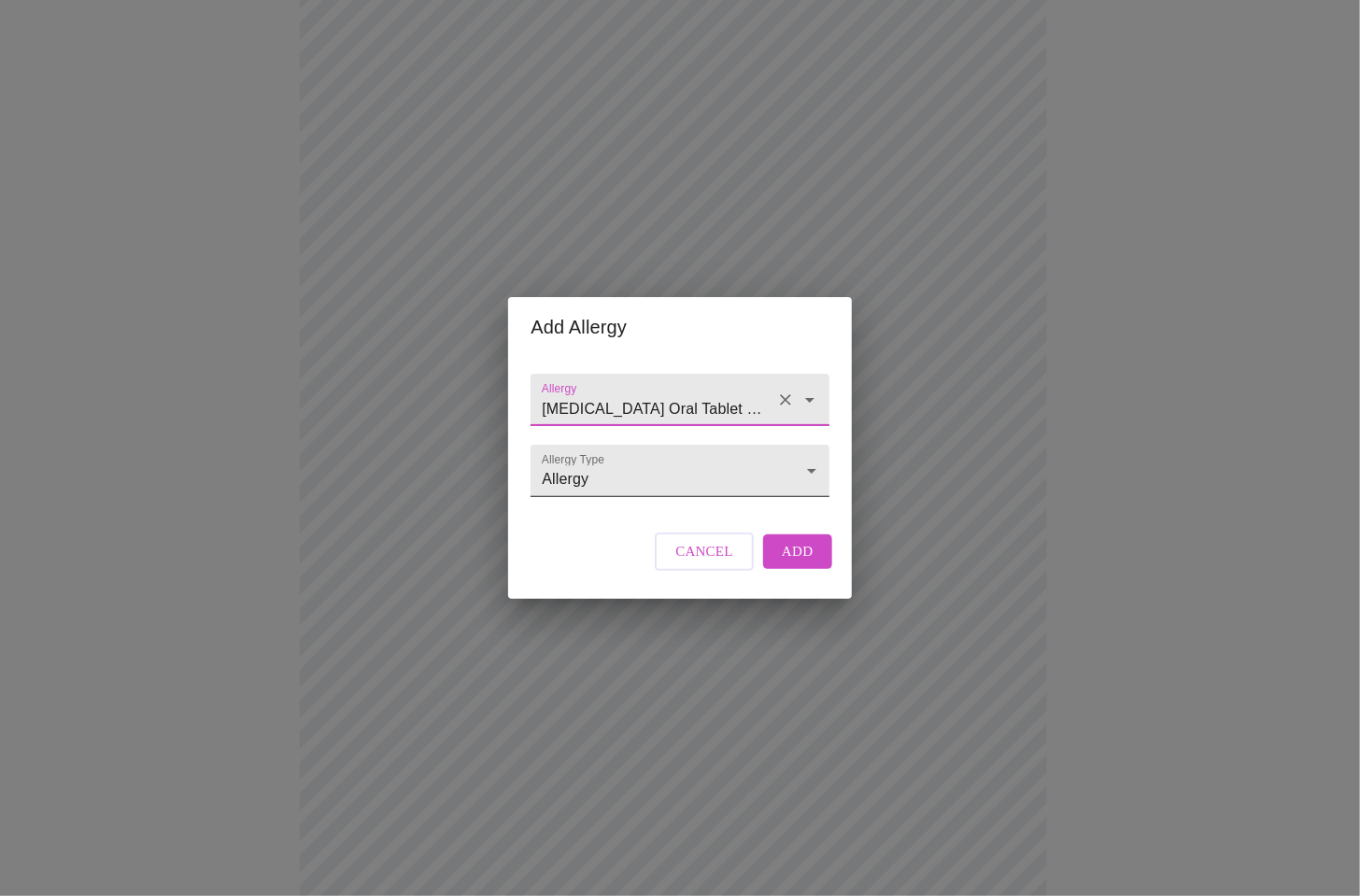
type input "Augmentin XR Oral Tablet Extended Release 12 Hour"
click at [786, 469] on body "MyMenopauseRx Appointments Messaging Labs Uploads Medications Community Refer a…" at bounding box center [680, 526] width 1345 height 1403
click at [615, 504] on li "Adverse Reaction" at bounding box center [680, 505] width 292 height 34
type input "Adverse Reaction"
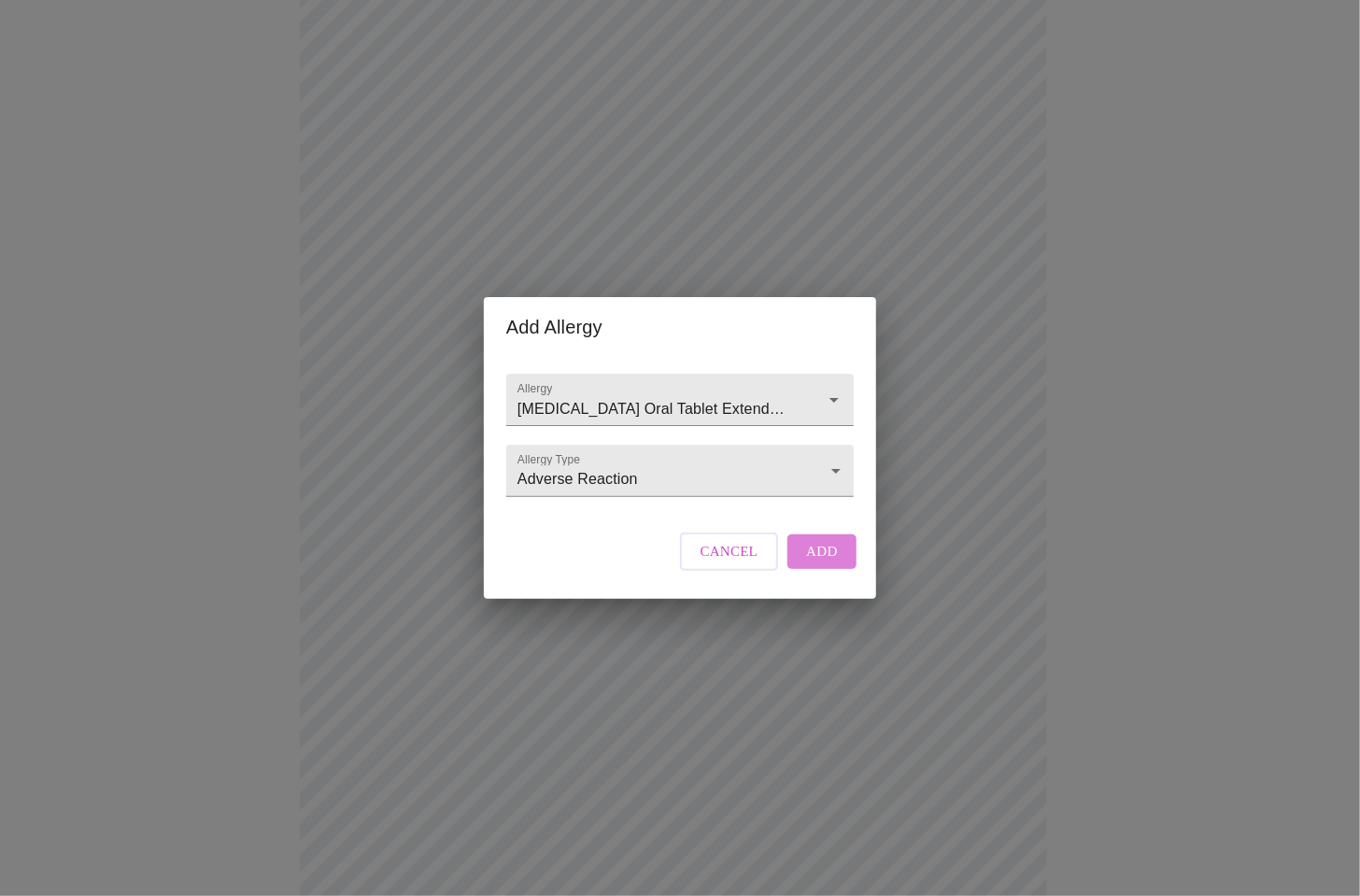
click at [826, 564] on span "Add" at bounding box center [822, 550] width 32 height 24
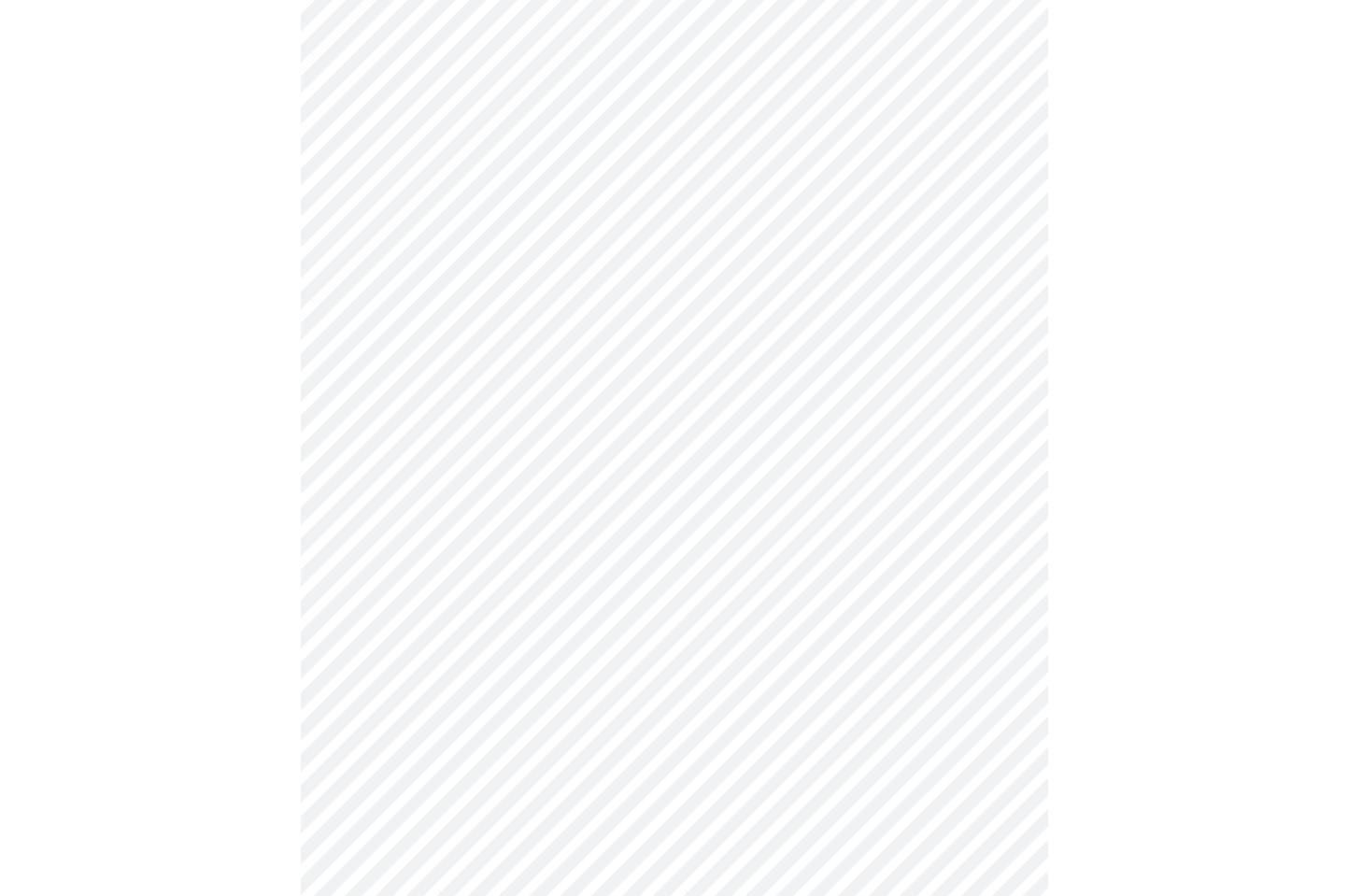
scroll to position [469, 0]
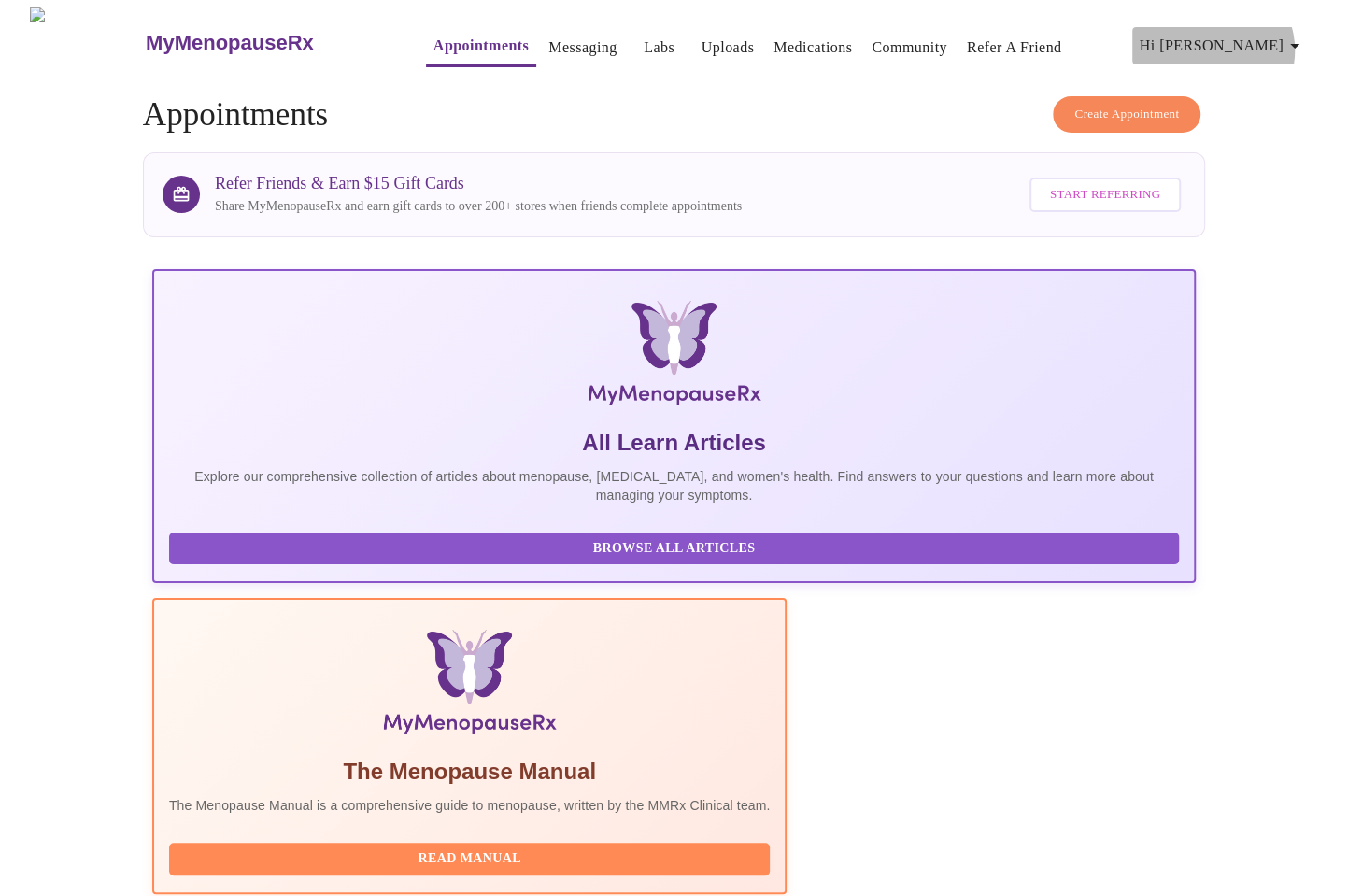
click at [1283, 43] on span "Hi [PERSON_NAME]" at bounding box center [1223, 45] width 166 height 26
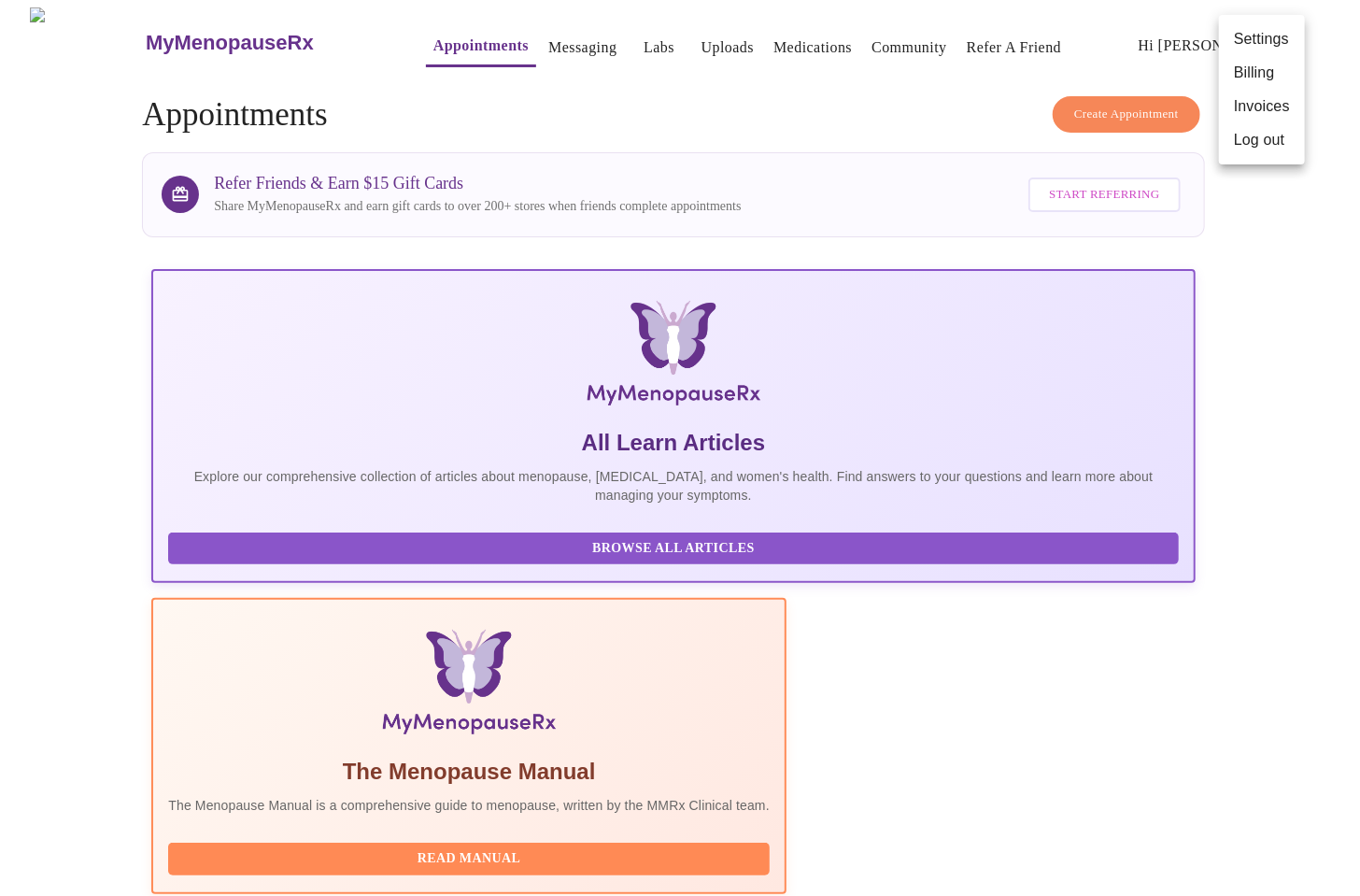
click at [1278, 398] on div at bounding box center [680, 448] width 1360 height 896
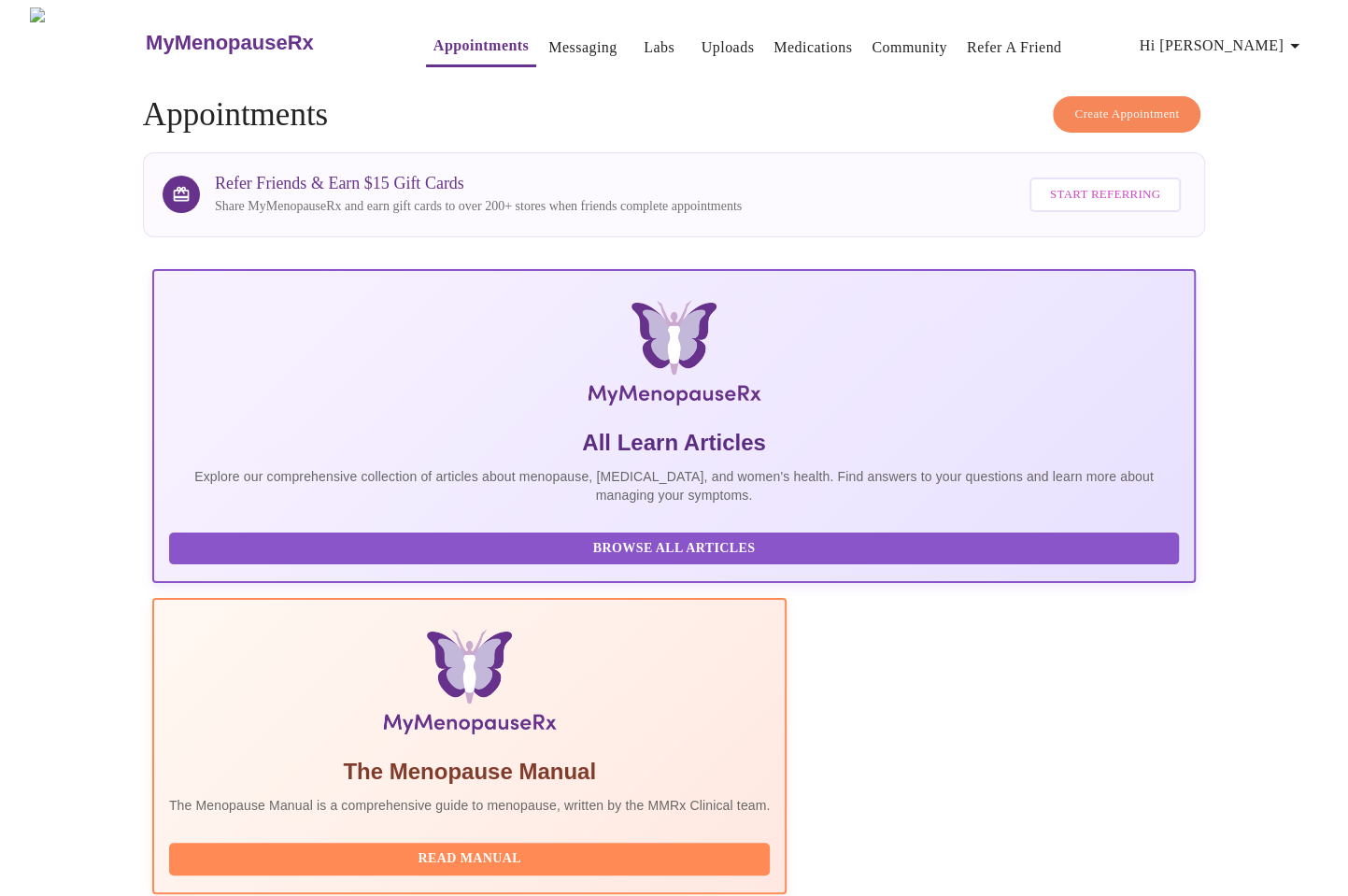
drag, startPoint x: 1178, startPoint y: 75, endPoint x: 311, endPoint y: 161, distance: 871.3
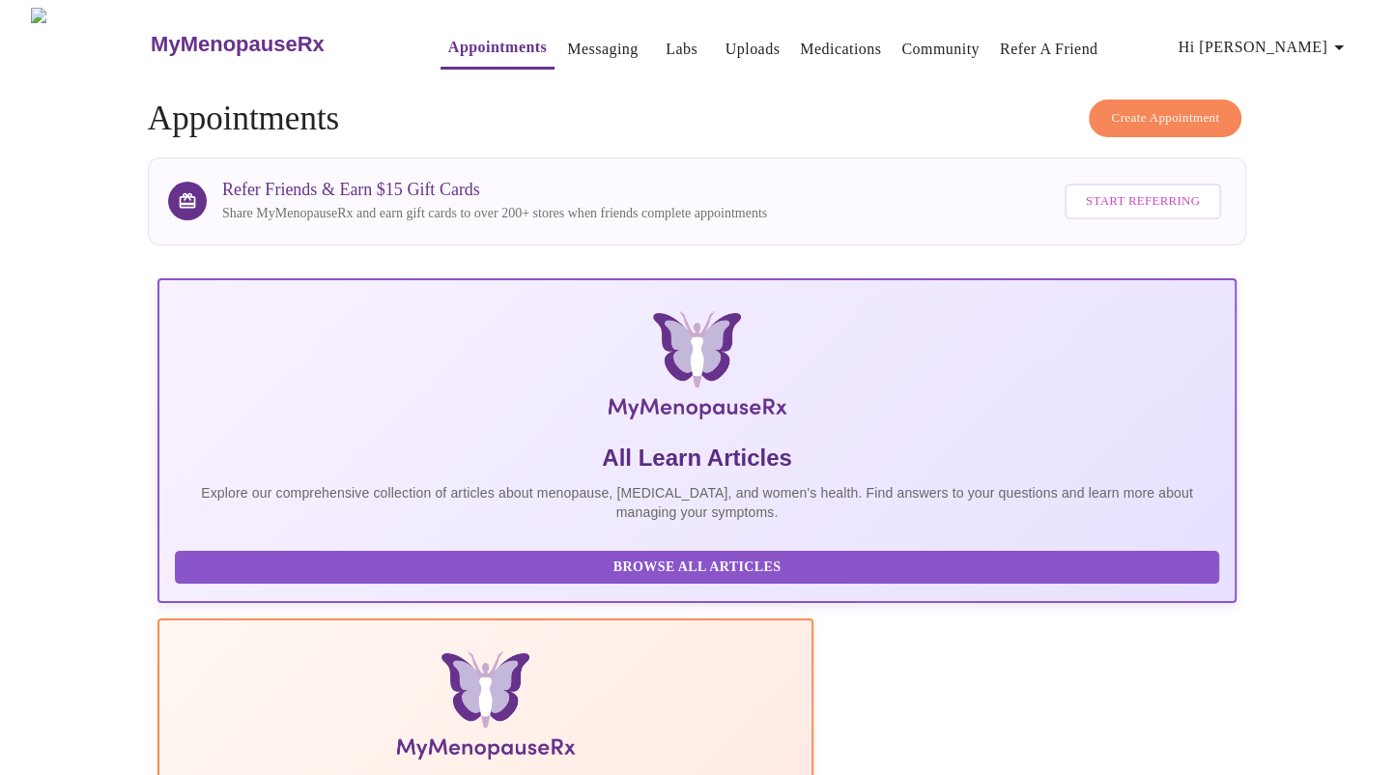
click at [1321, 43] on span "Hi Vanessa" at bounding box center [1265, 47] width 172 height 27
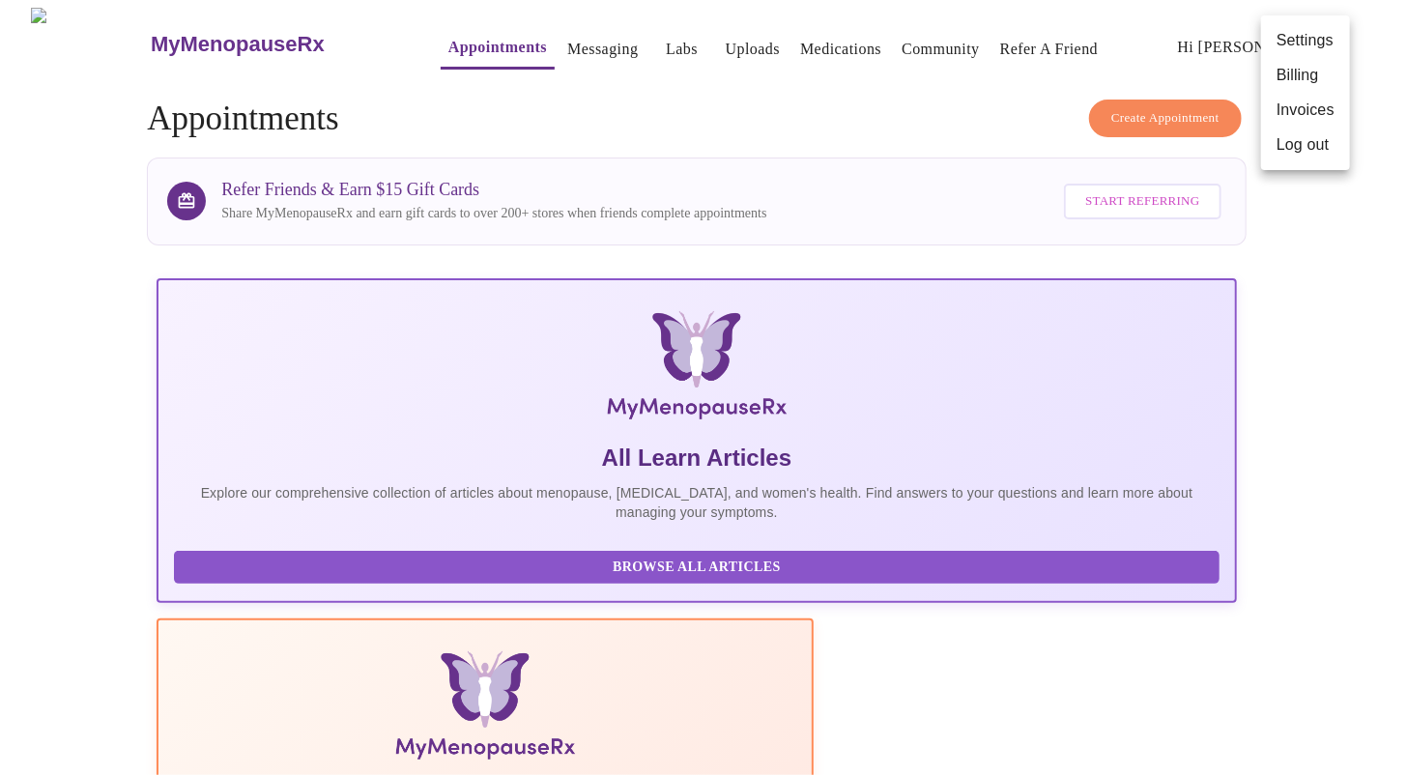
click at [886, 130] on div at bounding box center [703, 387] width 1407 height 775
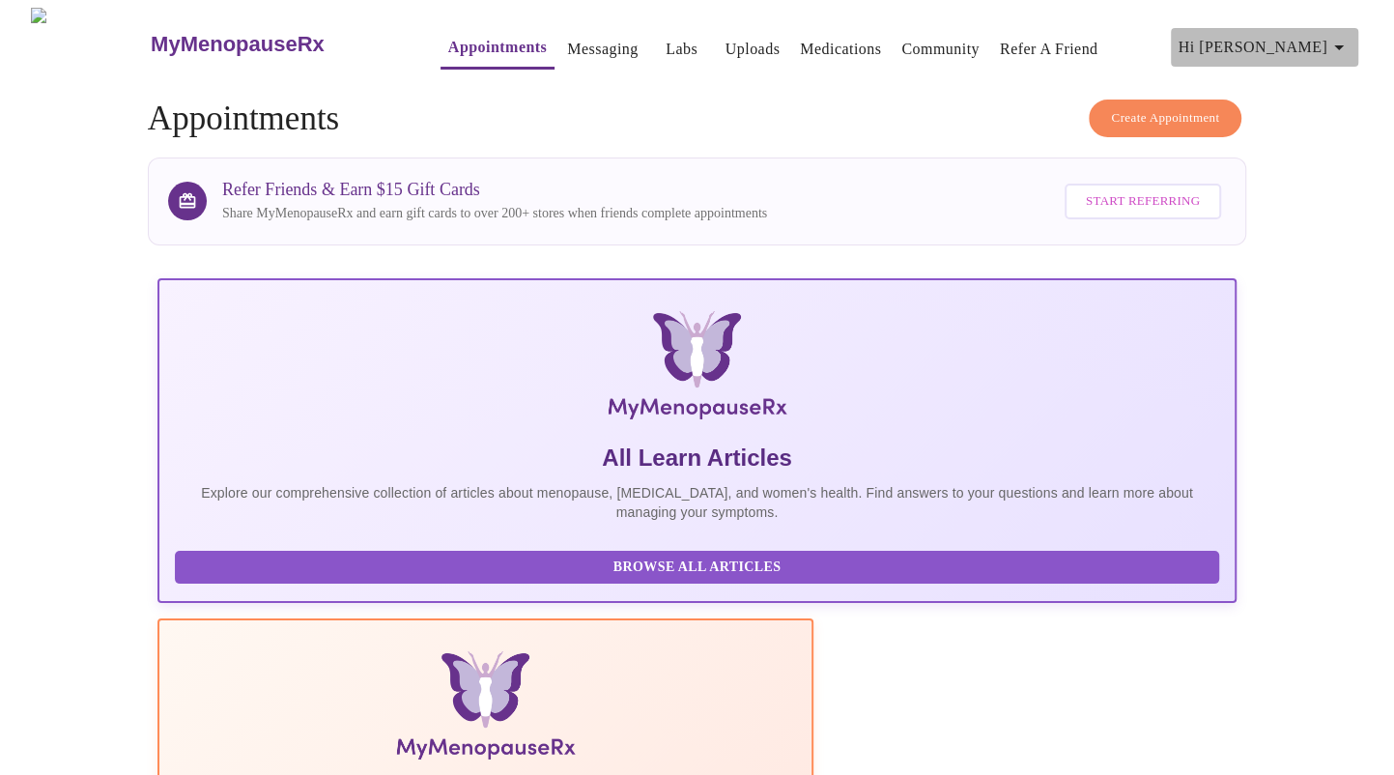
click at [1351, 44] on icon "button" at bounding box center [1338, 47] width 23 height 23
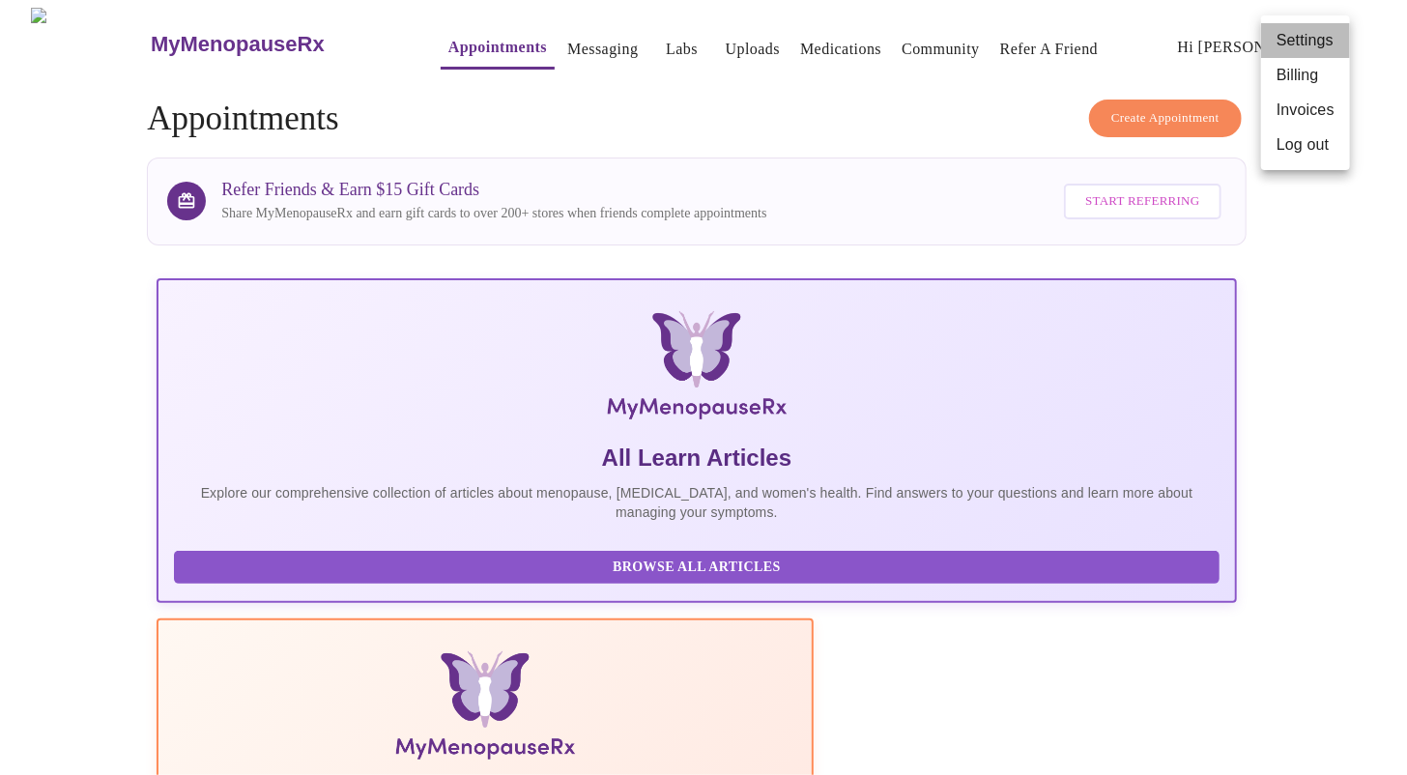
click at [1298, 32] on li "Settings" at bounding box center [1305, 40] width 89 height 35
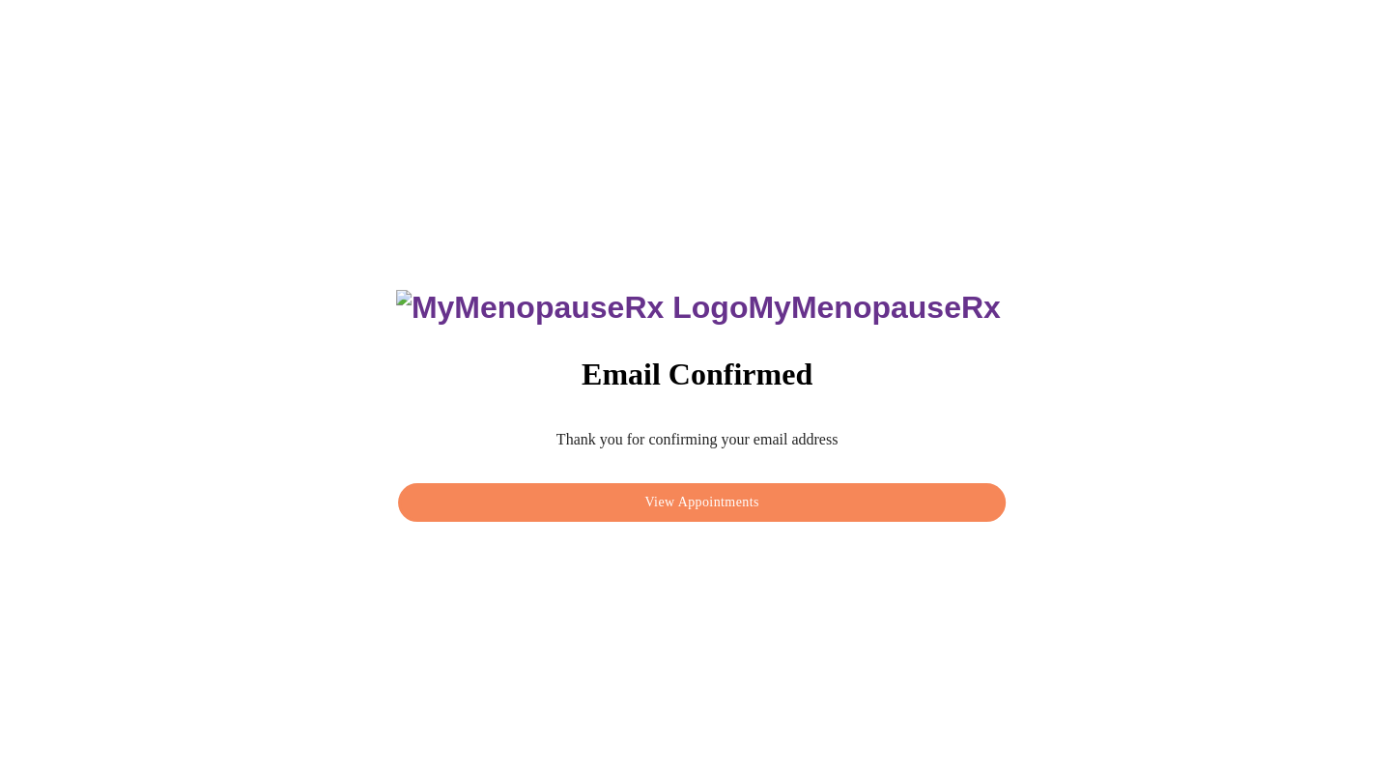
click at [676, 496] on span "View Appointments" at bounding box center [701, 503] width 562 height 24
